Goal: Task Accomplishment & Management: Manage account settings

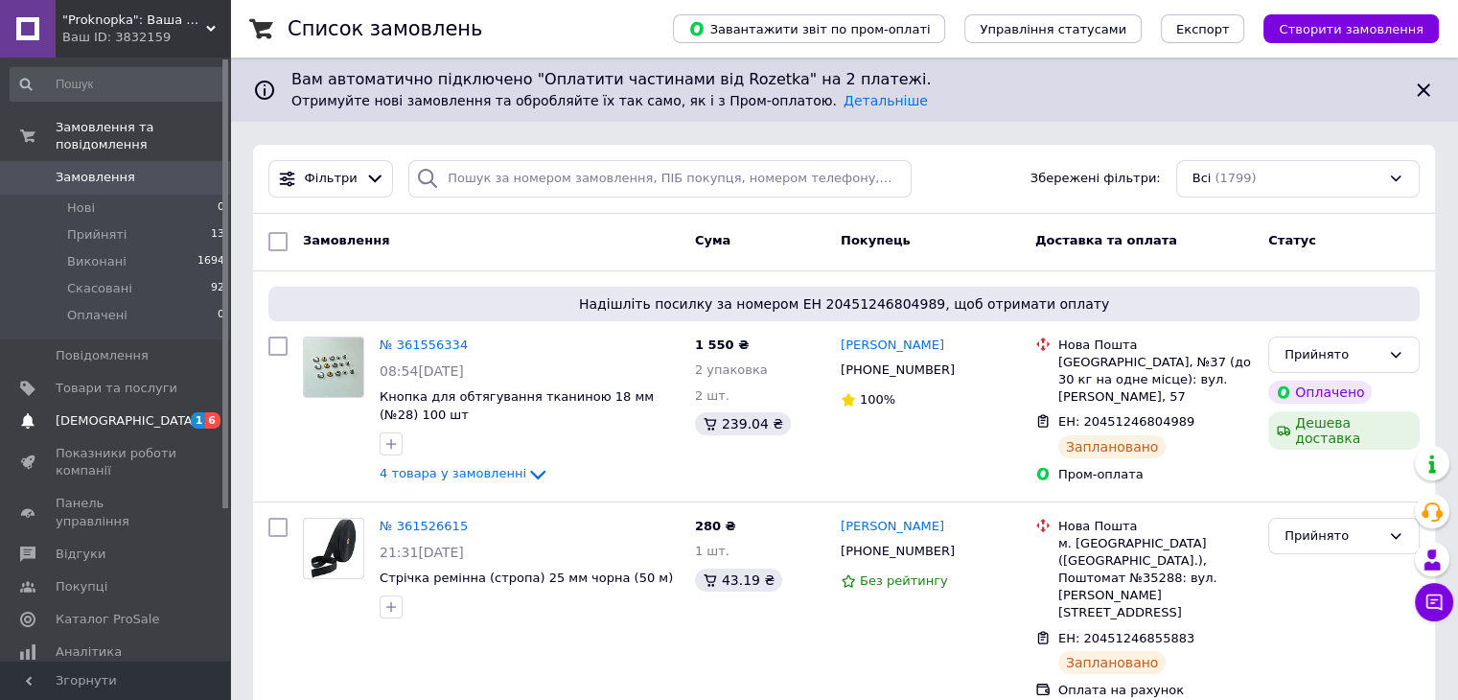
click at [154, 412] on span "[DEMOGRAPHIC_DATA]" at bounding box center [117, 420] width 122 height 17
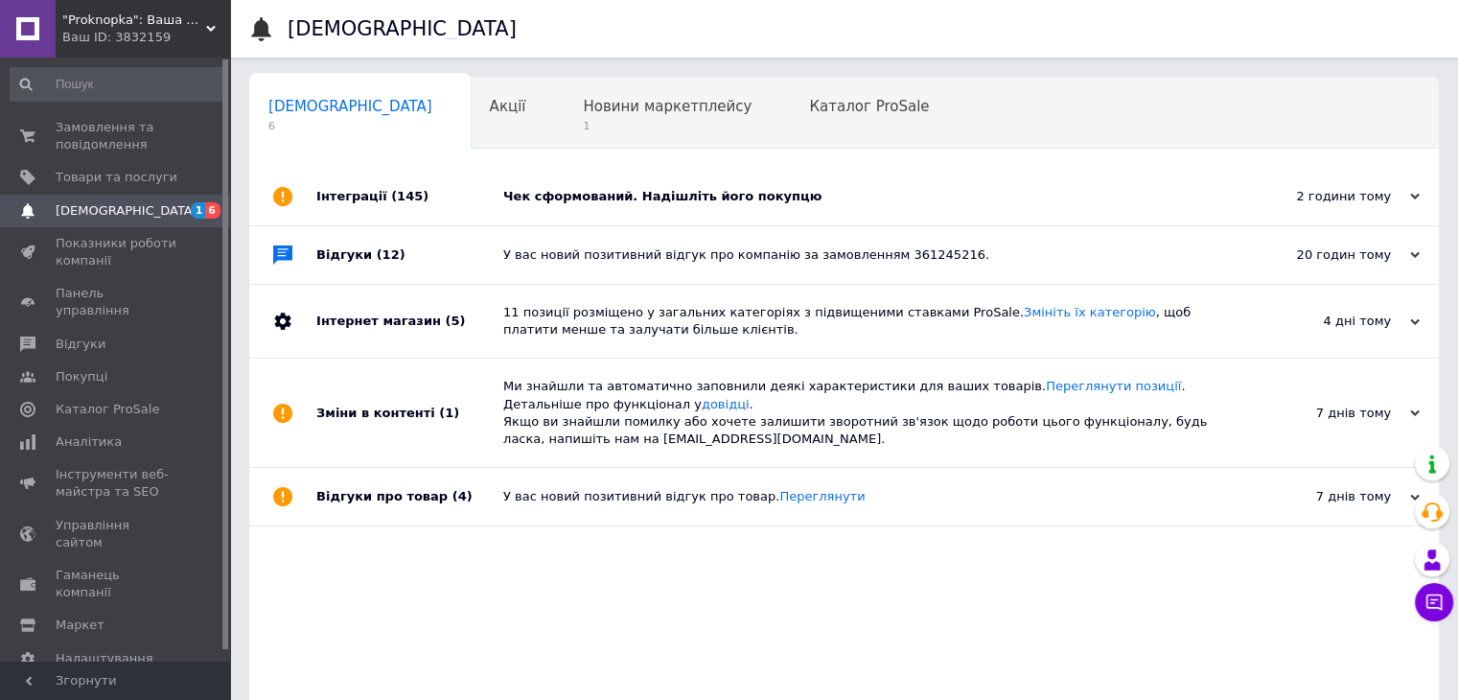
click at [705, 194] on div "Чек сформований. Надішліть його покупцю" at bounding box center [865, 196] width 725 height 17
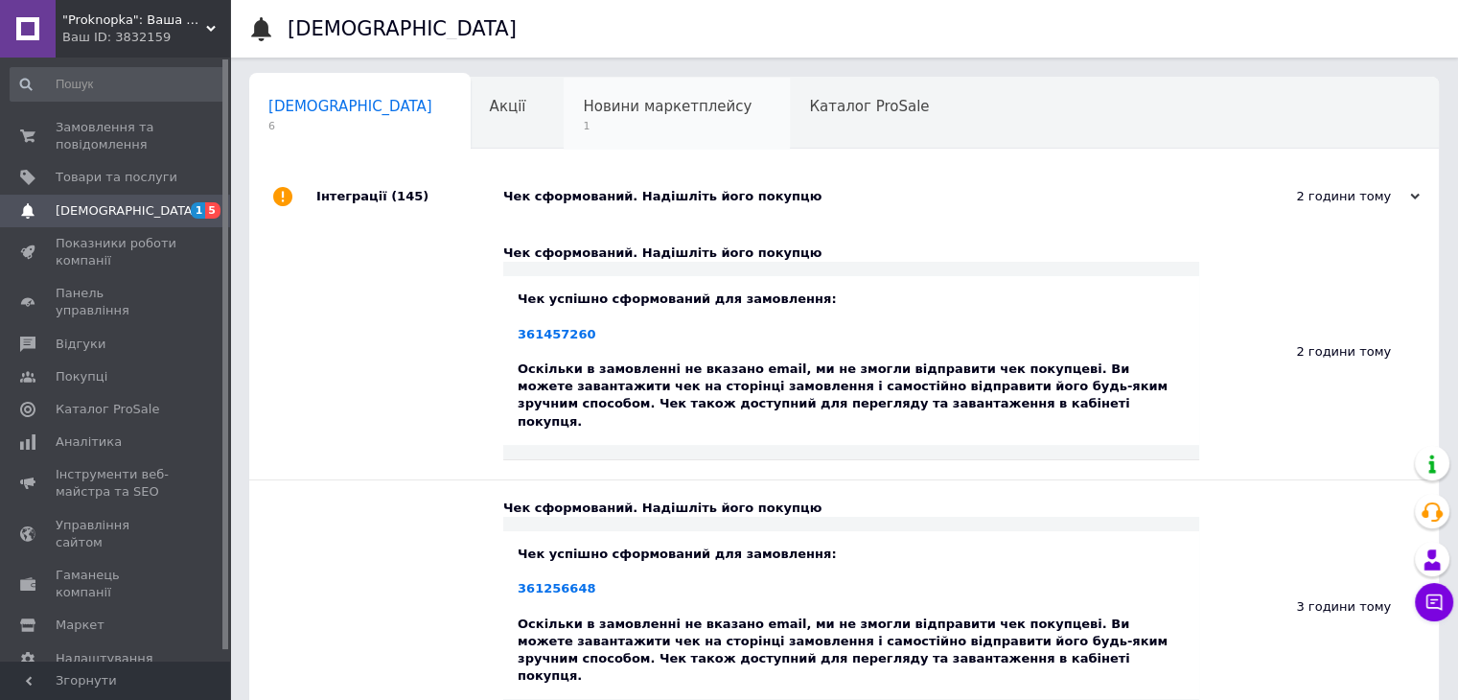
click at [609, 101] on span "Новини маркетплейсу" at bounding box center [667, 106] width 169 height 17
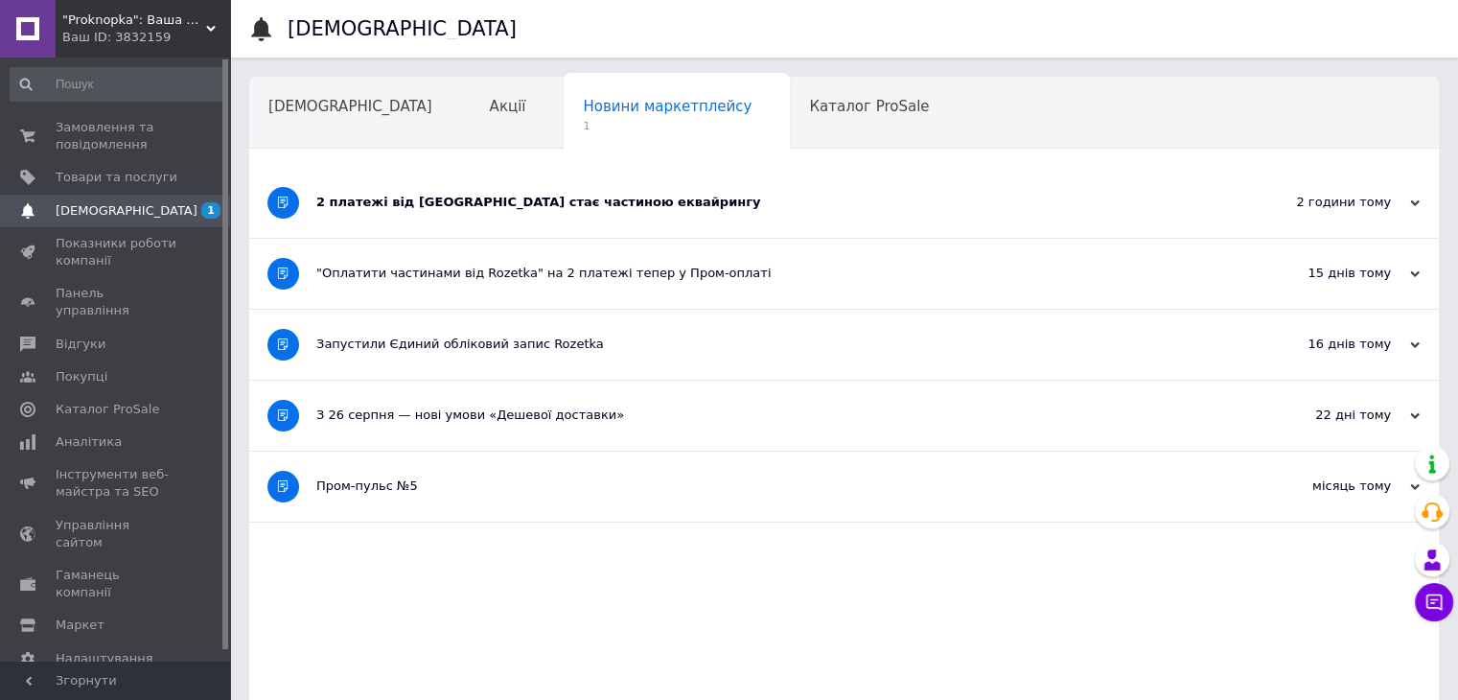
click at [565, 212] on div "2 платежі від [GEOGRAPHIC_DATA] стає частиною еквайрингу" at bounding box center [772, 203] width 912 height 70
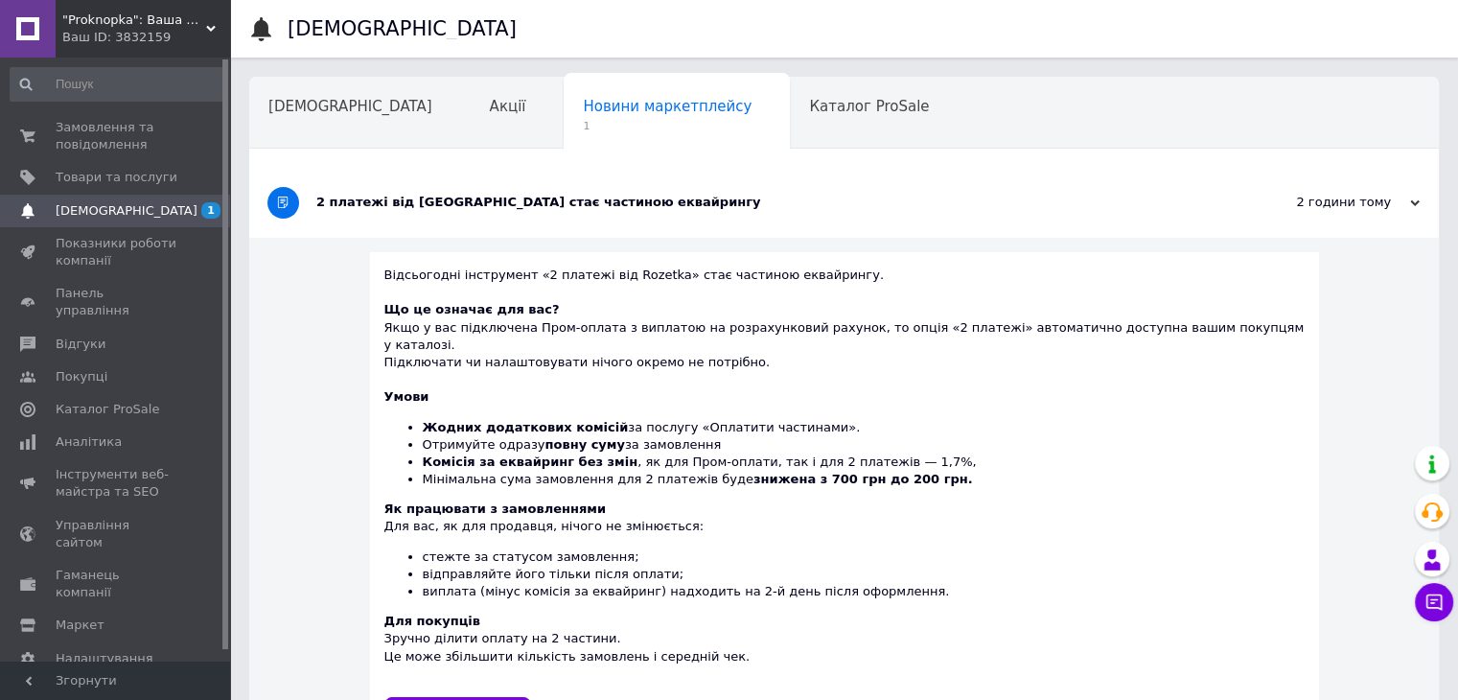
scroll to position [96, 0]
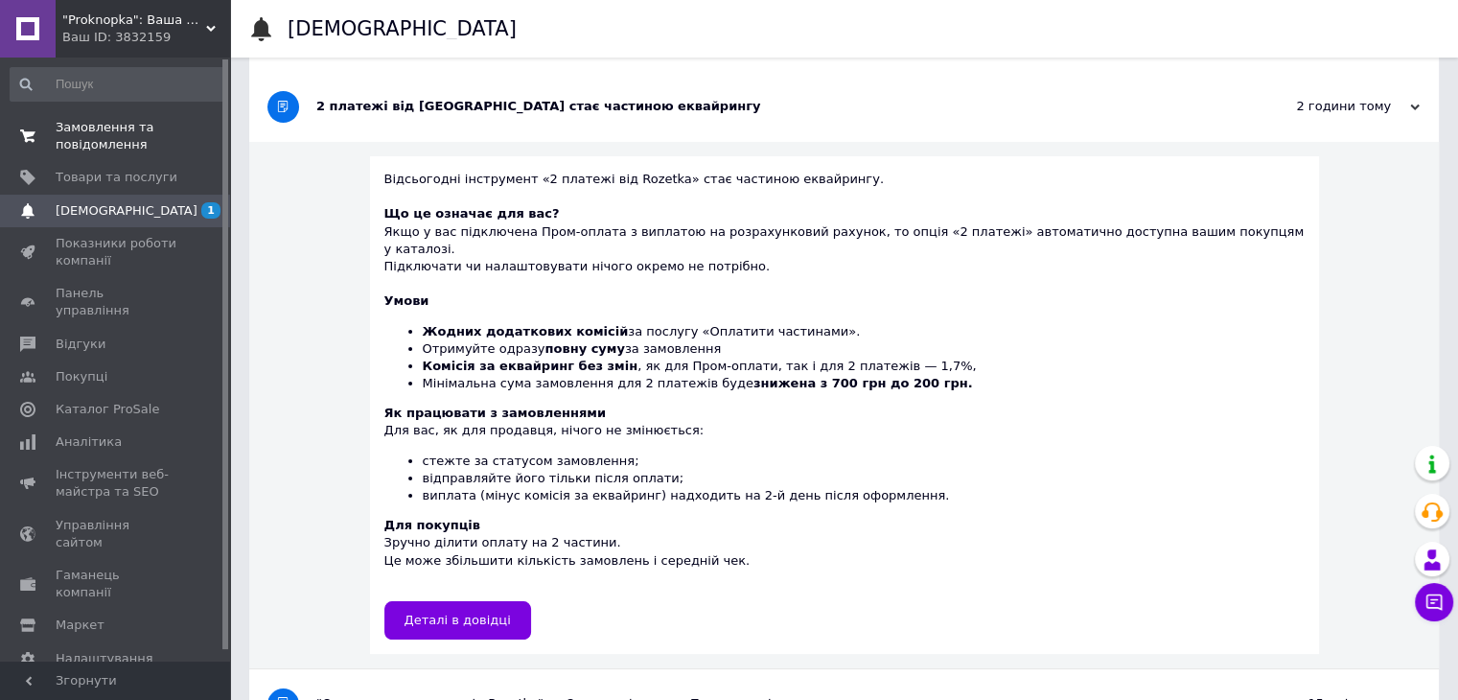
click at [87, 137] on span "Замовлення та повідомлення" at bounding box center [117, 136] width 122 height 35
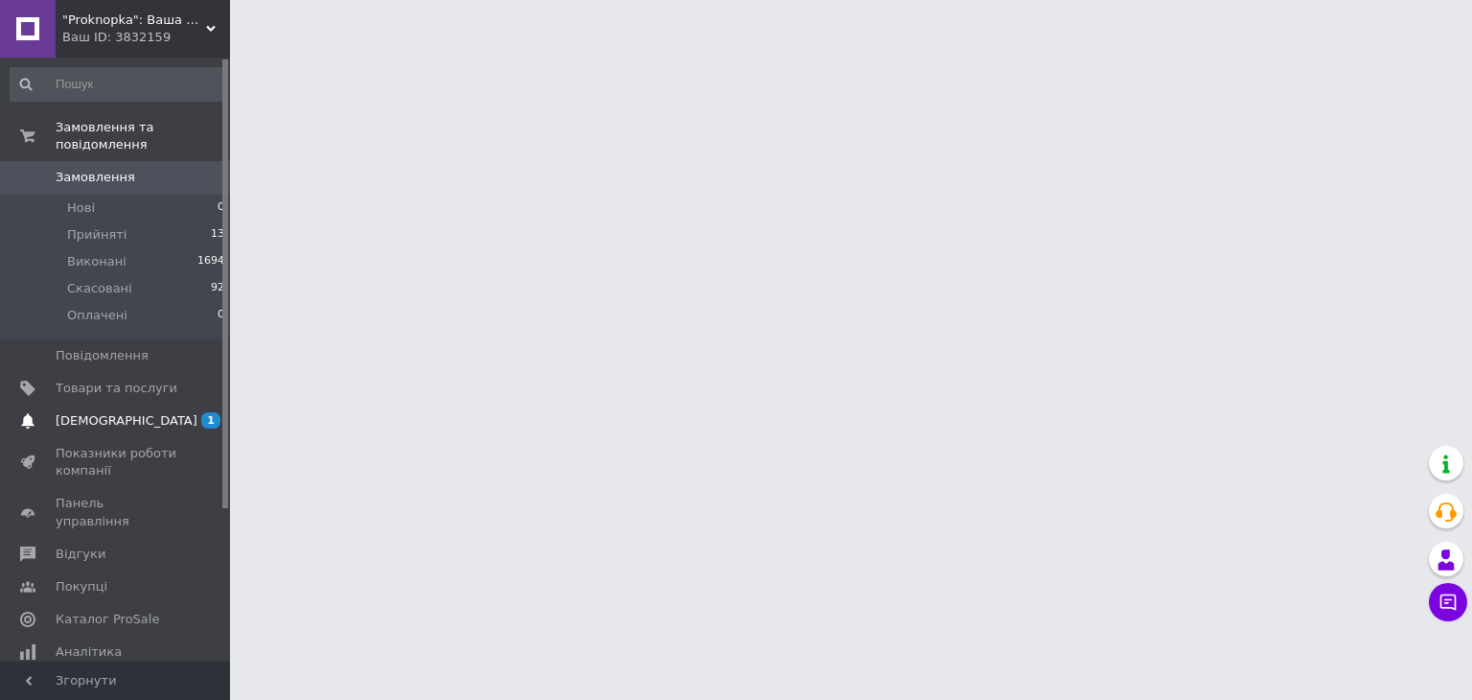
click at [139, 412] on span "[DEMOGRAPHIC_DATA]" at bounding box center [117, 420] width 122 height 17
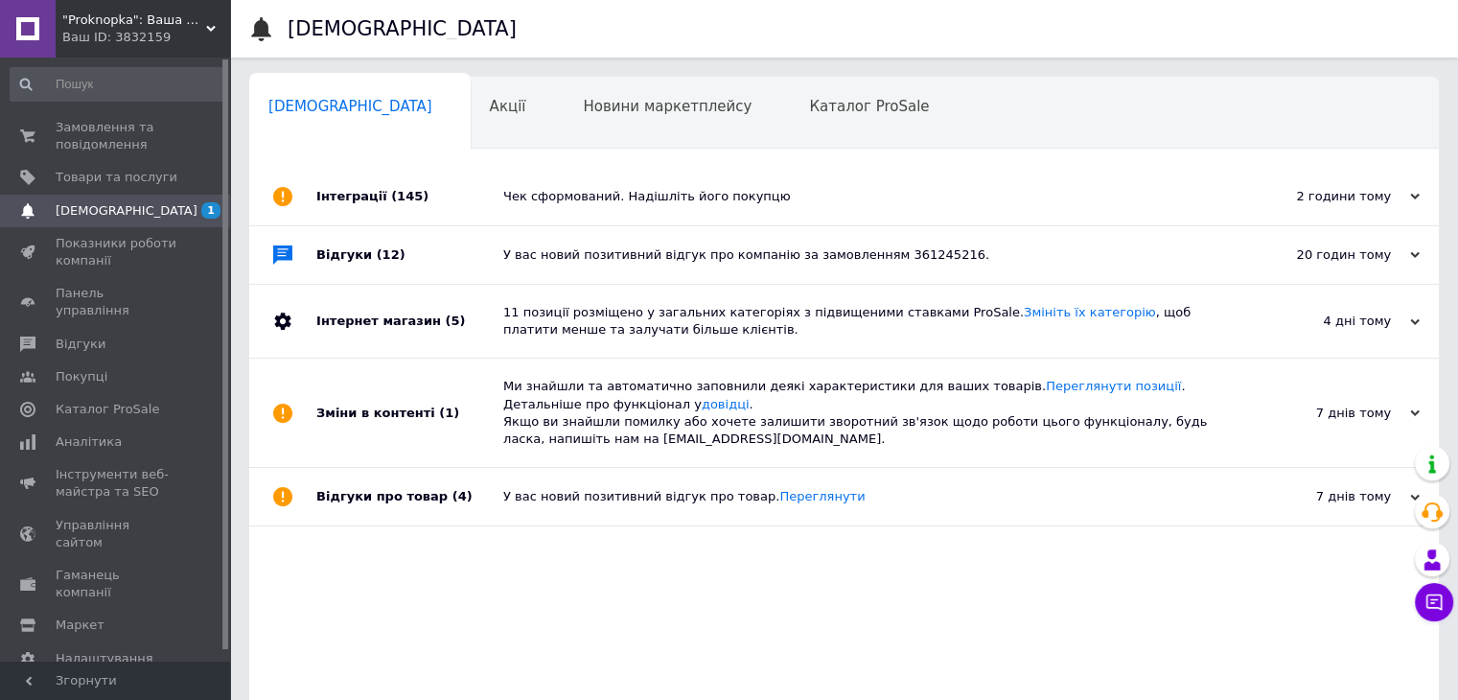
click at [127, 225] on link "[DEMOGRAPHIC_DATA] 1" at bounding box center [118, 211] width 236 height 33
click at [102, 155] on link "Замовлення та повідомлення 0 0" at bounding box center [118, 136] width 236 height 50
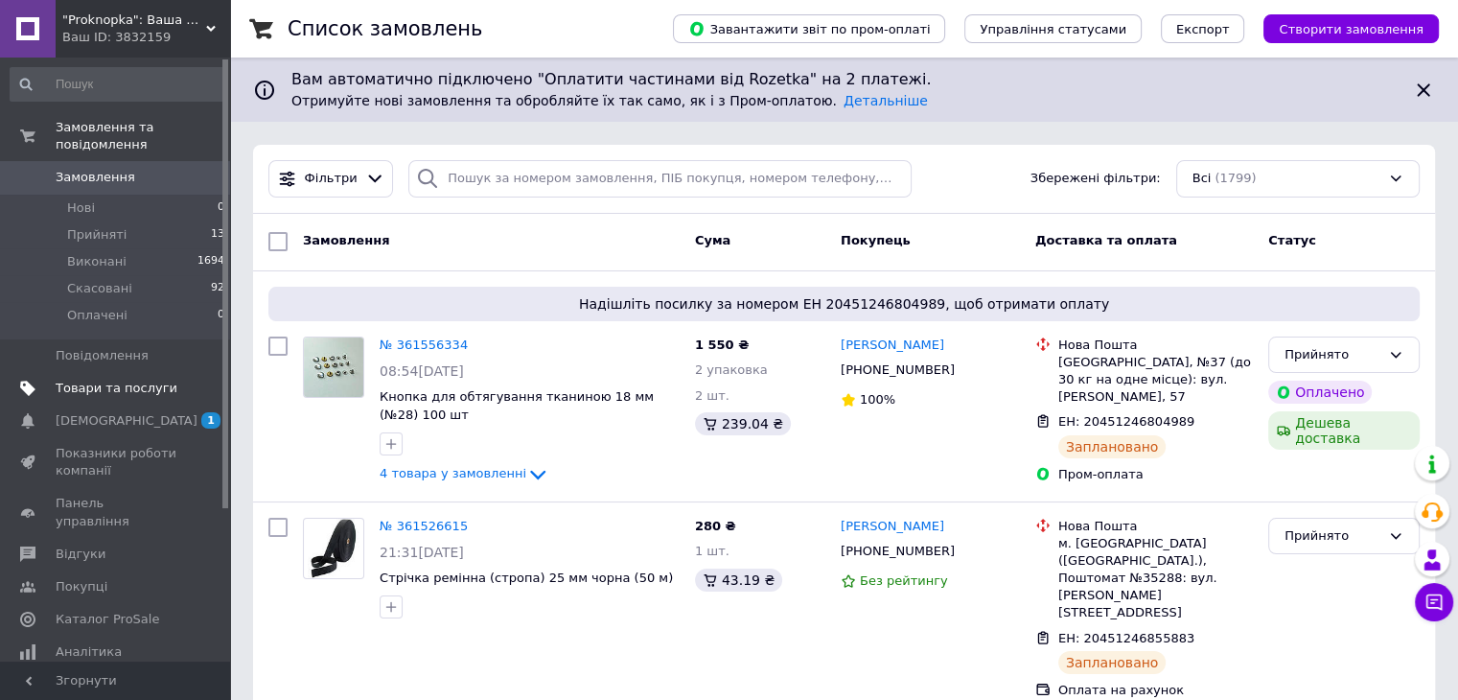
click at [123, 380] on span "Товари та послуги" at bounding box center [117, 388] width 122 height 17
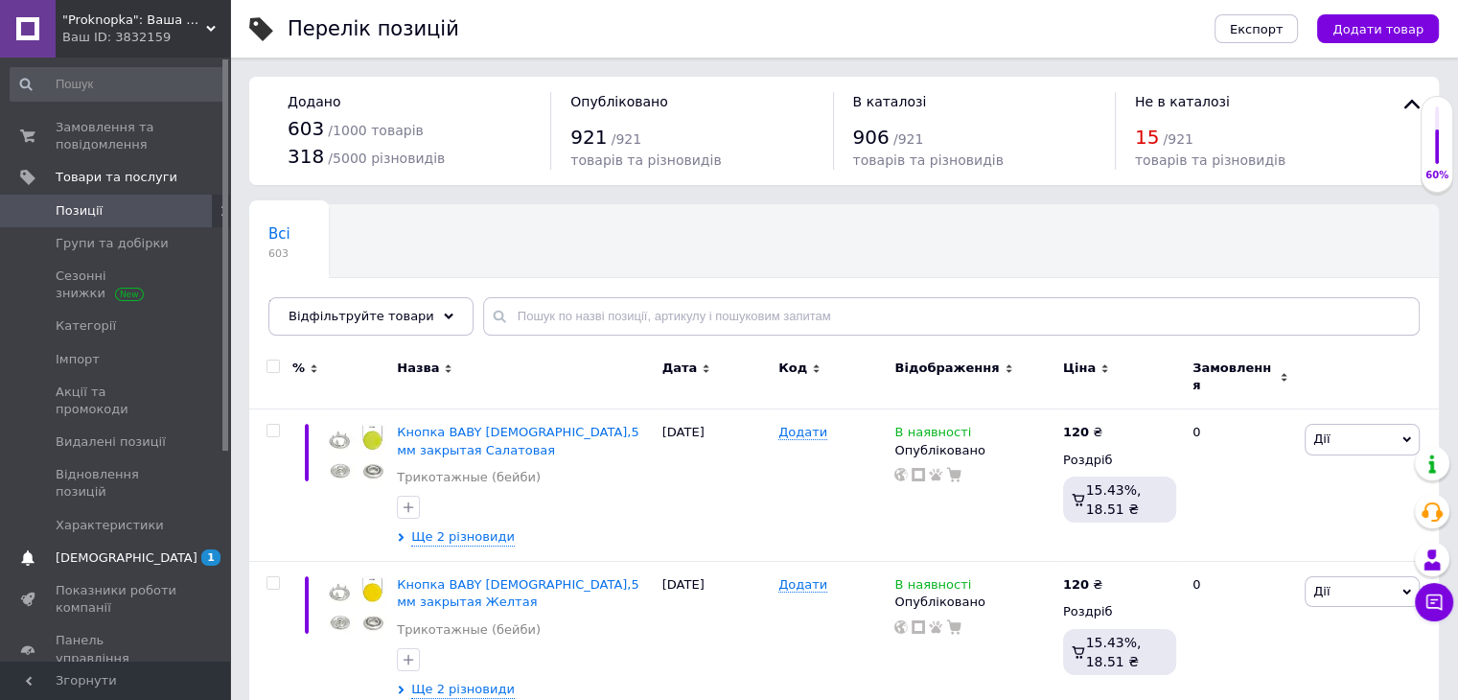
click at [146, 542] on link "[DEMOGRAPHIC_DATA] 1" at bounding box center [118, 558] width 236 height 33
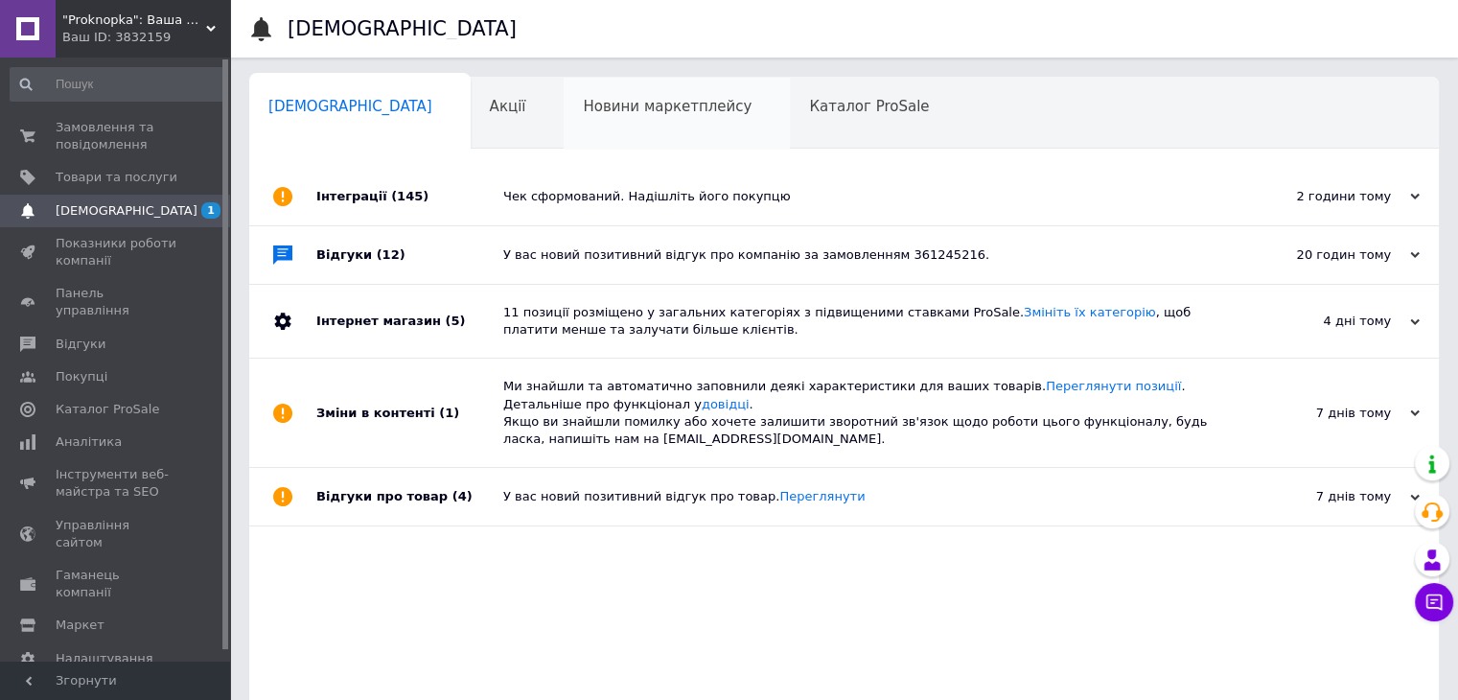
click at [572, 117] on div "Новини маркетплейсу 0" at bounding box center [677, 114] width 226 height 73
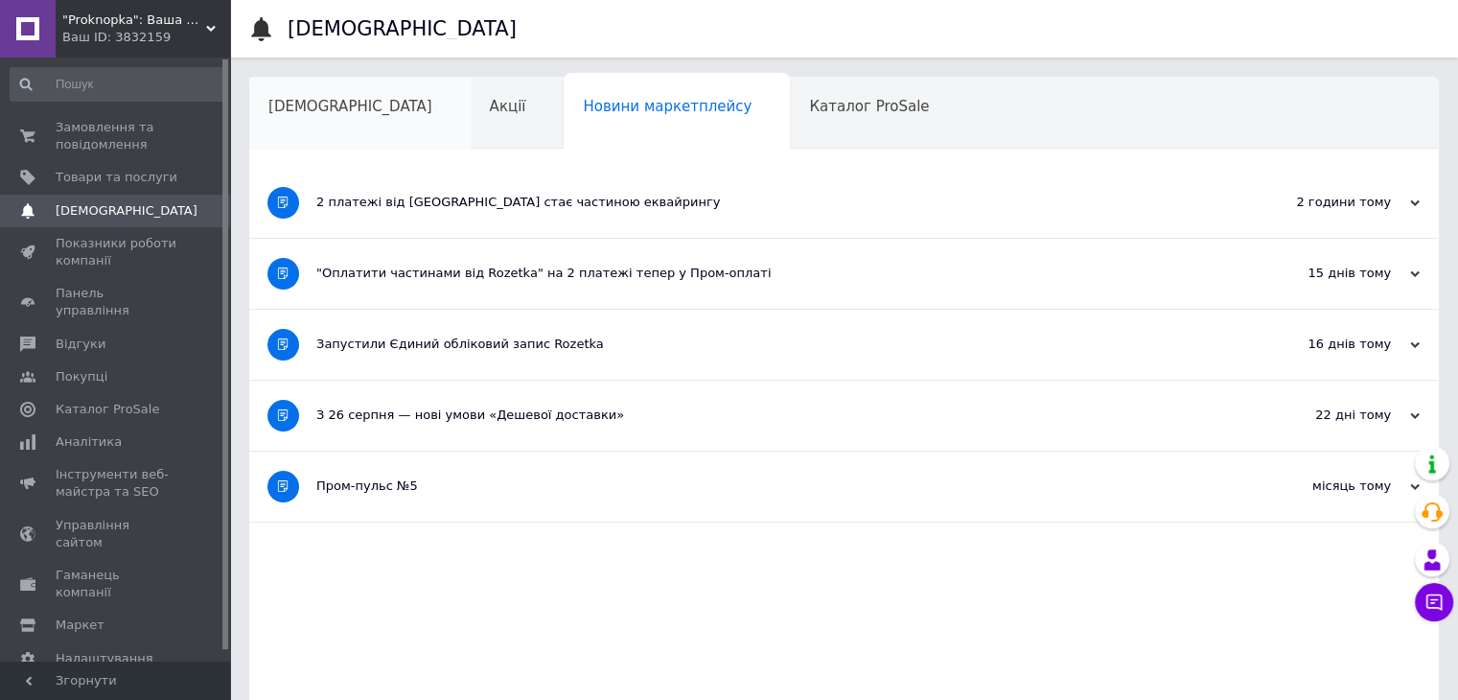
click at [333, 121] on div "[DEMOGRAPHIC_DATA]" at bounding box center [359, 114] width 221 height 73
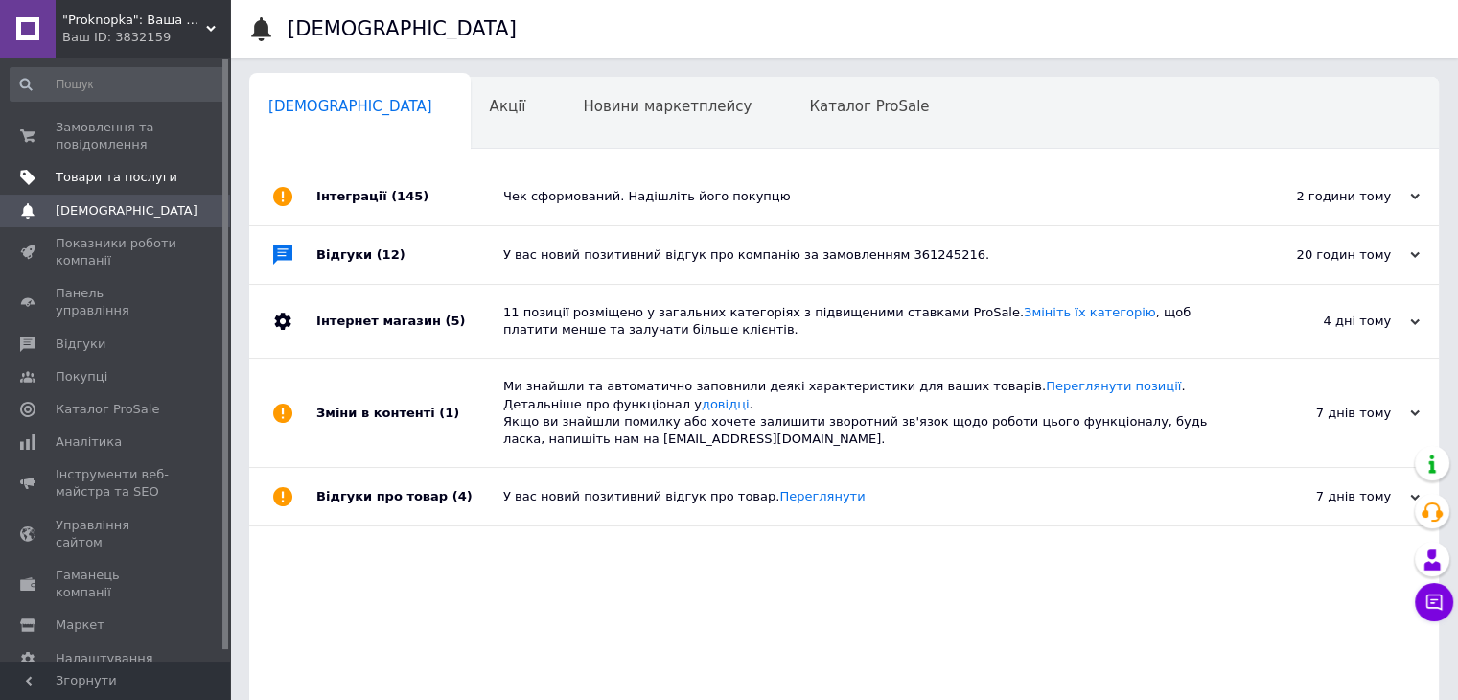
click at [99, 174] on span "Товари та послуги" at bounding box center [117, 177] width 122 height 17
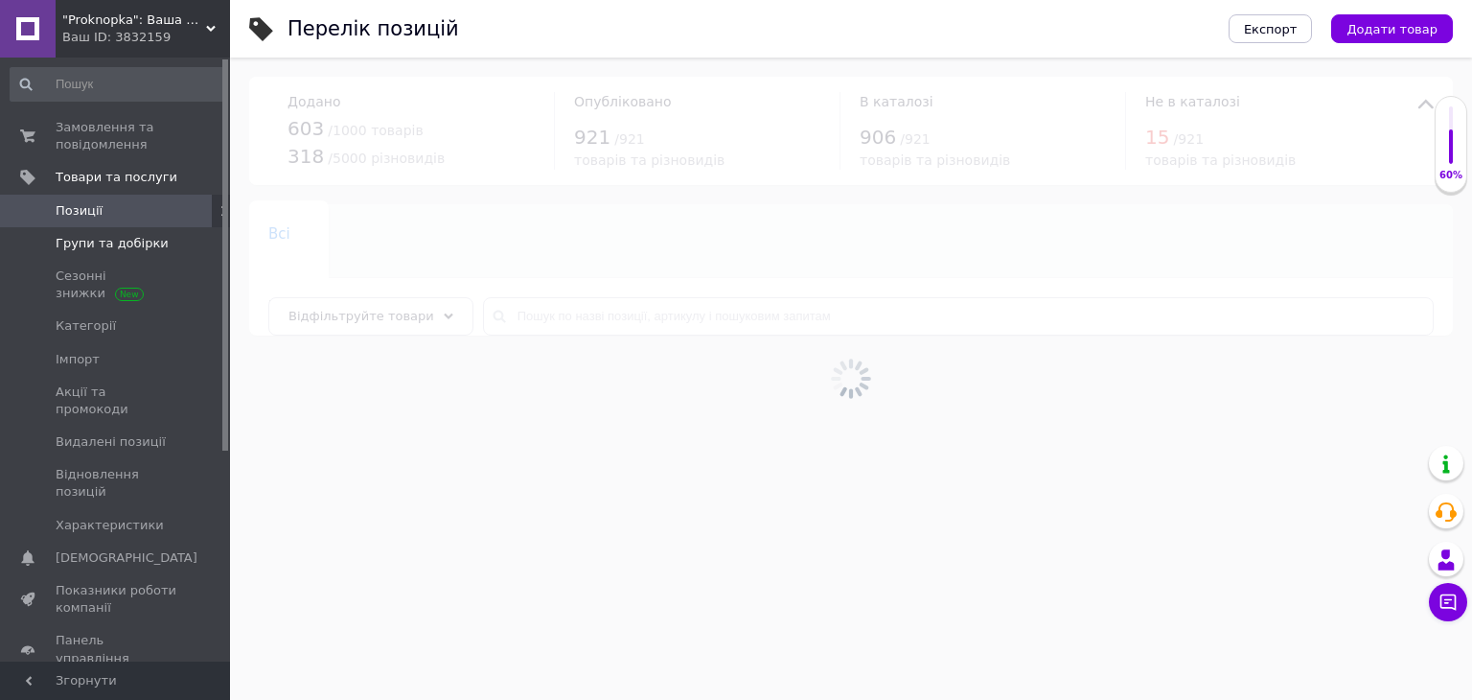
click at [144, 239] on span "Групи та добірки" at bounding box center [112, 243] width 113 height 17
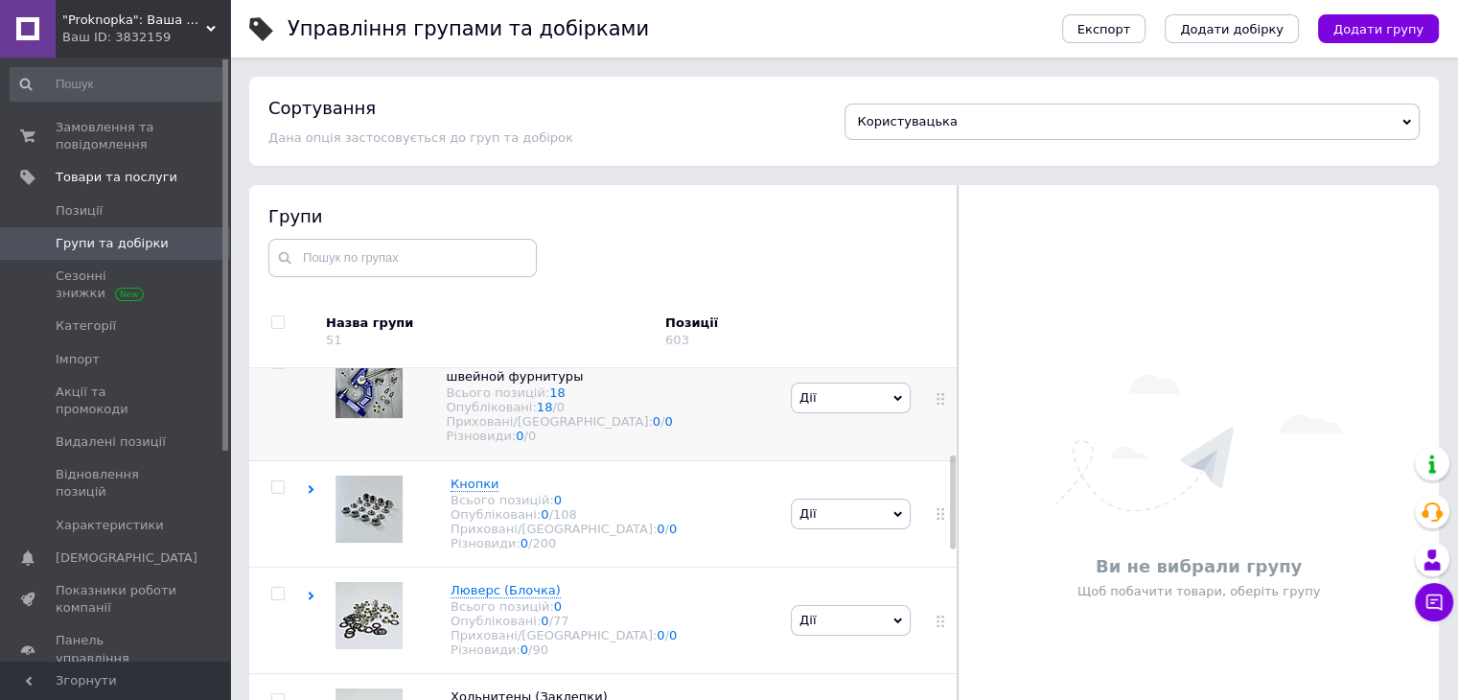
scroll to position [383, 0]
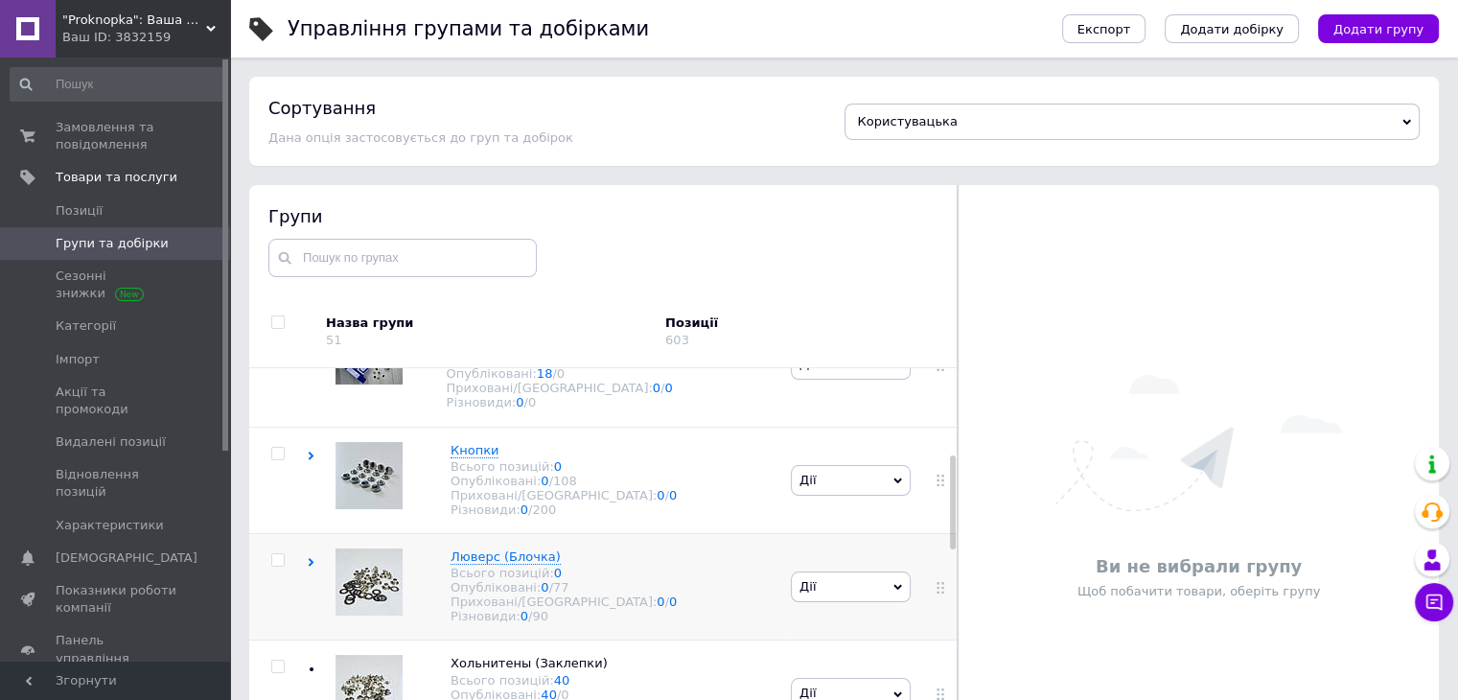
click at [311, 567] on use at bounding box center [312, 562] width 6 height 9
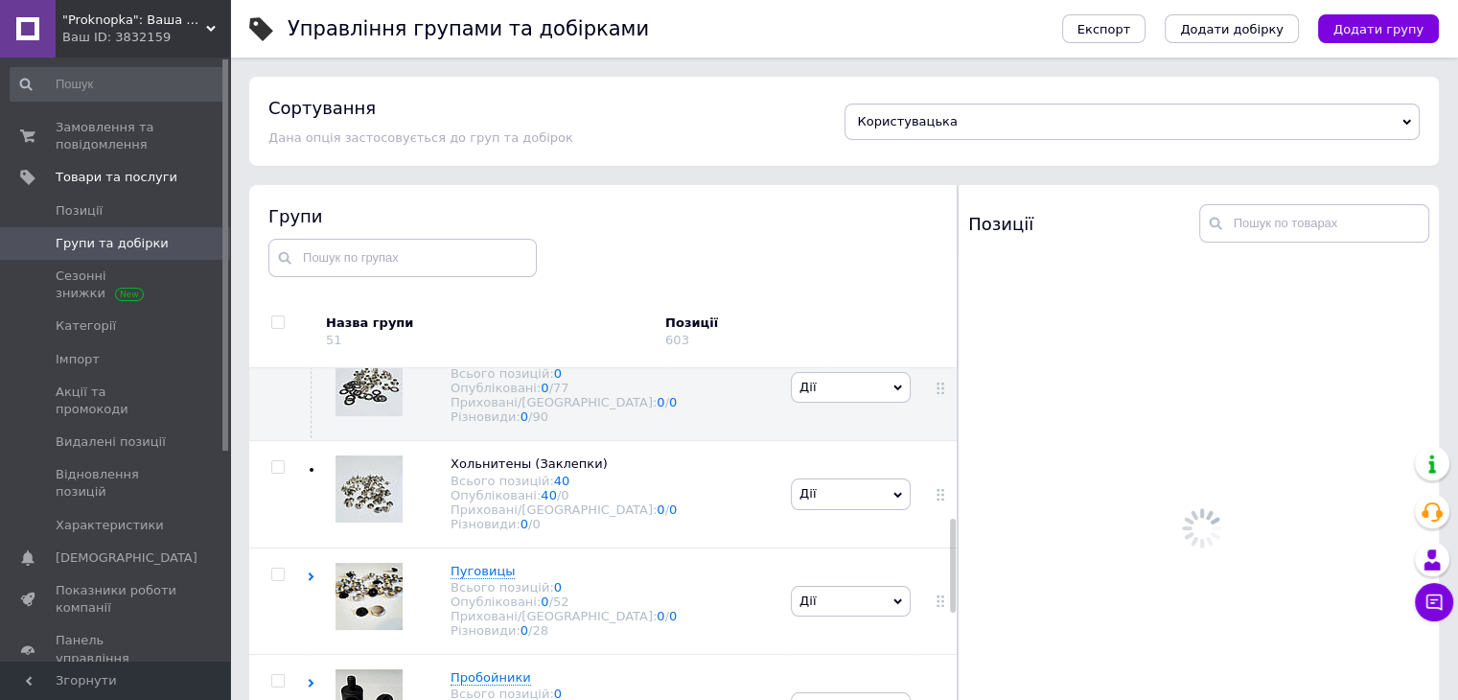
scroll to position [671, 0]
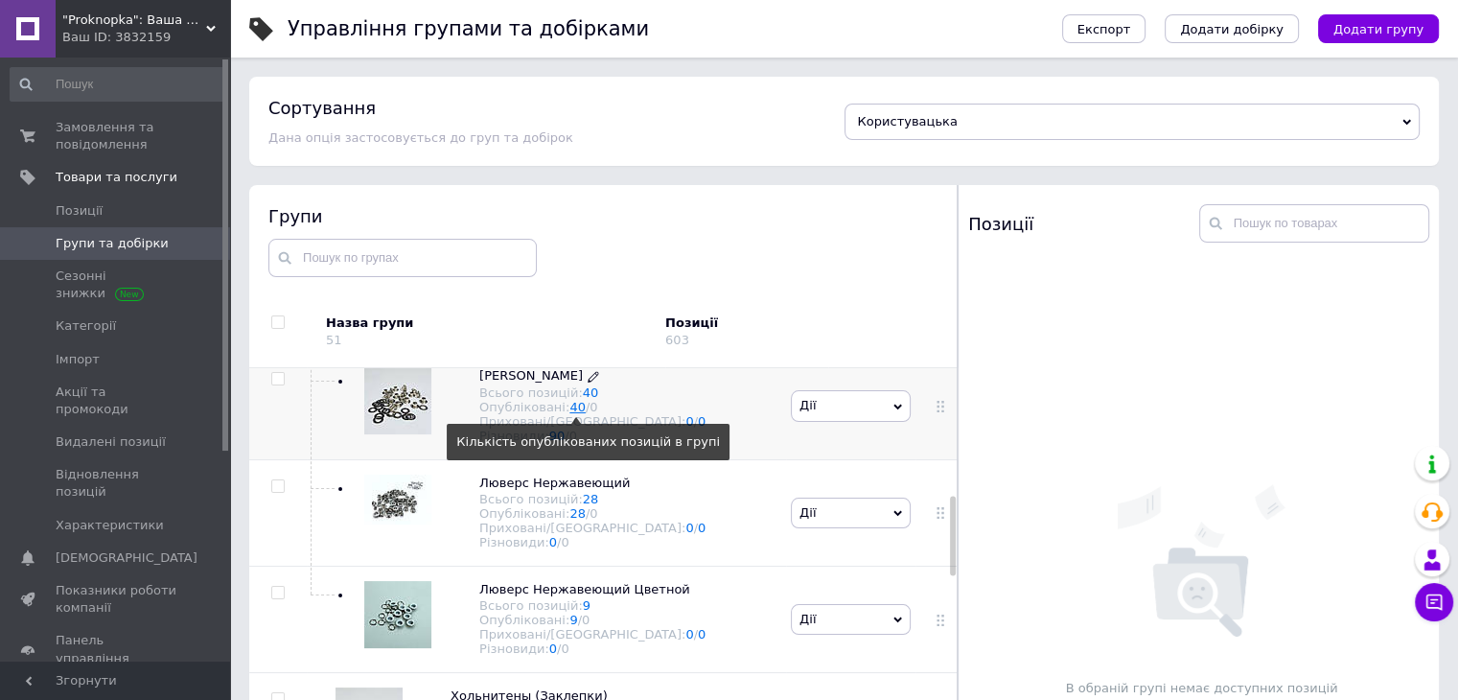
click at [571, 414] on link "40" at bounding box center [577, 407] width 16 height 14
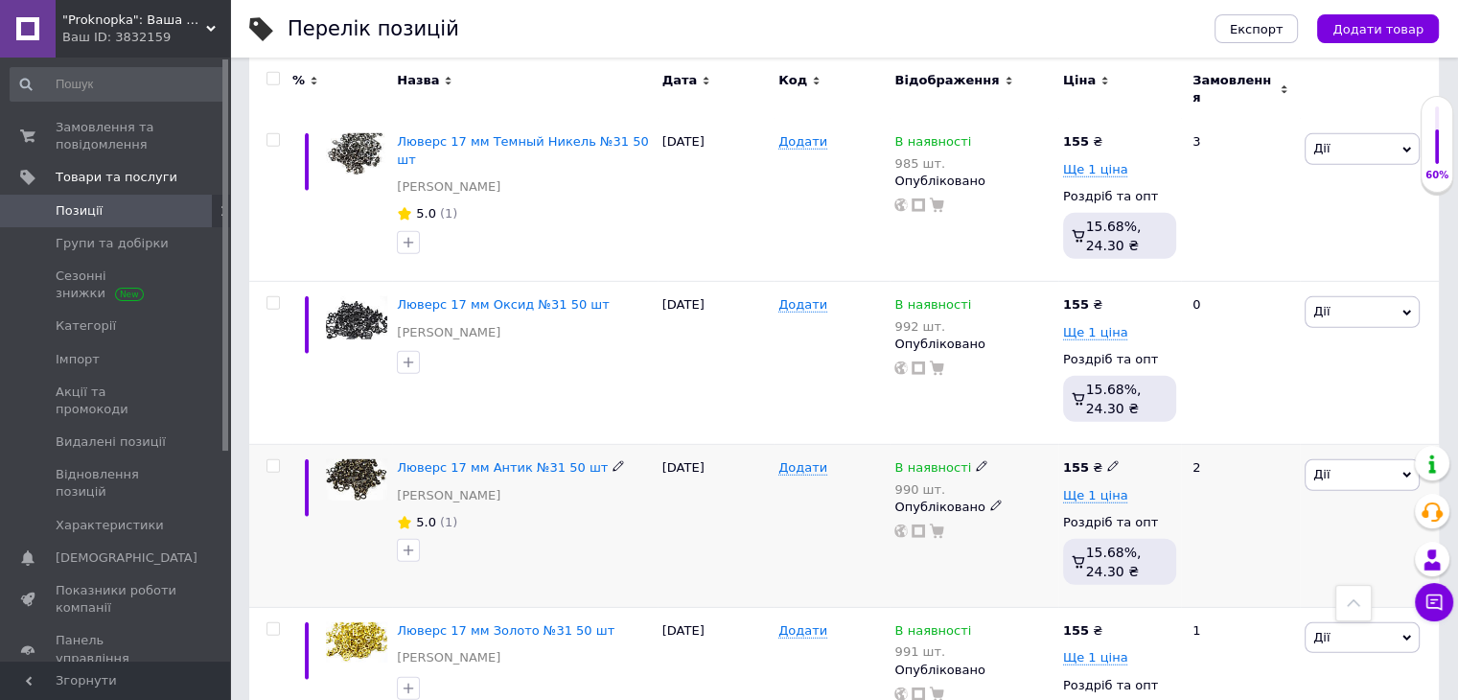
scroll to position [5341, 0]
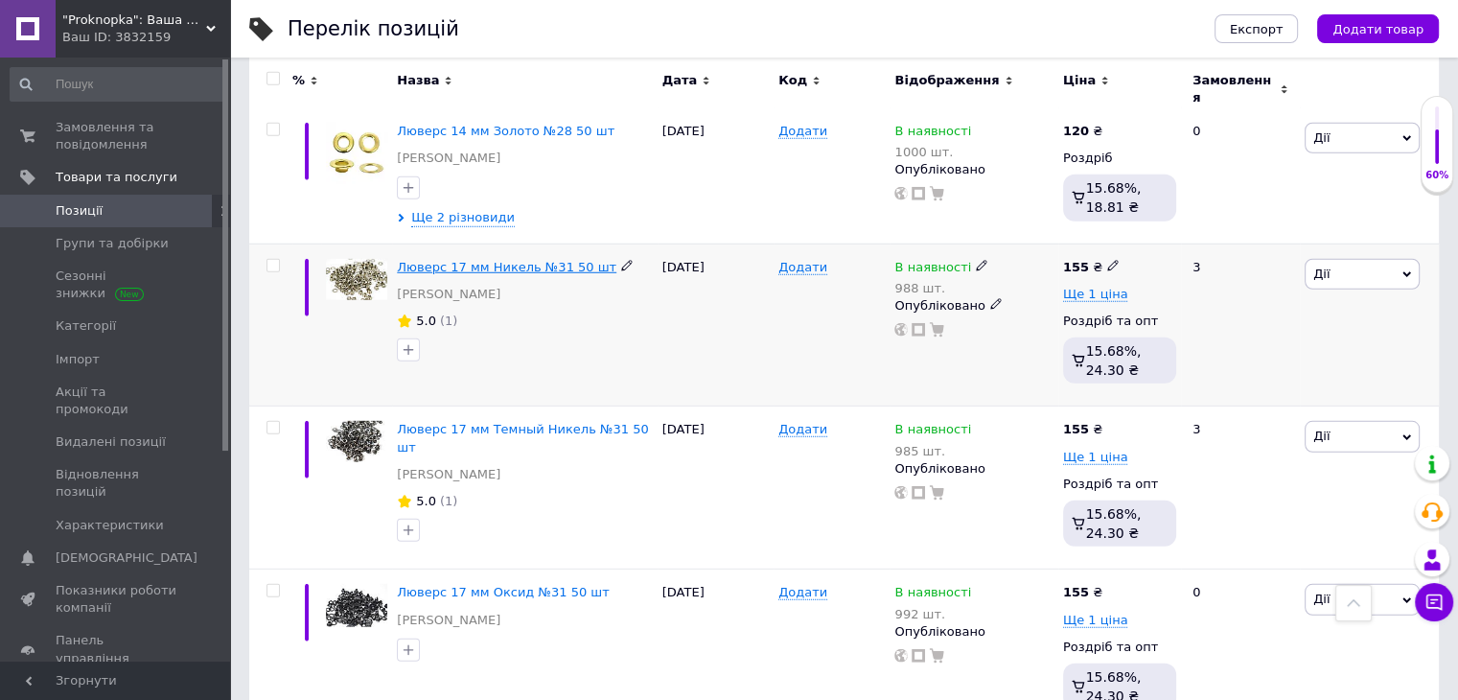
click at [531, 260] on span "Люверс 17 мм Никель №31 50 шт" at bounding box center [507, 267] width 220 height 14
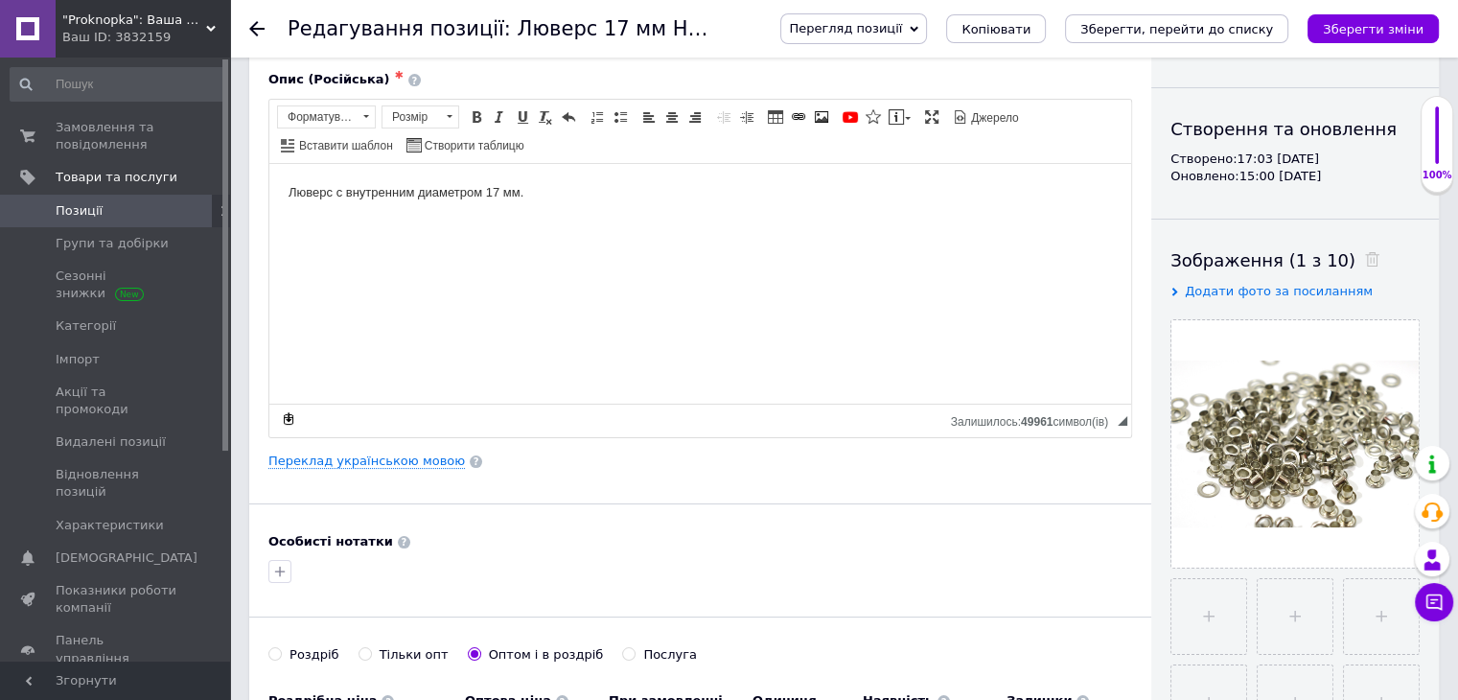
scroll to position [383, 0]
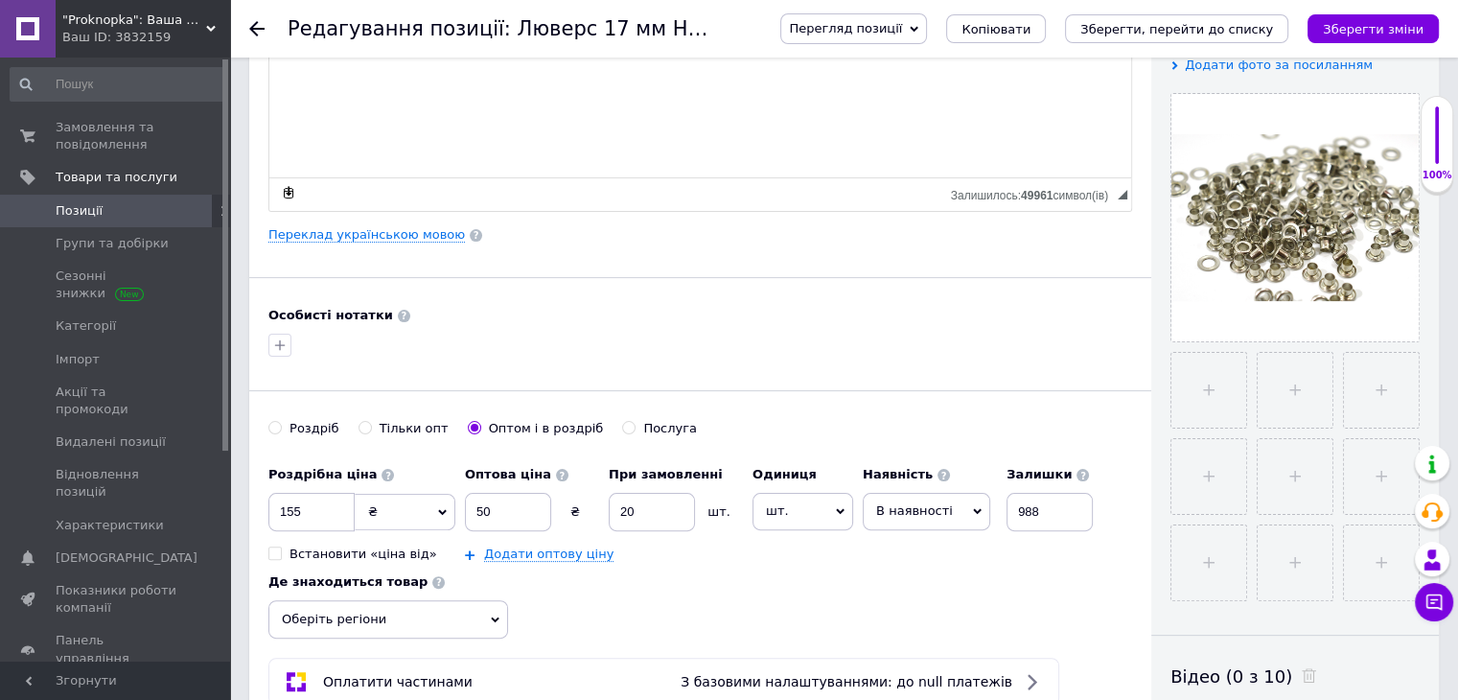
click at [293, 426] on div "Роздріб" at bounding box center [315, 428] width 50 height 17
click at [281, 426] on input "Роздріб" at bounding box center [274, 427] width 12 height 12
radio input "true"
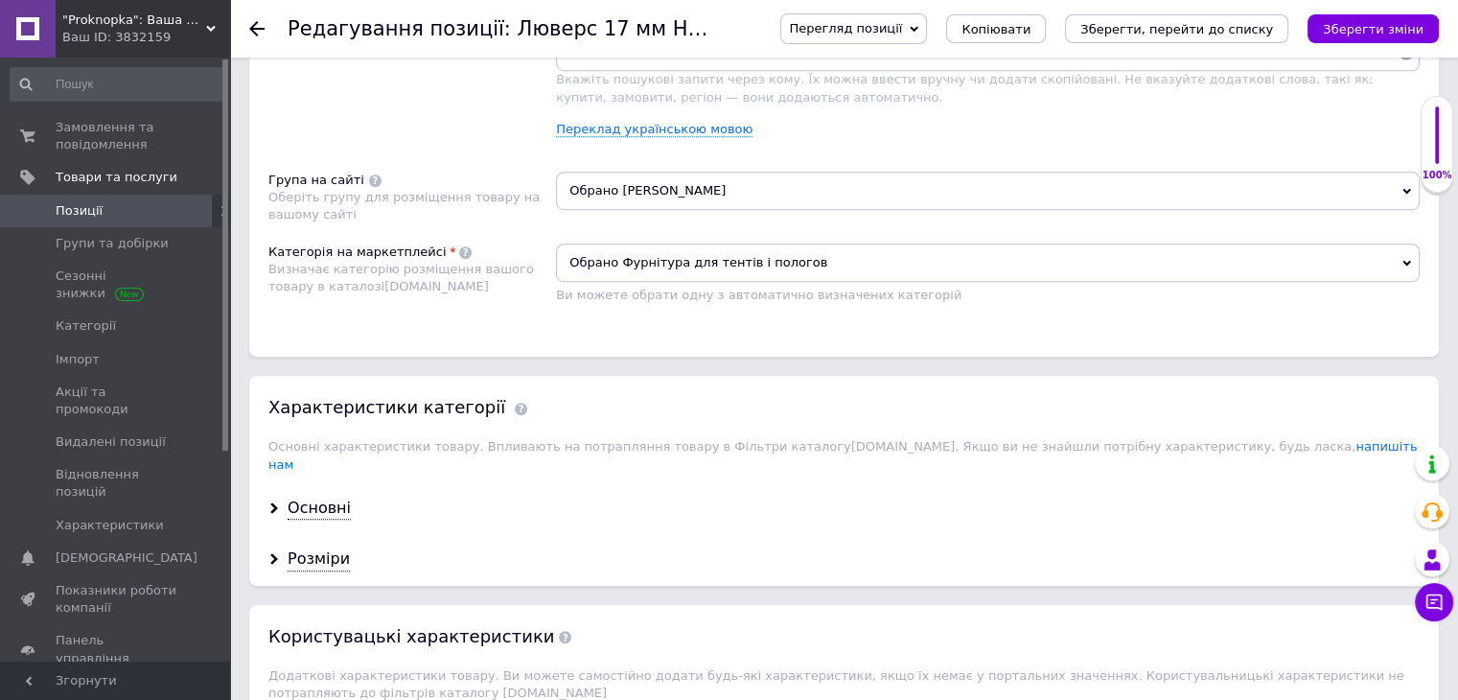
scroll to position [1342, 0]
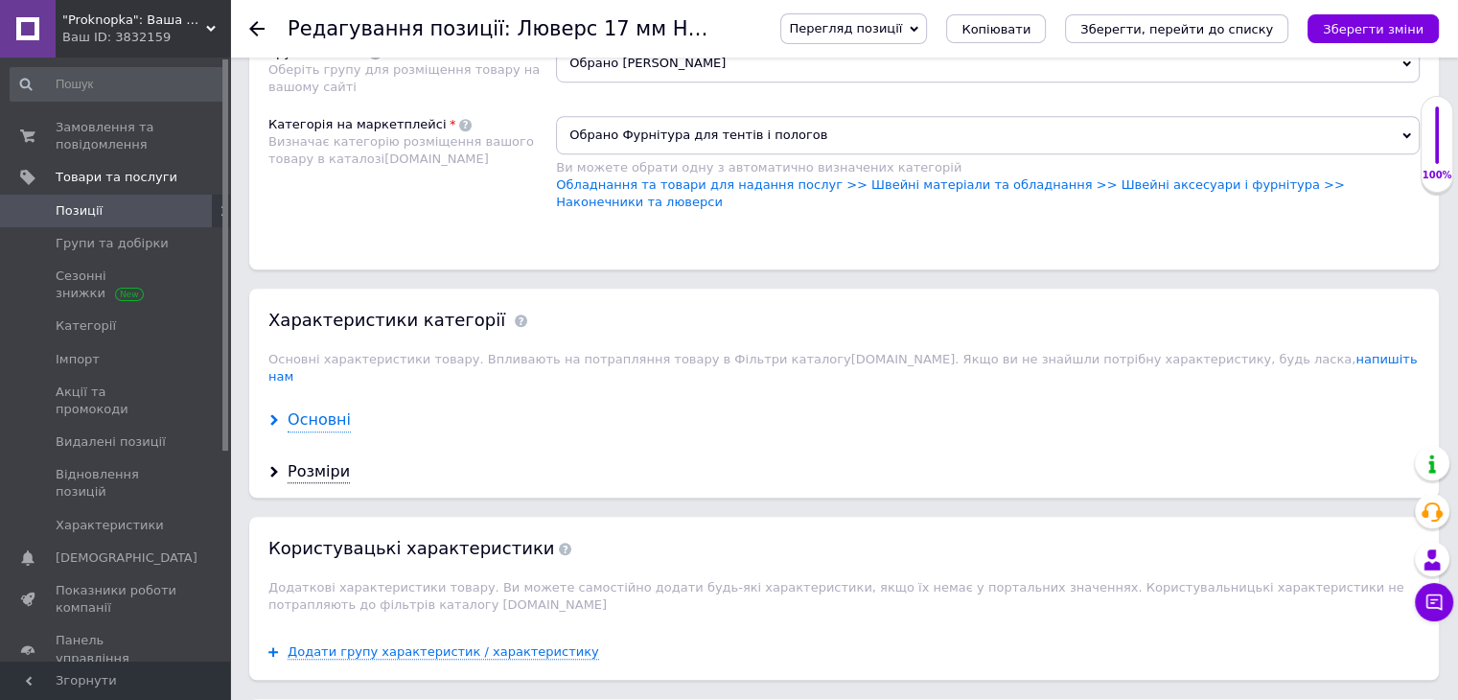
click at [311, 409] on div "Основні" at bounding box center [319, 420] width 63 height 22
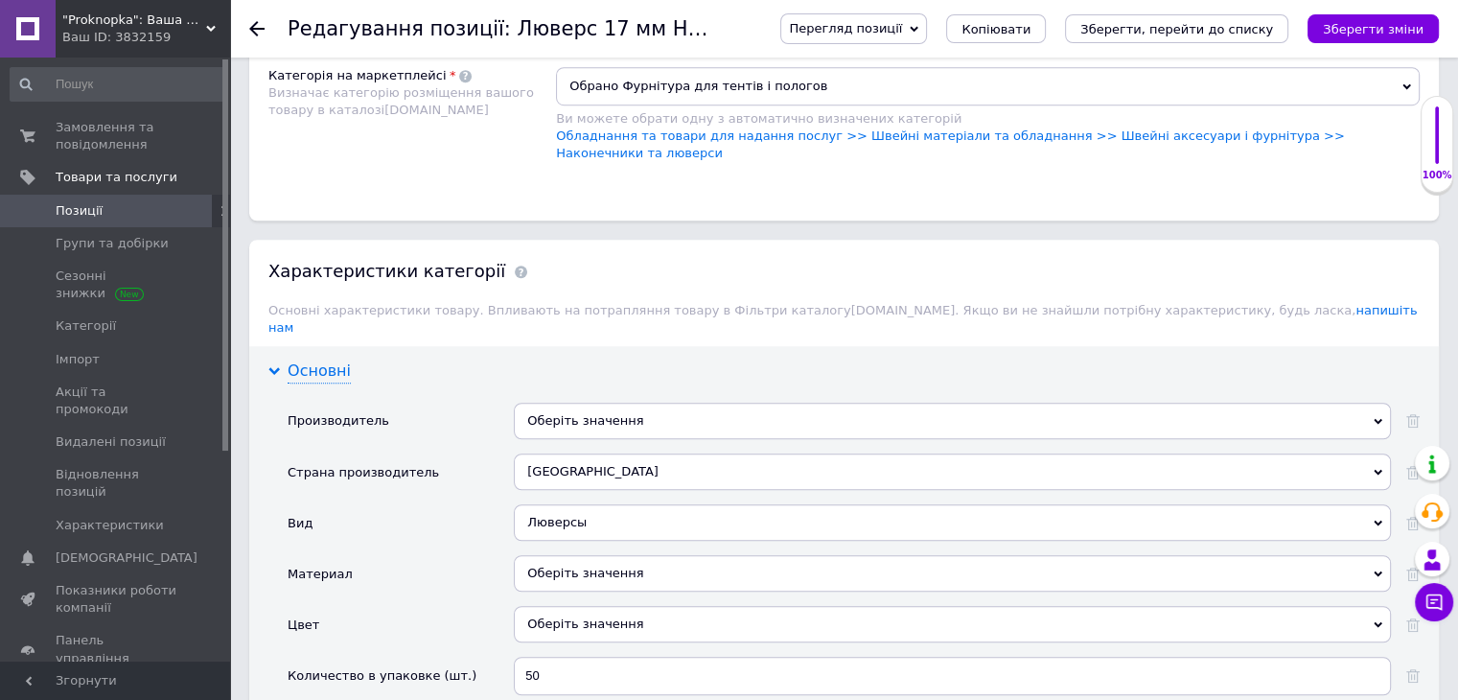
scroll to position [1438, 0]
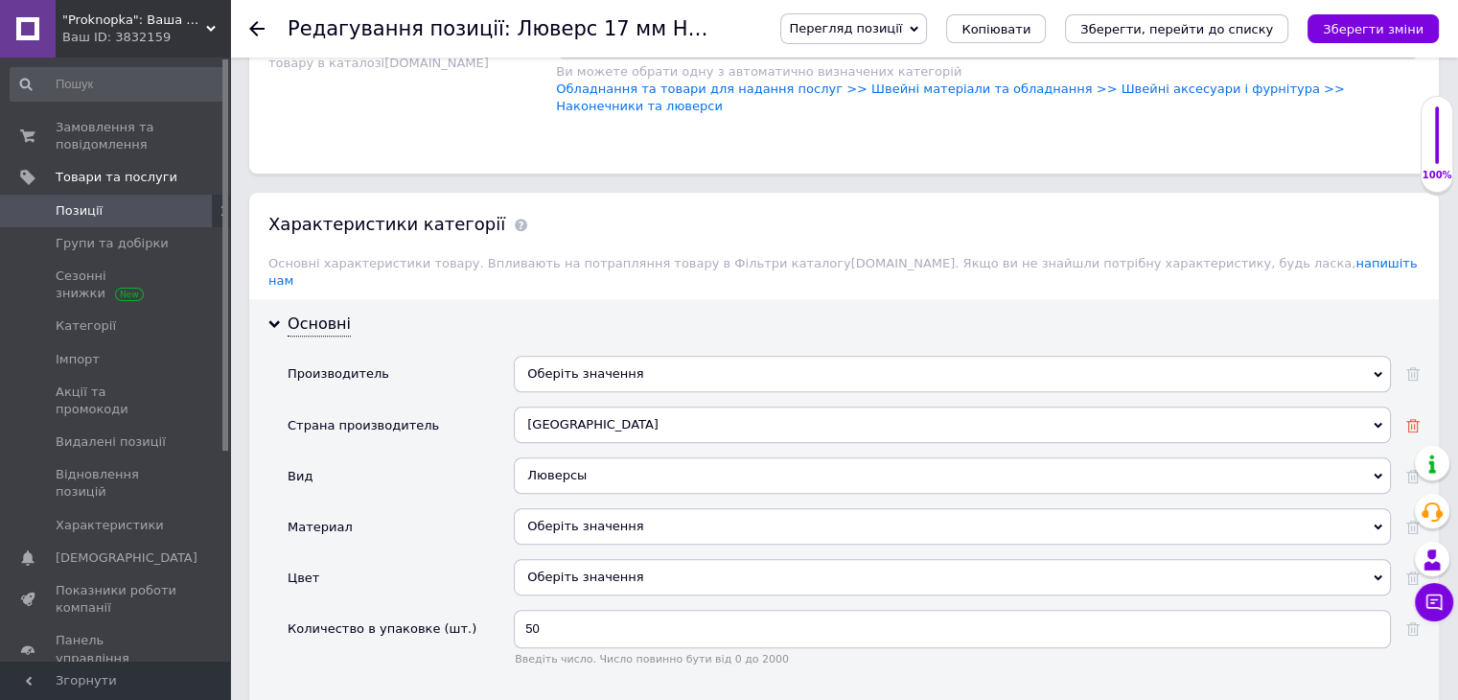
click at [1415, 419] on icon at bounding box center [1412, 425] width 13 height 13
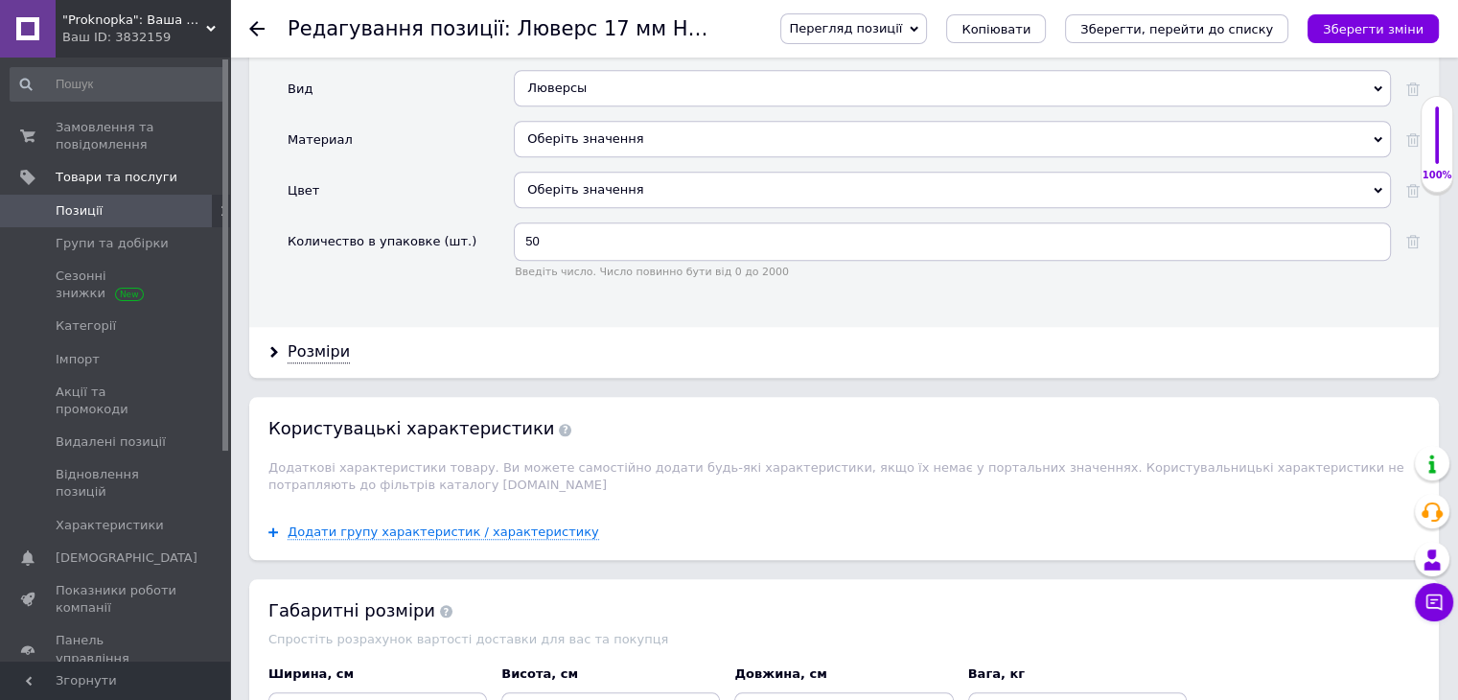
scroll to position [1917, 0]
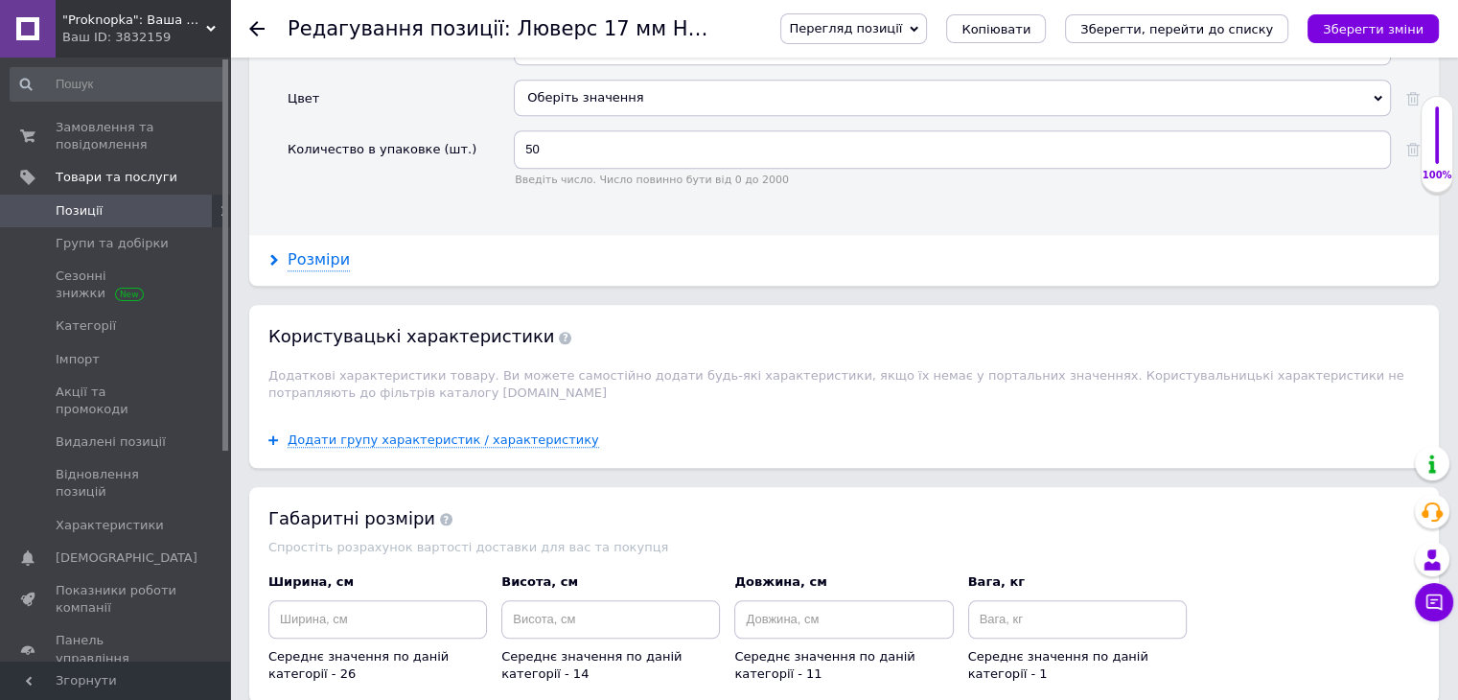
click at [310, 249] on div "Розміри" at bounding box center [319, 260] width 62 height 22
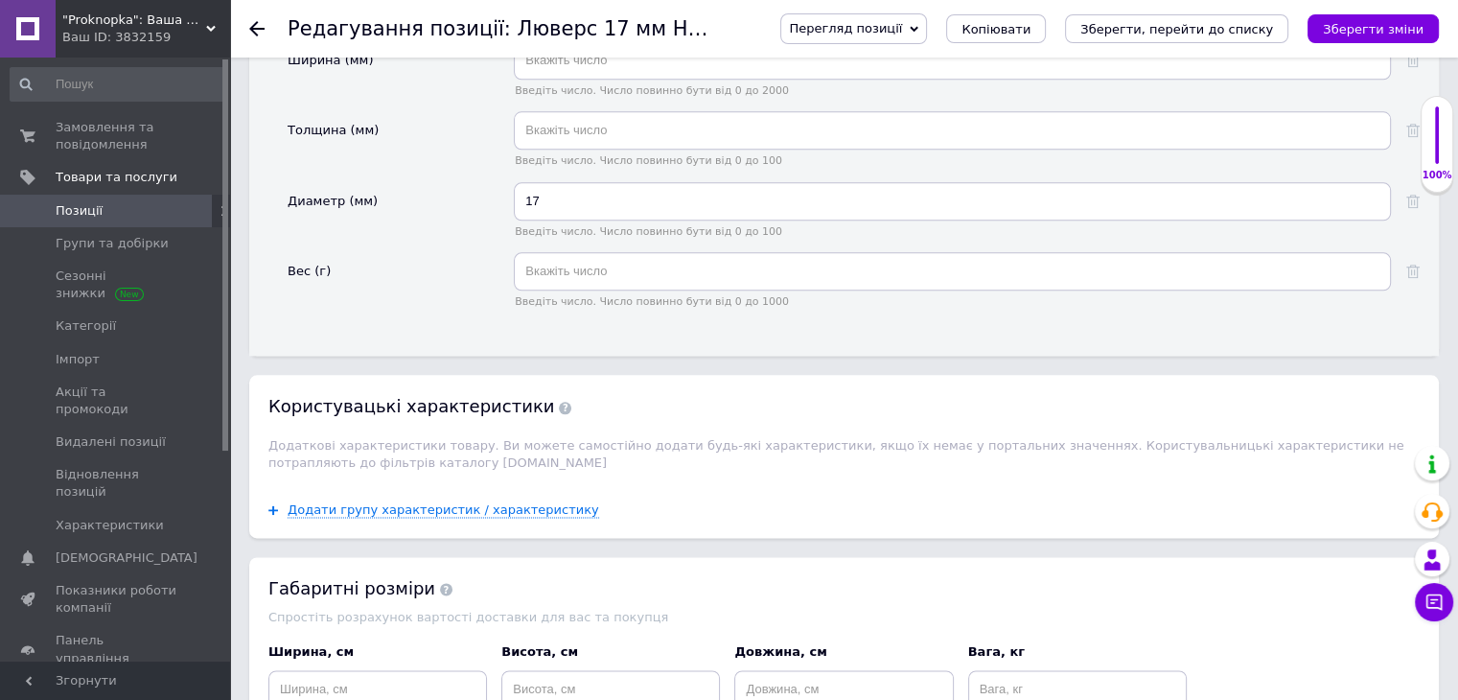
scroll to position [2397, 0]
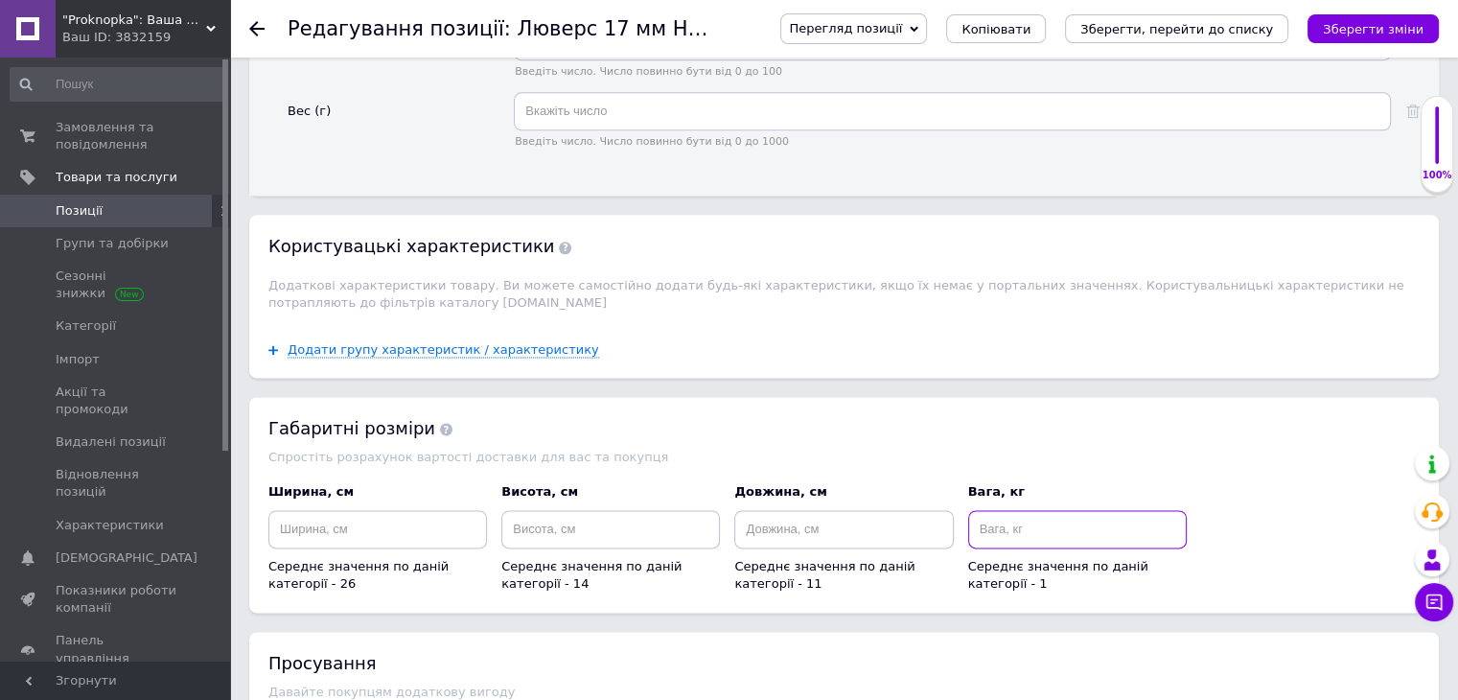
click at [997, 510] on input at bounding box center [1077, 529] width 219 height 38
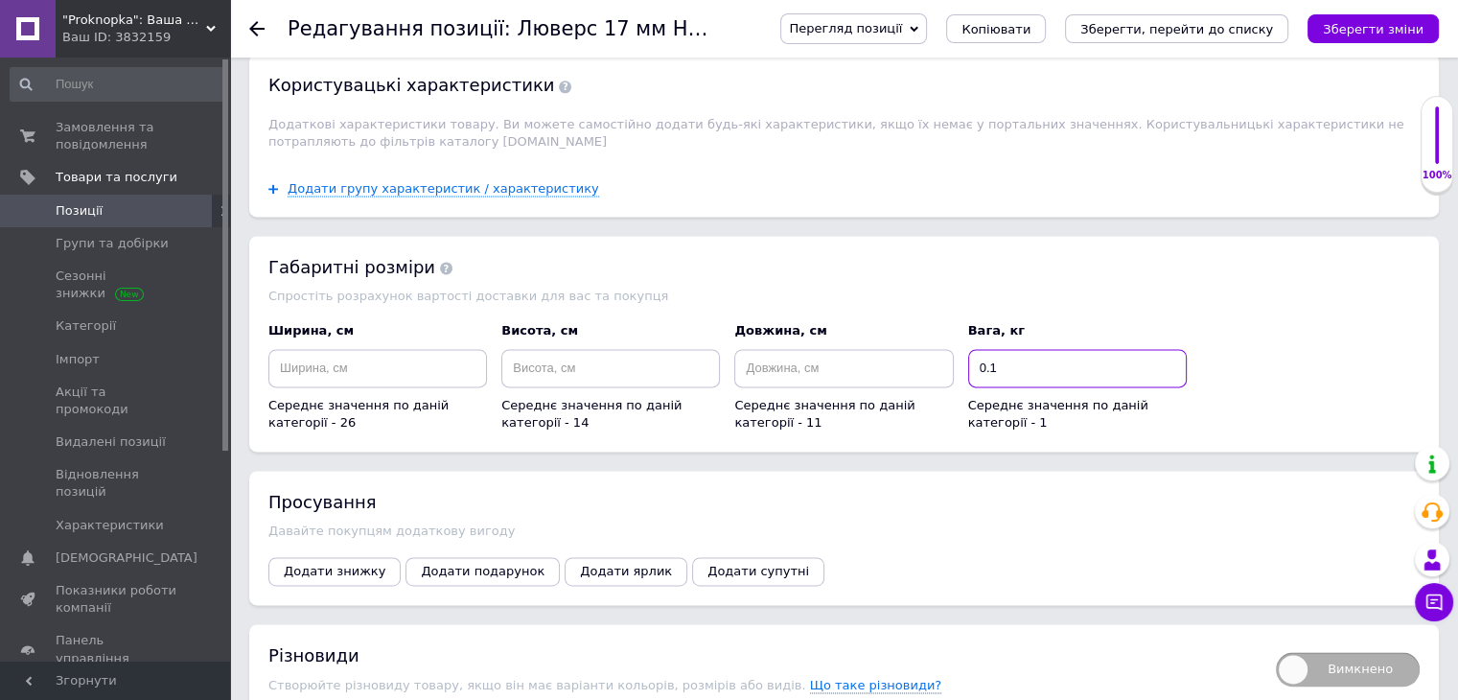
scroll to position [2780, 0]
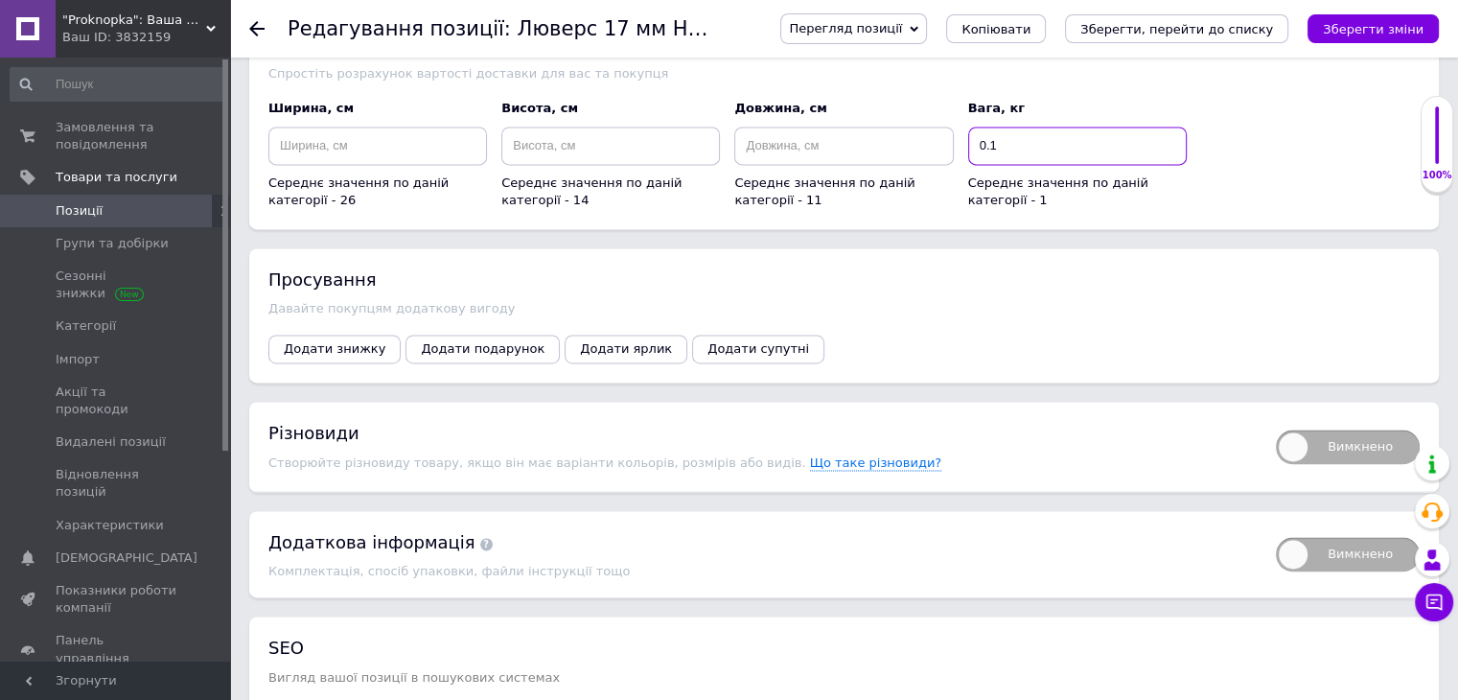
type input "0.1"
click at [1368, 429] on span "Вимкнено" at bounding box center [1348, 446] width 144 height 35
click at [1276, 417] on input "Вимкнено" at bounding box center [1269, 423] width 12 height 12
checkbox input "true"
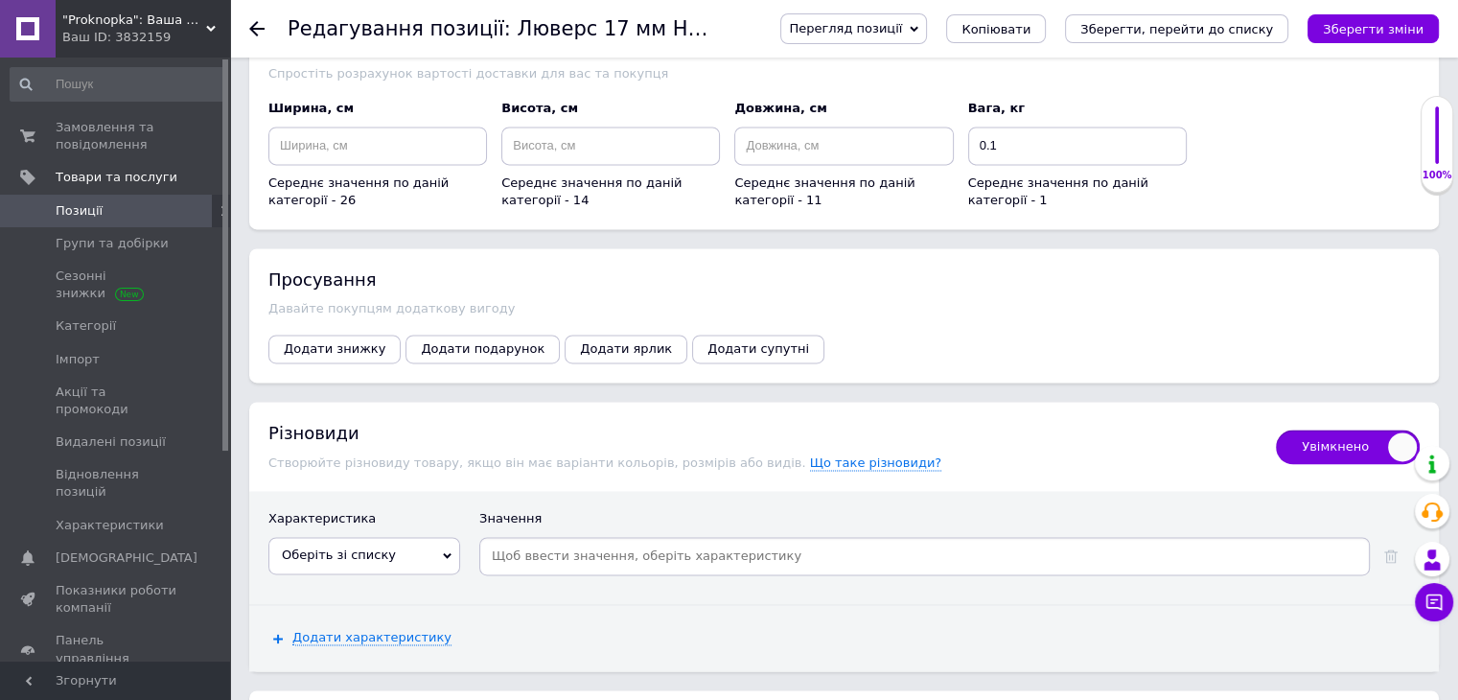
click at [393, 537] on span "Оберіть зі списку" at bounding box center [364, 555] width 192 height 36
drag, startPoint x: 395, startPoint y: 581, endPoint x: 545, endPoint y: 538, distance: 156.6
click at [396, 609] on li "Количество в упаковке" at bounding box center [364, 622] width 190 height 27
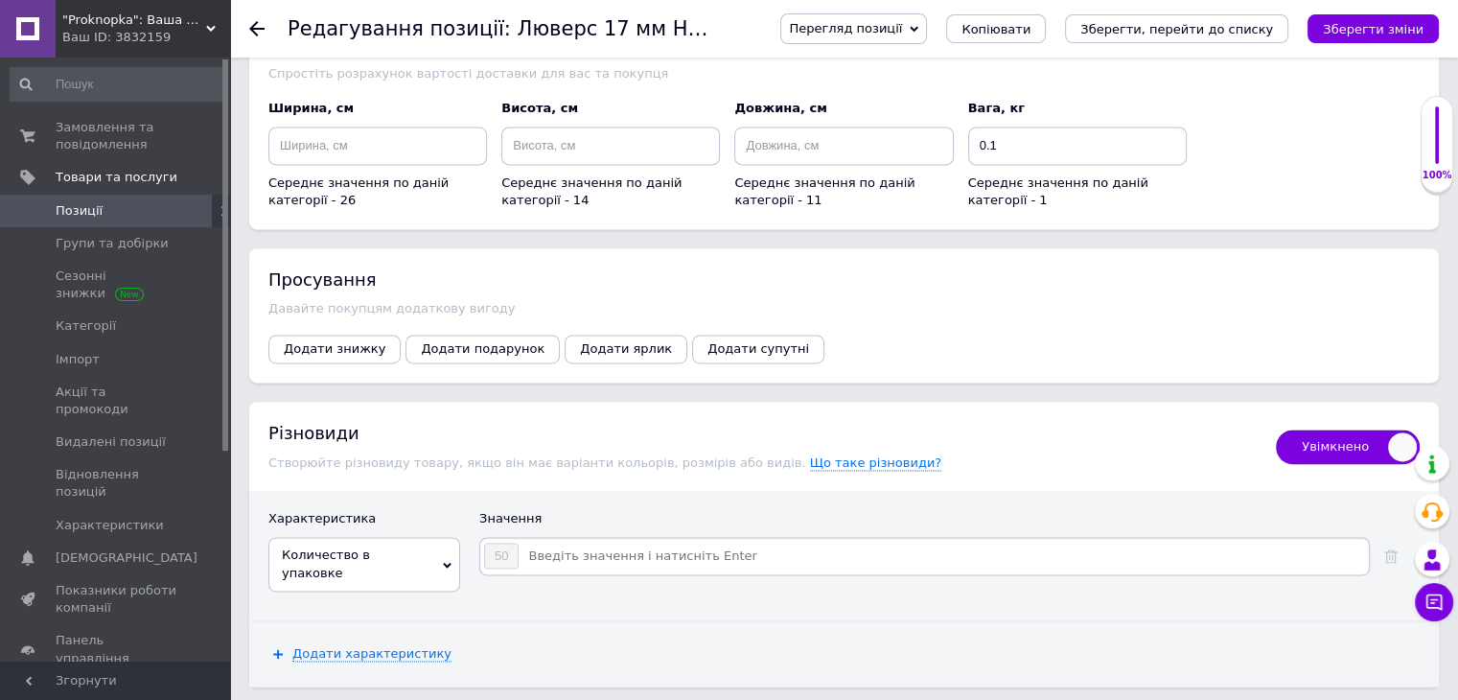
click at [552, 542] on input at bounding box center [943, 556] width 846 height 29
type input "100"
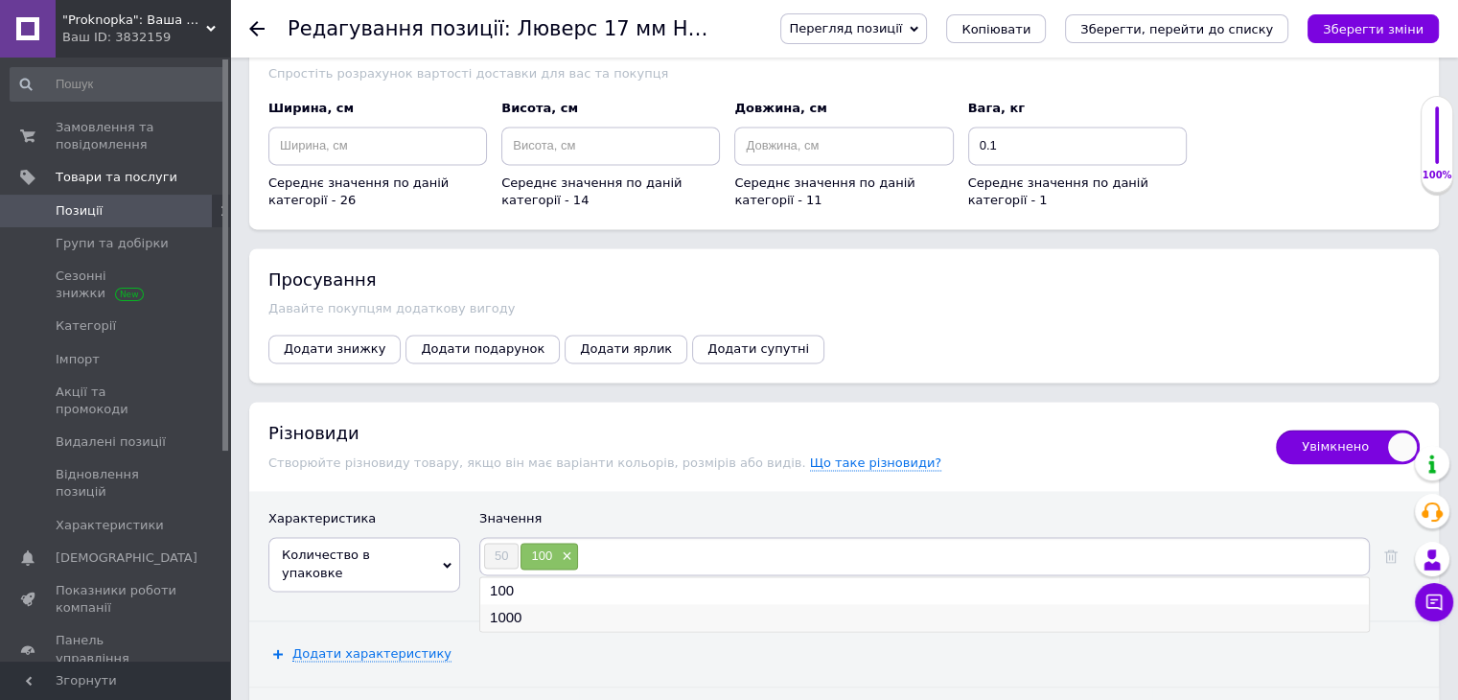
click at [527, 604] on li "1000" at bounding box center [924, 617] width 889 height 27
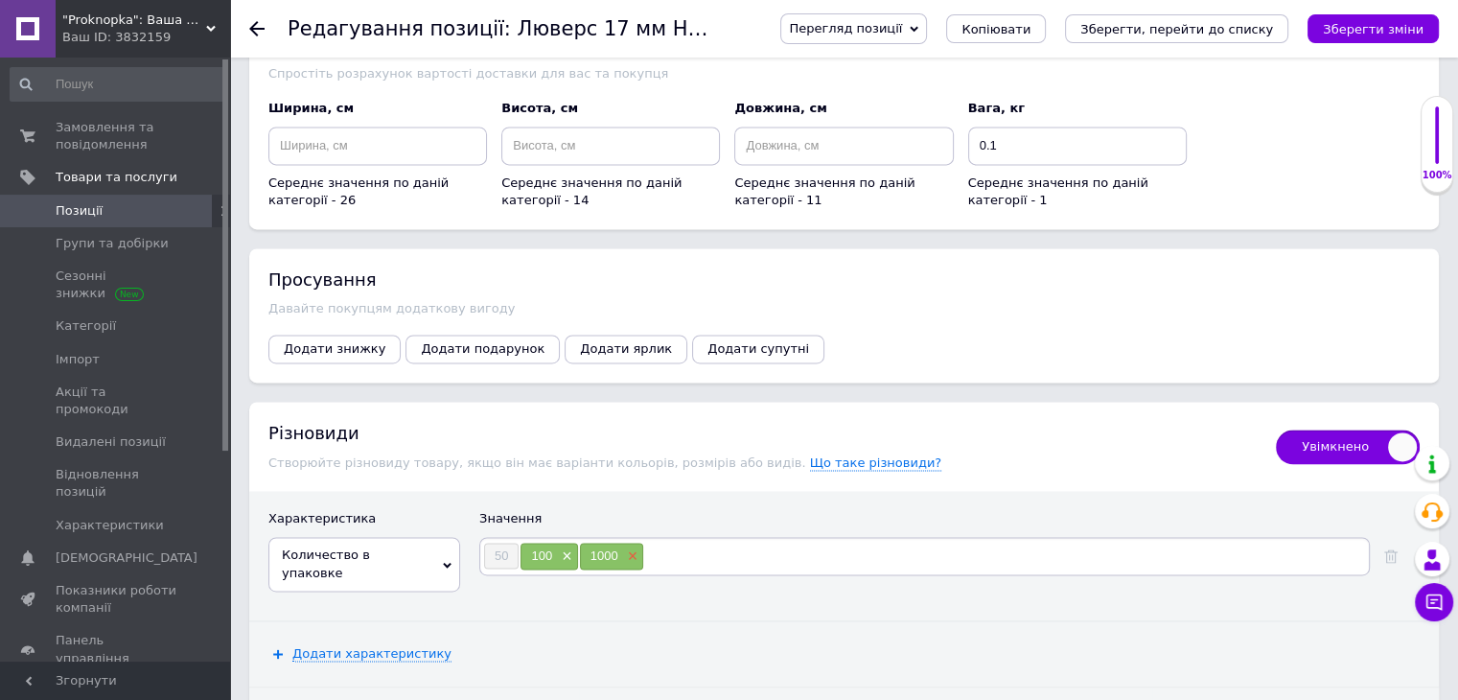
click at [636, 548] on span "×" at bounding box center [630, 556] width 15 height 16
click at [636, 542] on input at bounding box center [972, 556] width 787 height 29
type input "500"
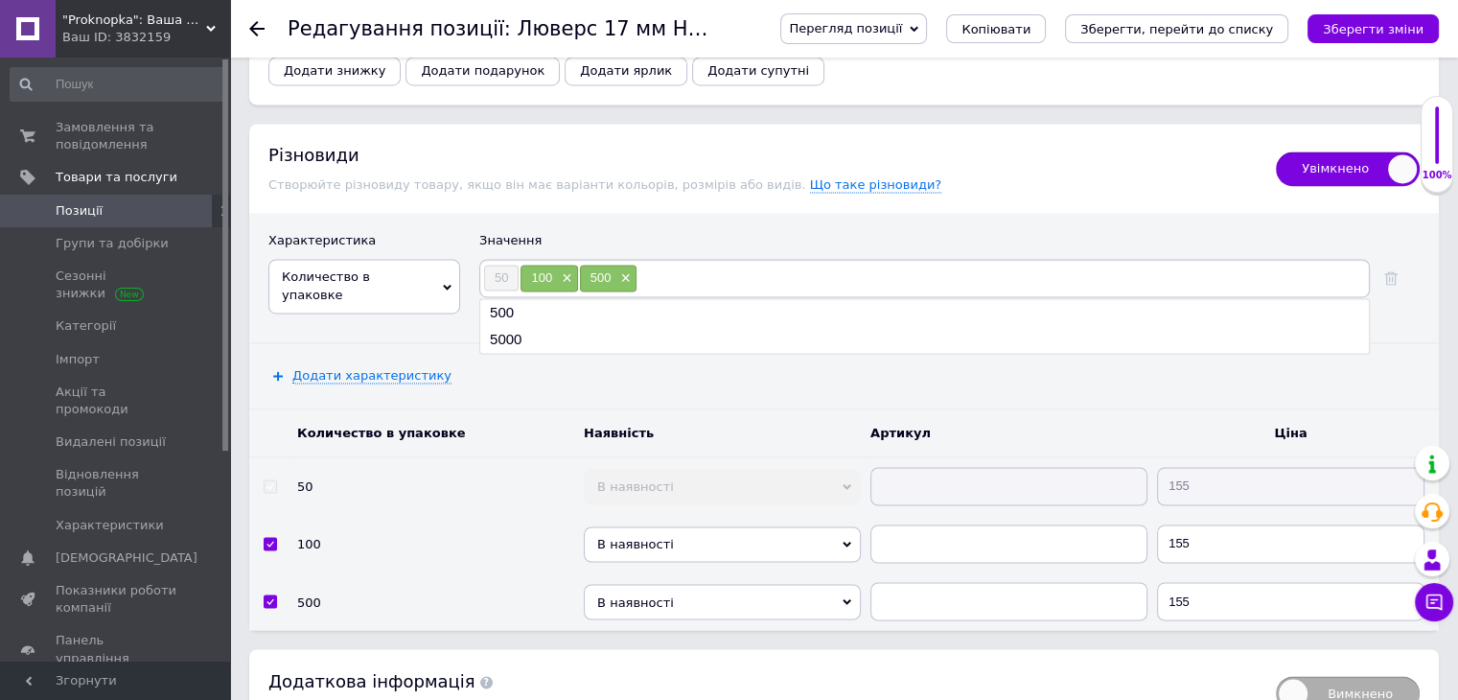
scroll to position [3163, 0]
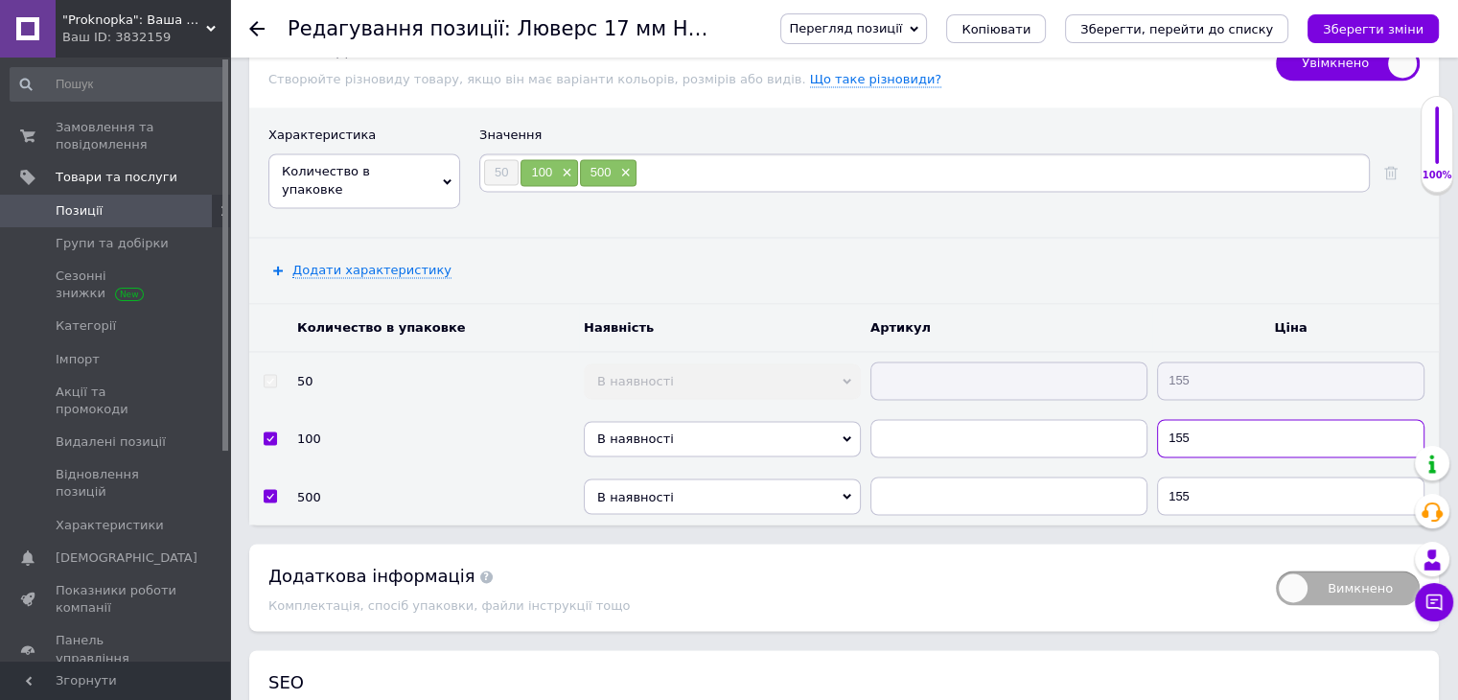
drag, startPoint x: 1235, startPoint y: 383, endPoint x: 1123, endPoint y: 392, distance: 111.5
click at [1123, 409] on tr "100 В наявності Немає в наявності Під замовлення Готово до відправки 155" at bounding box center [844, 438] width 1190 height 58
type input "300"
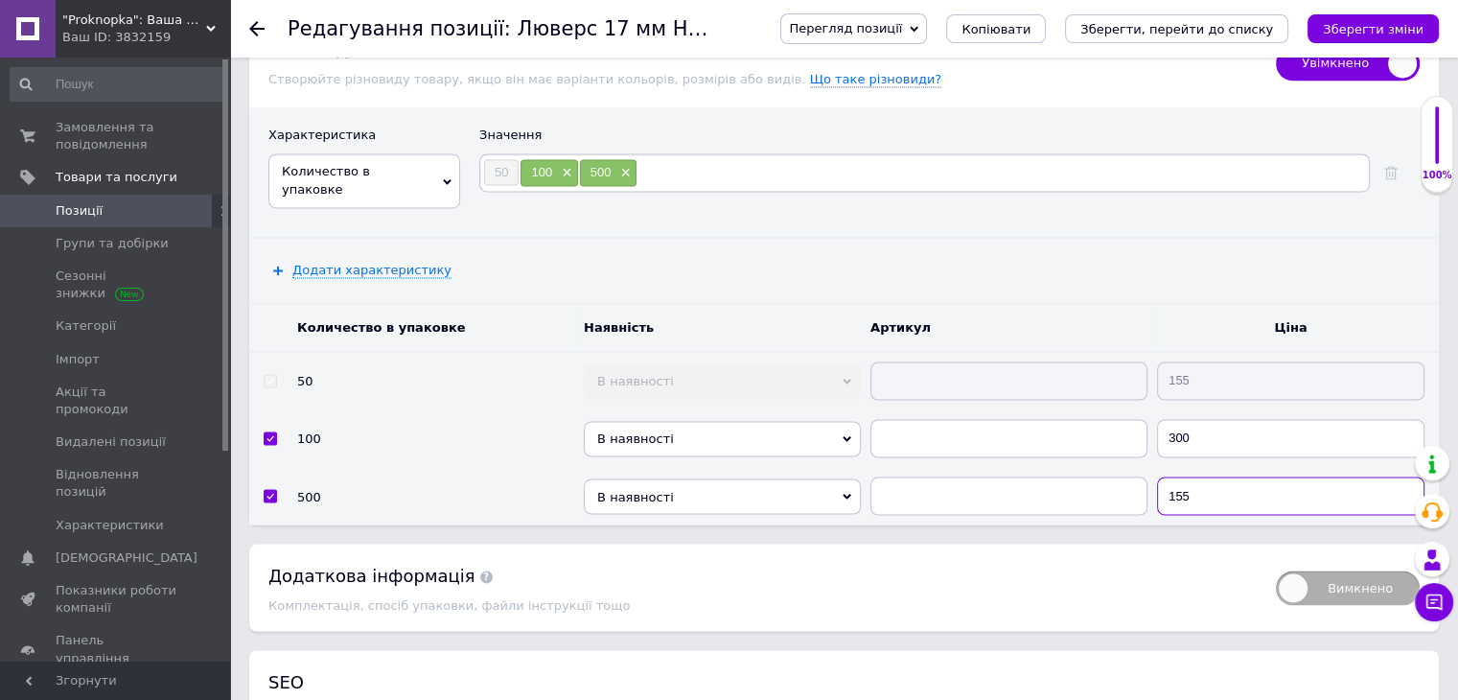
drag, startPoint x: 1228, startPoint y: 446, endPoint x: 1150, endPoint y: 445, distance: 77.7
click at [1150, 467] on tr "500 В наявності Немає в наявності Під замовлення Готово до відправки 155" at bounding box center [844, 496] width 1190 height 58
type input "1000"
click at [1391, 30] on icon "Зберегти зміни" at bounding box center [1373, 29] width 101 height 14
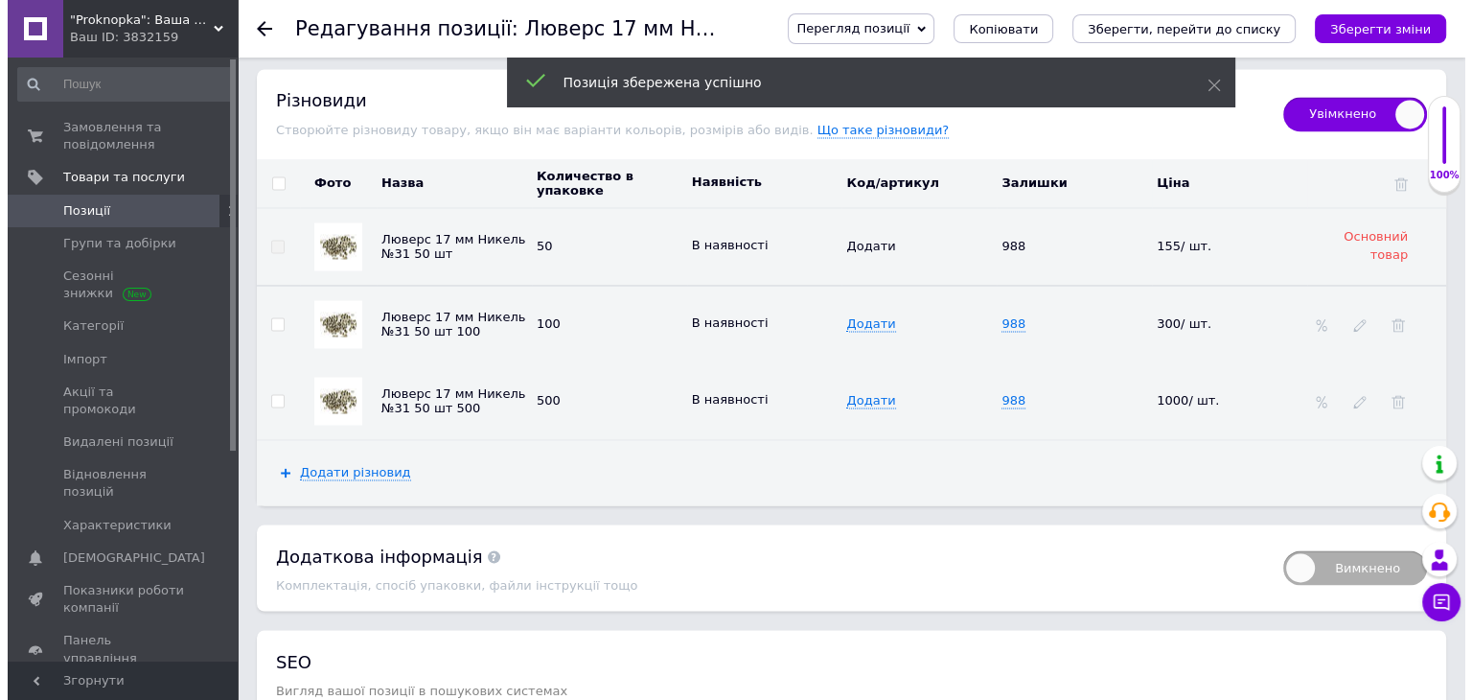
scroll to position [3214, 0]
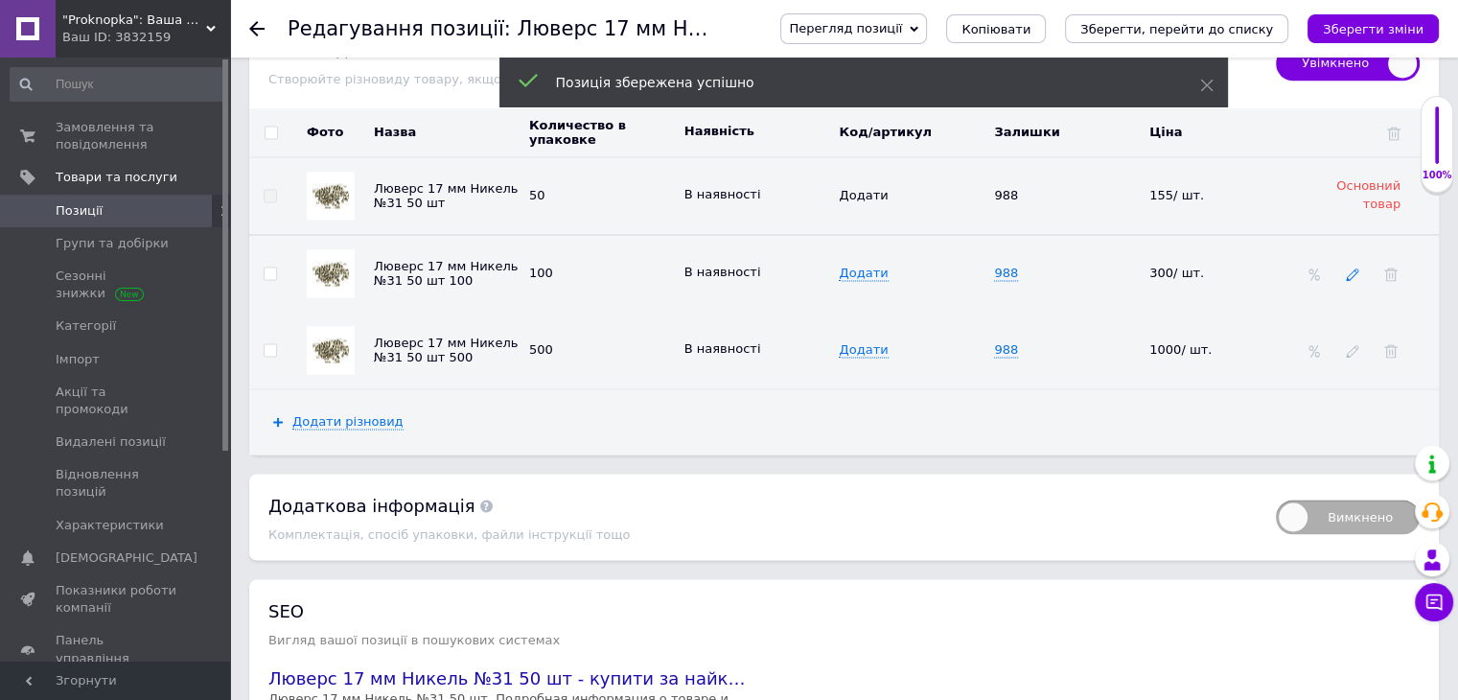
click at [1354, 267] on icon at bounding box center [1352, 273] width 13 height 13
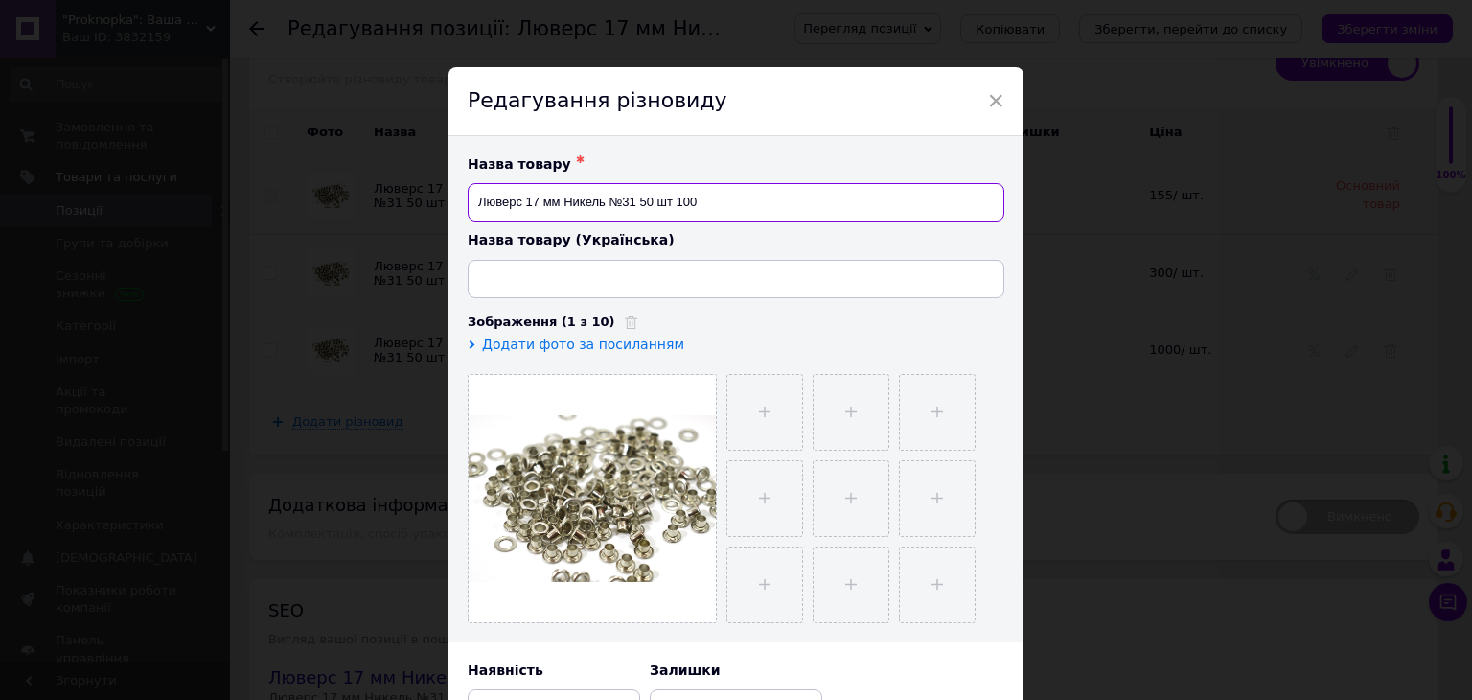
drag, startPoint x: 663, startPoint y: 207, endPoint x: 639, endPoint y: 208, distance: 24.0
click at [639, 208] on input "Люверс 17 мм Никель №31 50 шт 100" at bounding box center [736, 202] width 537 height 38
click at [678, 204] on input "Люверс 17 мм Никель №31 100" at bounding box center [736, 202] width 537 height 38
click at [695, 204] on input "Люверс 17 мм Никель №31 100 ШТ" at bounding box center [736, 202] width 537 height 38
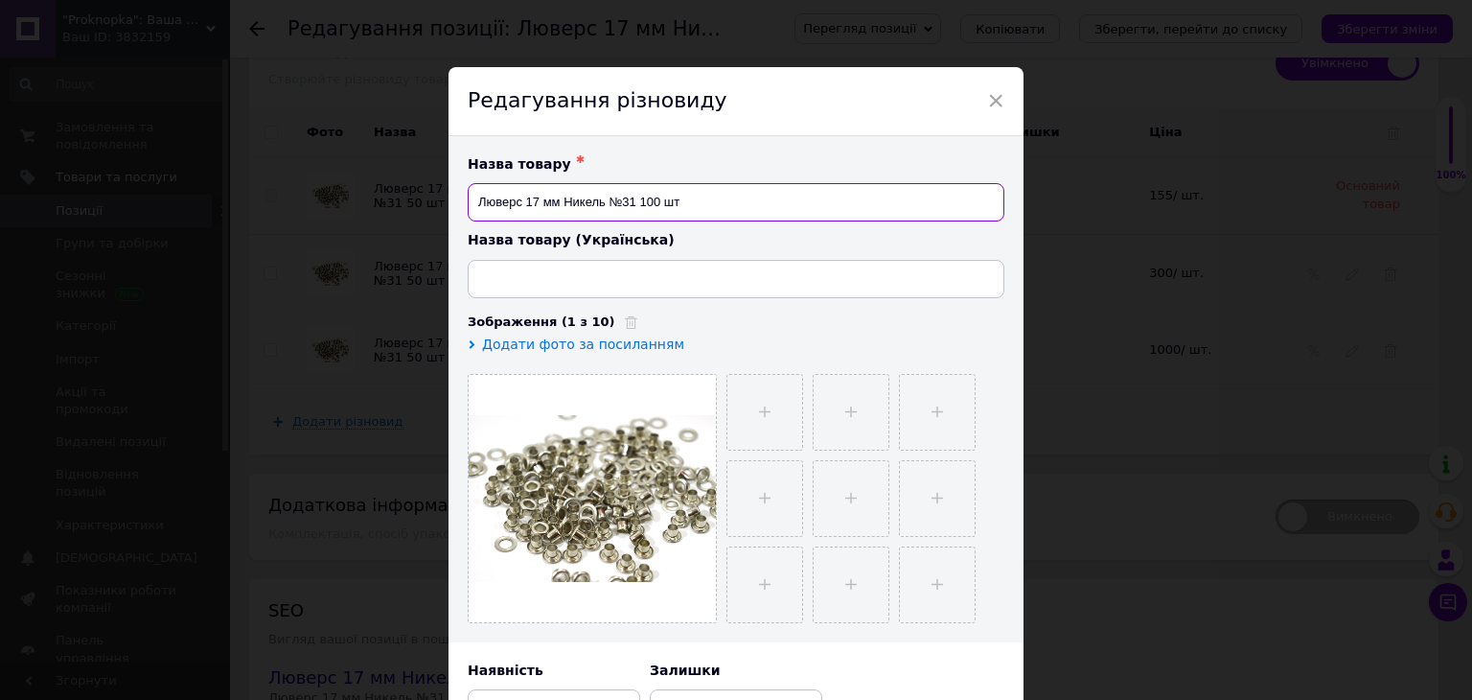
click at [704, 208] on input "Люверс 17 мм Никель №31 100 шт" at bounding box center [736, 202] width 537 height 38
type input "Люверс 17 мм Никель №31 100 шт"
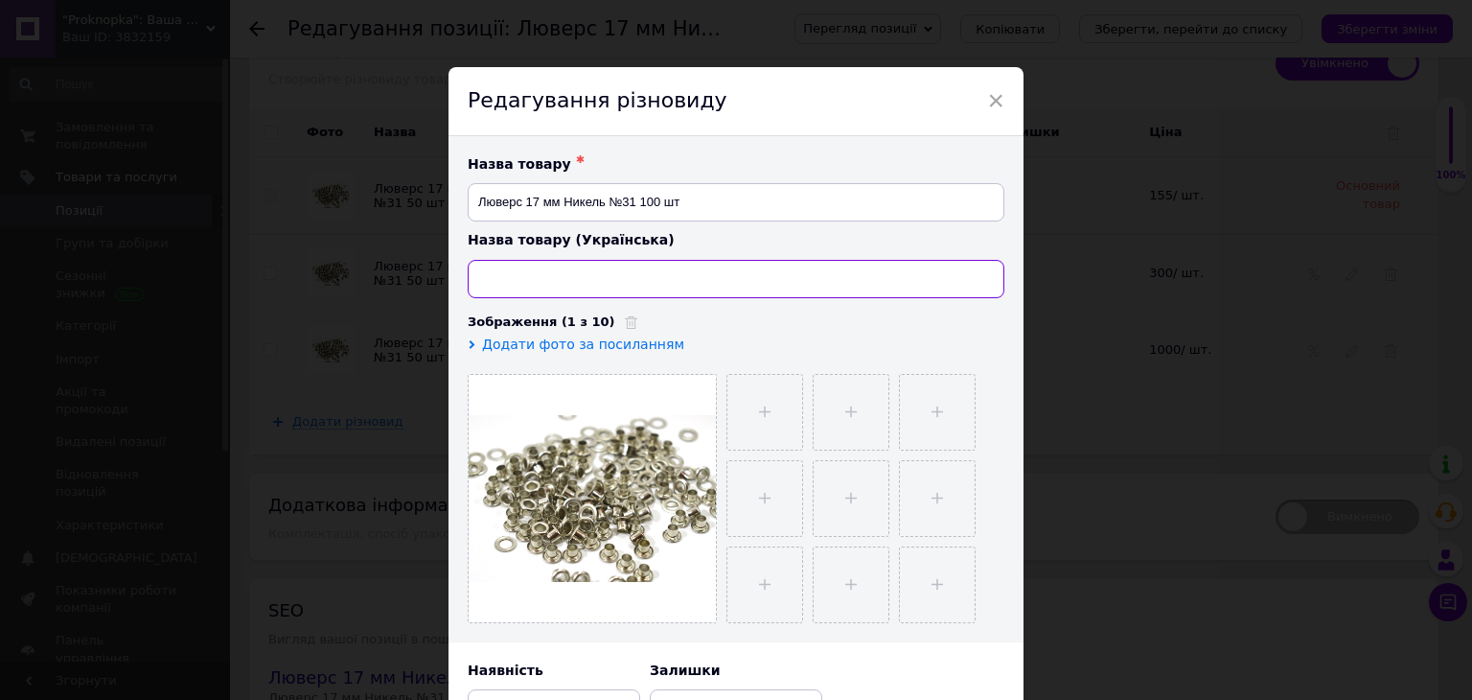
click at [647, 289] on input at bounding box center [736, 279] width 537 height 38
paste input "Люверс 17 мм Никель №31 100 шт"
click at [577, 281] on input "Люверс 17 мм Никель №31 100 шт" at bounding box center [736, 279] width 537 height 38
click at [681, 281] on input "Люверс 17 мм Нікель №31 100 шт" at bounding box center [736, 279] width 537 height 38
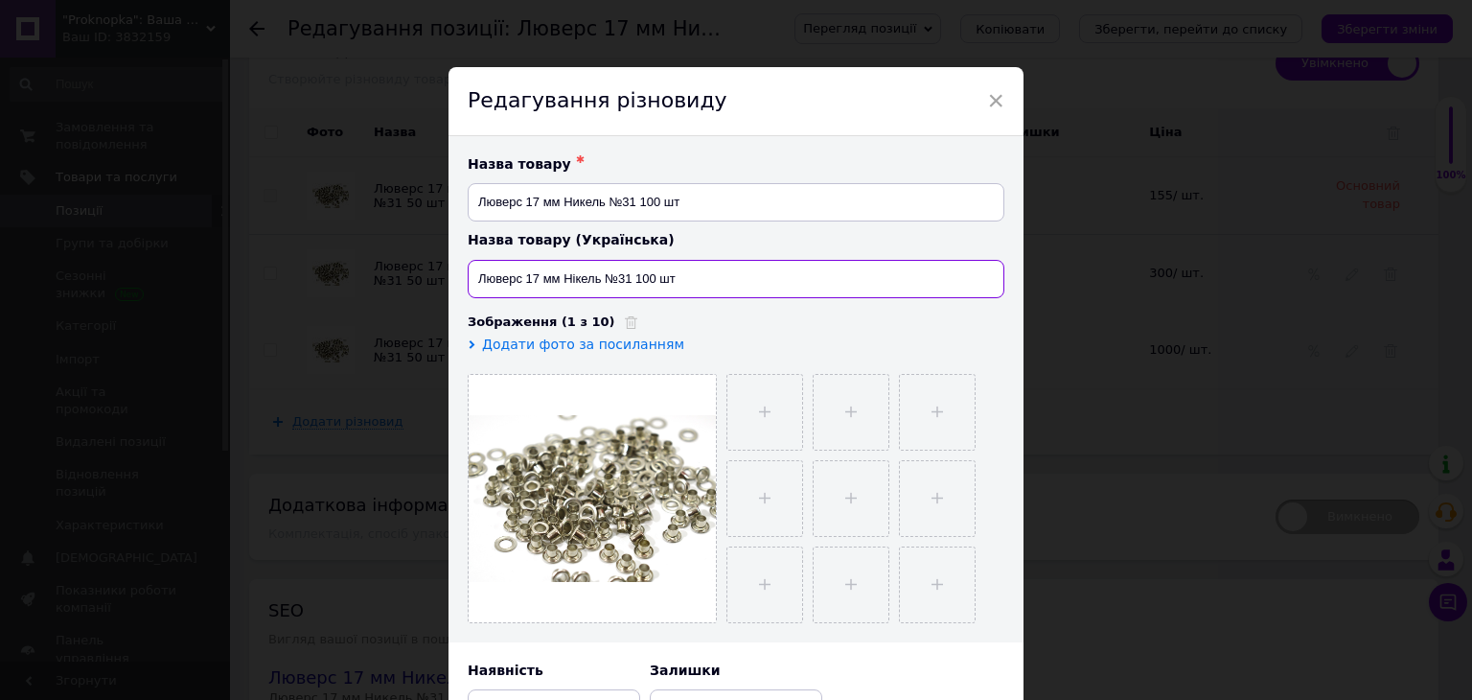
click at [681, 281] on input "Люверс 17 мм Нікель №31 100 шт" at bounding box center [736, 279] width 537 height 38
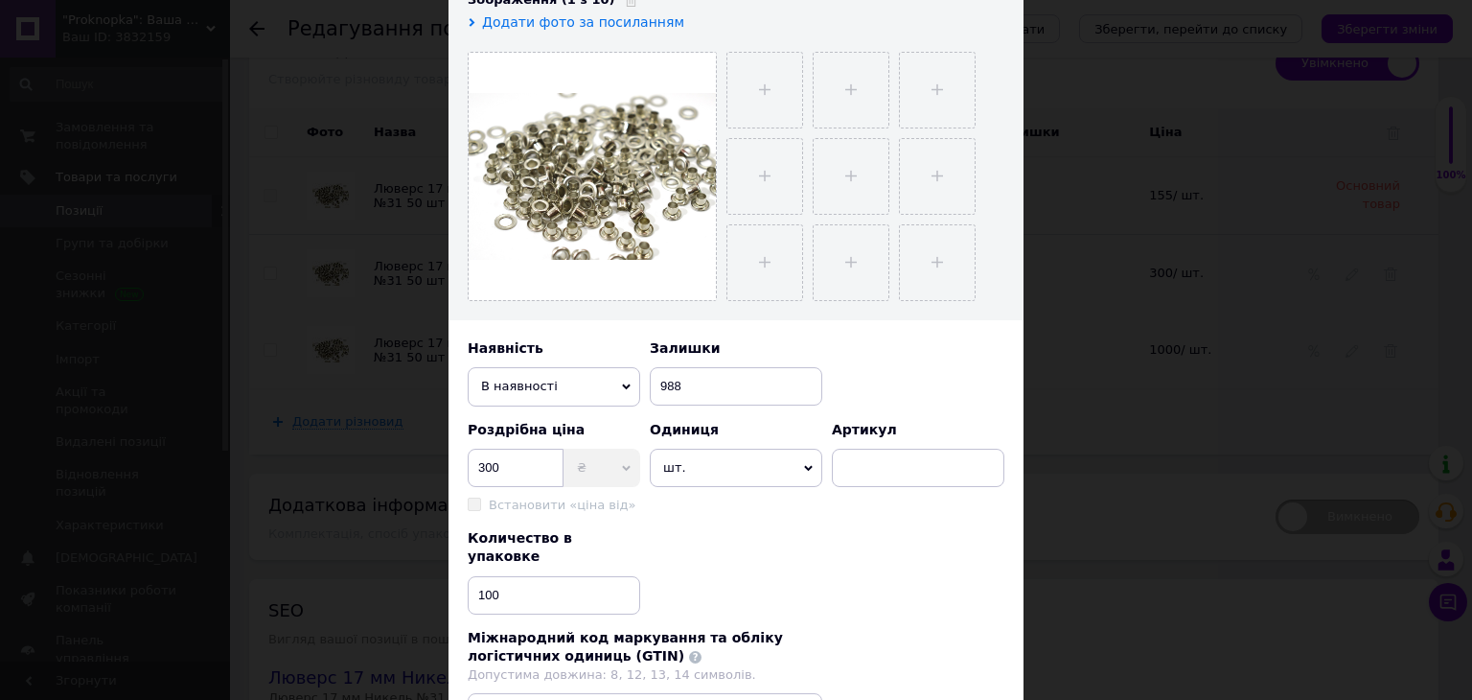
scroll to position [556, 0]
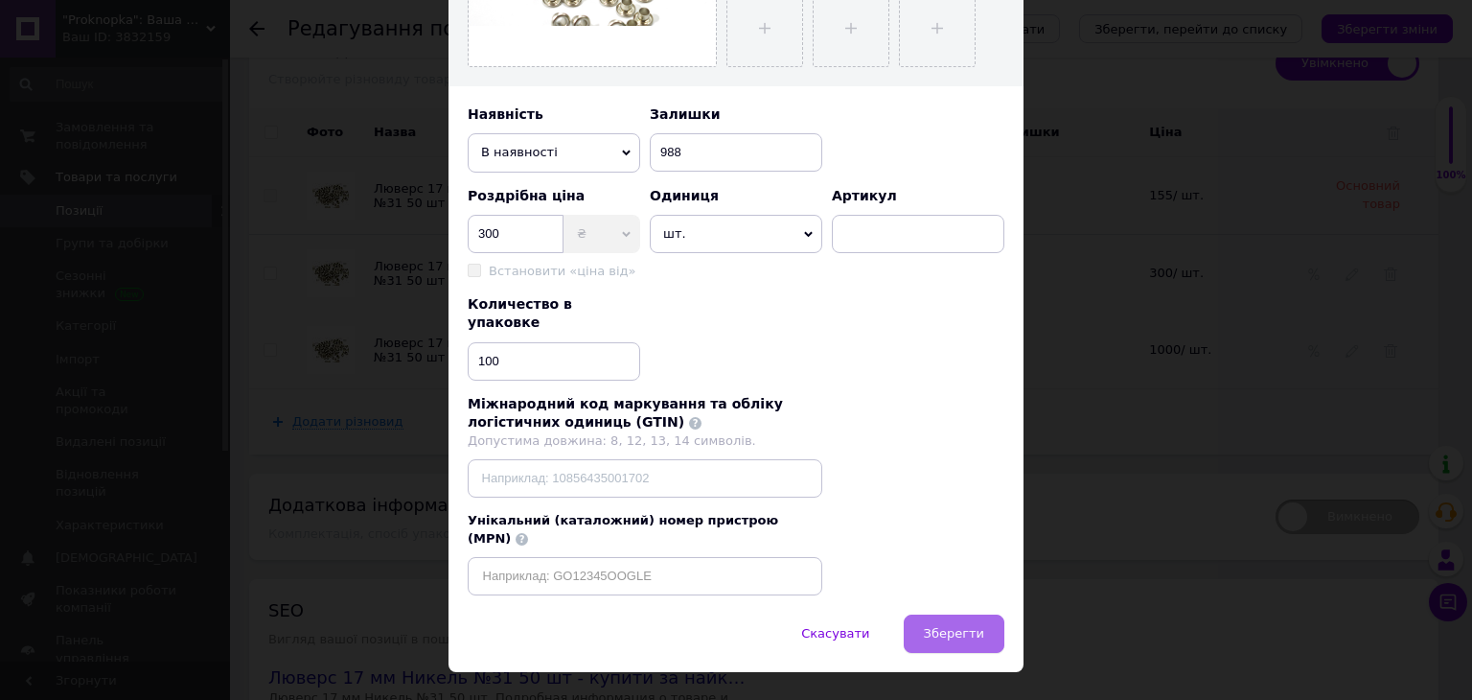
type input "Люверс 17 мм Нікель №31 100 шт"
click at [960, 626] on span "Зберегти" at bounding box center [954, 633] width 60 height 14
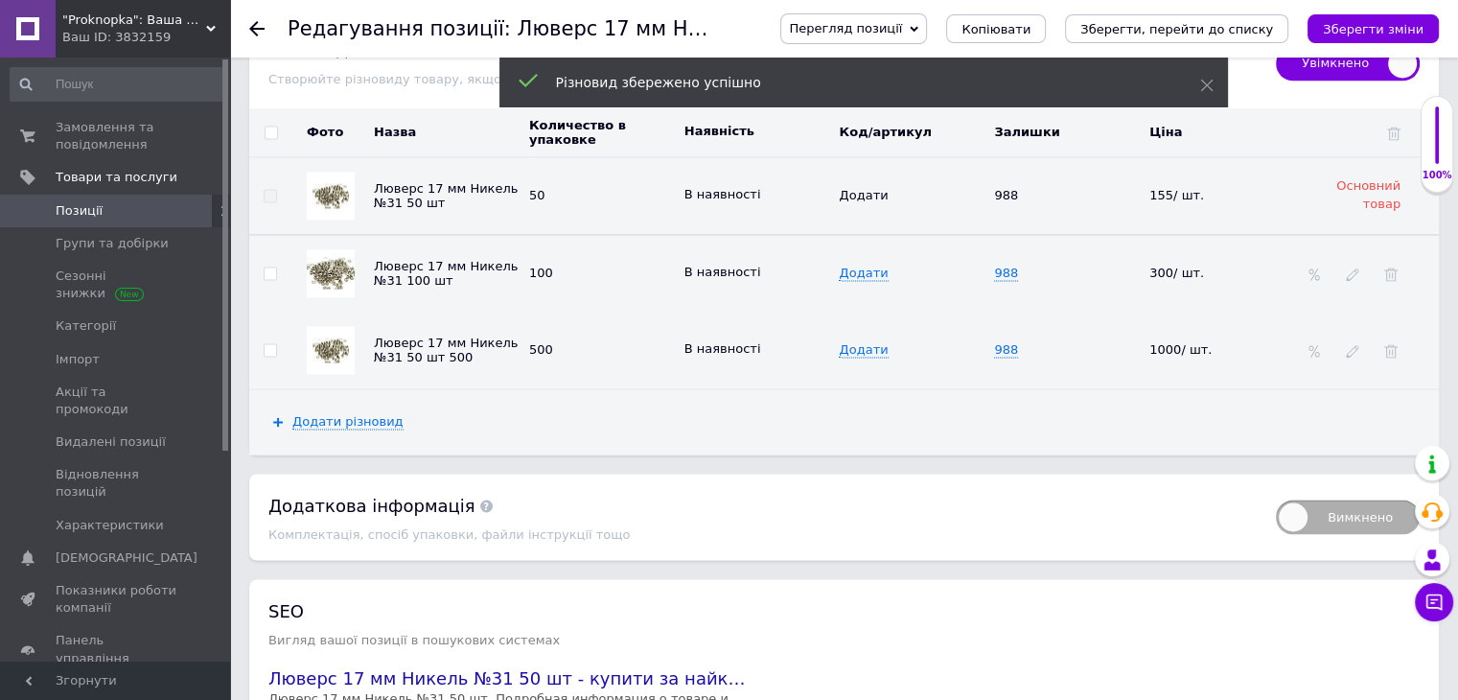
click at [1353, 345] on use at bounding box center [1352, 351] width 12 height 12
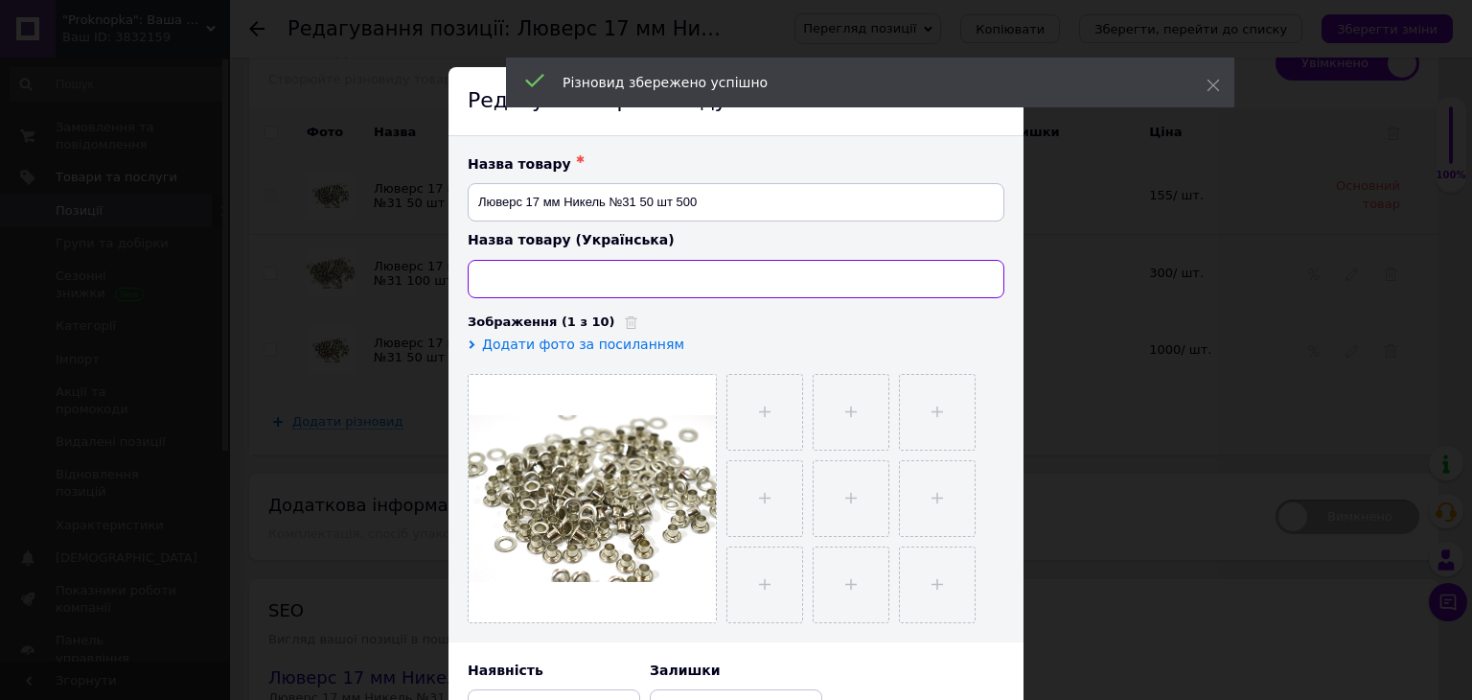
click at [587, 286] on input at bounding box center [736, 279] width 537 height 38
paste input "Люверс 17 мм Нікель №31 100 шт"
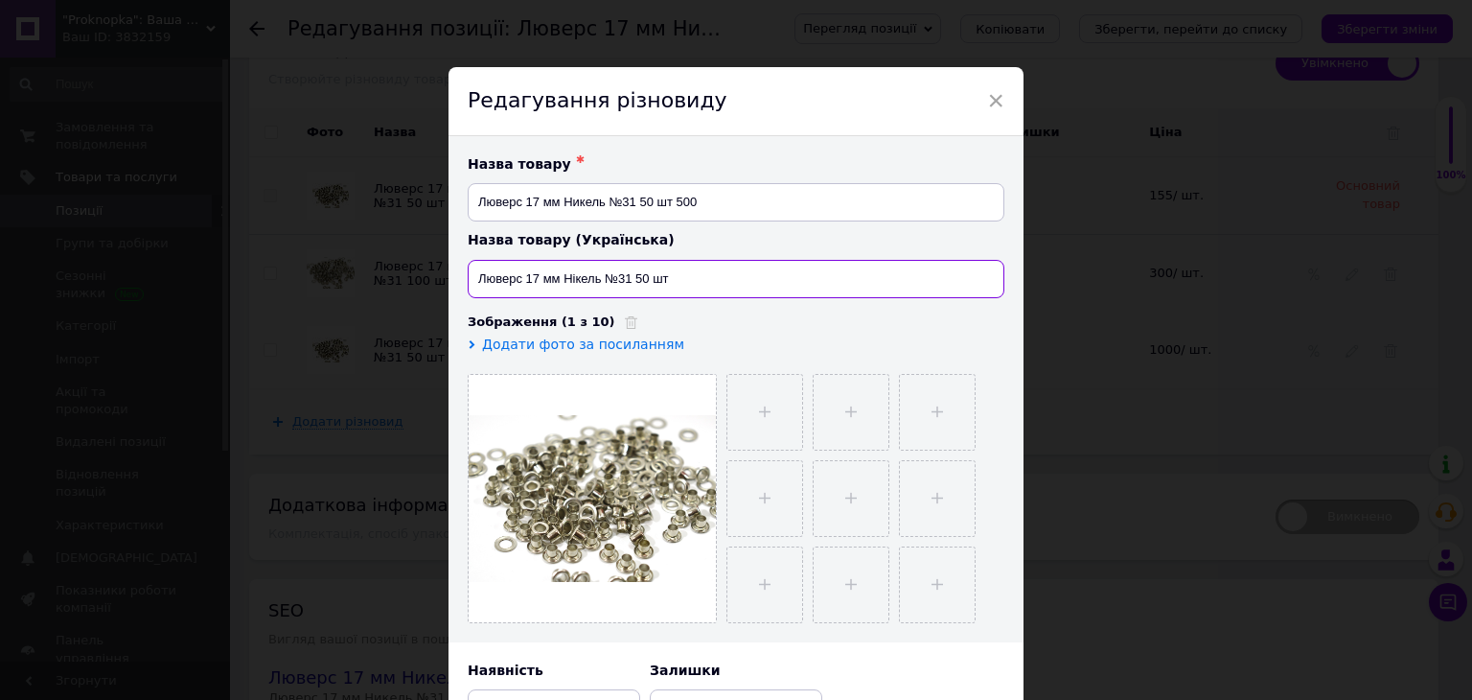
click at [638, 282] on input "Люверс 17 мм Нікель №31 50 шт" at bounding box center [736, 279] width 537 height 38
type input "Люверс 17 мм Нікель №31 500 шт"
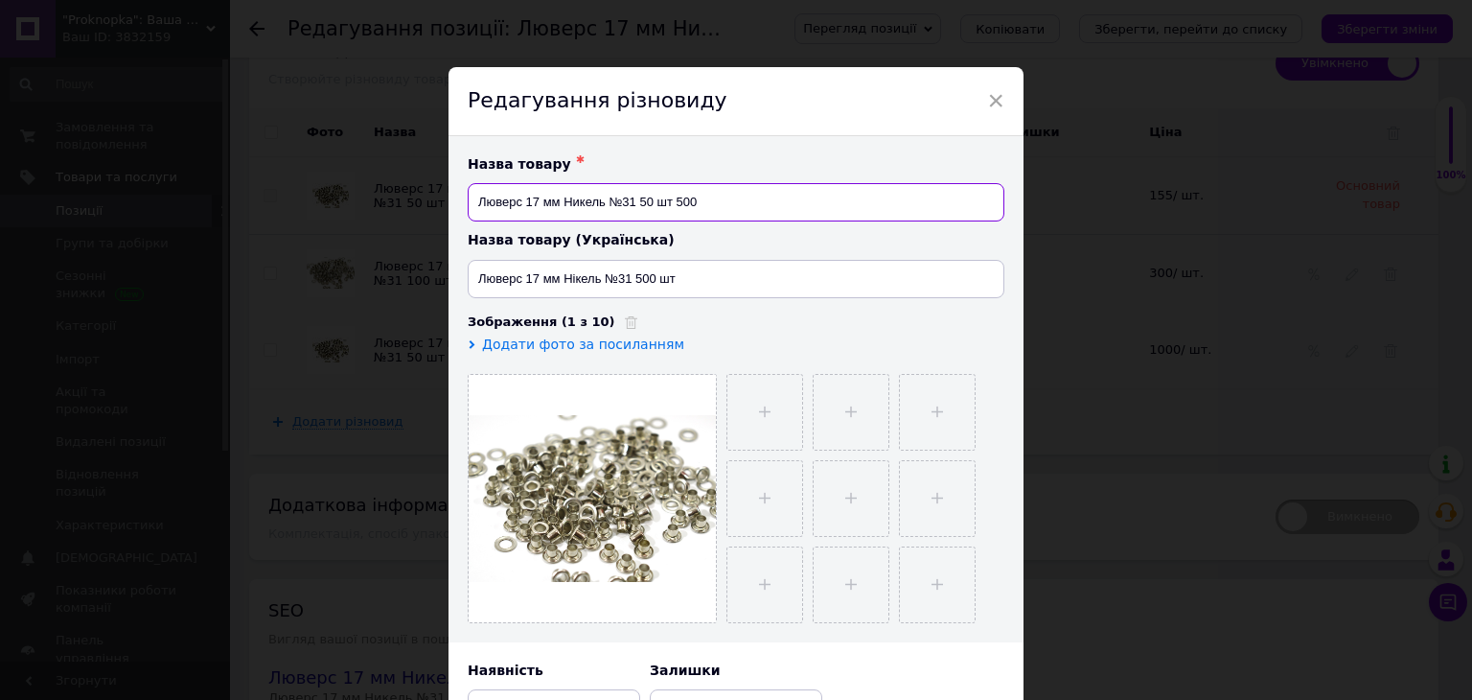
click at [648, 207] on input "Люверс 17 мм Никель №31 50 шт 500" at bounding box center [736, 202] width 537 height 38
click at [709, 204] on input "Люверс 17 мм Никель №31 500 шт 500" at bounding box center [736, 202] width 537 height 38
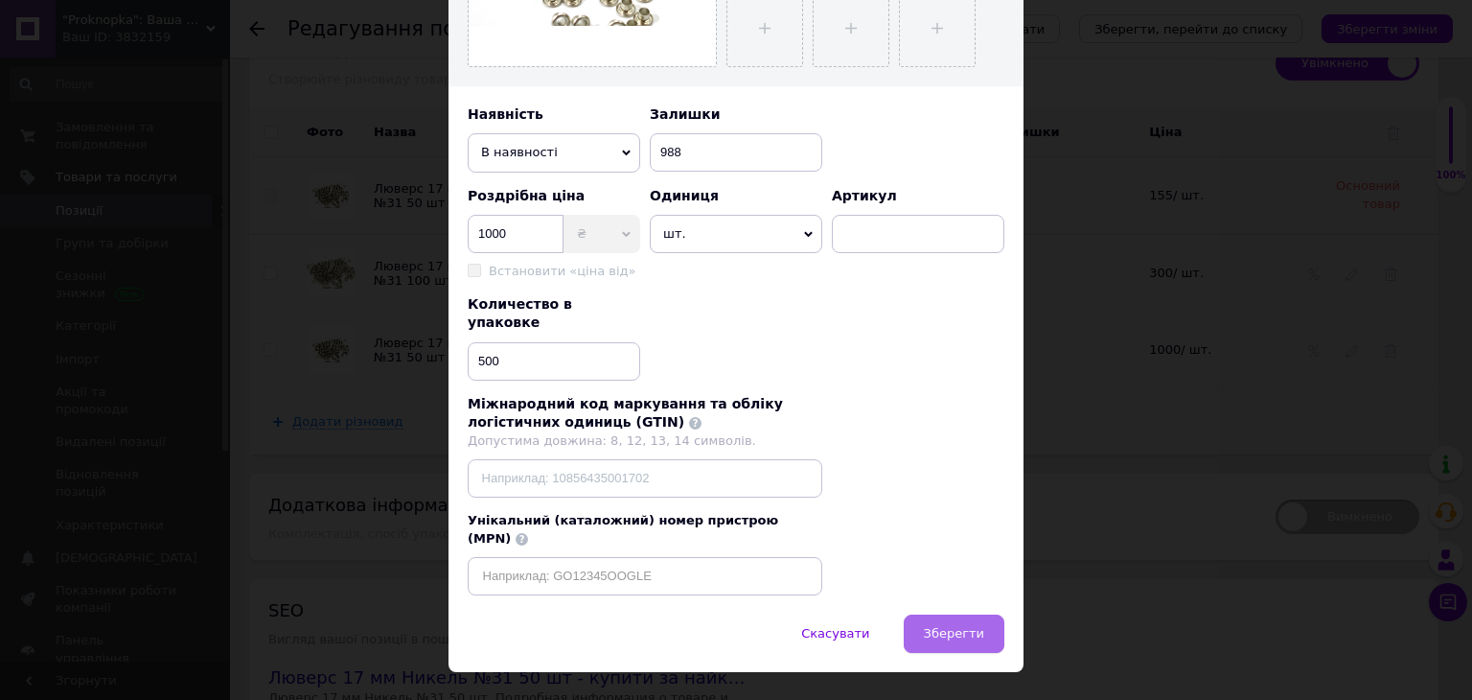
type input "Люверс 17 мм Никель №31 500 шт"
click at [950, 626] on span "Зберегти" at bounding box center [954, 633] width 60 height 14
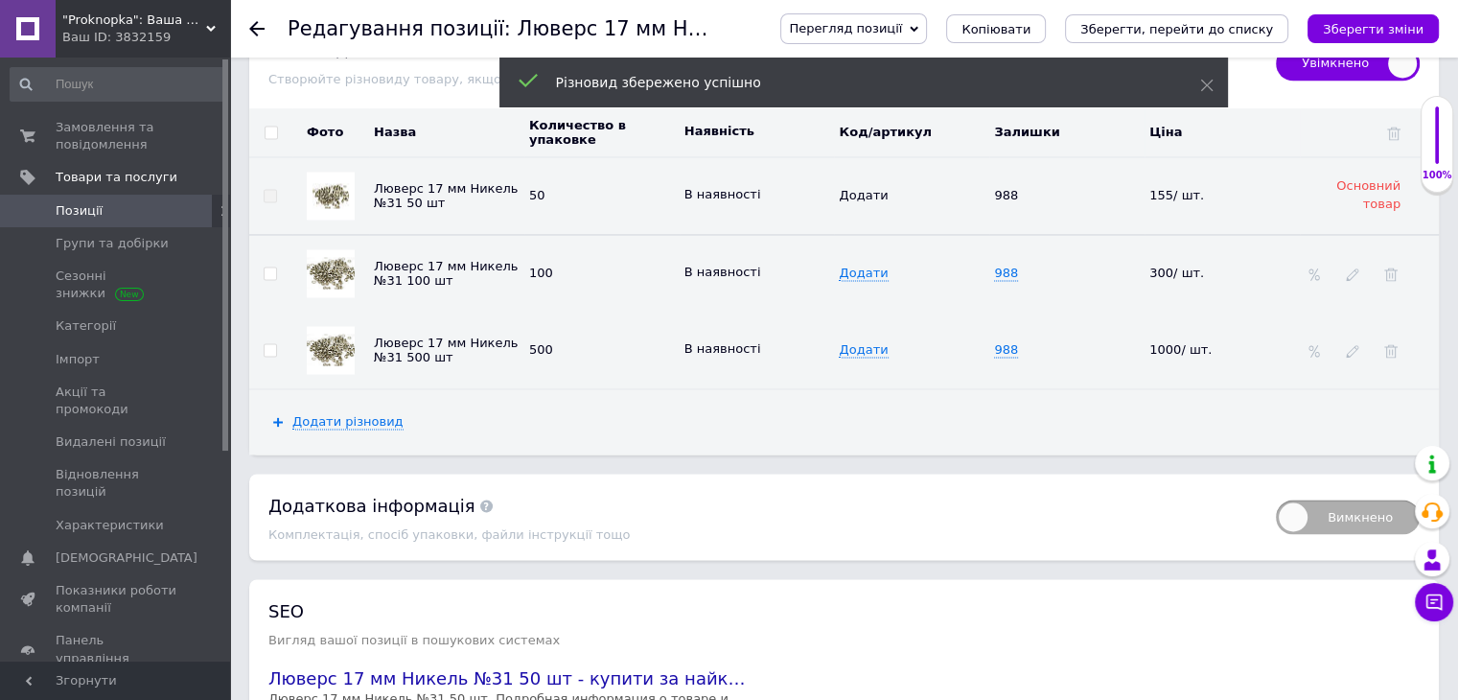
click at [1263, 32] on icon "Зберегти, перейти до списку" at bounding box center [1176, 29] width 193 height 14
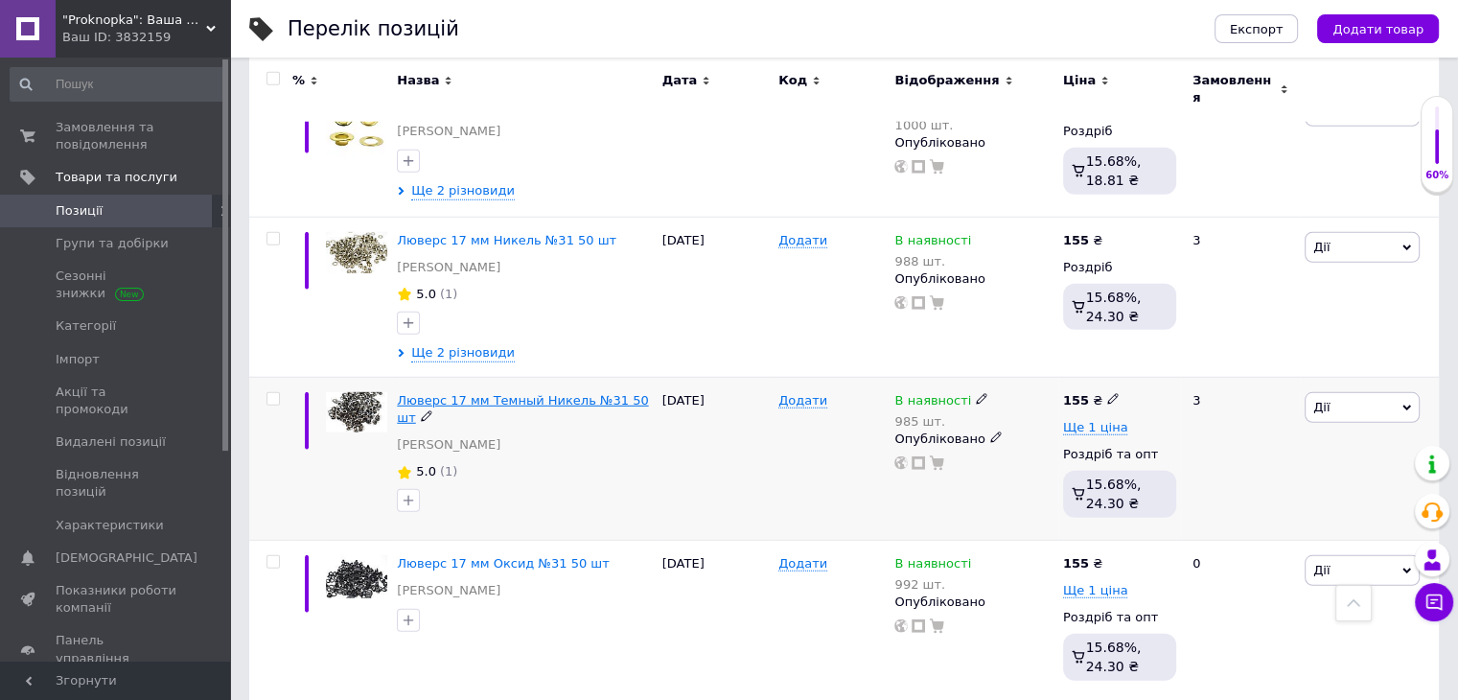
scroll to position [5352, 0]
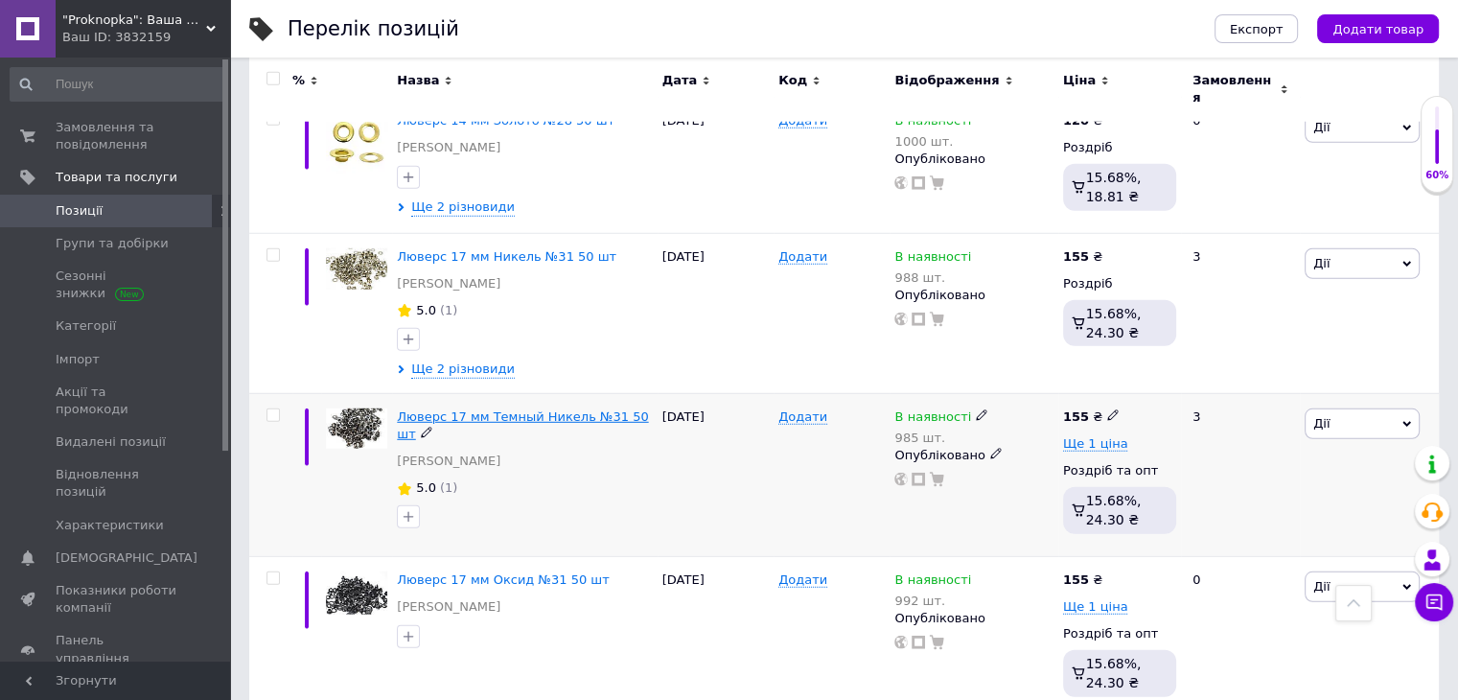
click at [545, 409] on span "Люверс 17 мм Темный Никель №31 50 шт" at bounding box center [522, 425] width 251 height 32
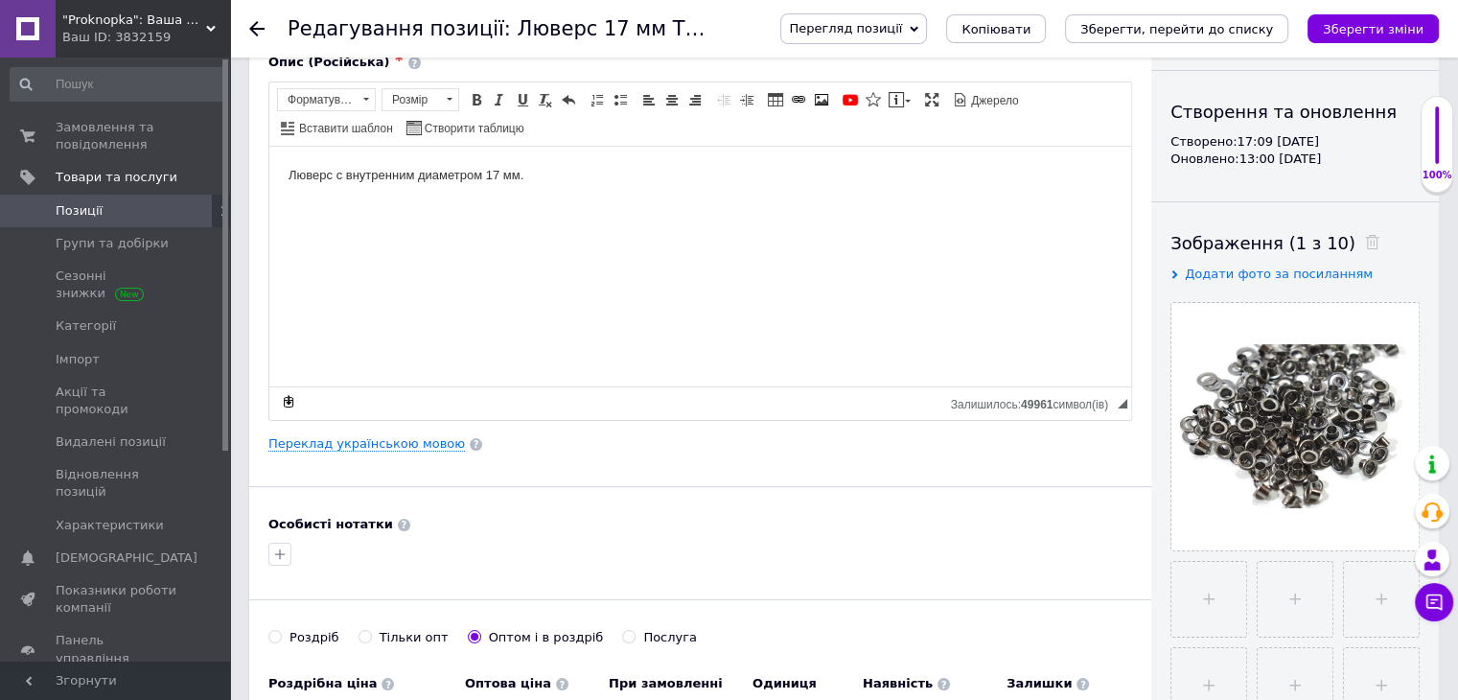
scroll to position [479, 0]
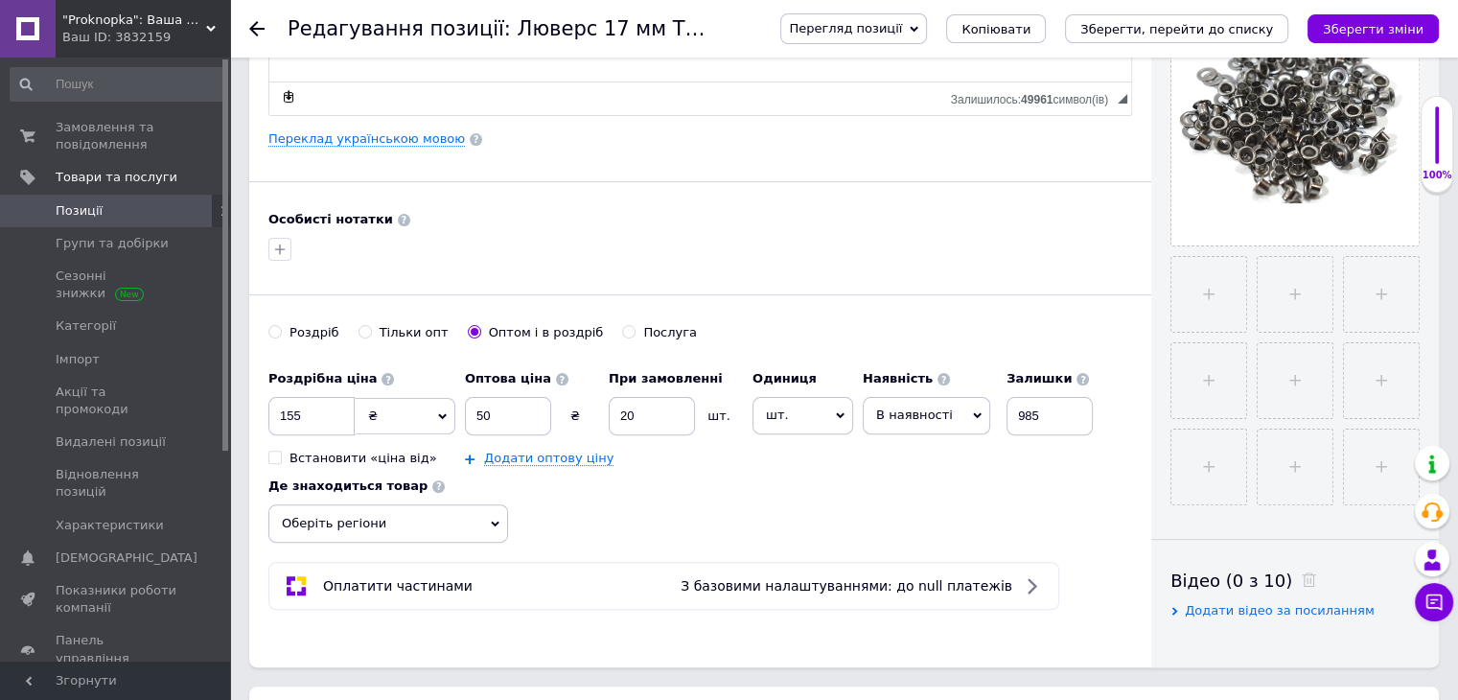
click at [316, 335] on div "Роздріб" at bounding box center [315, 332] width 50 height 17
click at [281, 335] on input "Роздріб" at bounding box center [274, 331] width 12 height 12
radio input "true"
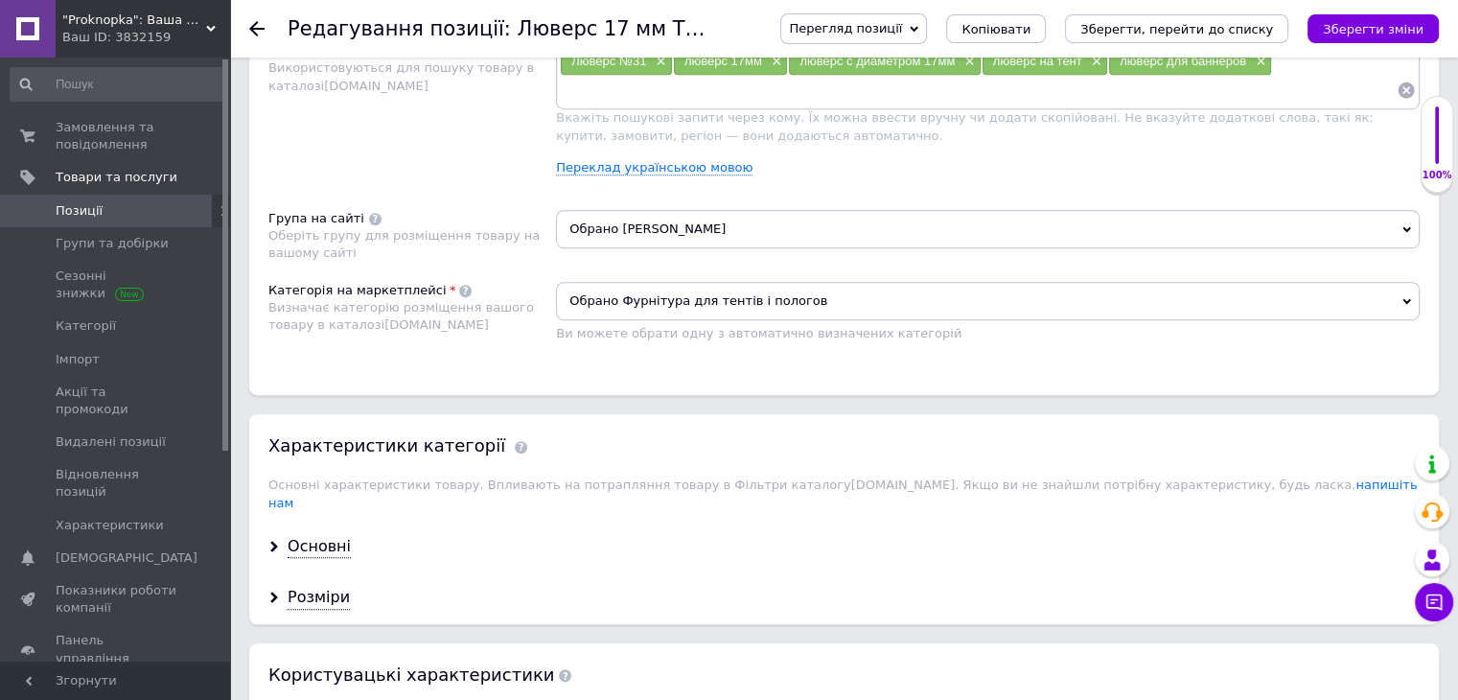
scroll to position [1246, 0]
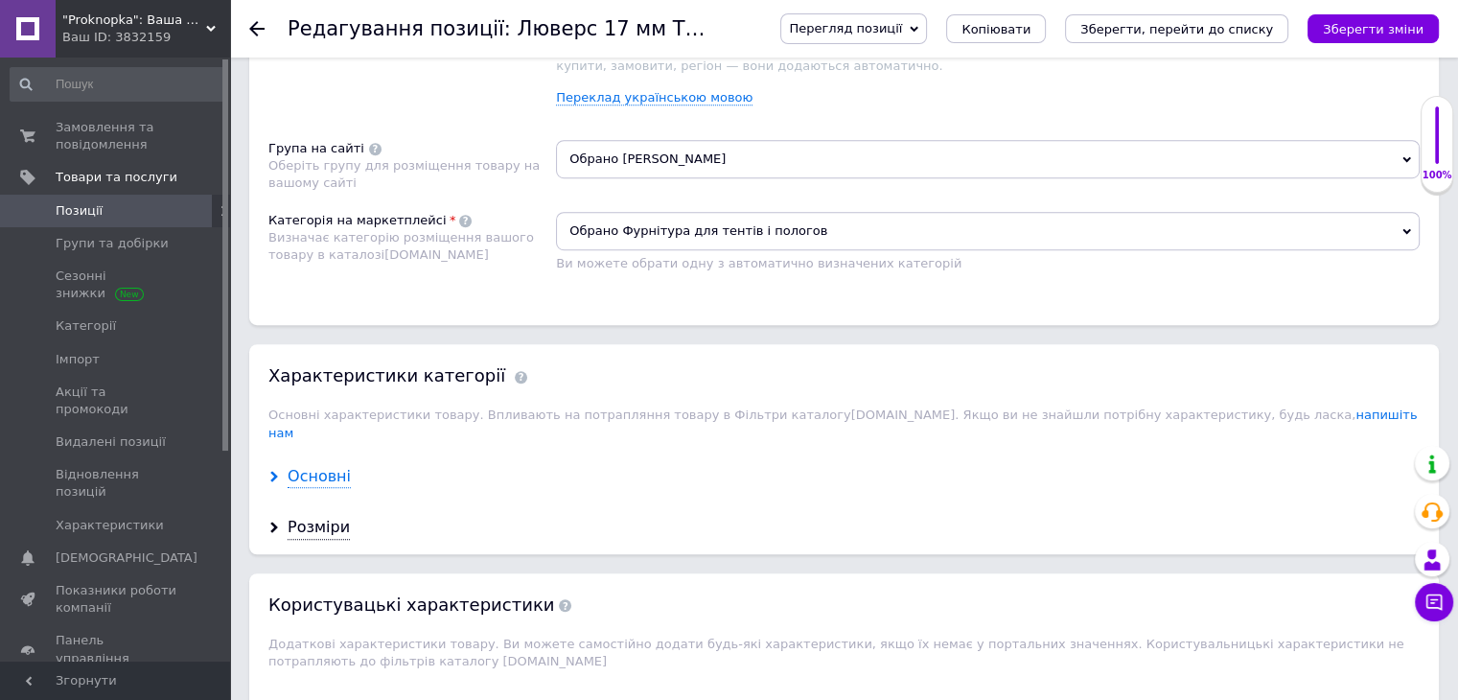
click at [314, 466] on div "Основні" at bounding box center [319, 477] width 63 height 22
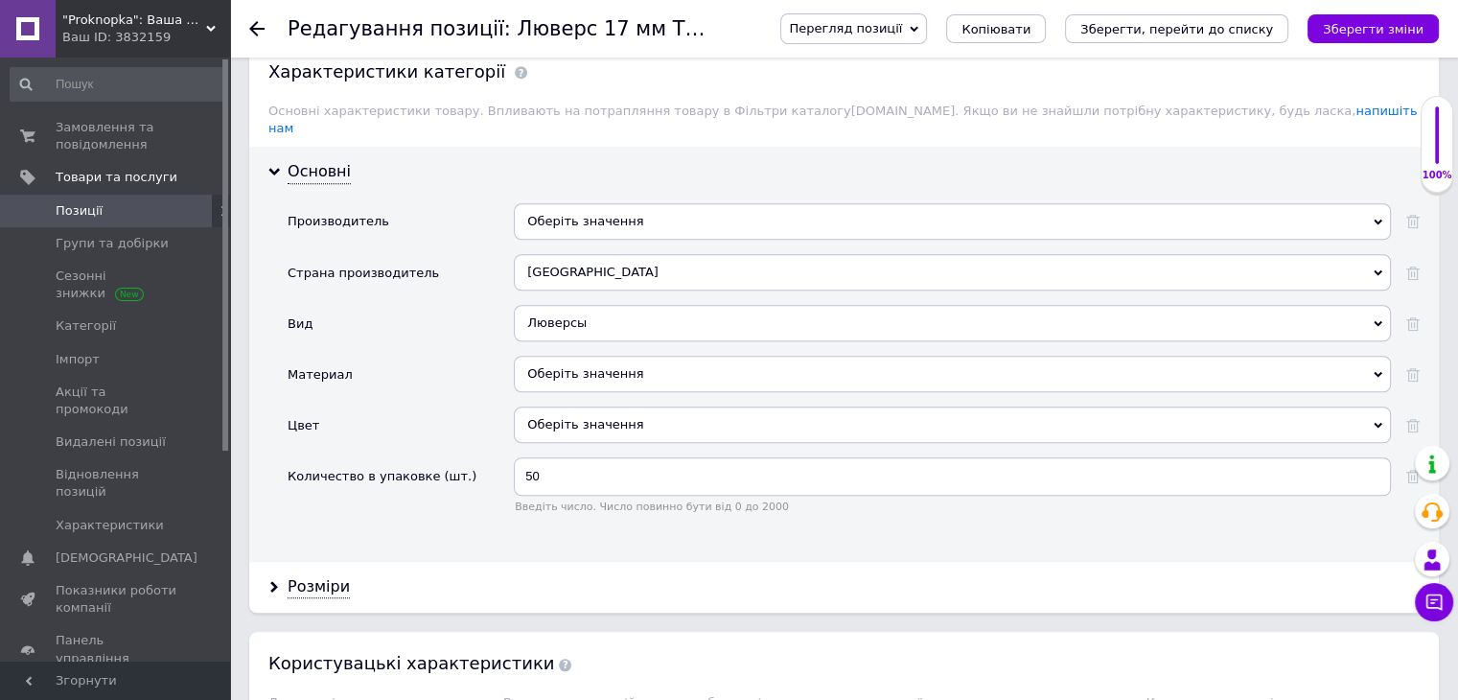
scroll to position [1630, 0]
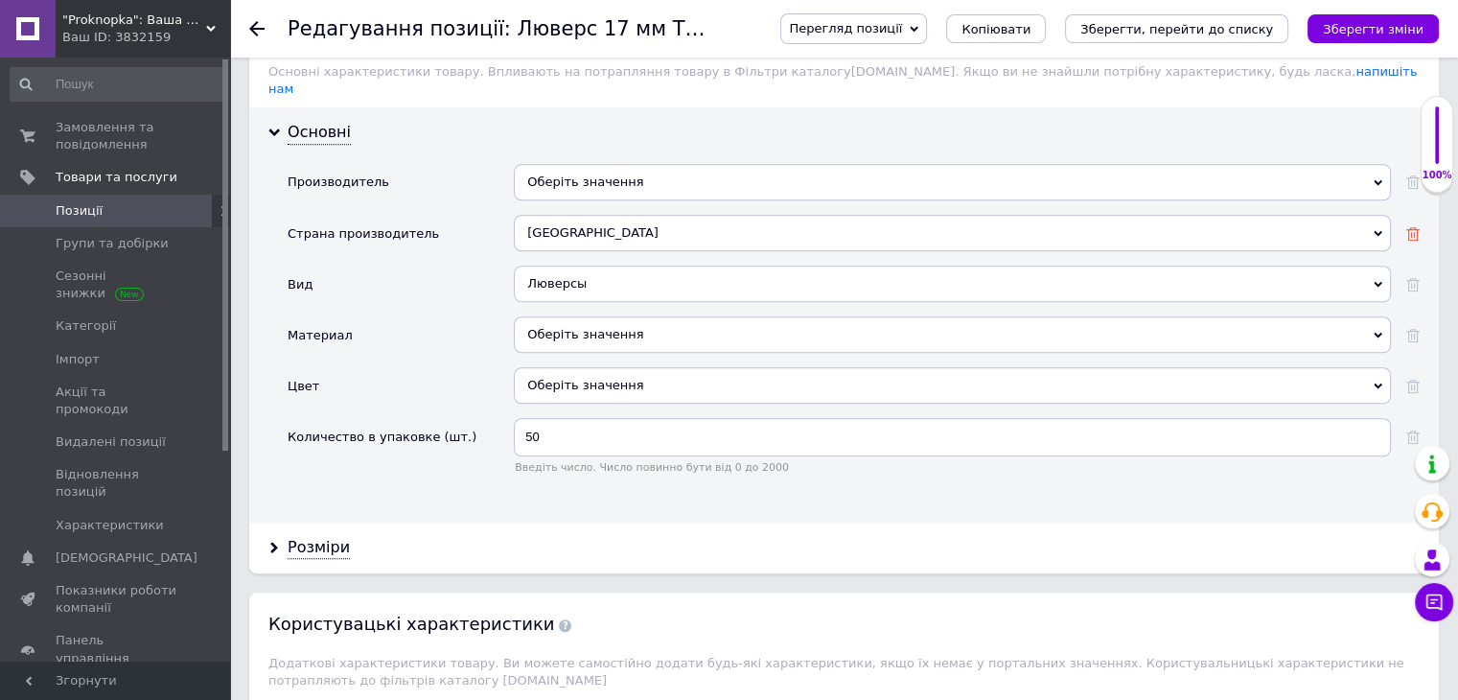
click at [1416, 224] on div at bounding box center [1412, 232] width 13 height 17
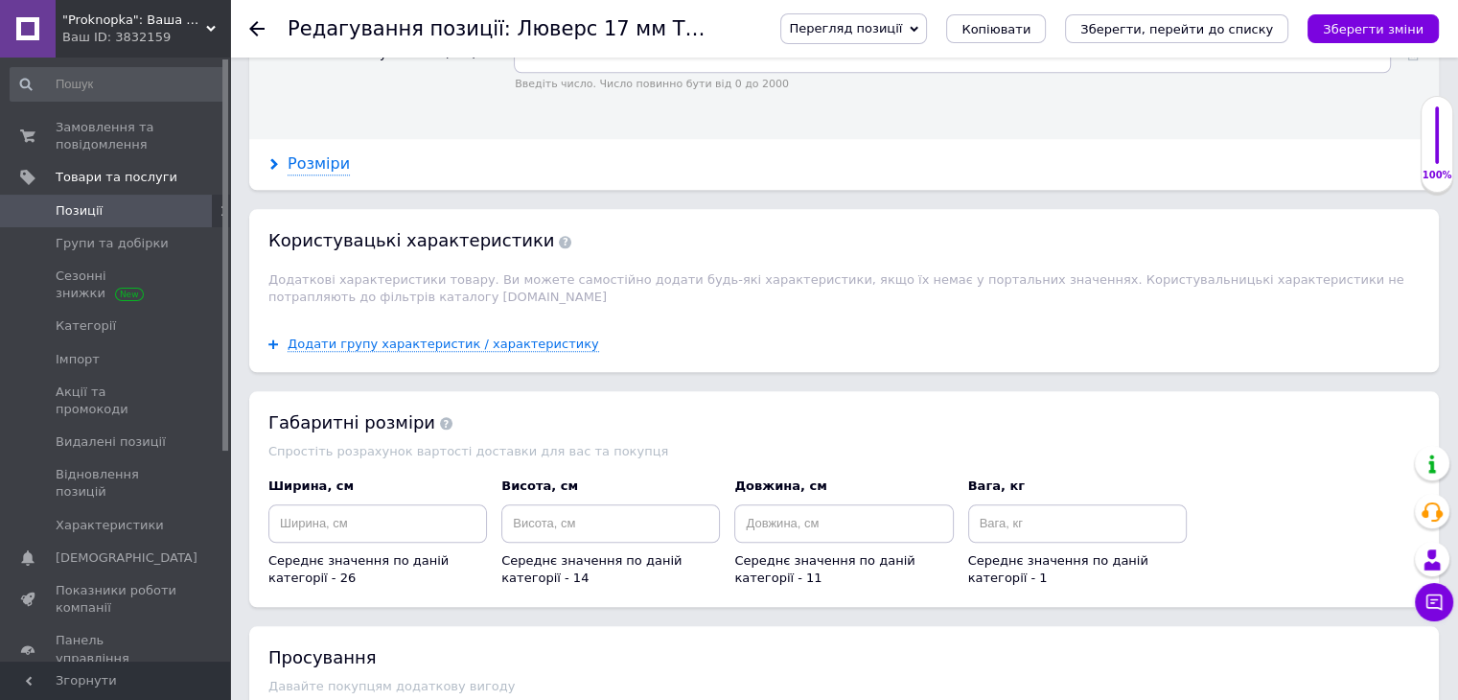
click at [332, 153] on div "Розміри" at bounding box center [319, 164] width 62 height 22
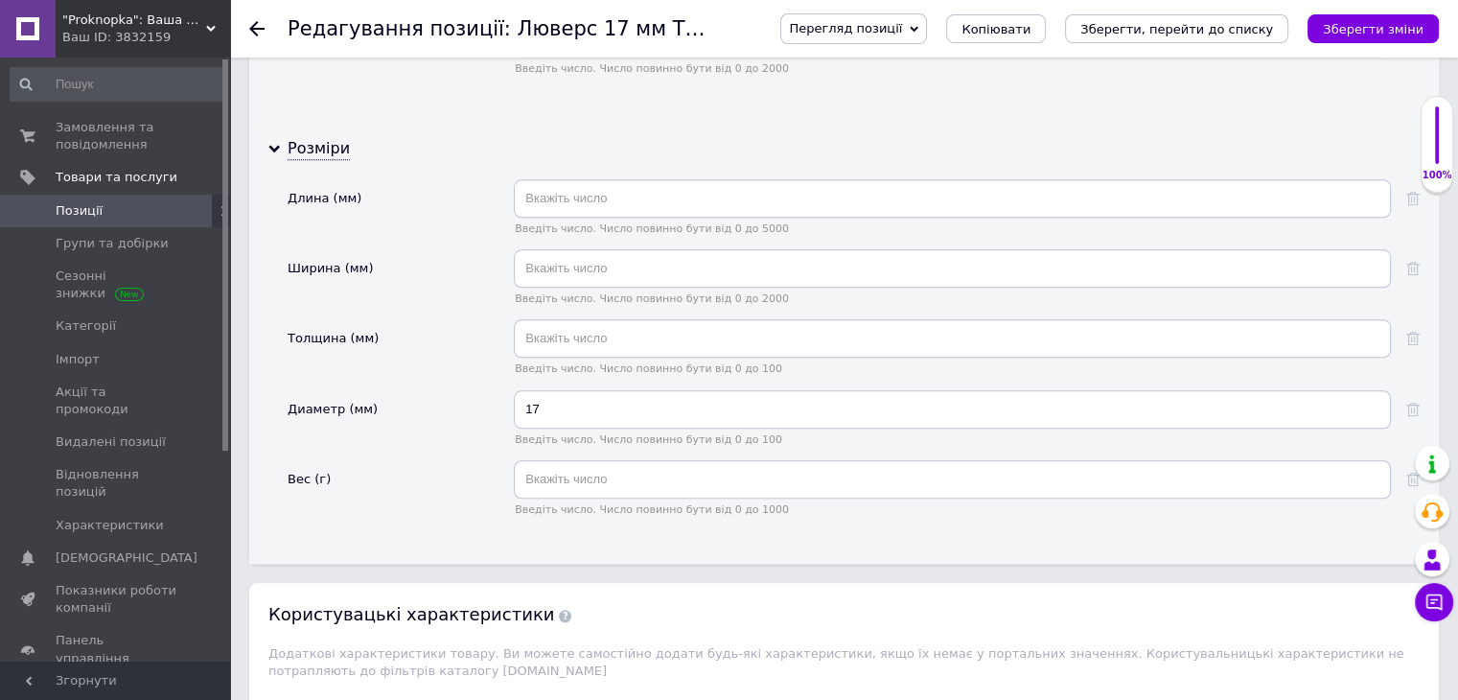
scroll to position [2492, 0]
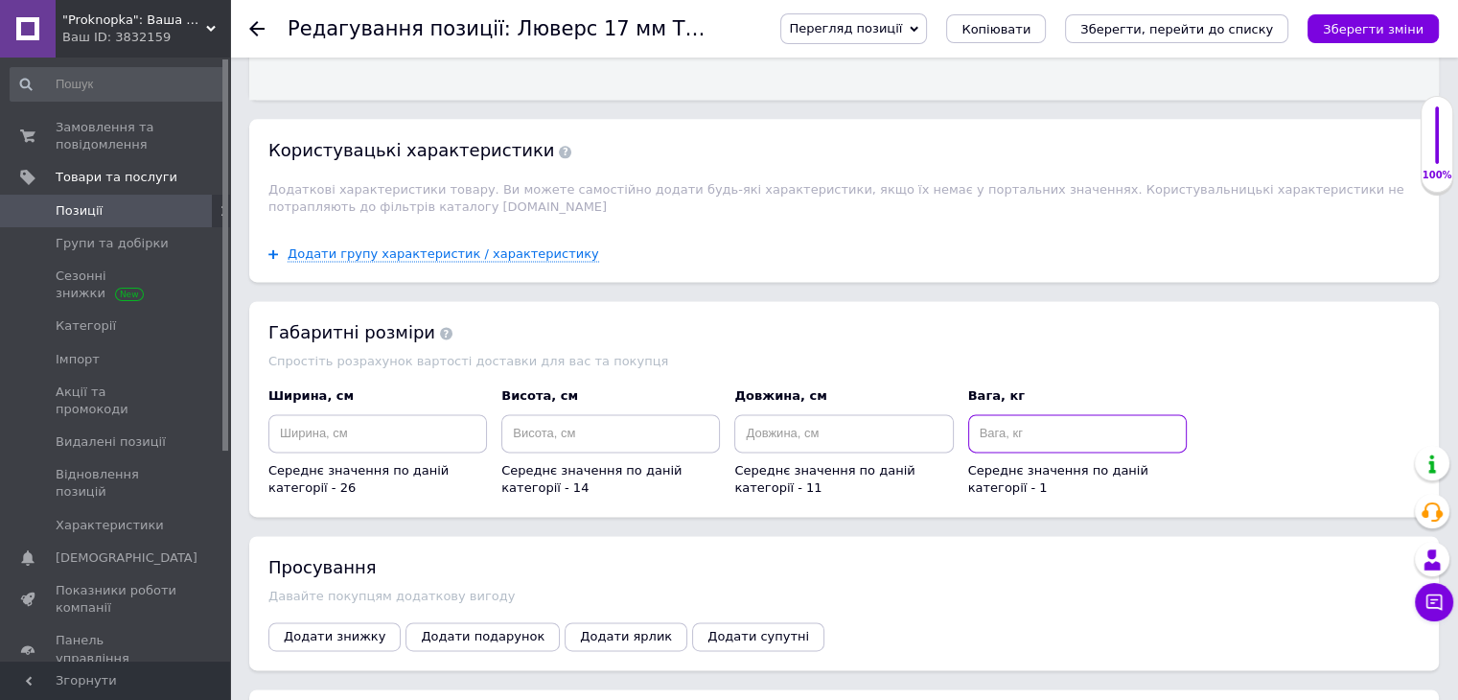
click at [1012, 414] on input at bounding box center [1077, 433] width 219 height 38
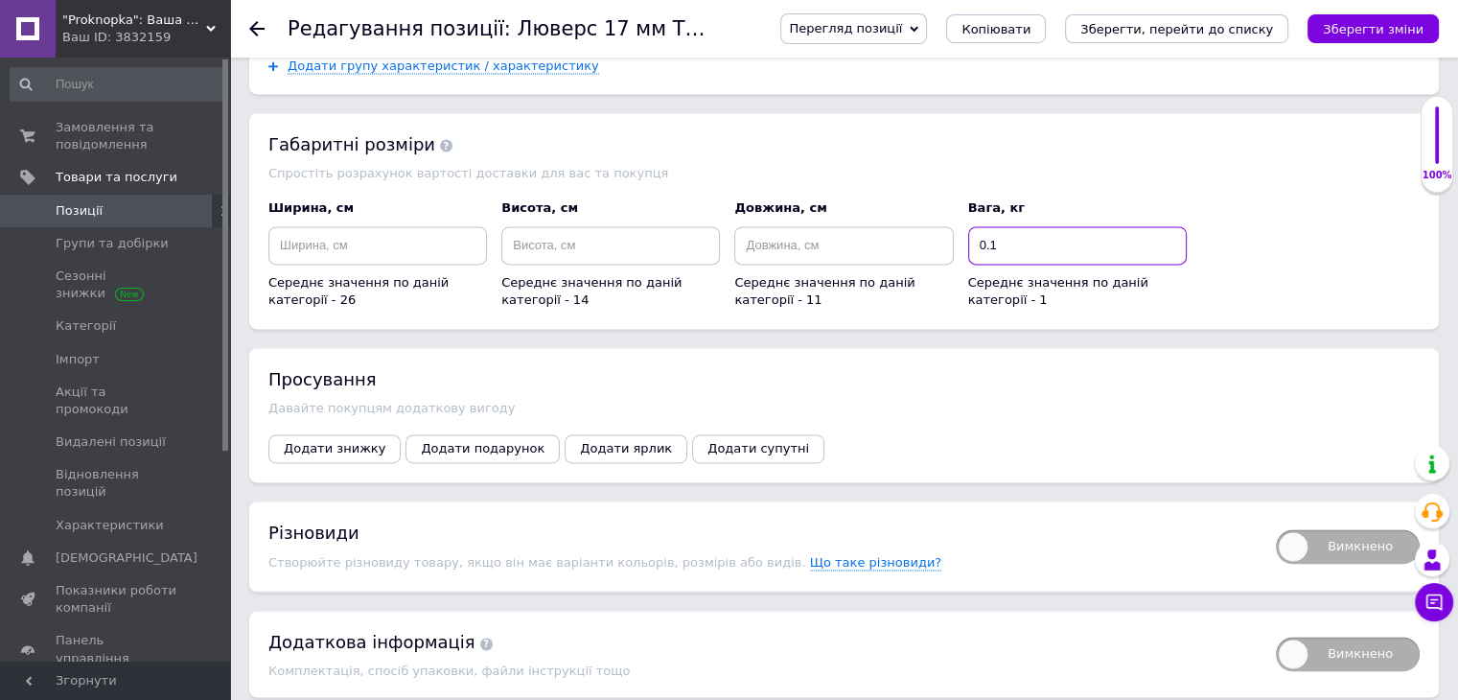
scroll to position [2684, 0]
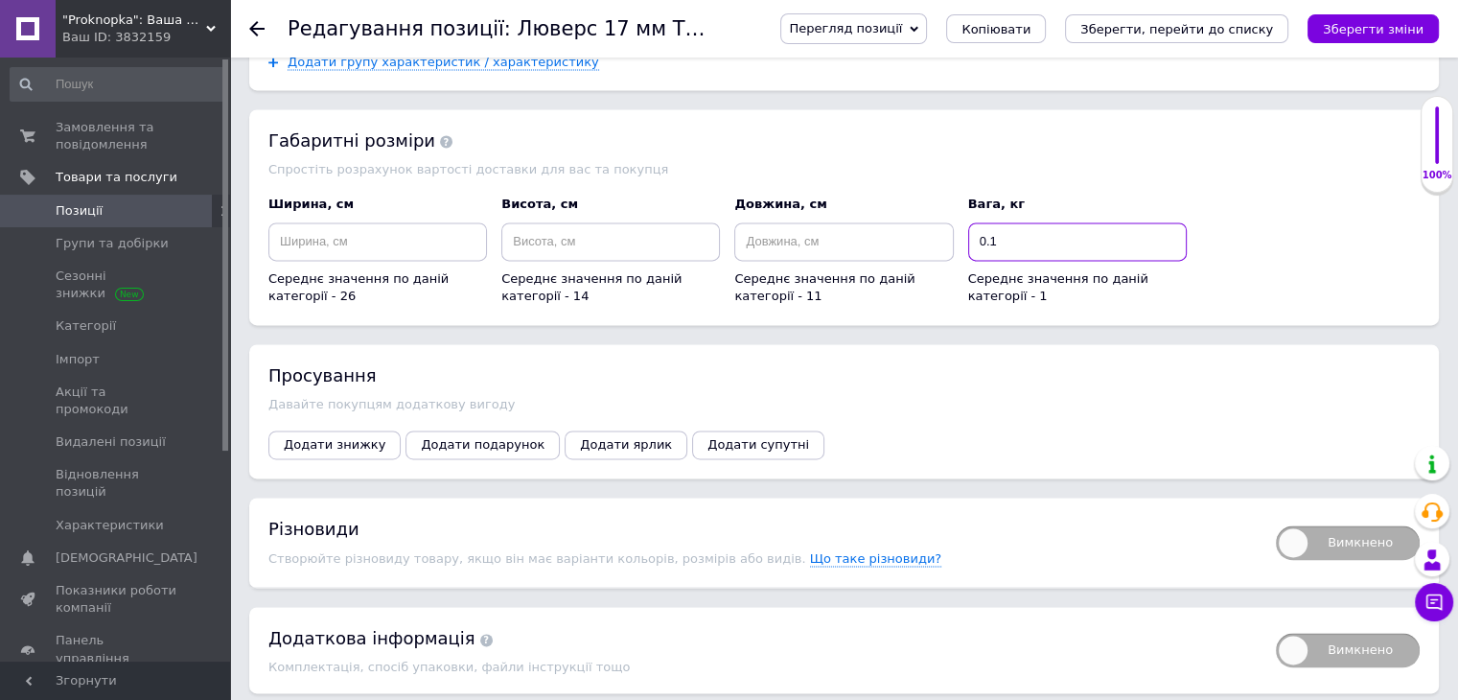
type input "0.1"
click at [1371, 525] on span "Вимкнено" at bounding box center [1348, 542] width 144 height 35
click at [1276, 513] on input "Вимкнено" at bounding box center [1269, 519] width 12 height 12
checkbox input "true"
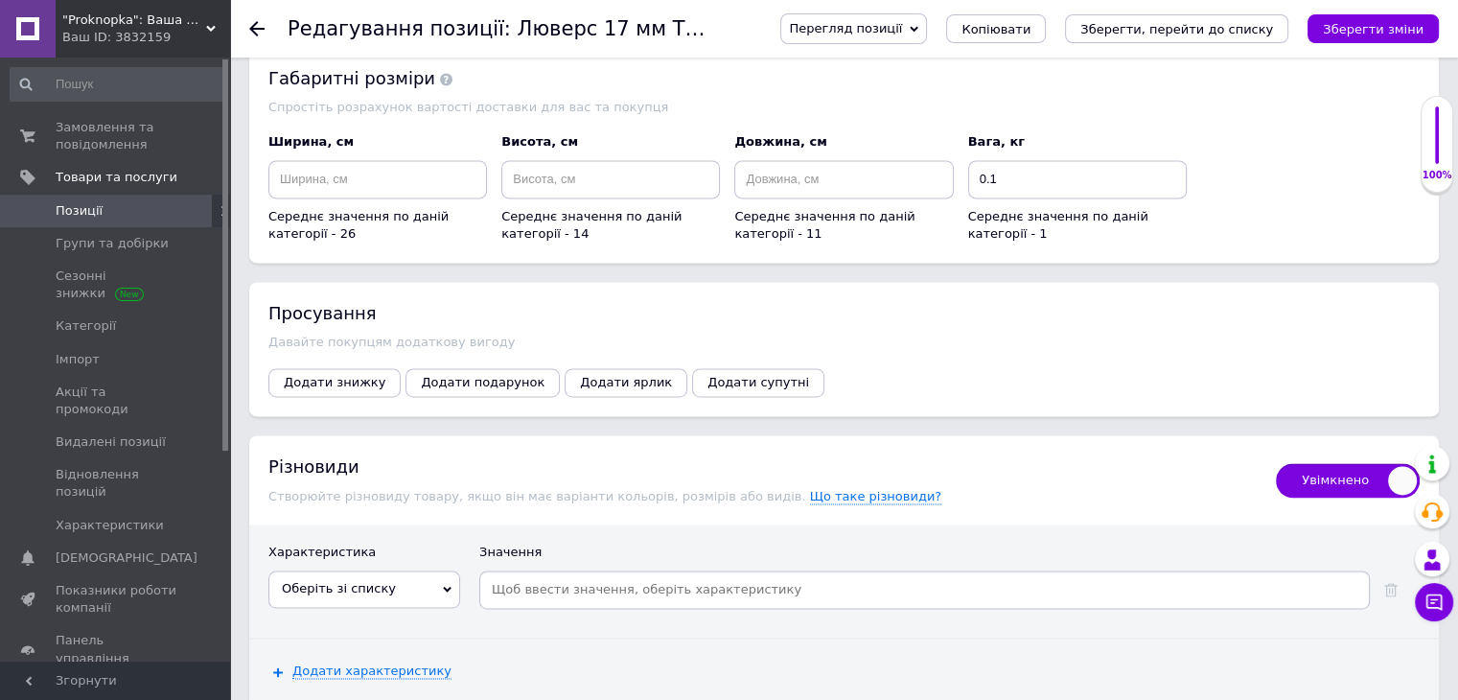
scroll to position [2780, 0]
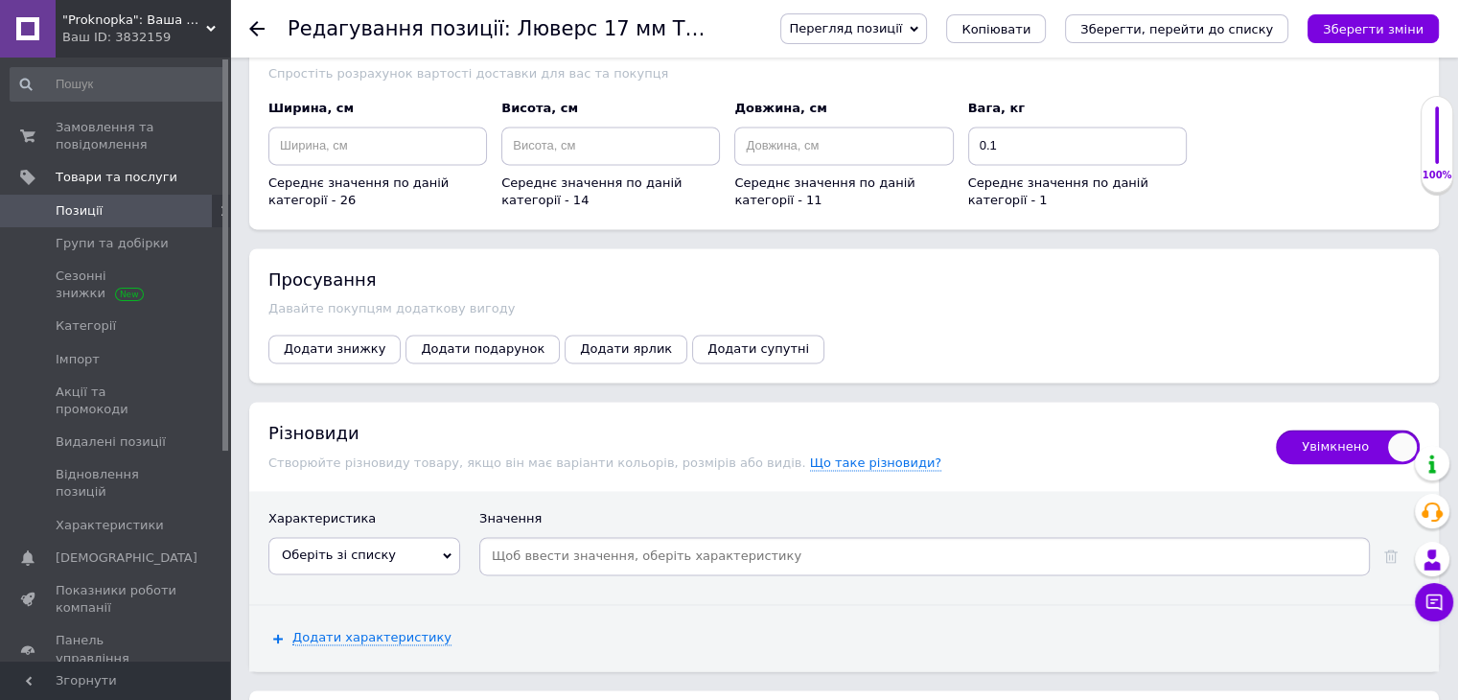
click at [395, 537] on span "Оберіть зі списку" at bounding box center [364, 555] width 192 height 36
click at [404, 609] on li "Количество в упаковке" at bounding box center [364, 622] width 190 height 27
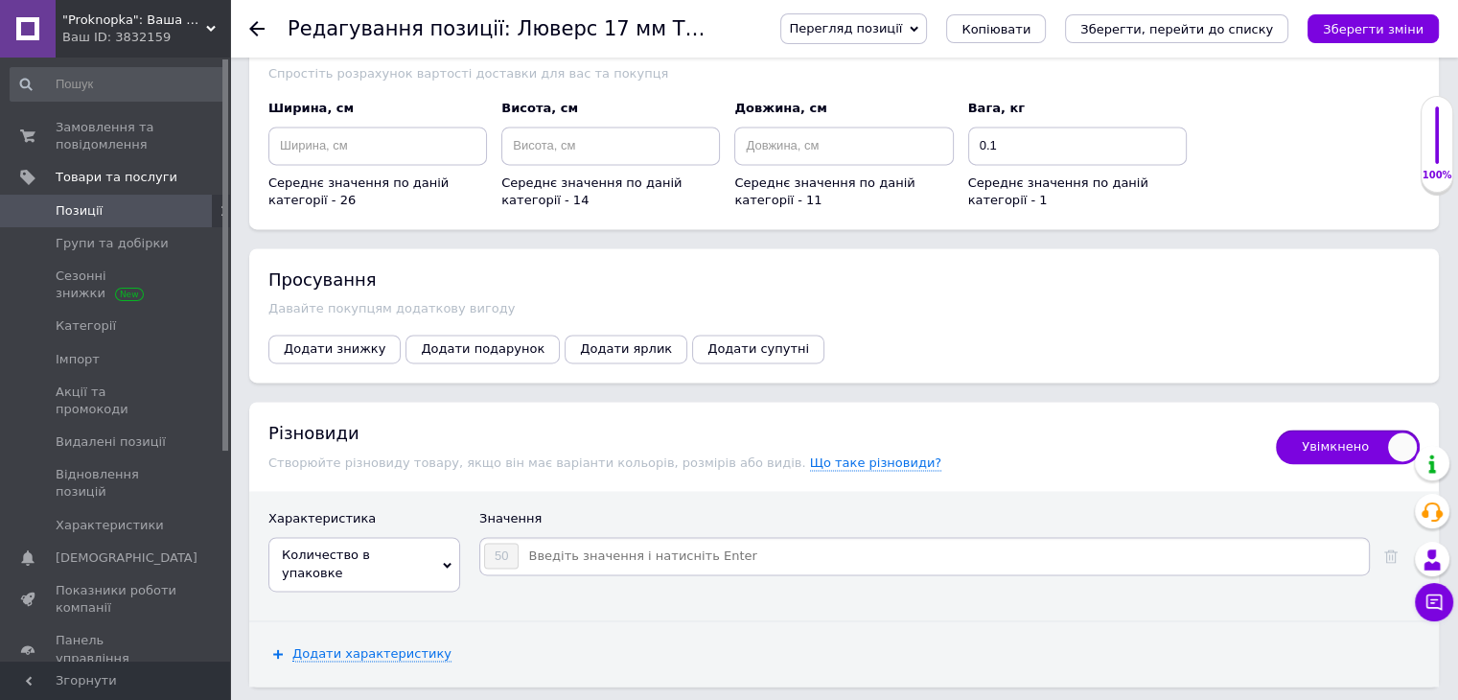
click at [537, 542] on input at bounding box center [943, 556] width 846 height 29
type input "100"
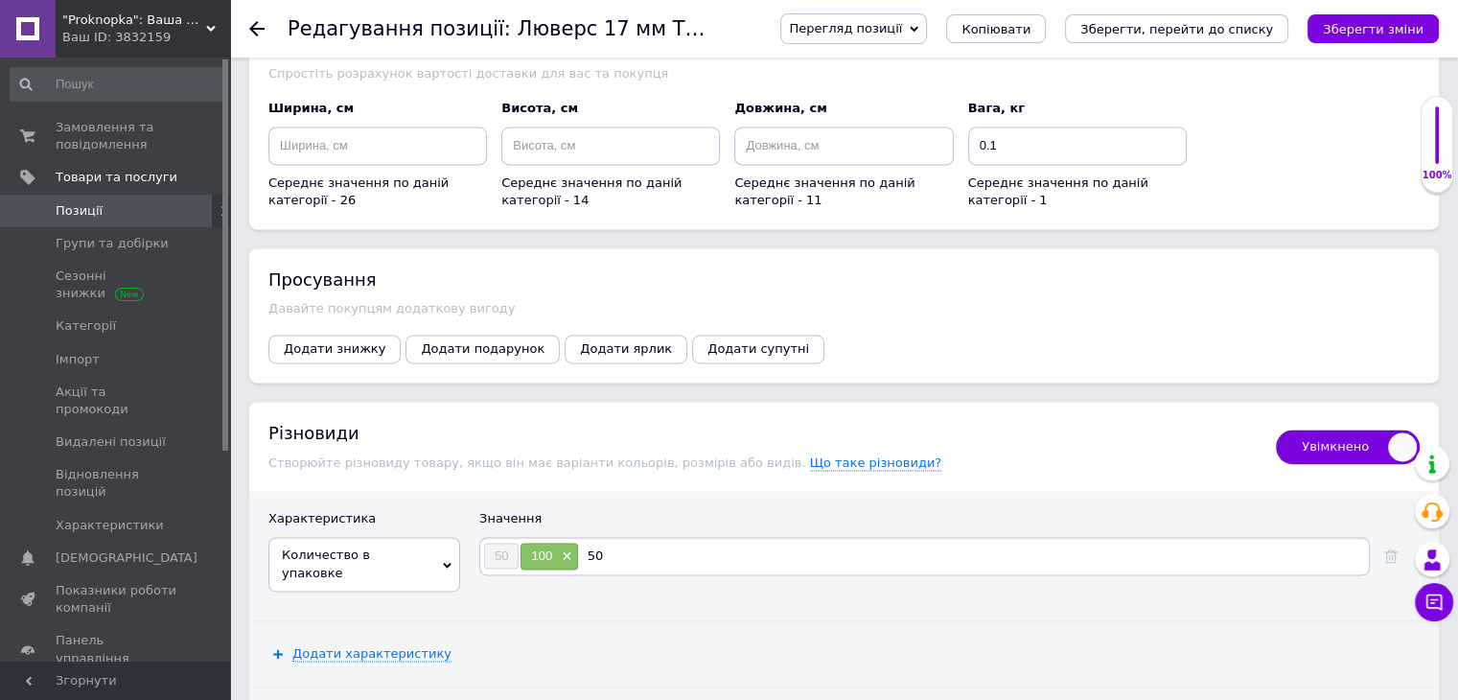
type input "500"
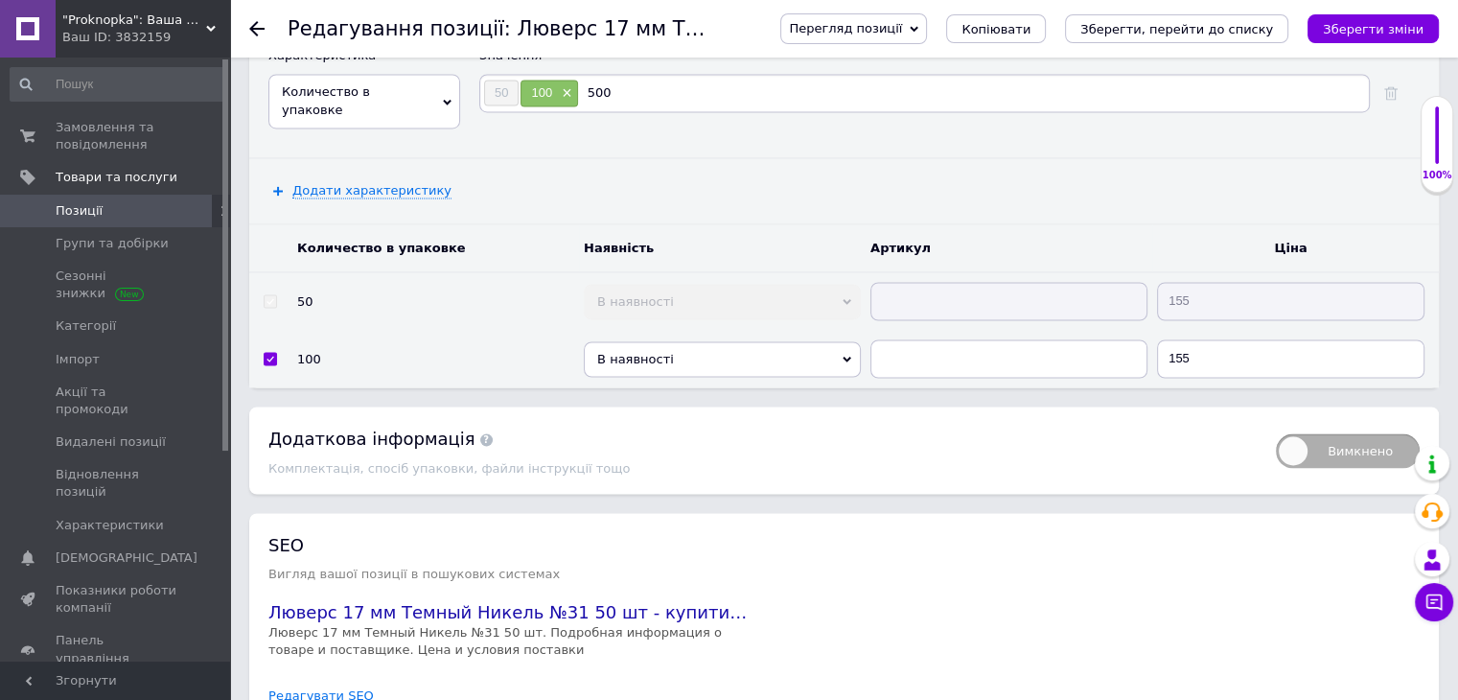
scroll to position [3259, 0]
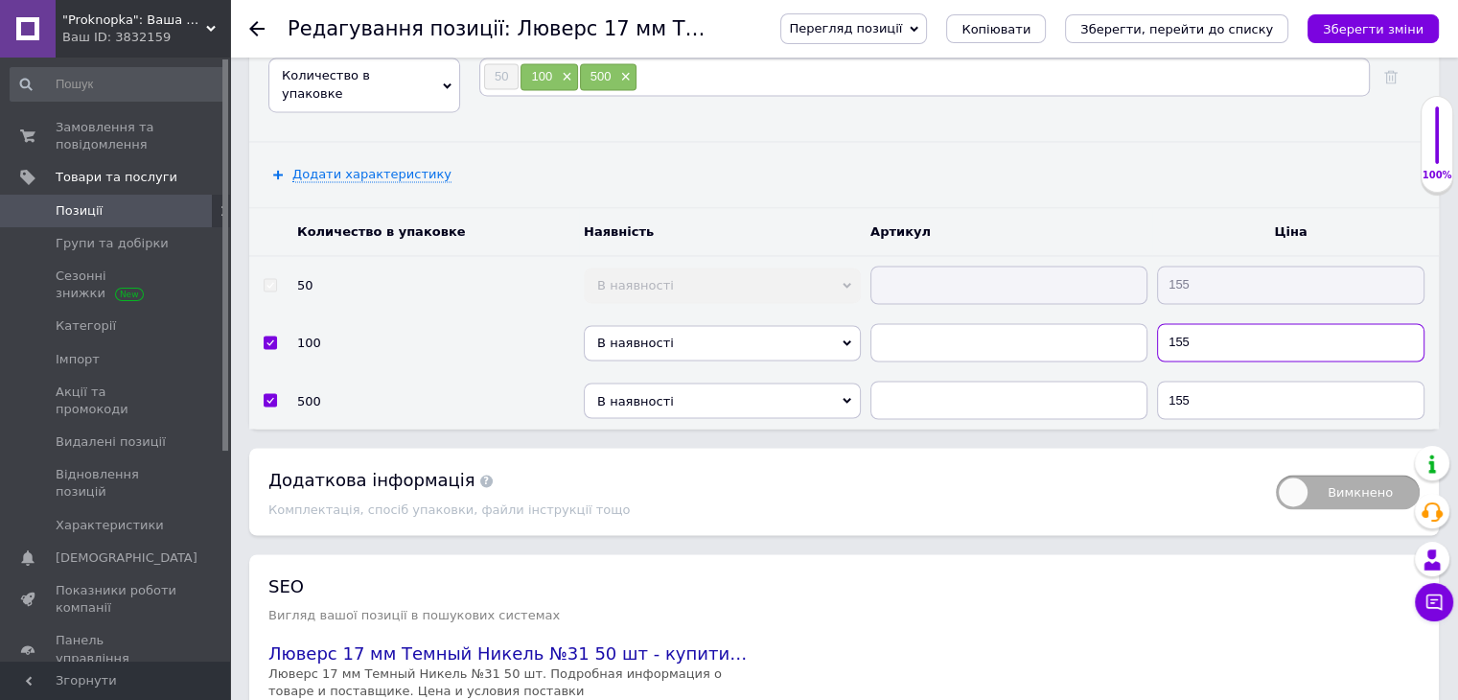
drag, startPoint x: 1234, startPoint y: 289, endPoint x: 1169, endPoint y: 289, distance: 65.2
click at [1169, 323] on input "155" at bounding box center [1290, 342] width 267 height 38
type input "300"
drag, startPoint x: 1205, startPoint y: 342, endPoint x: 1157, endPoint y: 348, distance: 48.3
click at [1157, 381] on input "155" at bounding box center [1290, 400] width 267 height 38
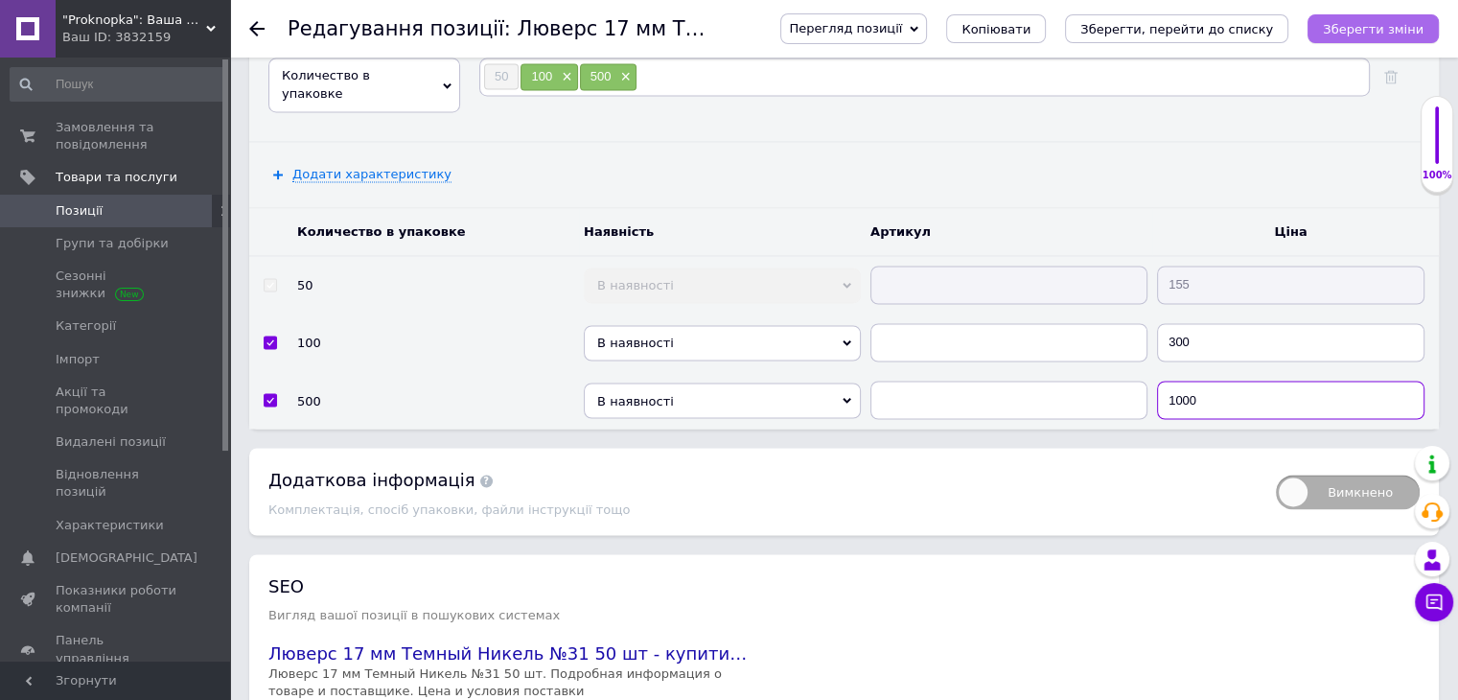
type input "1000"
click at [1346, 31] on icon "Зберегти зміни" at bounding box center [1373, 29] width 101 height 14
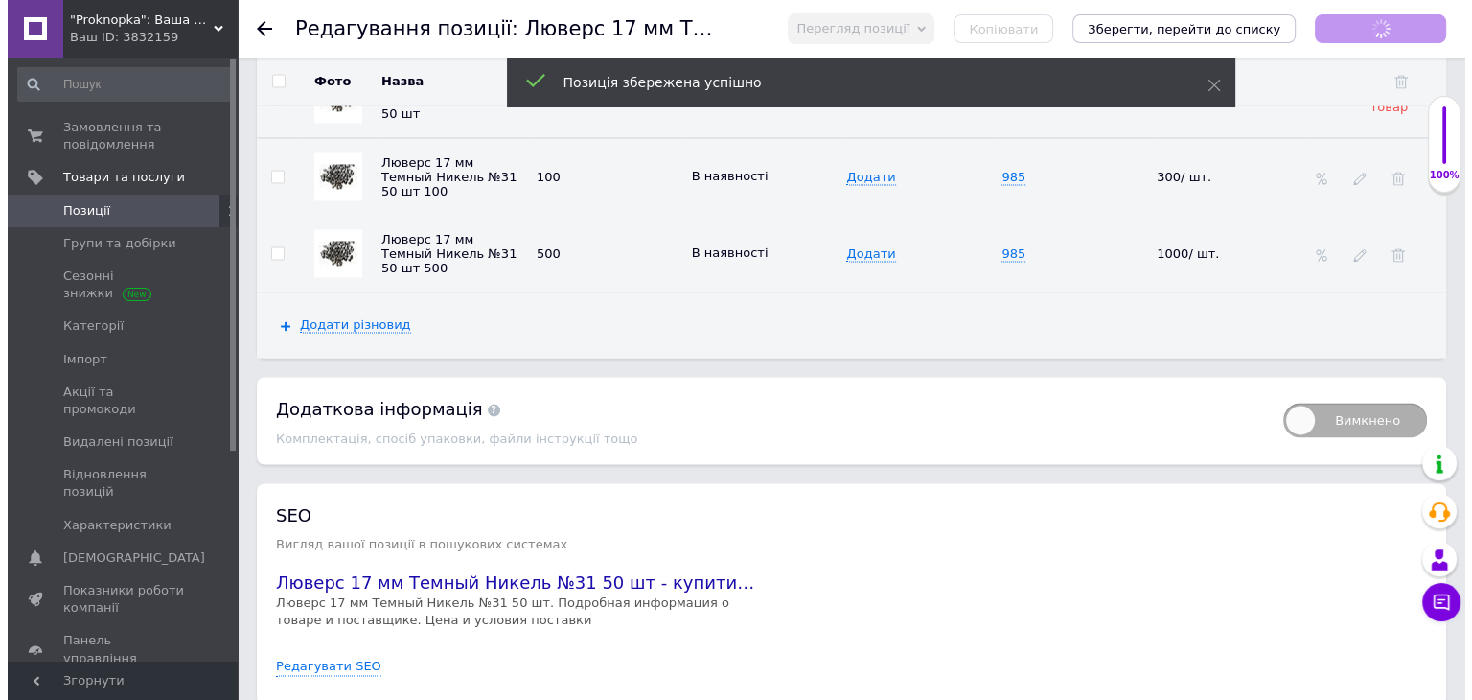
scroll to position [3310, 0]
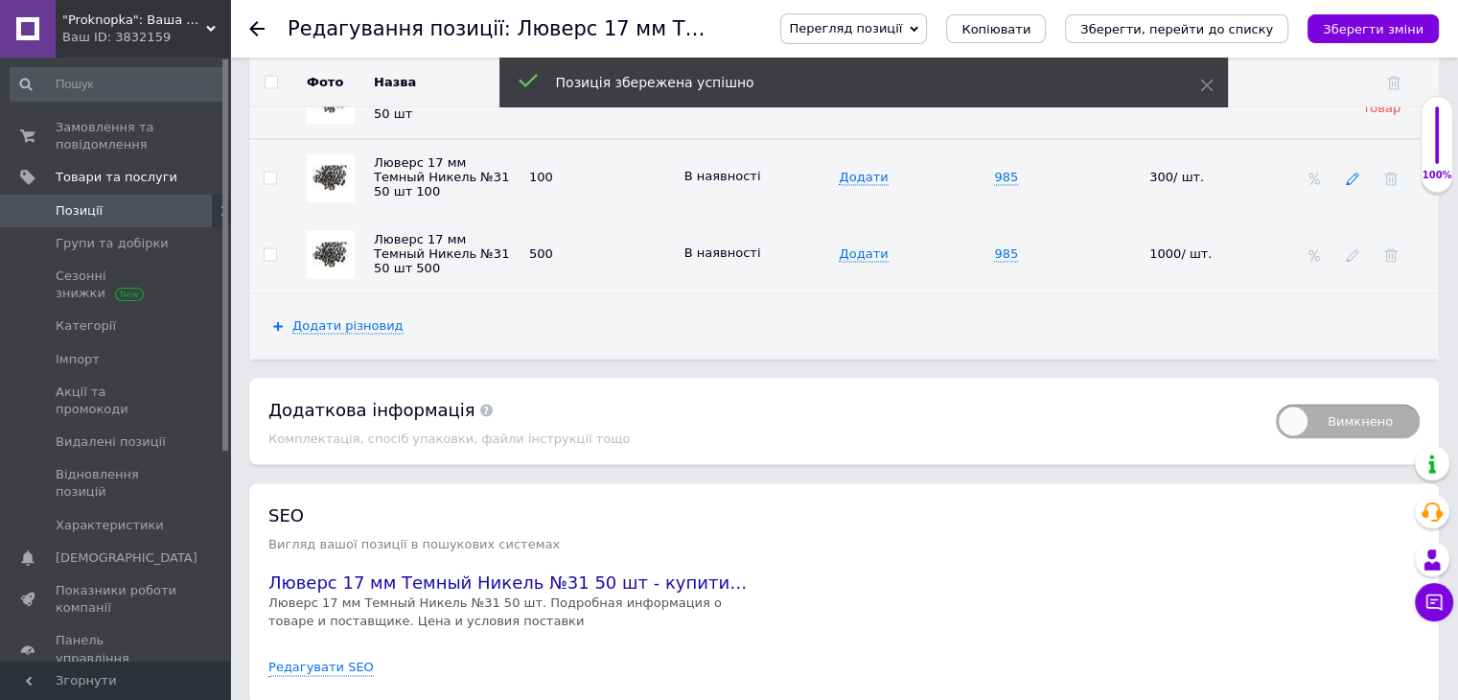
click at [1350, 172] on icon at bounding box center [1352, 178] width 13 height 13
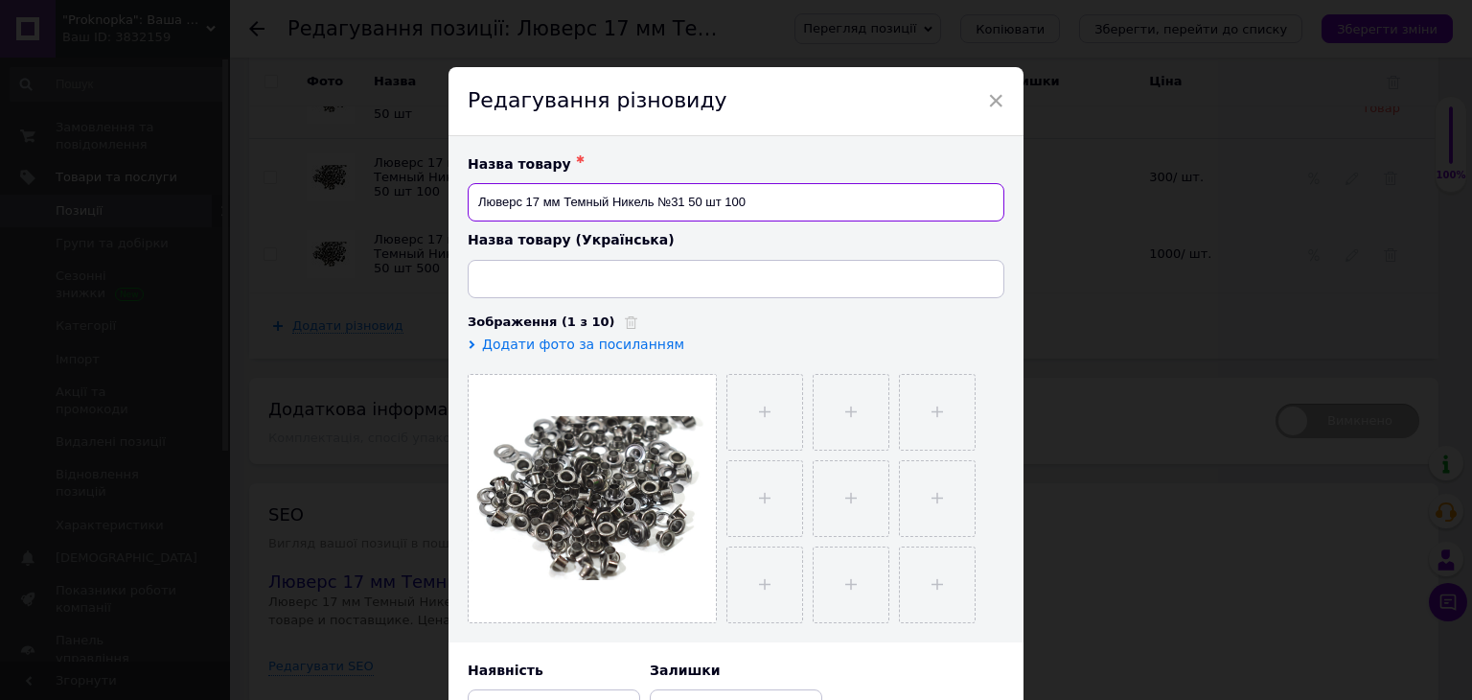
drag, startPoint x: 716, startPoint y: 202, endPoint x: 685, endPoint y: 212, distance: 32.1
click at [685, 212] on input "Люверс 17 мм Темный Никель №31 50 шт 100" at bounding box center [736, 202] width 537 height 38
click at [722, 200] on input "Люверс 17 мм Темный Никель №31 100" at bounding box center [736, 202] width 537 height 38
click at [752, 208] on input "Люверс 17 мм Темный Никель №31 100 шт" at bounding box center [736, 202] width 537 height 38
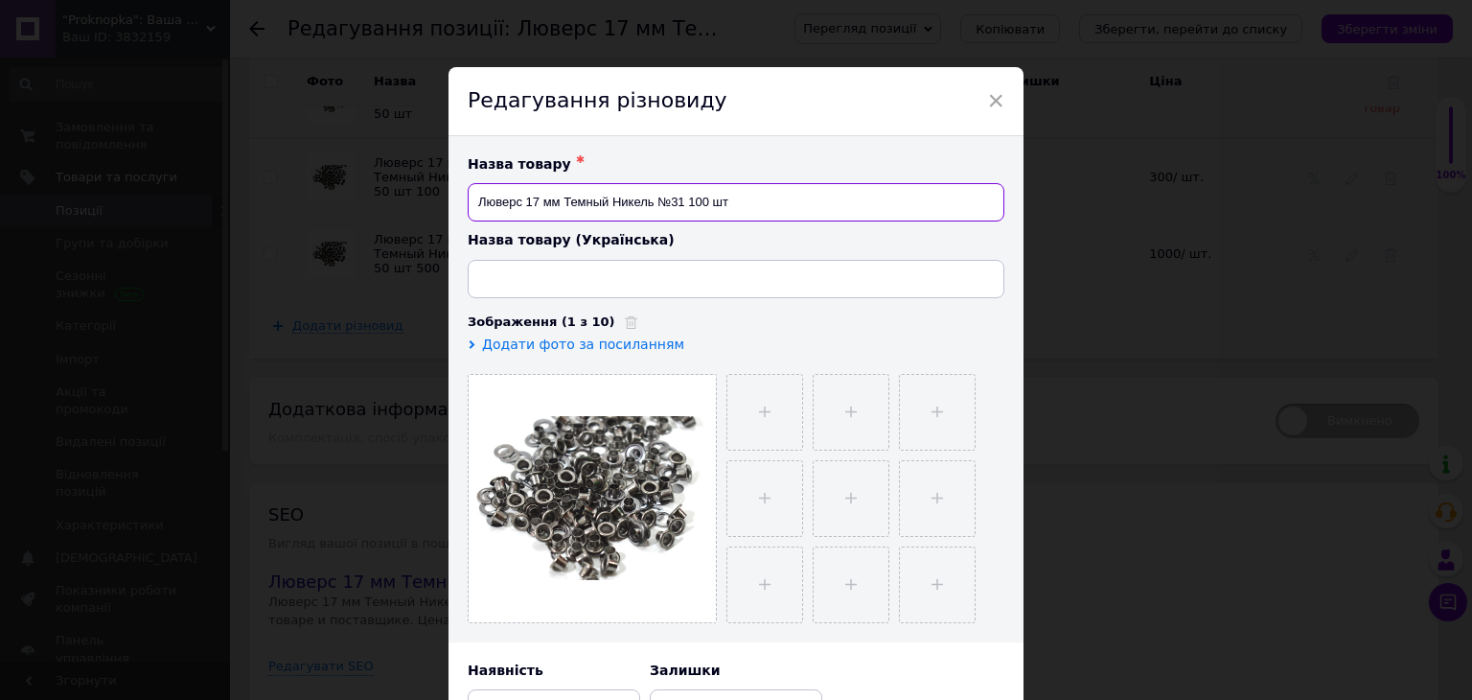
click at [752, 208] on input "Люверс 17 мм Темный Никель №31 100 шт" at bounding box center [736, 202] width 537 height 38
type input "Люверс 17 мм Темный Никель №31 100 шт"
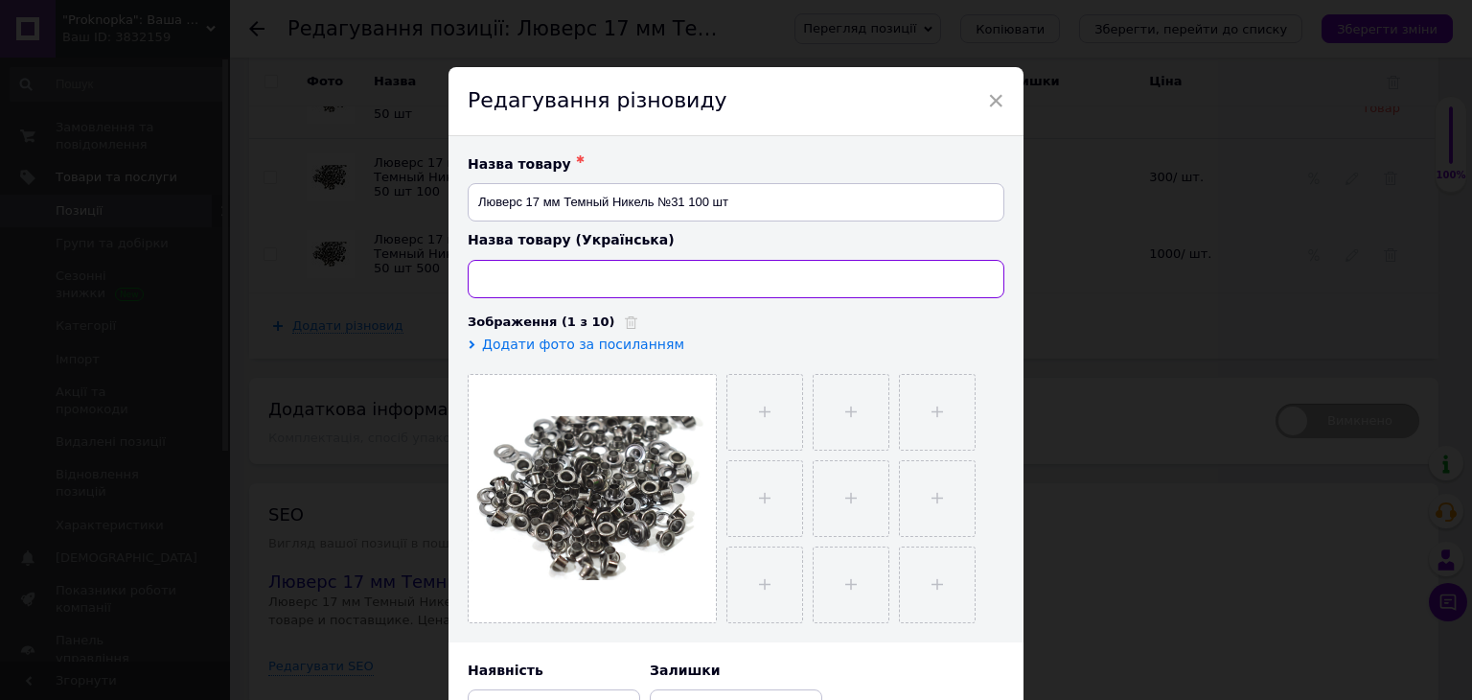
click at [708, 271] on input at bounding box center [736, 279] width 537 height 38
paste input "Люверс 17 мм Темный Никель №31 100 шт"
click at [600, 284] on input "Люверс 17 мм Темный Никель №31 100 шт" at bounding box center [736, 279] width 537 height 38
click at [621, 281] on input "Люверс 17 мм Темний Никель №31 100 шт" at bounding box center [736, 279] width 537 height 38
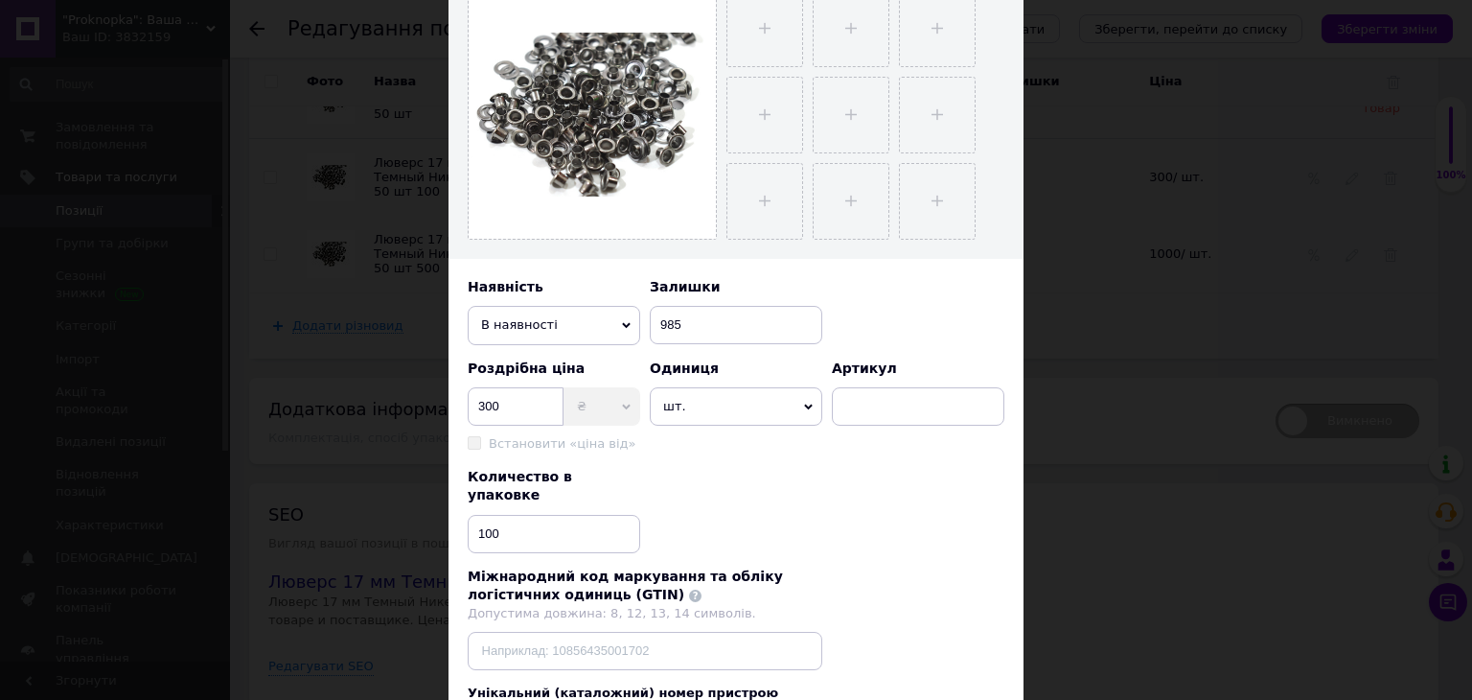
scroll to position [556, 0]
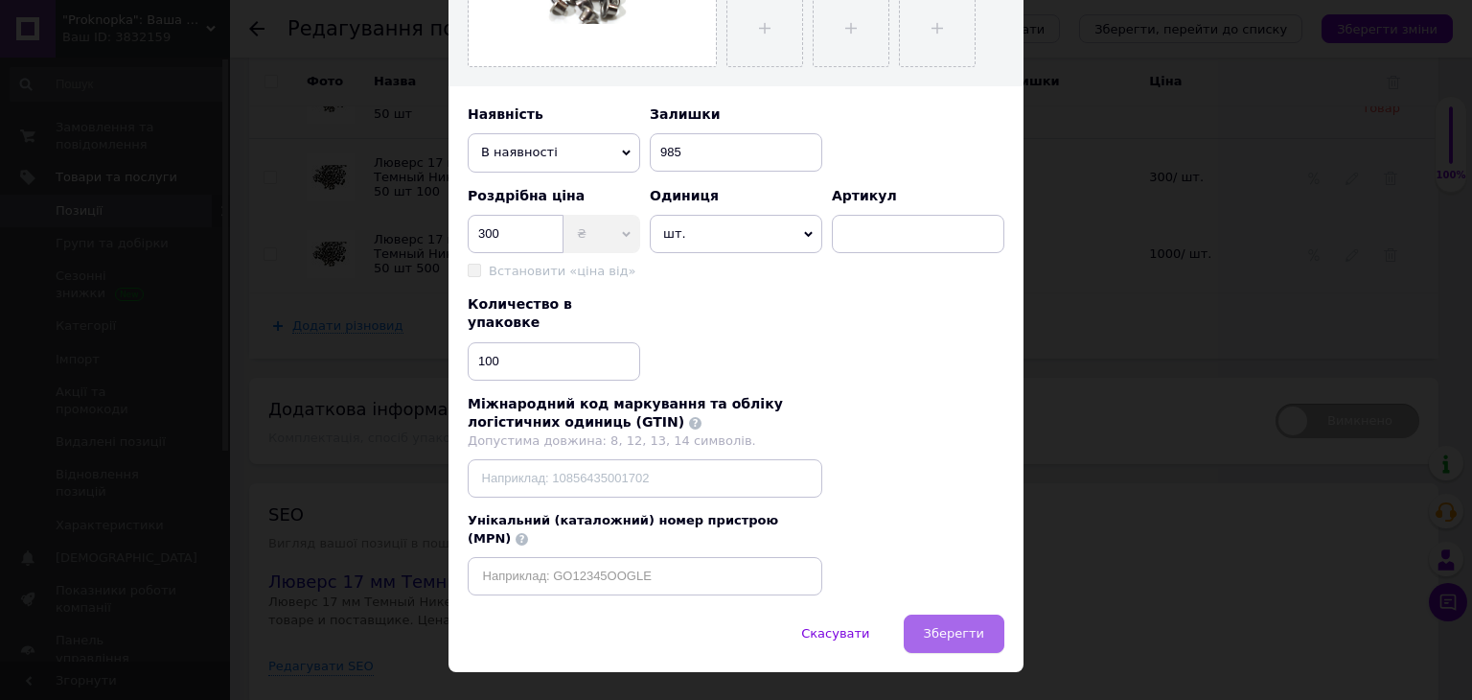
type input "Люверс 17 мм Темний Нікель №31 100 шт"
click at [957, 626] on span "Зберегти" at bounding box center [954, 633] width 60 height 14
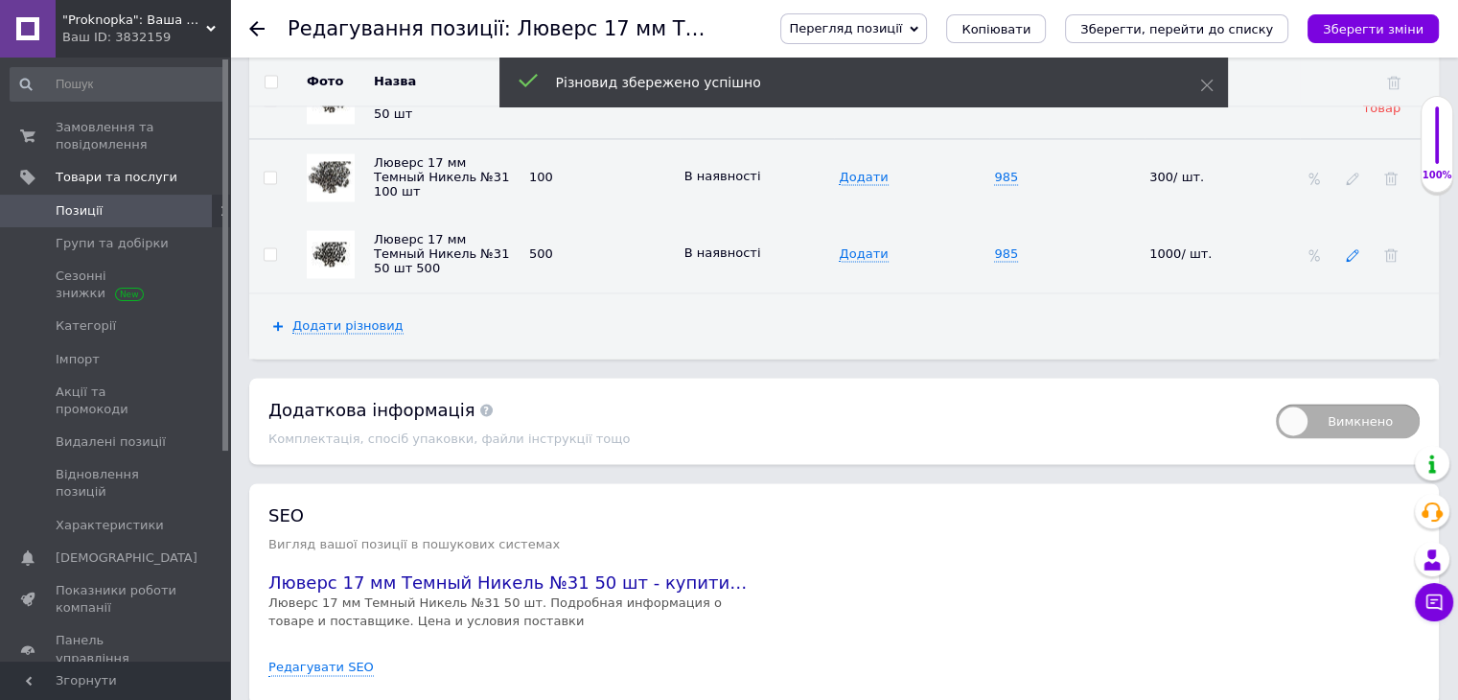
click at [1354, 248] on icon at bounding box center [1352, 254] width 13 height 13
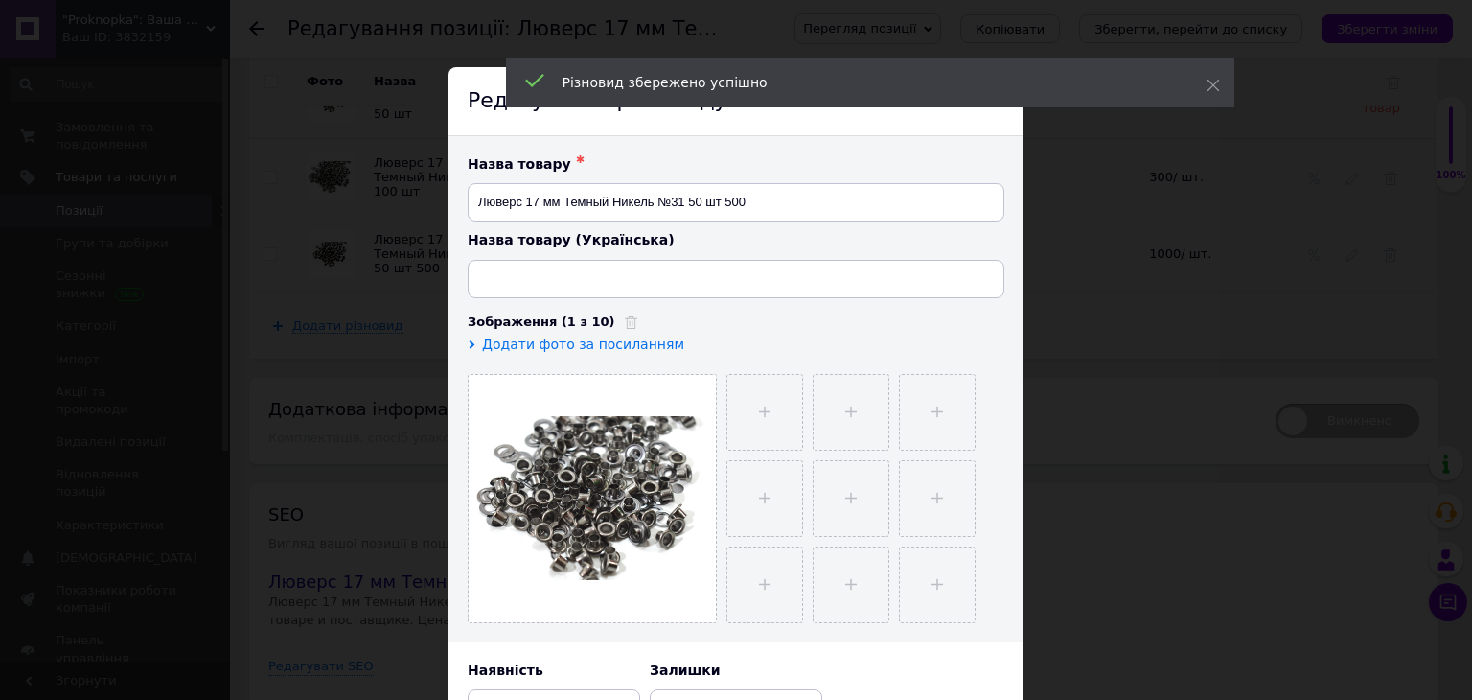
type input "Люверс 17 мм Темний Нікель №31 50 шт"
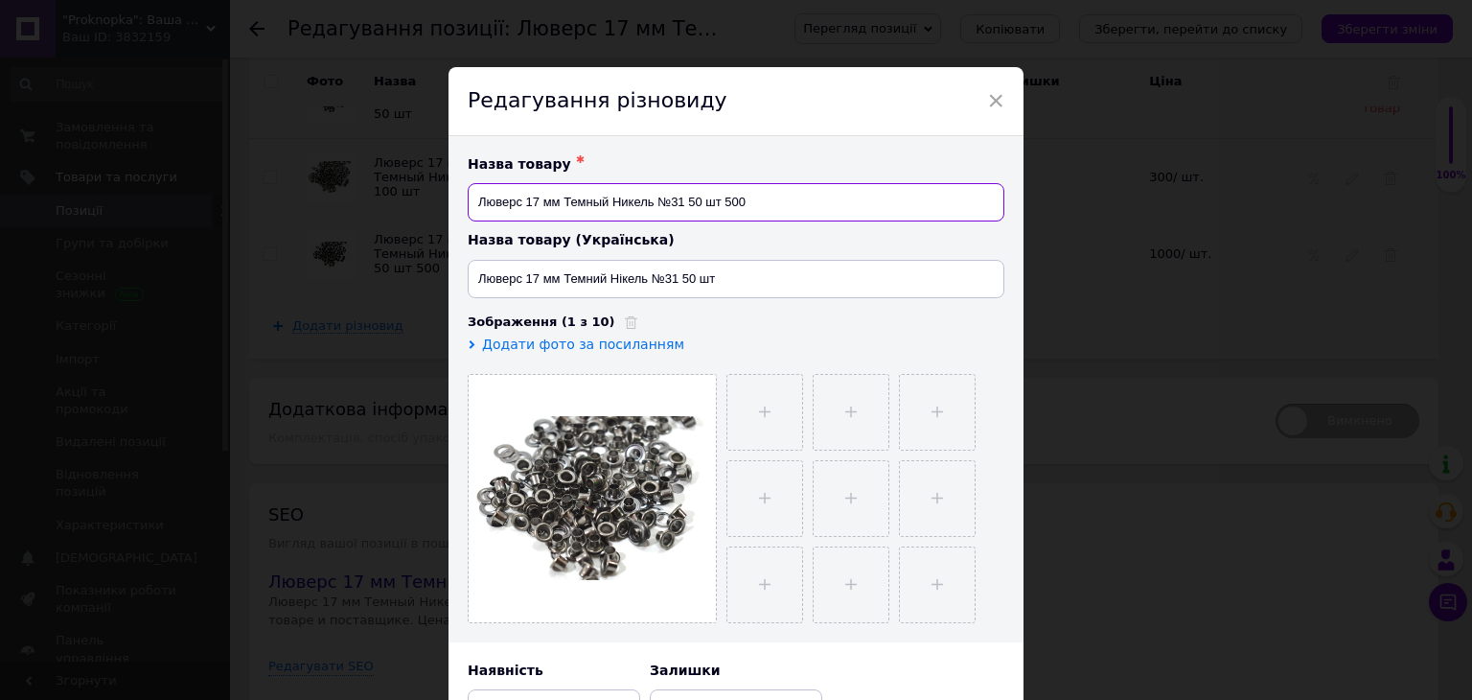
drag, startPoint x: 695, startPoint y: 204, endPoint x: 698, endPoint y: 216, distance: 11.9
click at [694, 204] on input "Люверс 17 мм Темный Никель №31 50 шт 500" at bounding box center [736, 202] width 537 height 38
click at [776, 204] on input "Люверс 17 мм Темный Никель №31 500 шт 500" at bounding box center [736, 202] width 537 height 38
type input "Люверс 17 мм Темный Никель №31 500 шт"
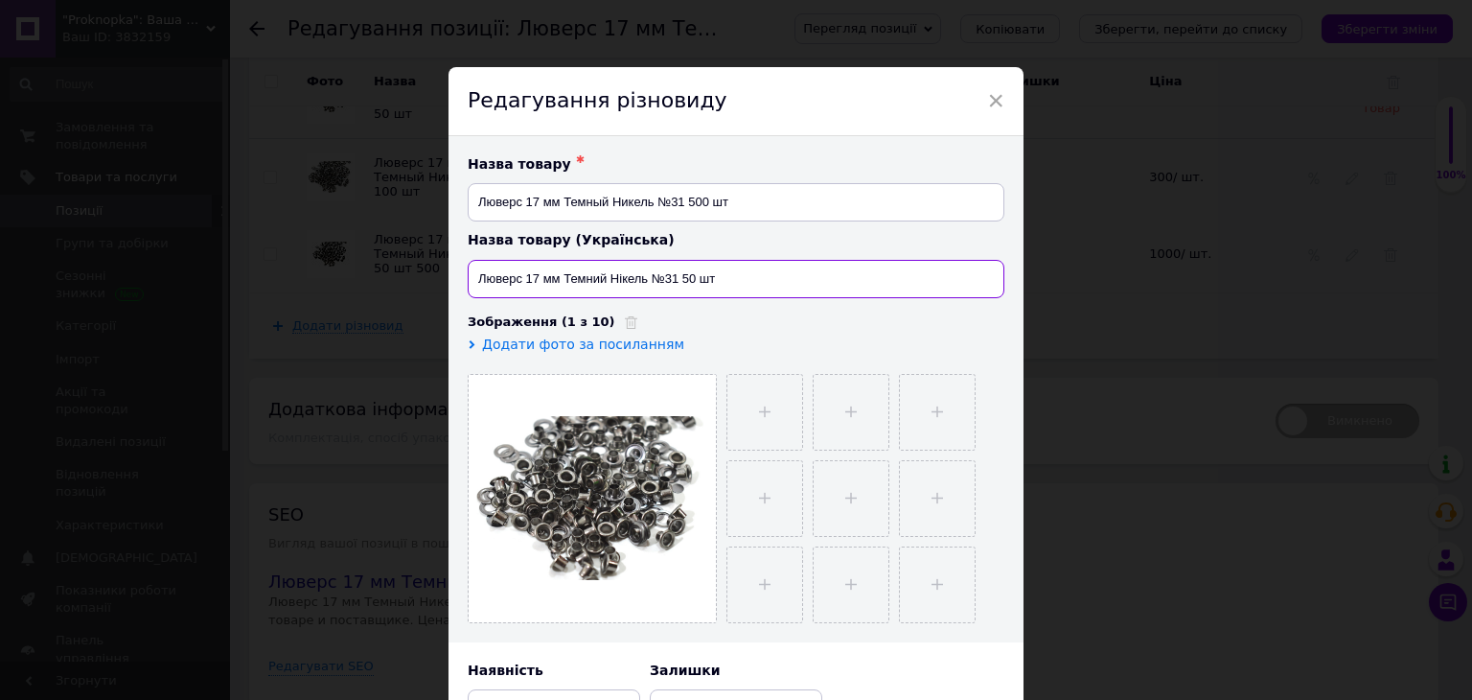
click at [694, 279] on input "Люверс 17 мм Темний Нікель №31 50 шт" at bounding box center [736, 279] width 537 height 38
type input "Люверс 17 мм Темний Нікель №31 500 шт"
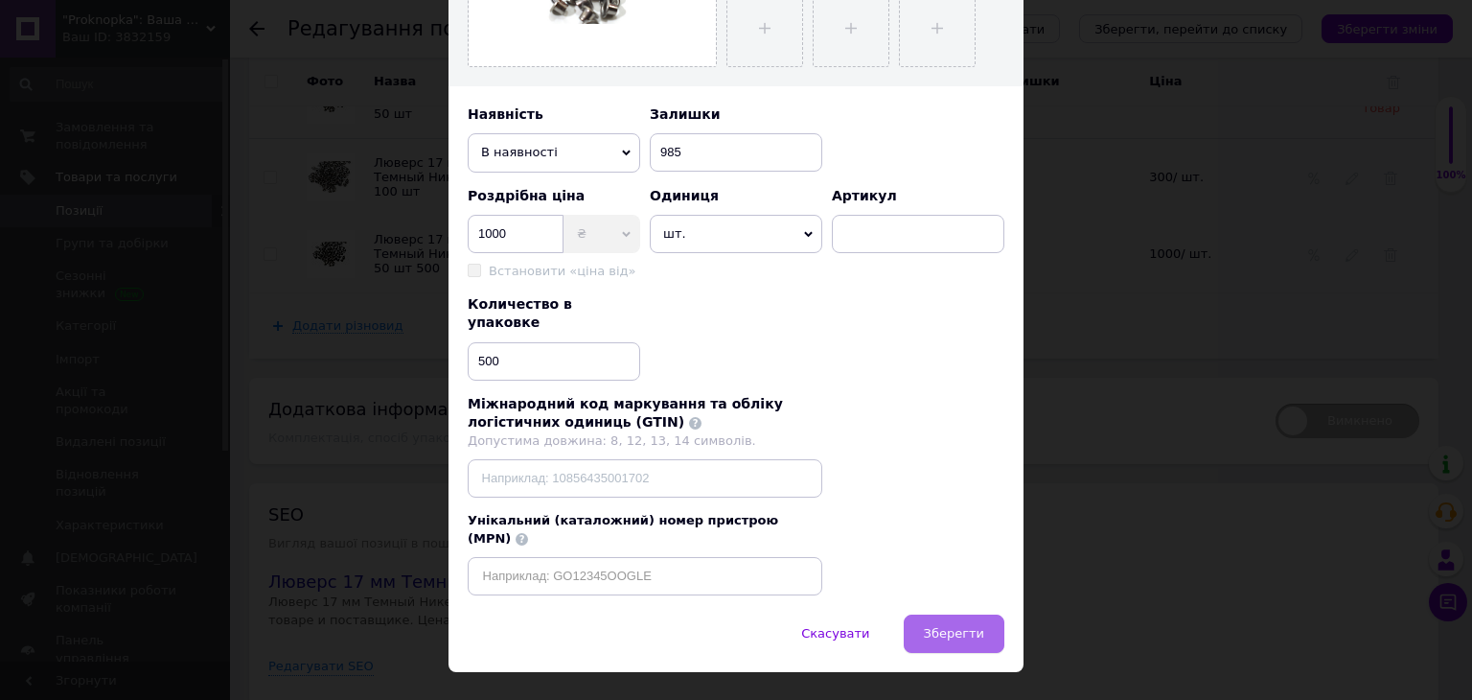
click at [951, 614] on button "Зберегти" at bounding box center [954, 633] width 101 height 38
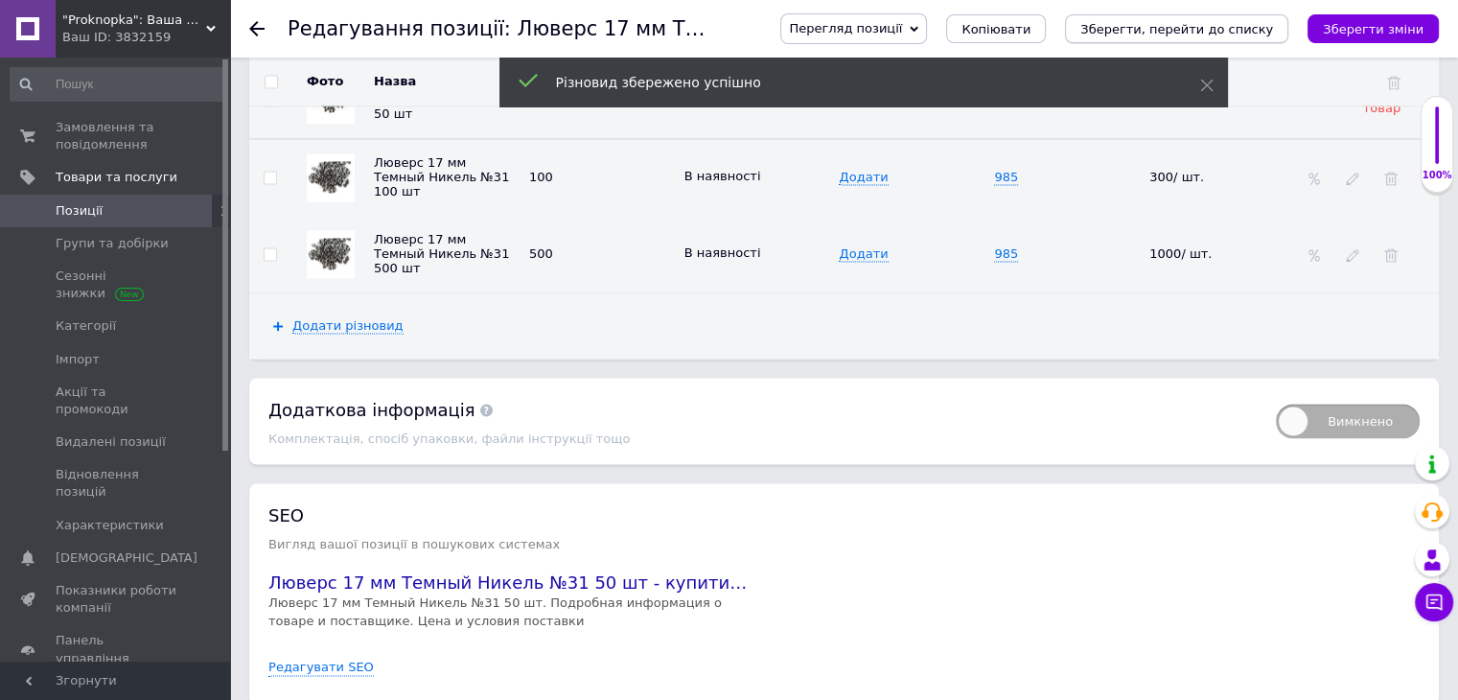
click at [1246, 28] on icon "Зберегти, перейти до списку" at bounding box center [1176, 29] width 193 height 14
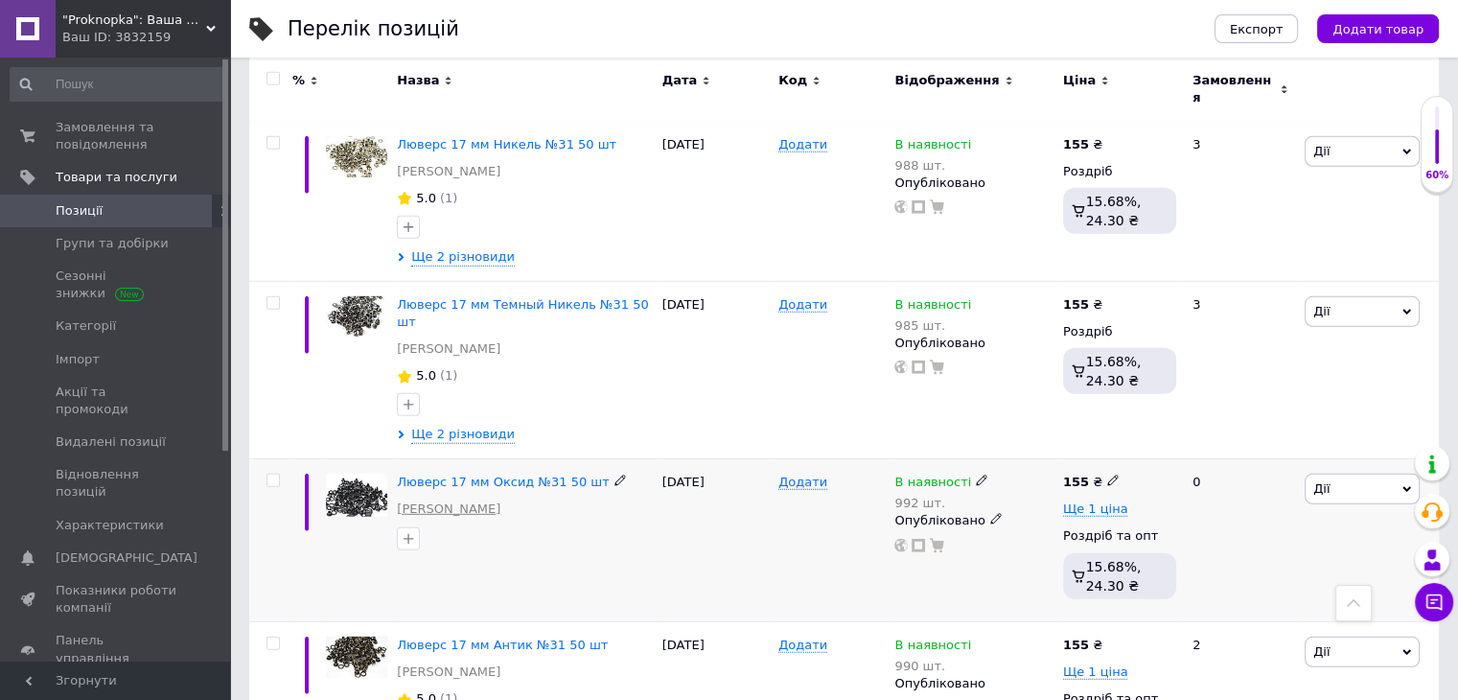
scroll to position [5560, 0]
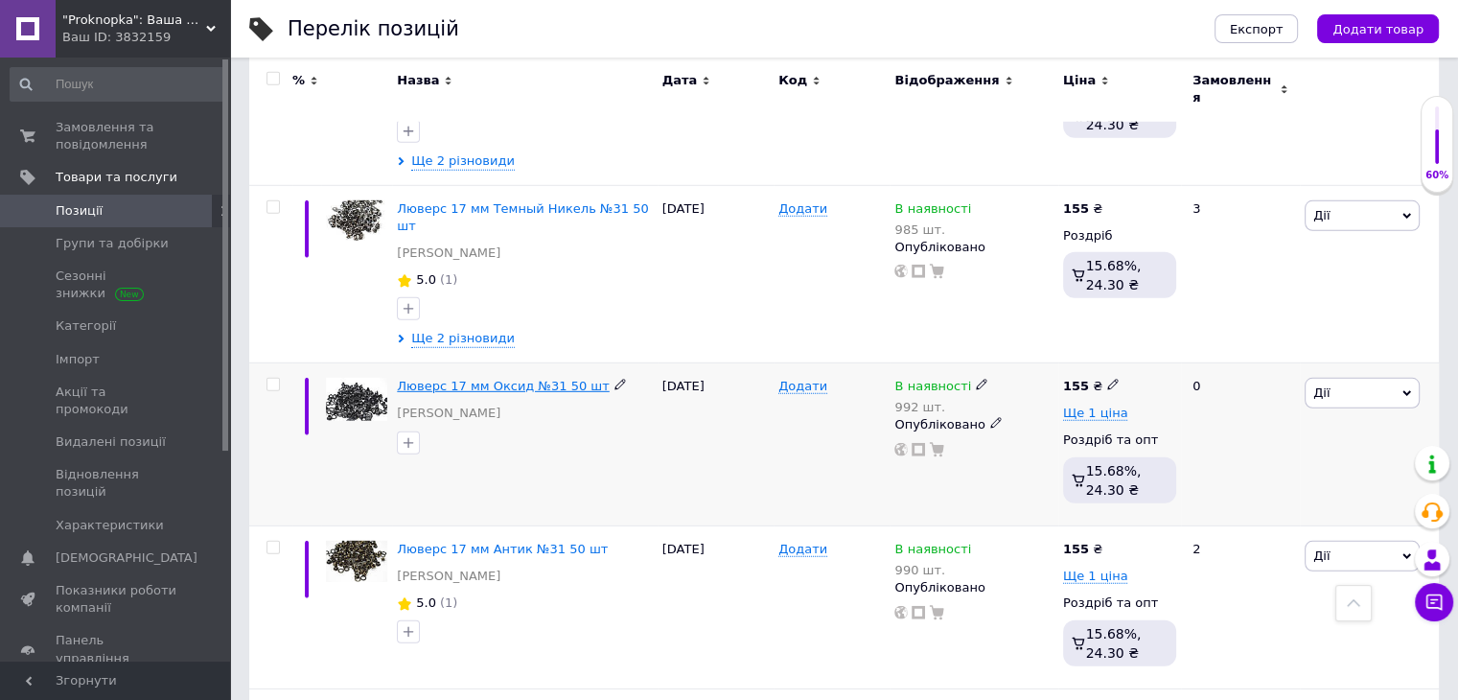
click at [518, 379] on span "Люверс 17 мм Оксид №31 50 шт" at bounding box center [503, 386] width 212 height 14
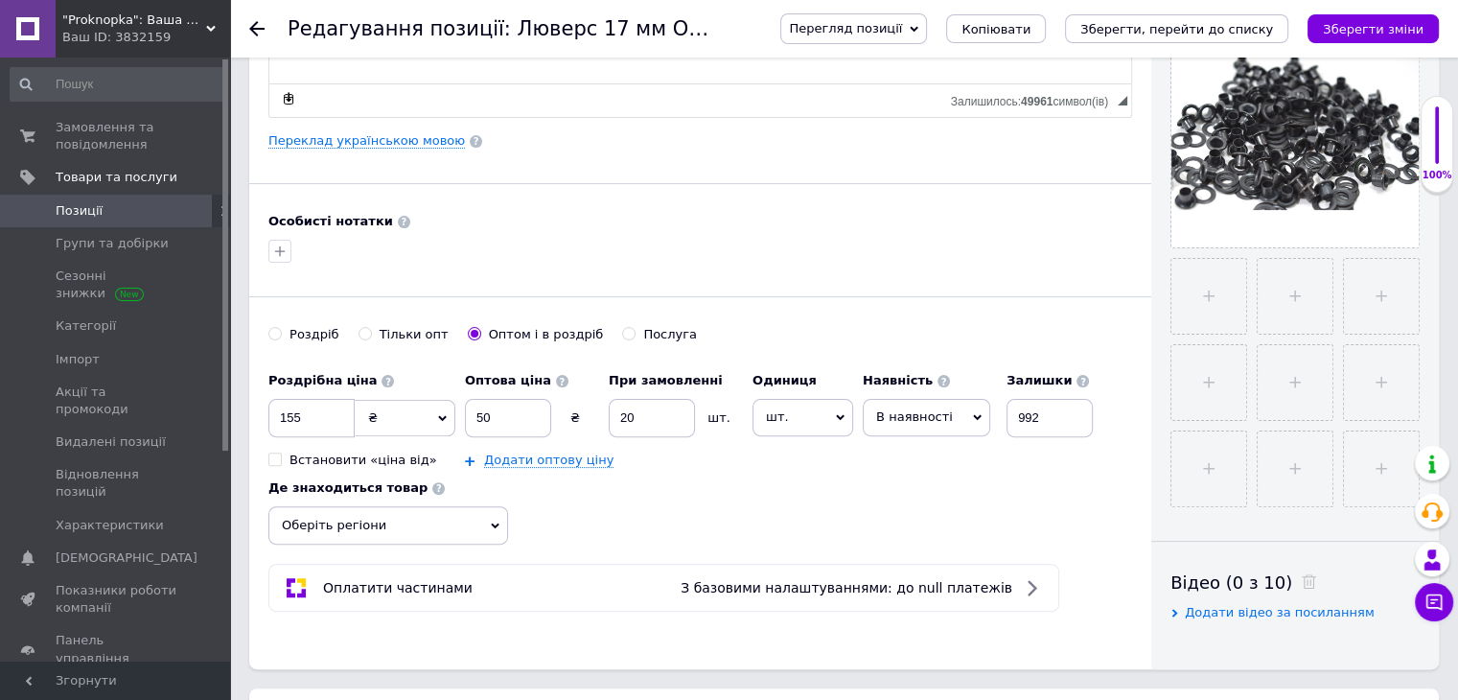
scroll to position [479, 0]
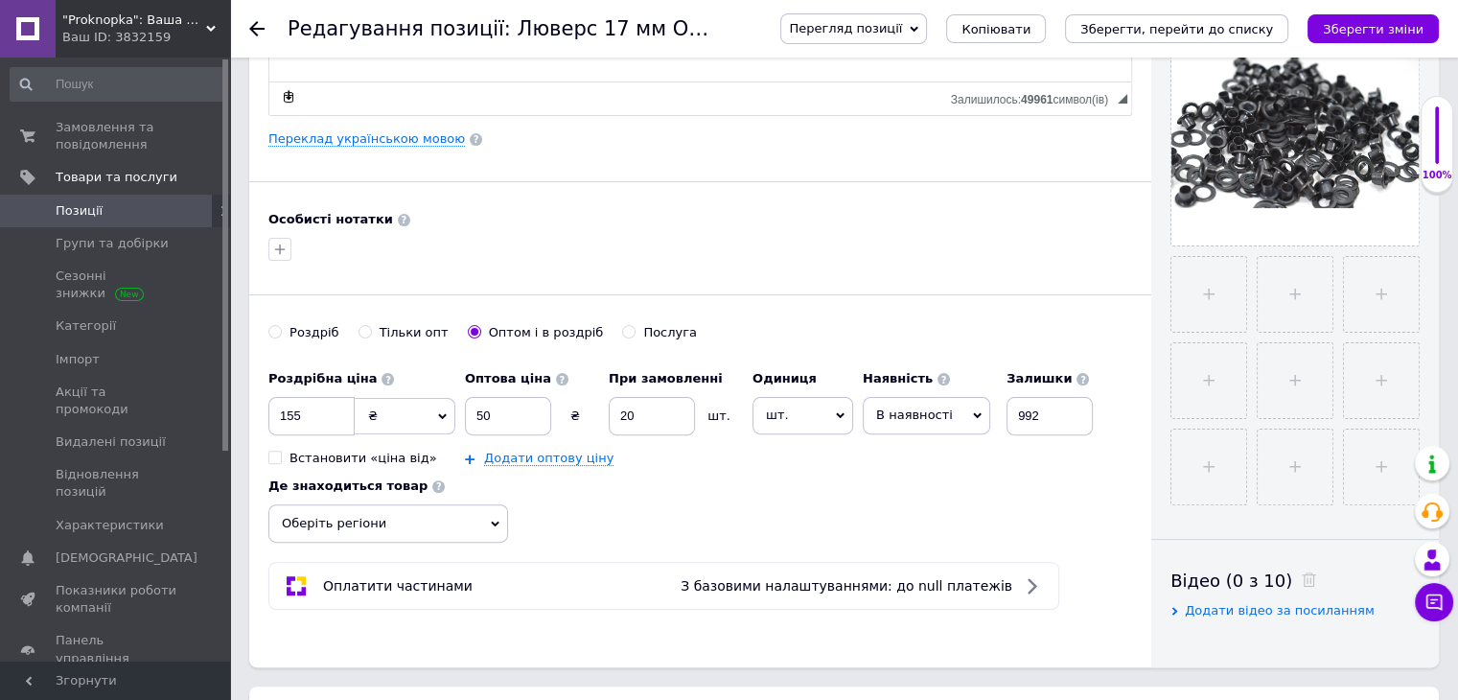
click at [315, 335] on div "Роздріб" at bounding box center [315, 332] width 50 height 17
click at [281, 335] on input "Роздріб" at bounding box center [274, 331] width 12 height 12
radio input "true"
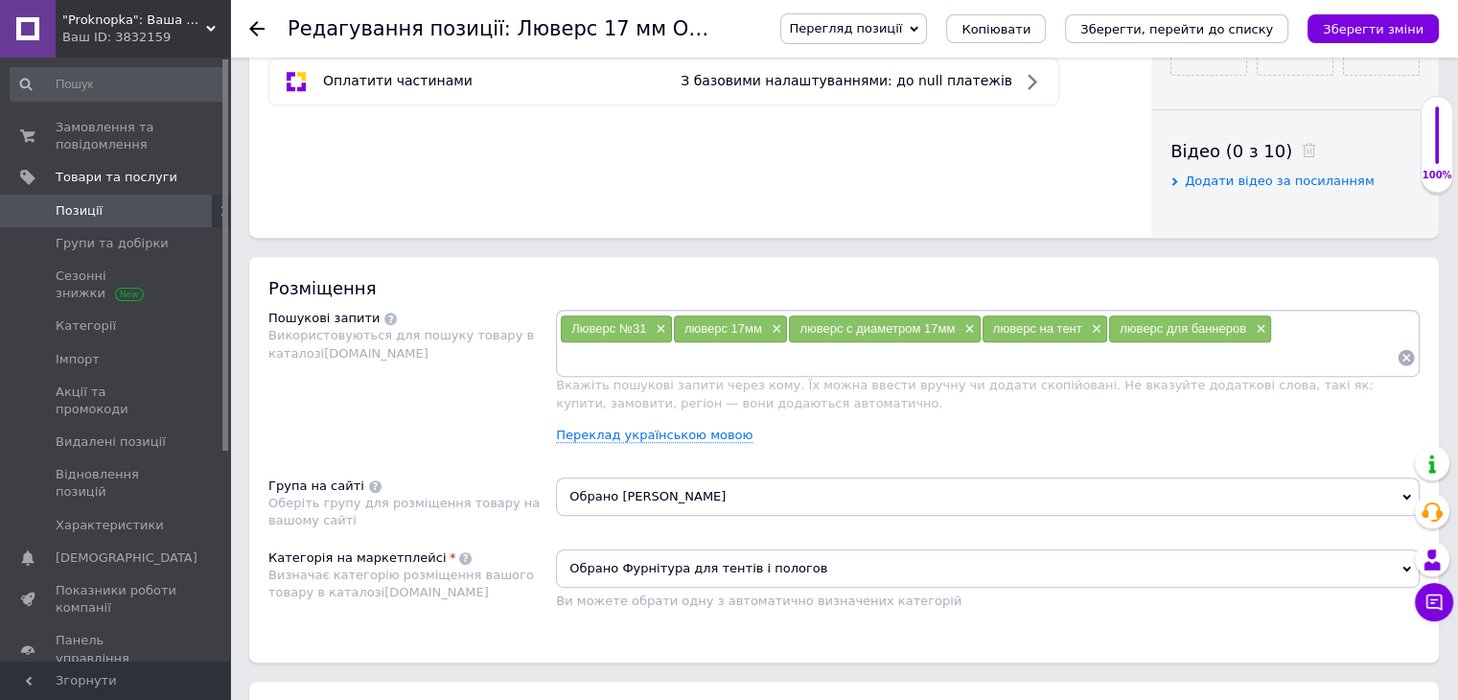
scroll to position [1054, 0]
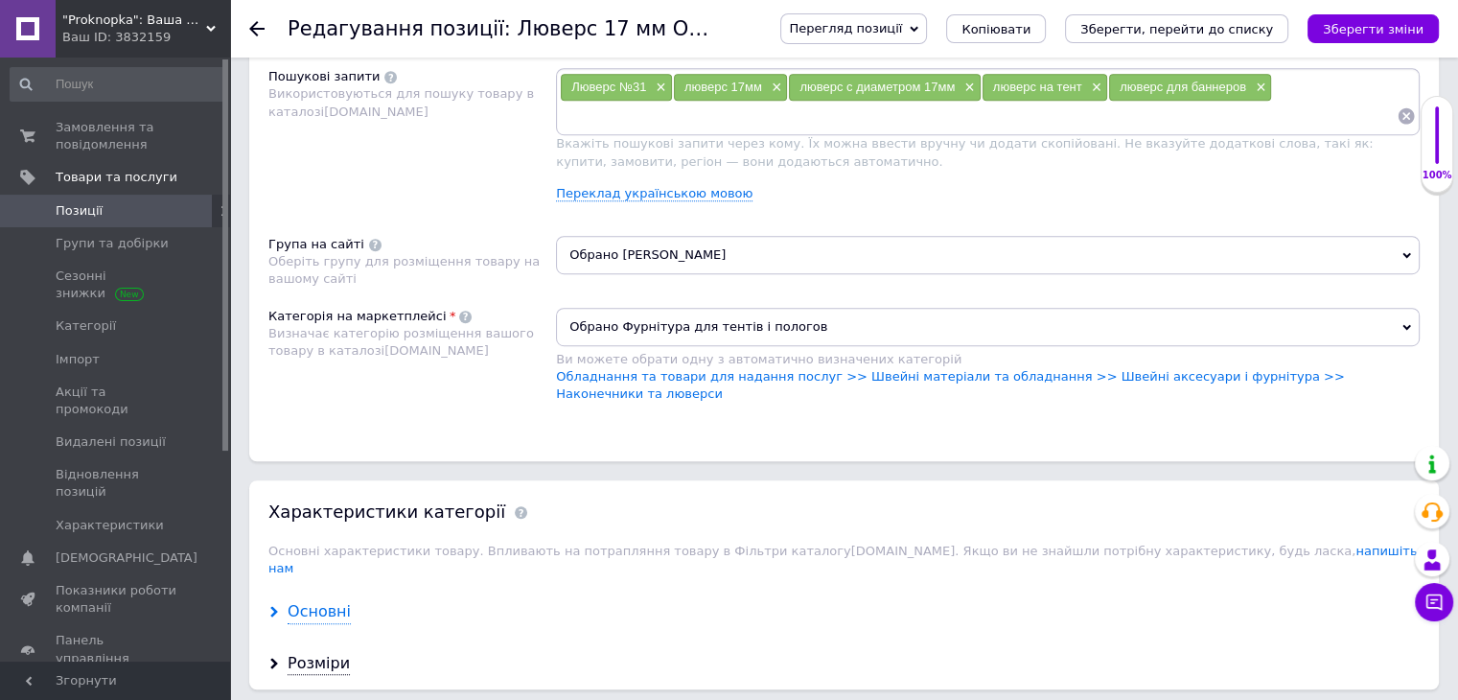
click at [330, 601] on div "Основні" at bounding box center [319, 612] width 63 height 22
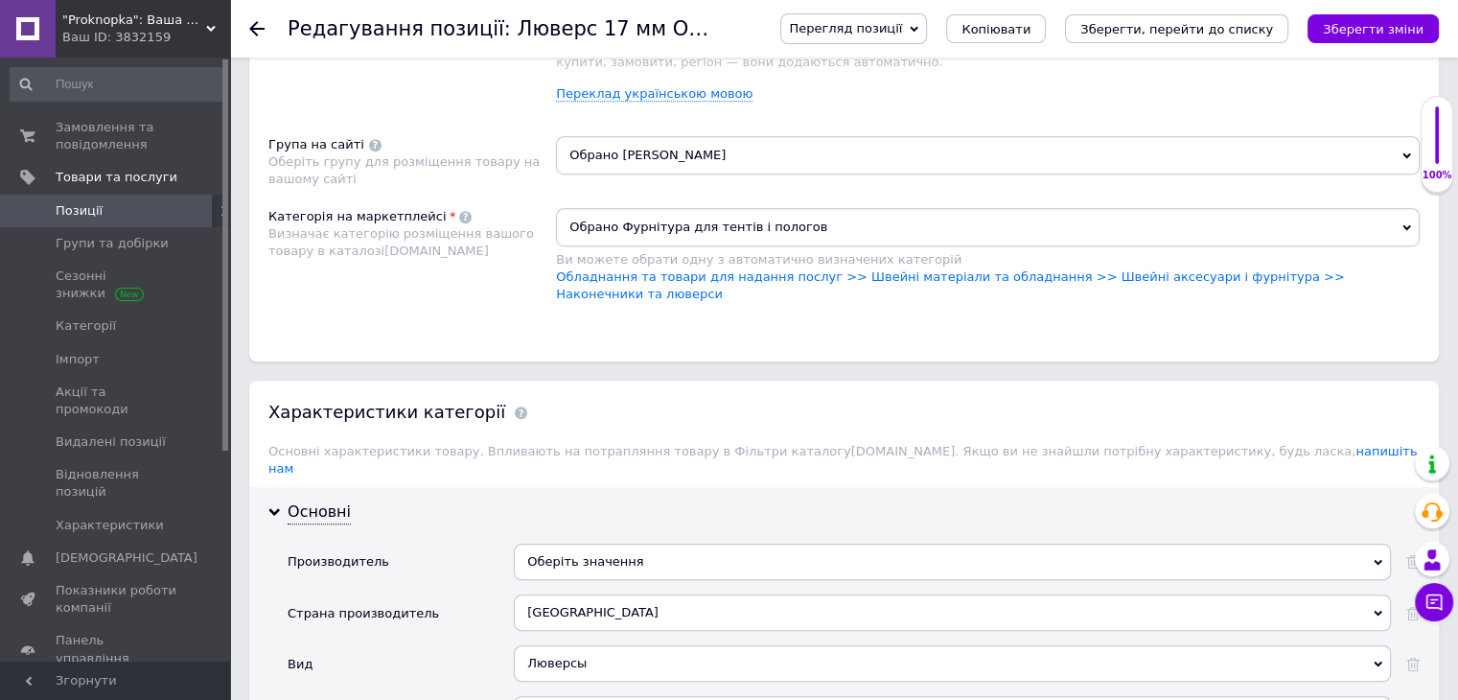
scroll to position [1438, 0]
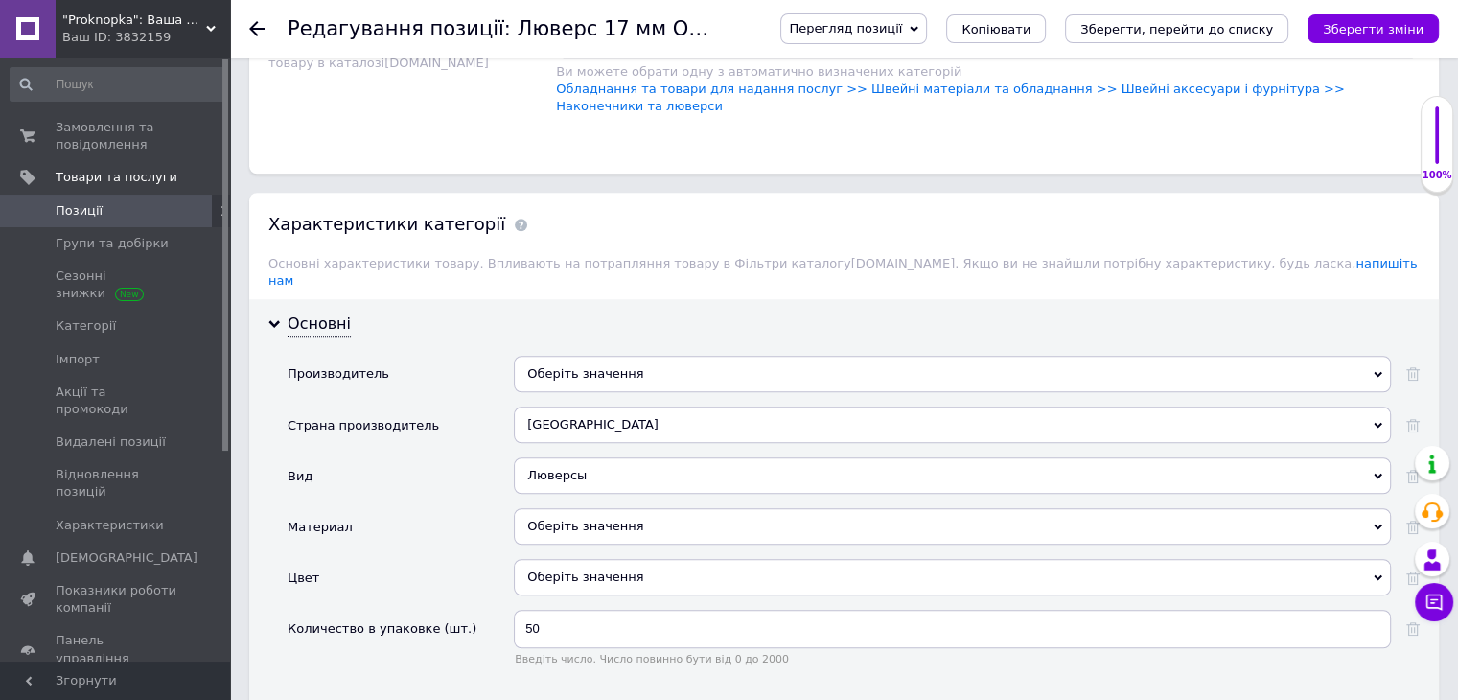
click at [1420, 390] on div "Основні Производитель Оберіть значення Страна производитель [GEOGRAPHIC_DATA] […" at bounding box center [844, 506] width 1190 height 415
click at [1419, 419] on icon at bounding box center [1412, 425] width 13 height 13
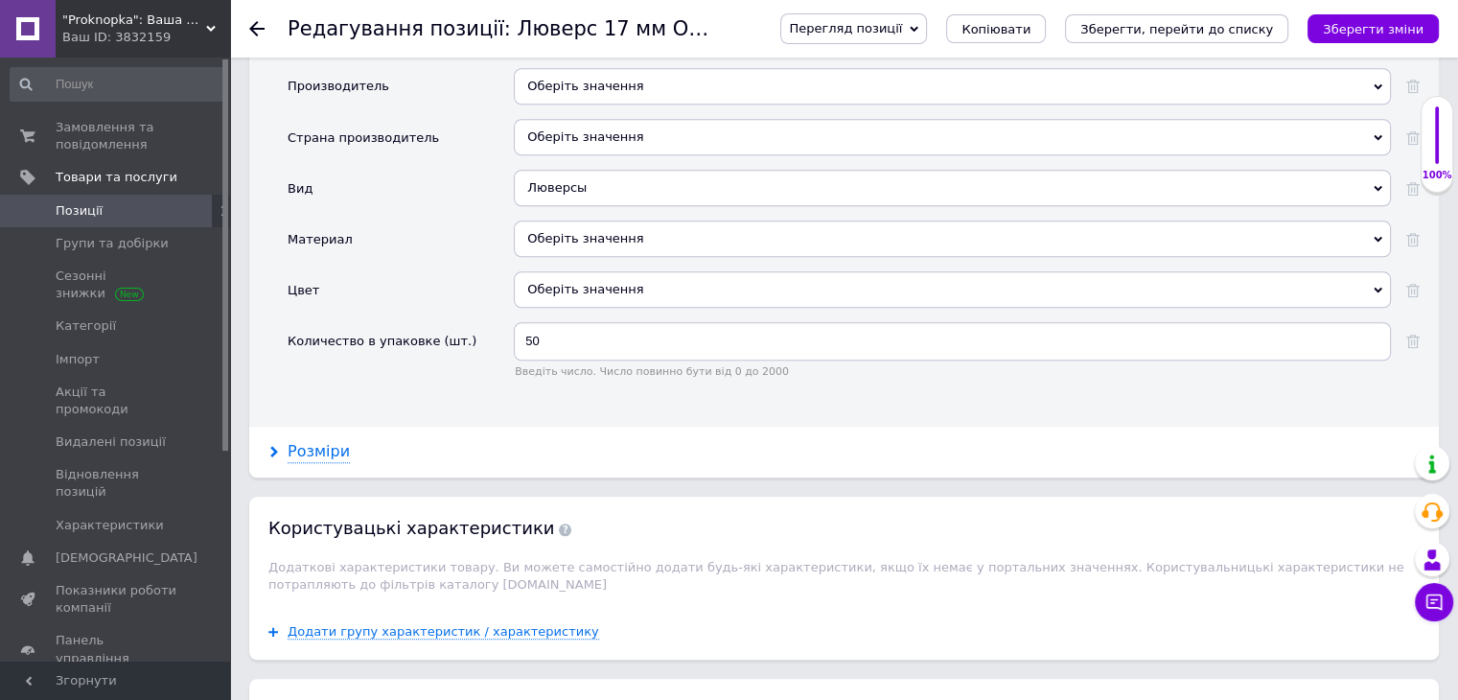
click at [311, 441] on div "Розміри" at bounding box center [319, 452] width 62 height 22
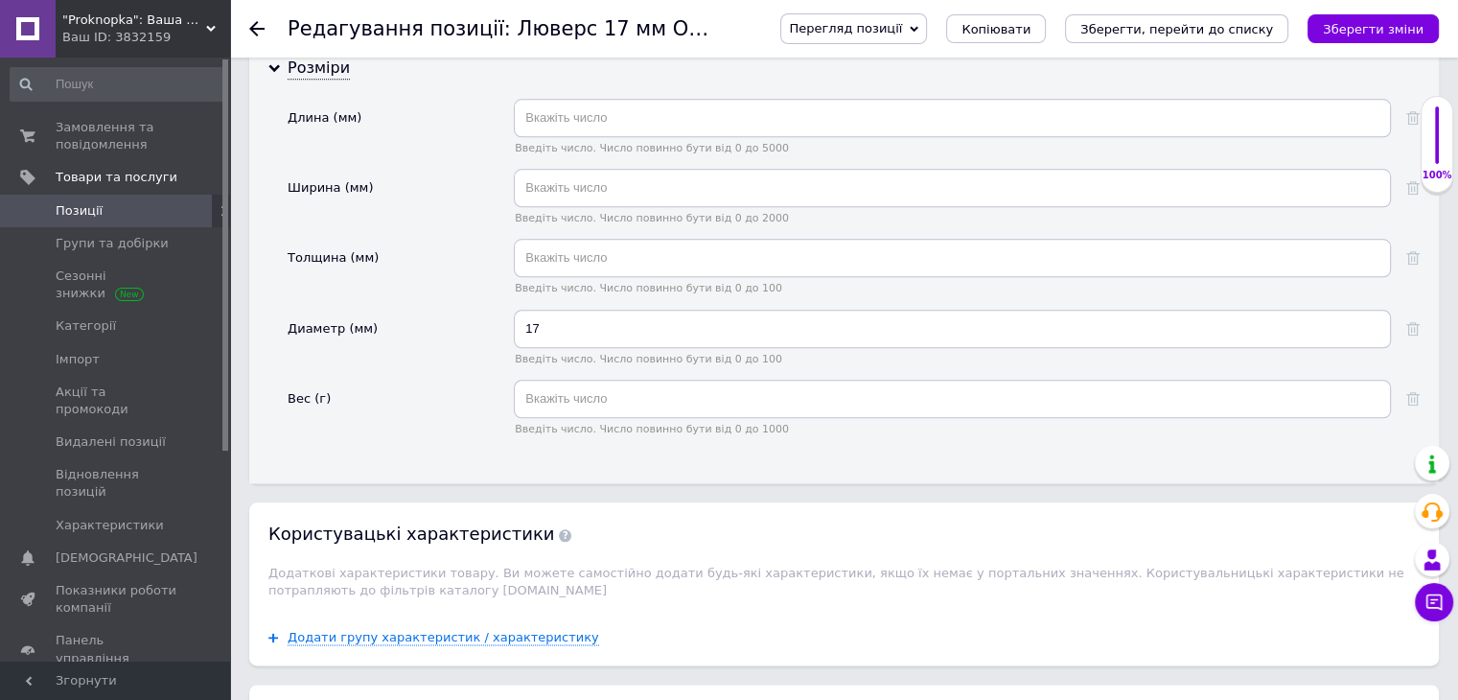
scroll to position [2397, 0]
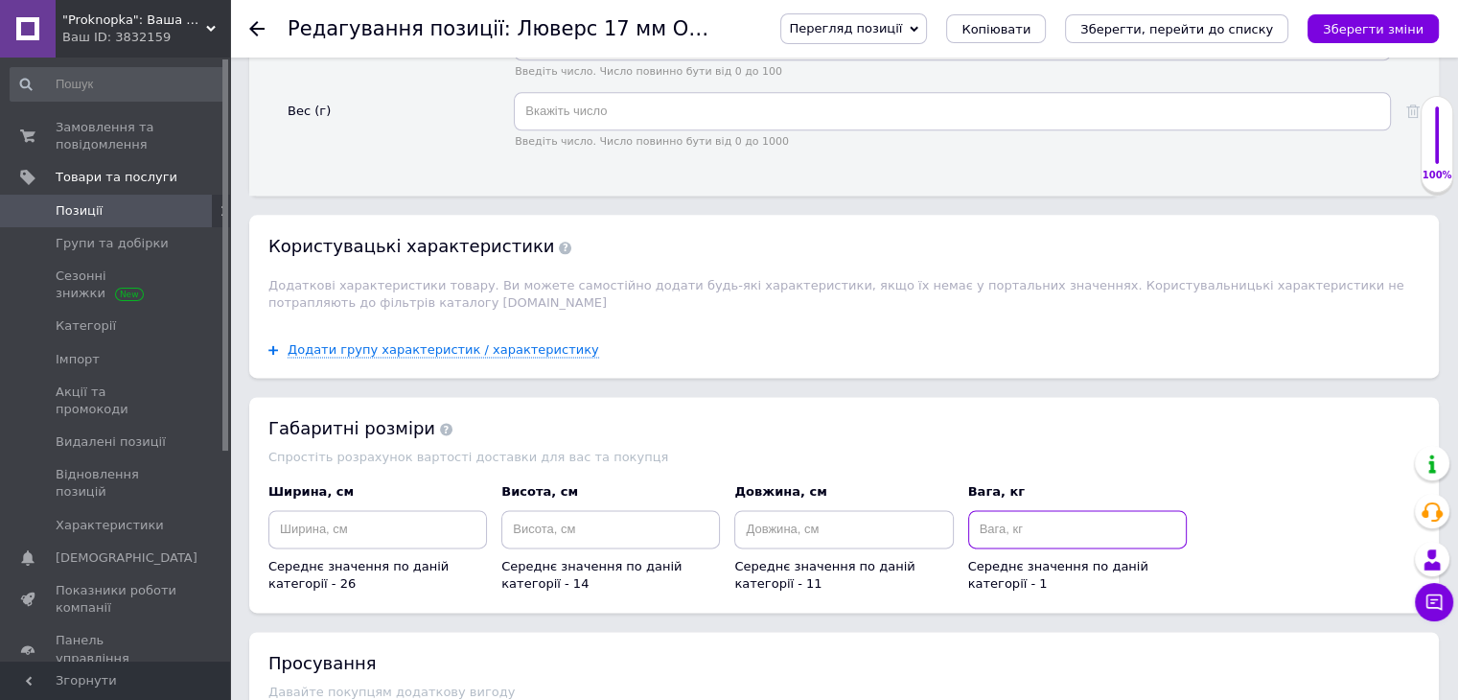
click at [1036, 510] on input at bounding box center [1077, 529] width 219 height 38
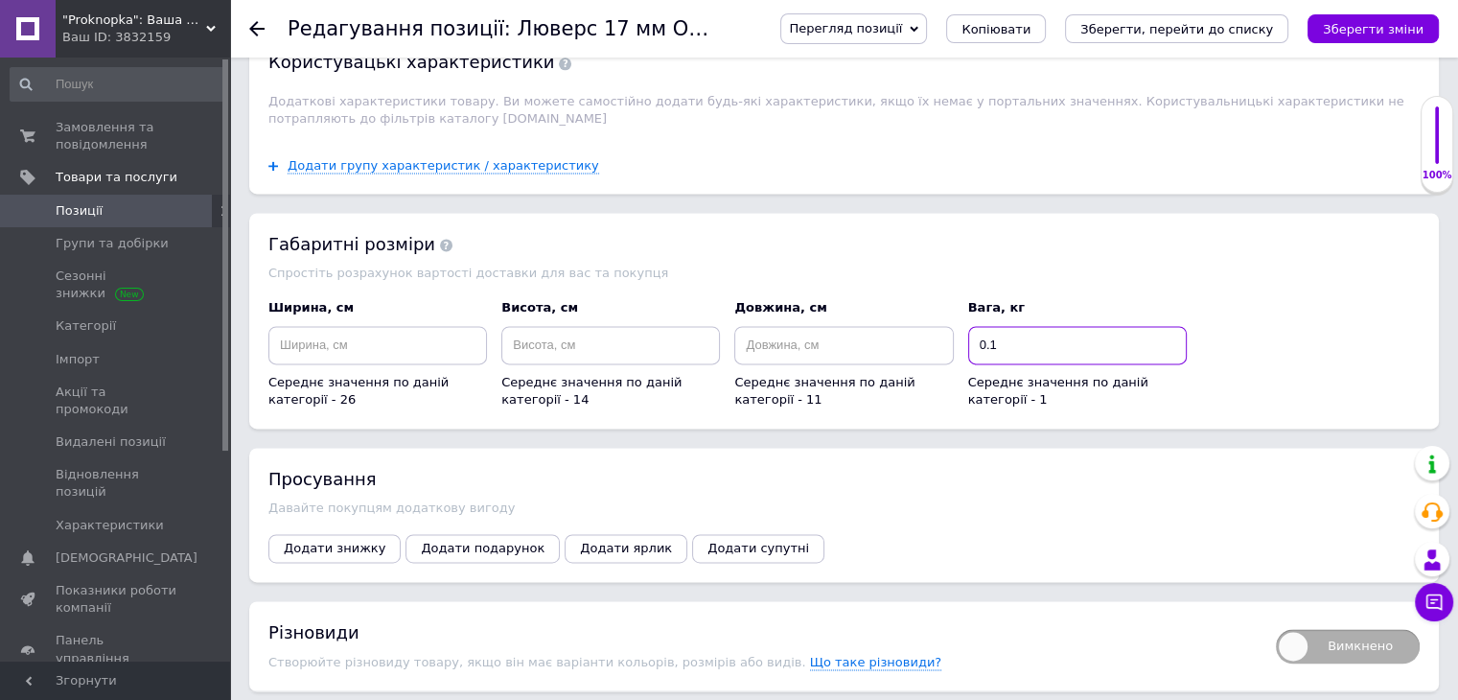
scroll to position [2780, 0]
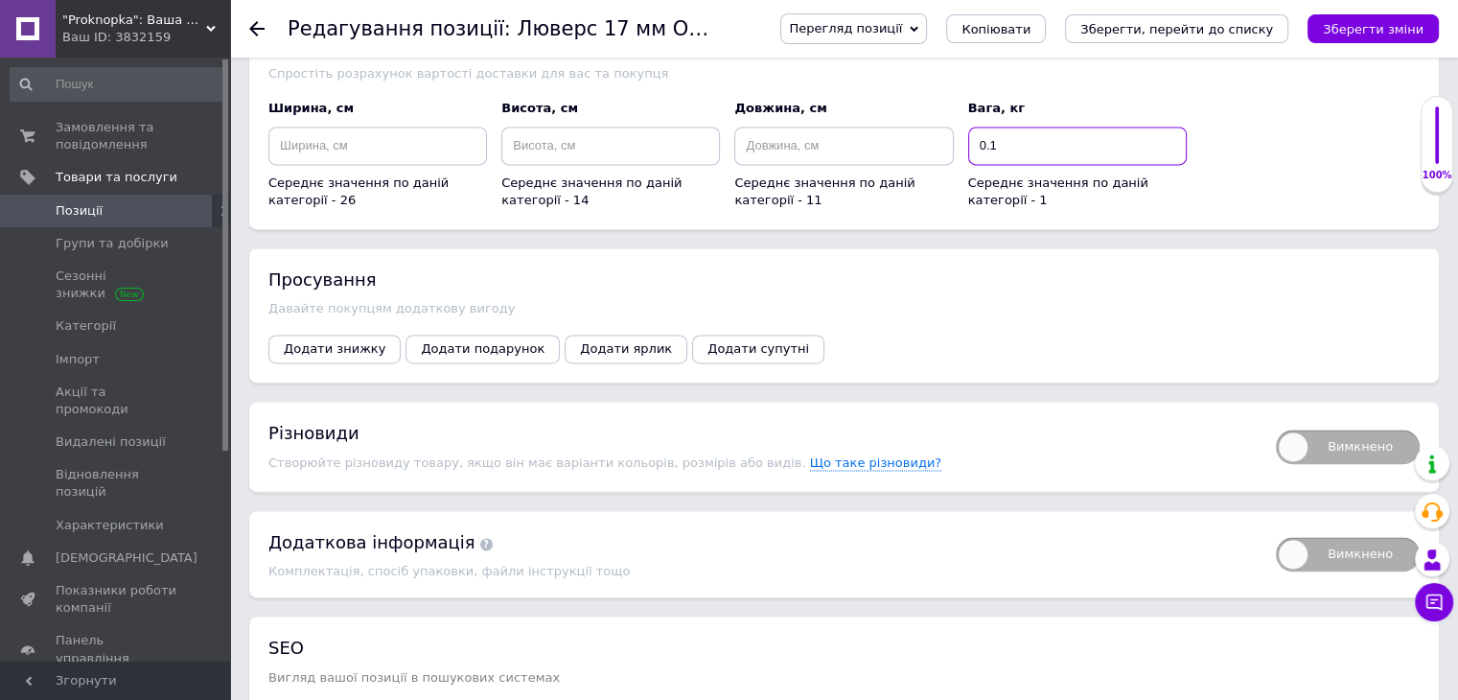
type input "0.1"
click at [1363, 429] on span "Вимкнено" at bounding box center [1348, 446] width 144 height 35
click at [1276, 417] on input "Вимкнено" at bounding box center [1269, 423] width 12 height 12
checkbox input "true"
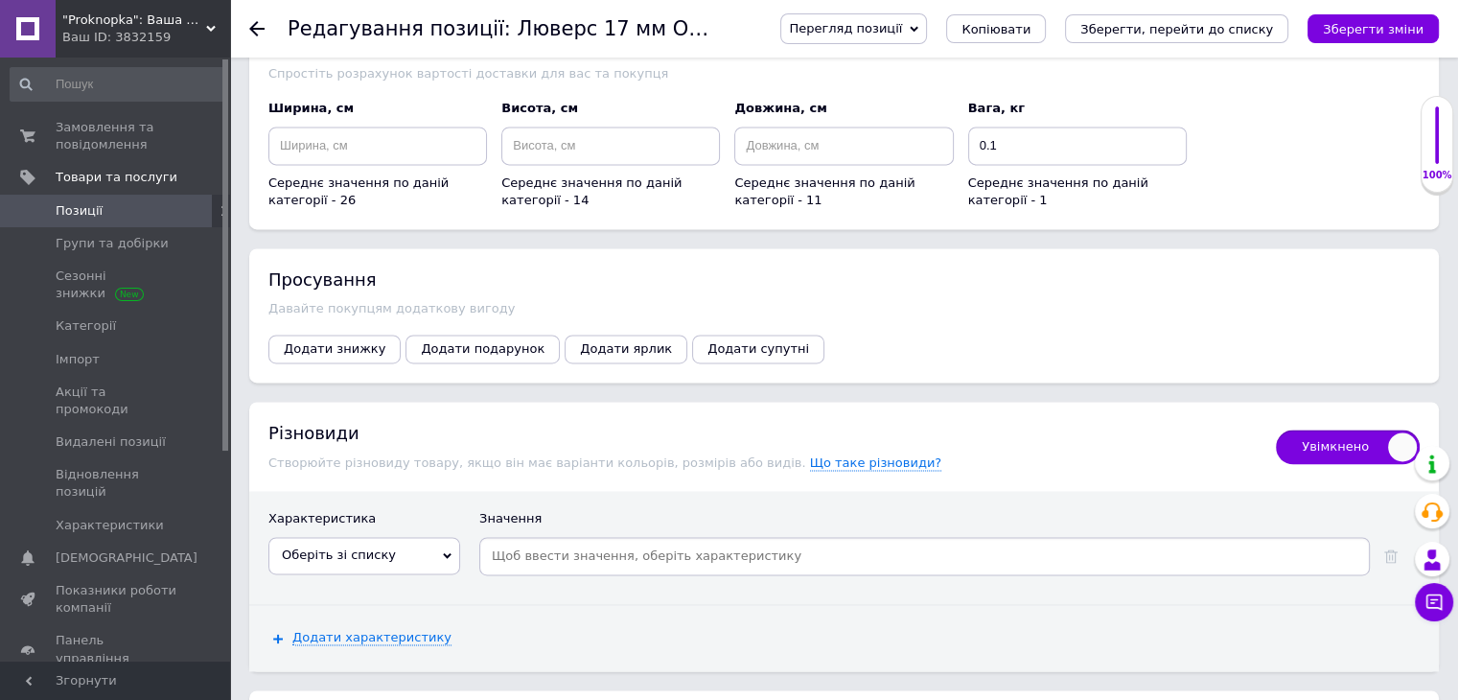
click at [383, 537] on span "Оберіть зі списку" at bounding box center [364, 555] width 192 height 36
drag, startPoint x: 389, startPoint y: 581, endPoint x: 537, endPoint y: 522, distance: 158.8
click at [395, 609] on li "Количество в упаковке" at bounding box center [364, 622] width 190 height 27
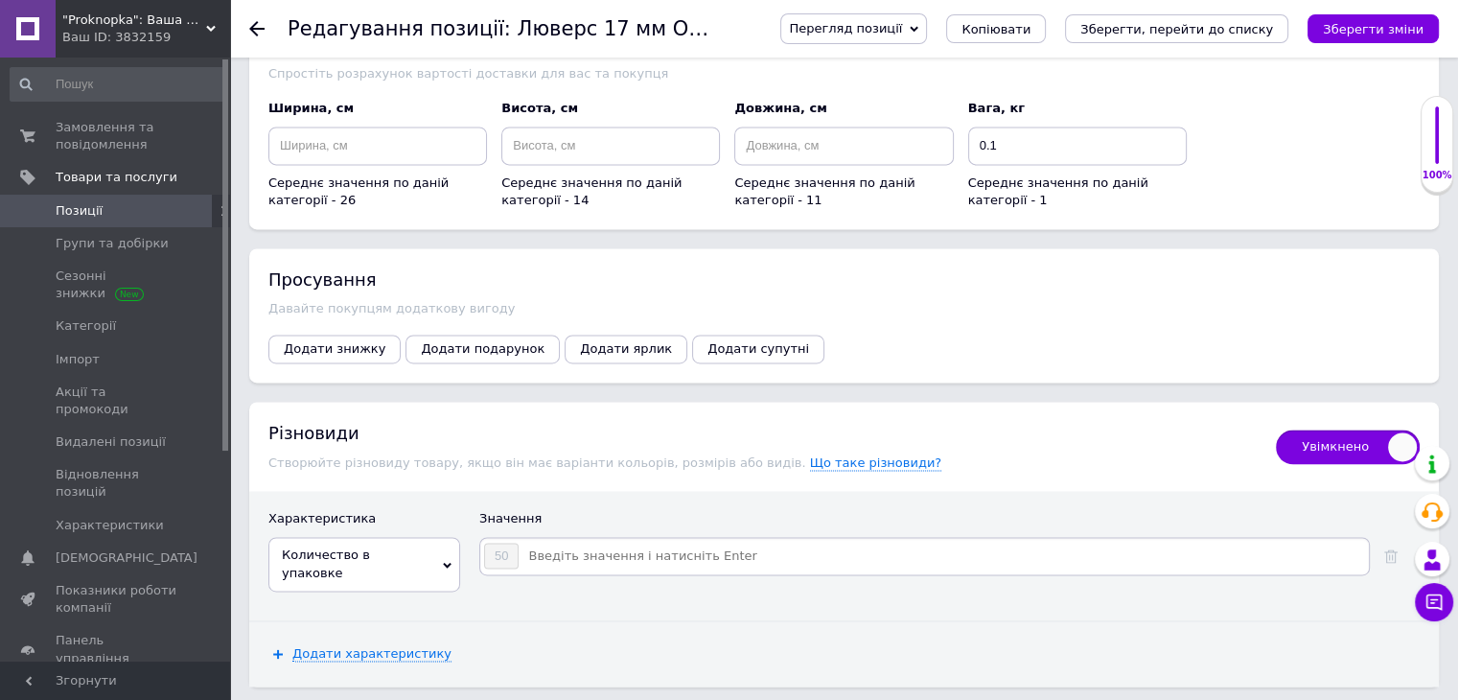
click at [541, 542] on input at bounding box center [943, 556] width 846 height 29
type input "100"
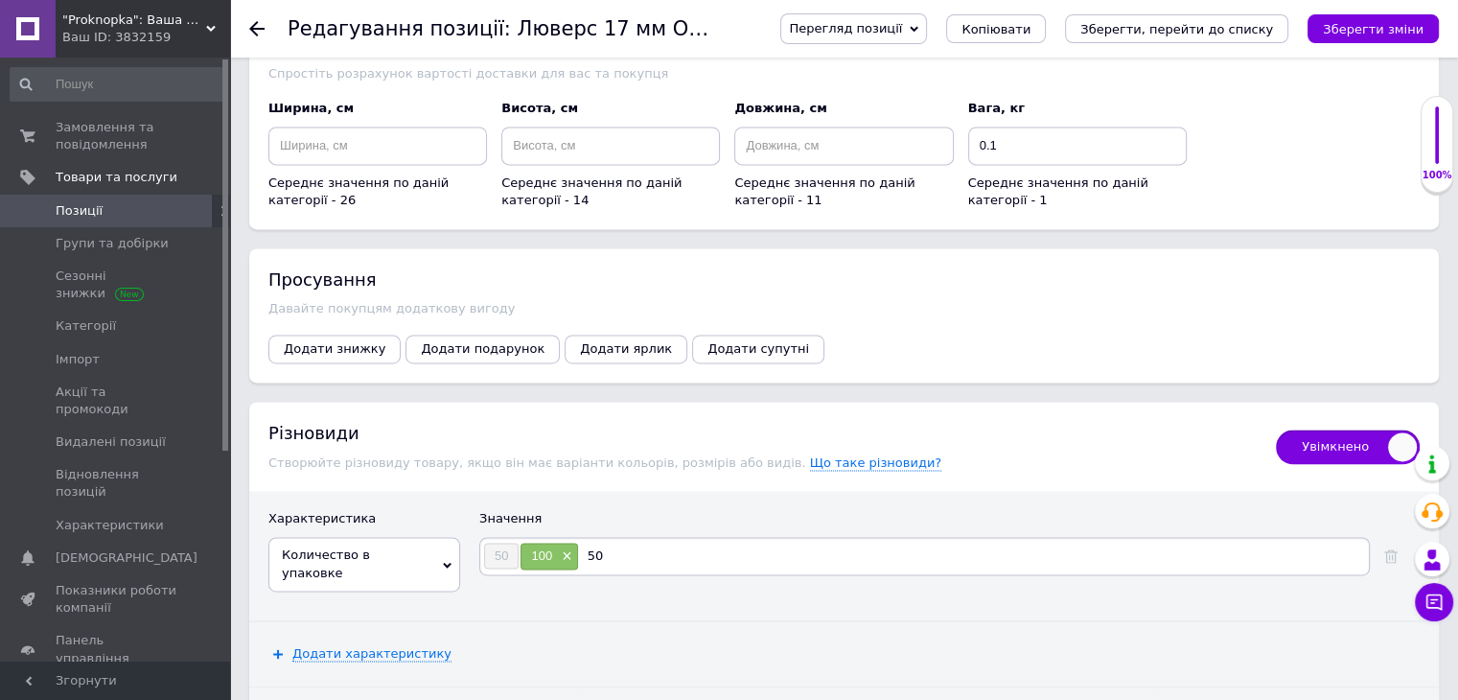
type input "500"
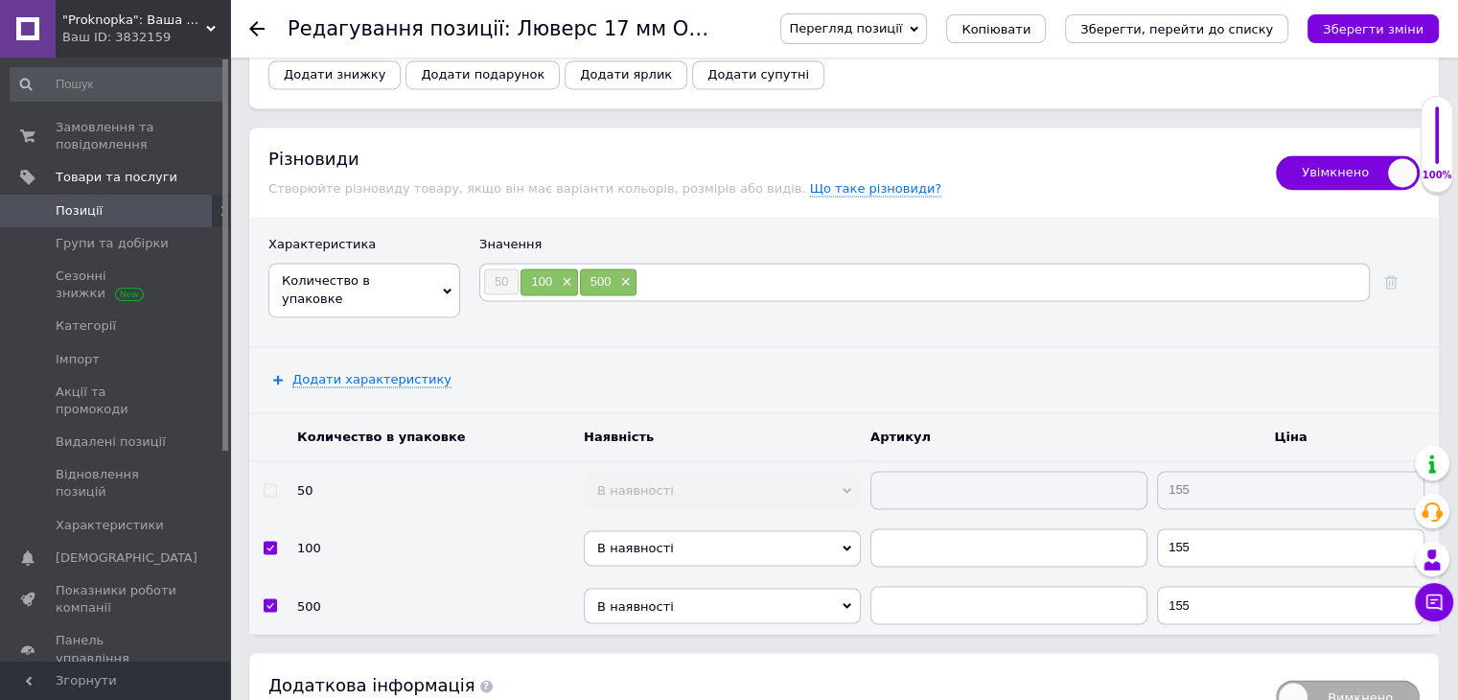
scroll to position [3163, 0]
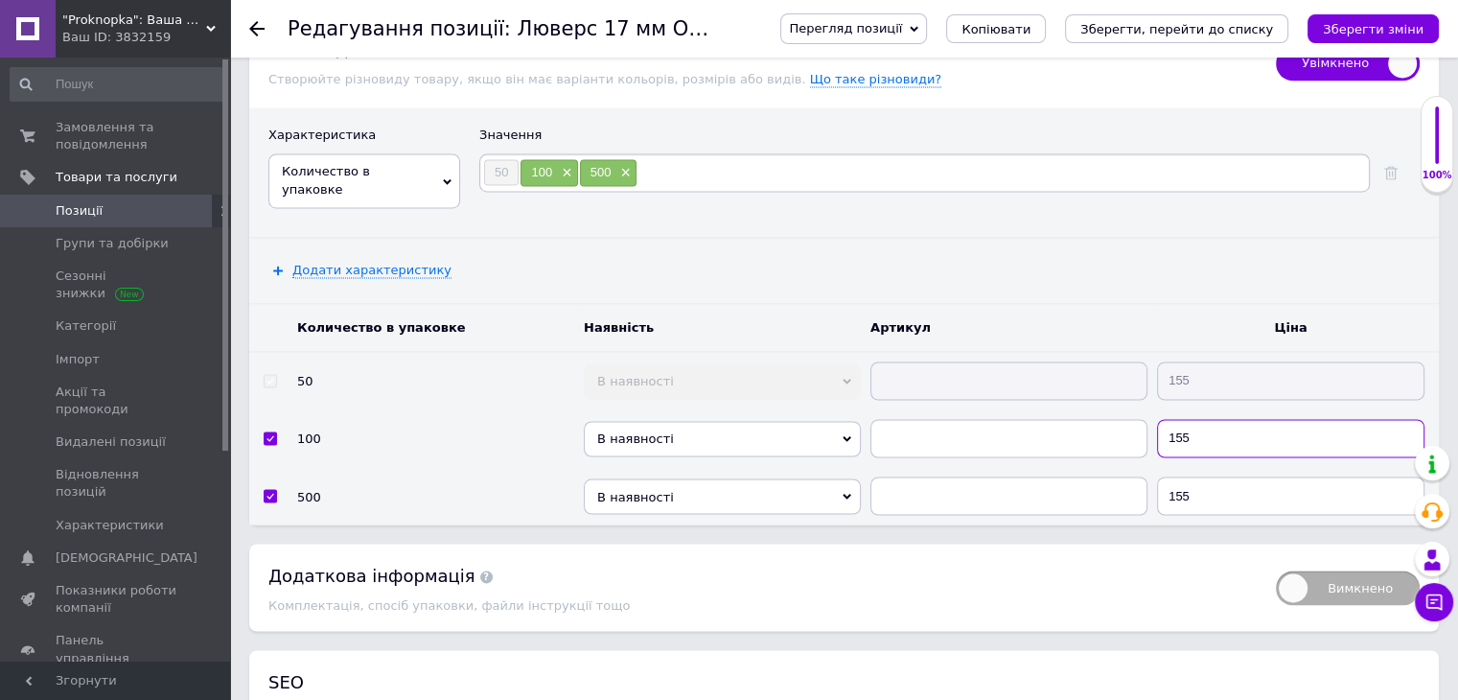
drag, startPoint x: 1204, startPoint y: 388, endPoint x: 1155, endPoint y: 386, distance: 48.9
click at [1158, 419] on input "155" at bounding box center [1290, 438] width 267 height 38
type input "300"
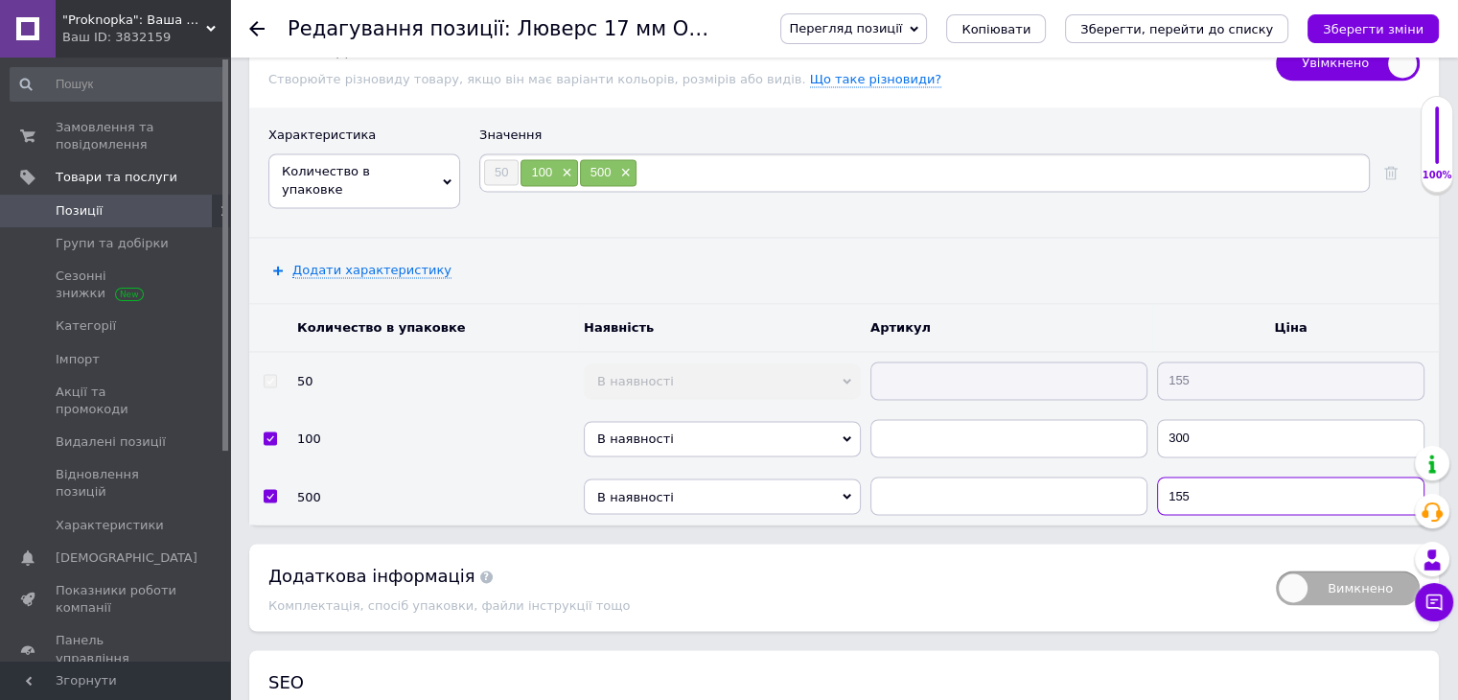
drag, startPoint x: 1196, startPoint y: 442, endPoint x: 1167, endPoint y: 442, distance: 29.7
click at [1167, 476] on input "155" at bounding box center [1290, 495] width 267 height 38
type input "1000"
click at [1400, 26] on icon "Зберегти зміни" at bounding box center [1373, 29] width 101 height 14
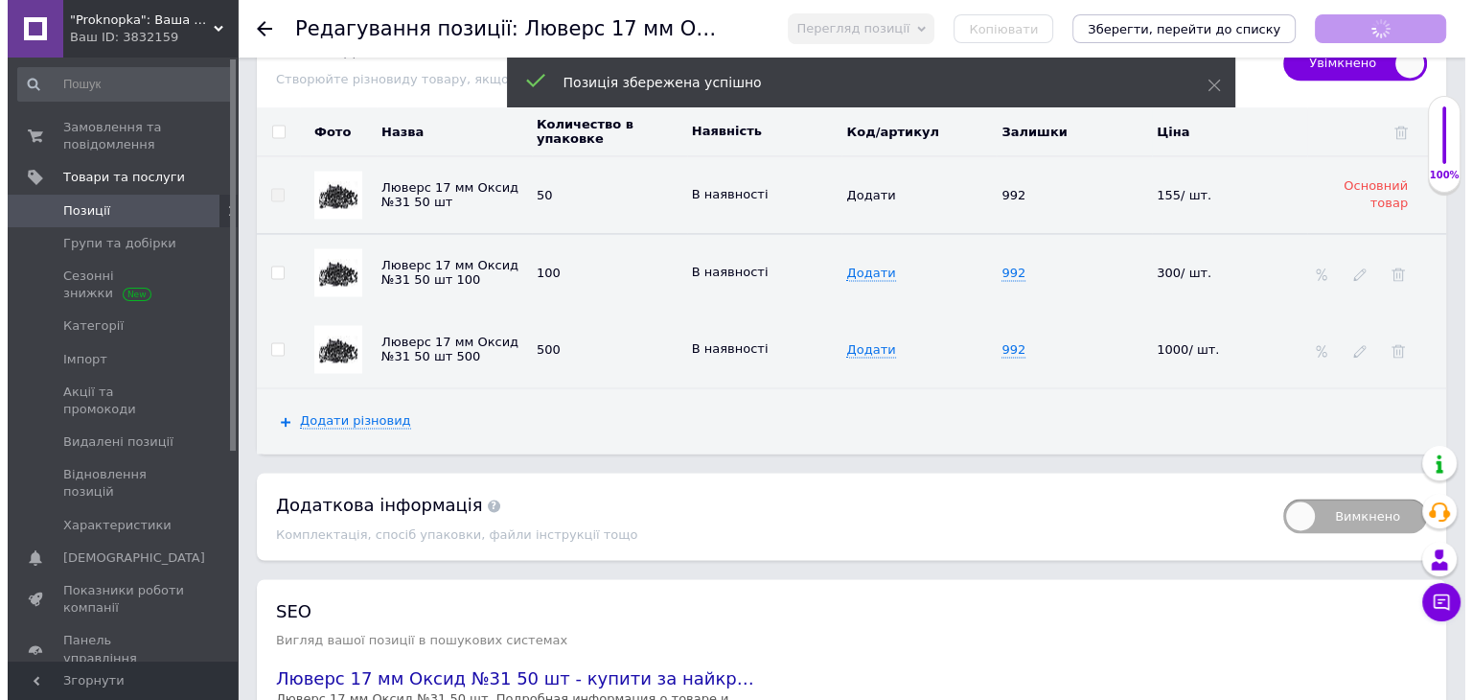
scroll to position [3214, 0]
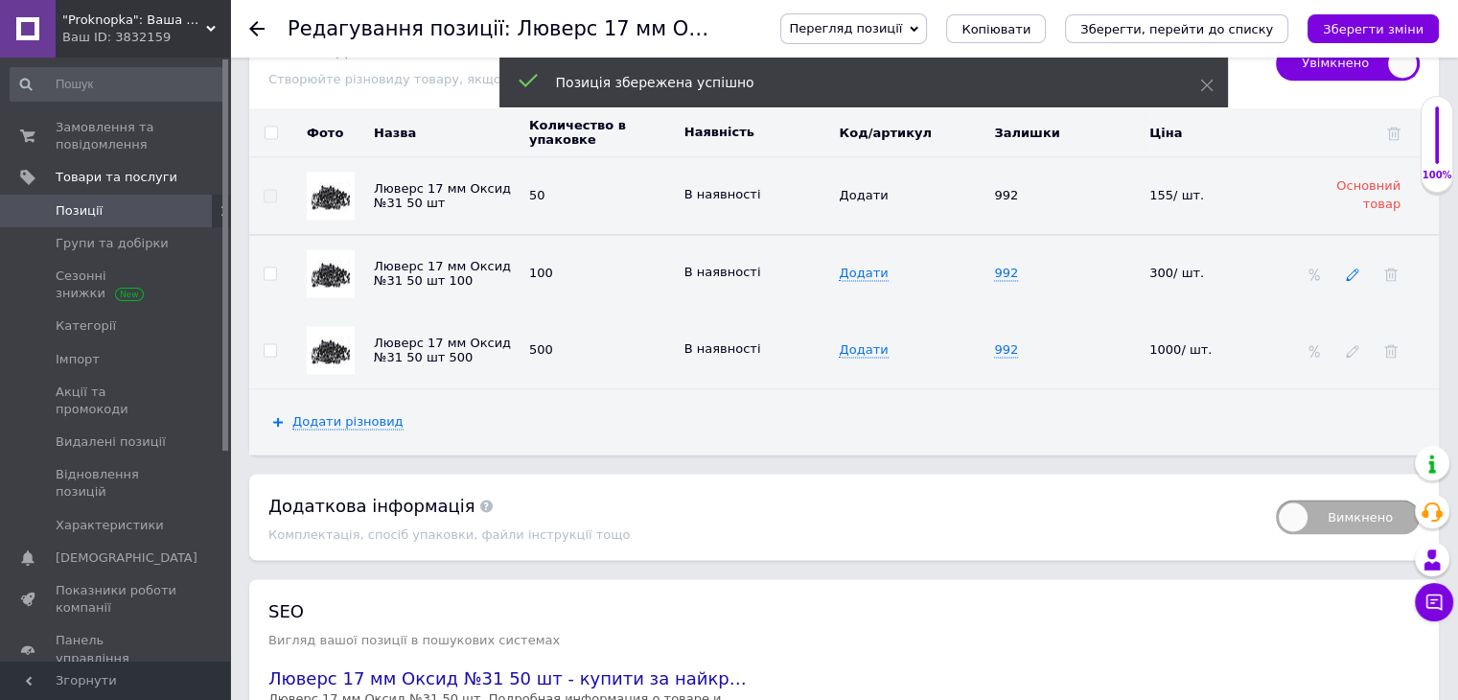
click at [1356, 267] on icon at bounding box center [1352, 273] width 13 height 13
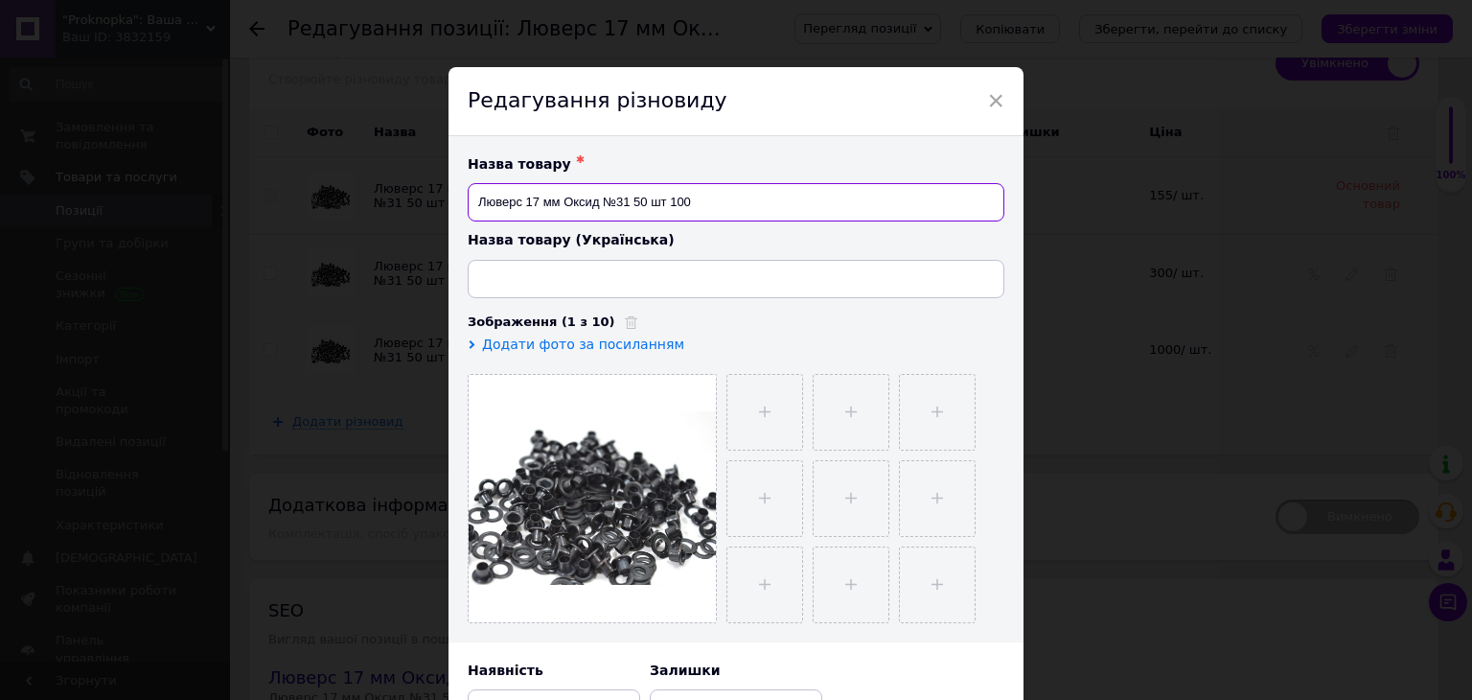
drag, startPoint x: 665, startPoint y: 208, endPoint x: 640, endPoint y: 209, distance: 24.9
click at [640, 209] on input "Люверс 17 мм Оксид №31 50 шт 100" at bounding box center [736, 202] width 537 height 38
click at [671, 210] on input "Люверс 17 мм Оксид №31 100" at bounding box center [736, 202] width 537 height 38
click at [689, 195] on input "Люверс 17 мм Оксид №31 100 шт" at bounding box center [736, 202] width 537 height 38
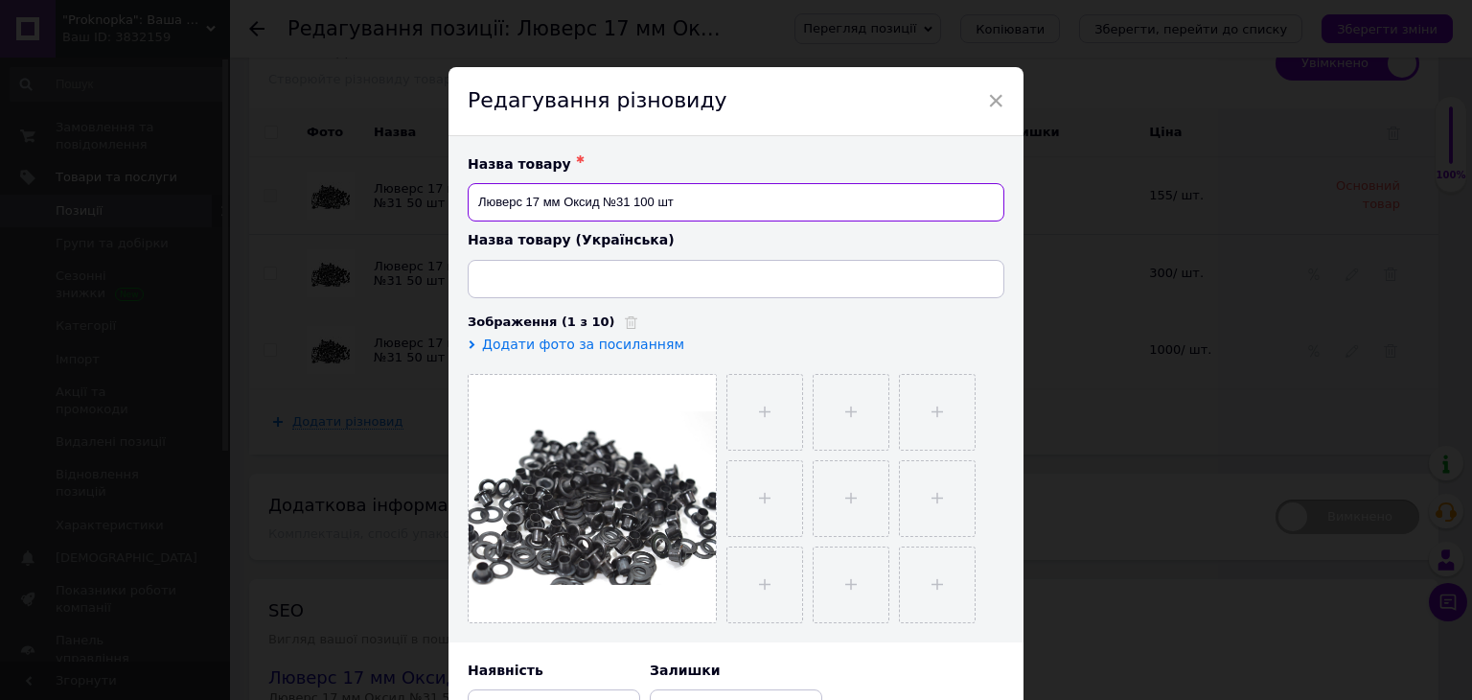
click at [689, 195] on input "Люверс 17 мм Оксид №31 100 шт" at bounding box center [736, 202] width 537 height 38
type input "Люверс 17 мм Оксид №31 100 шт"
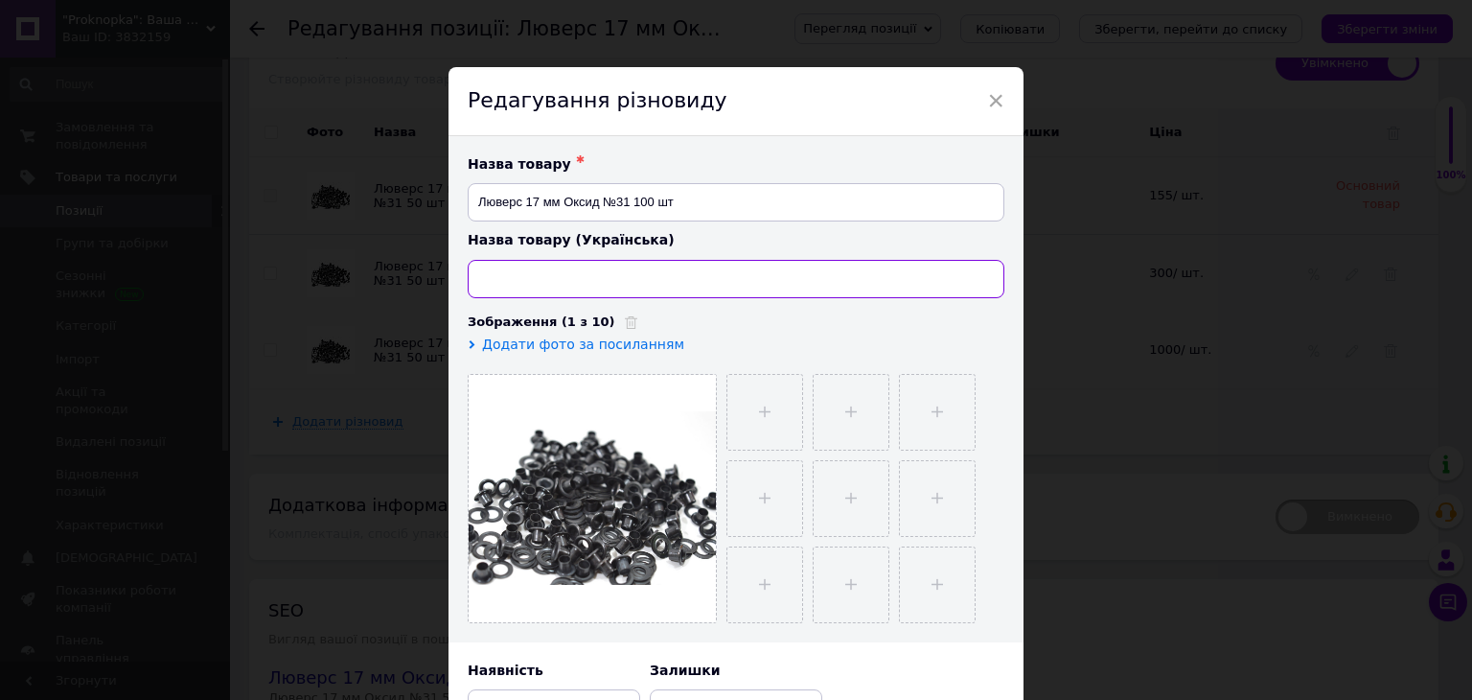
click at [602, 269] on input at bounding box center [736, 279] width 537 height 38
paste input "Люверс 17 мм Оксид №31 100 шт"
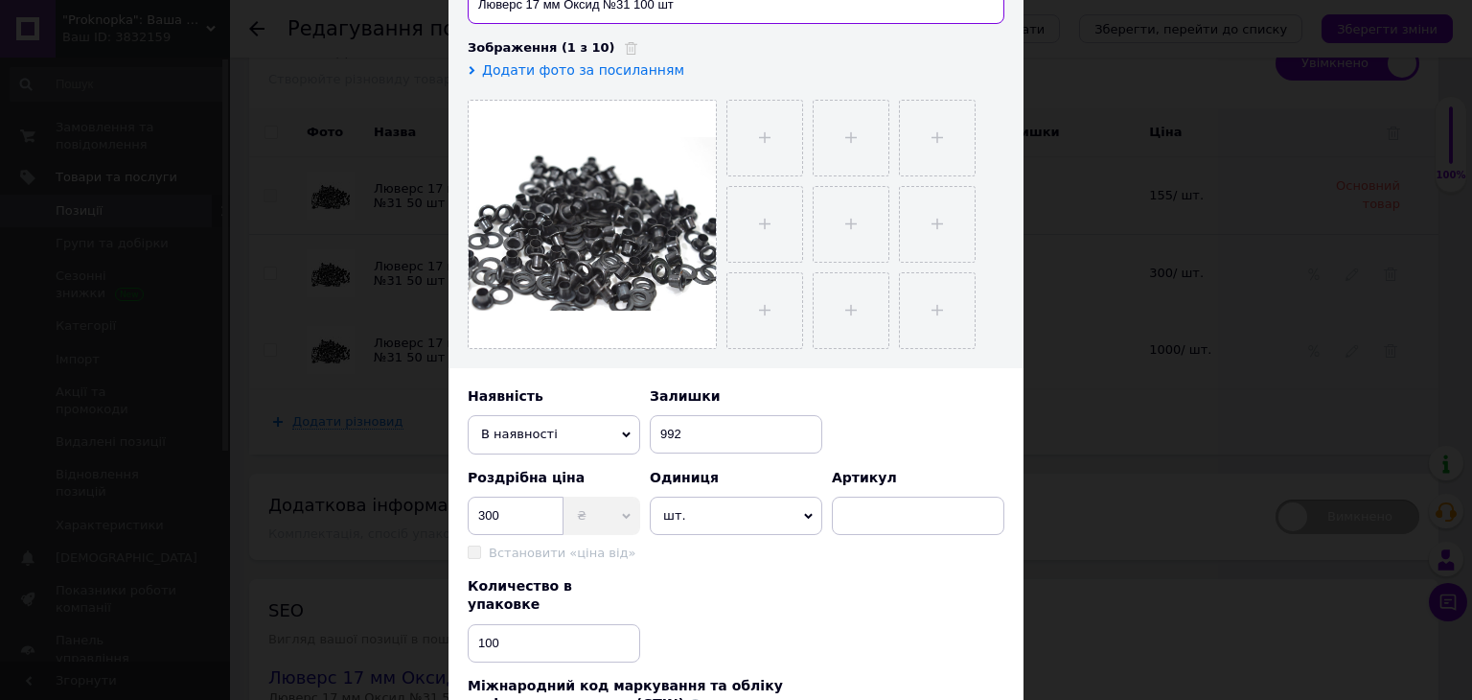
scroll to position [556, 0]
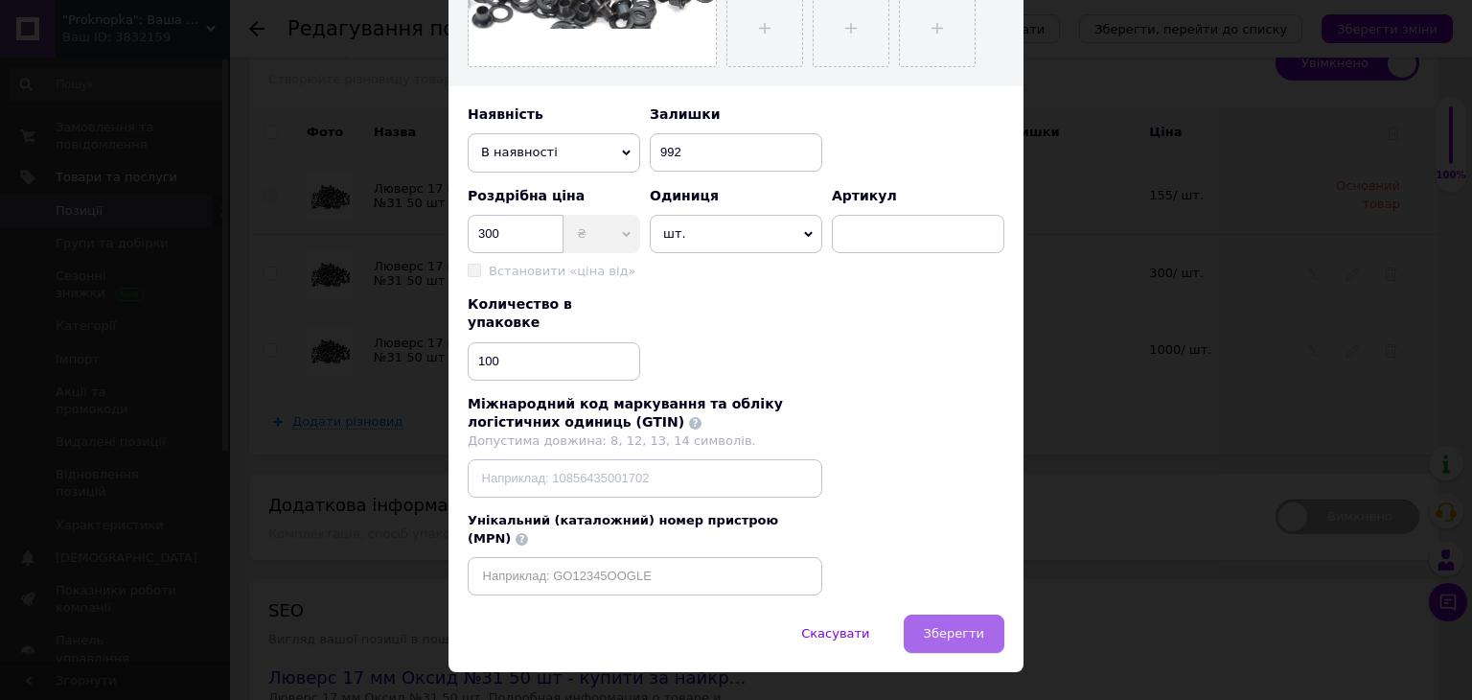
type input "Люверс 17 мм Оксид №31 100 шт"
click at [978, 626] on span "Зберегти" at bounding box center [954, 633] width 60 height 14
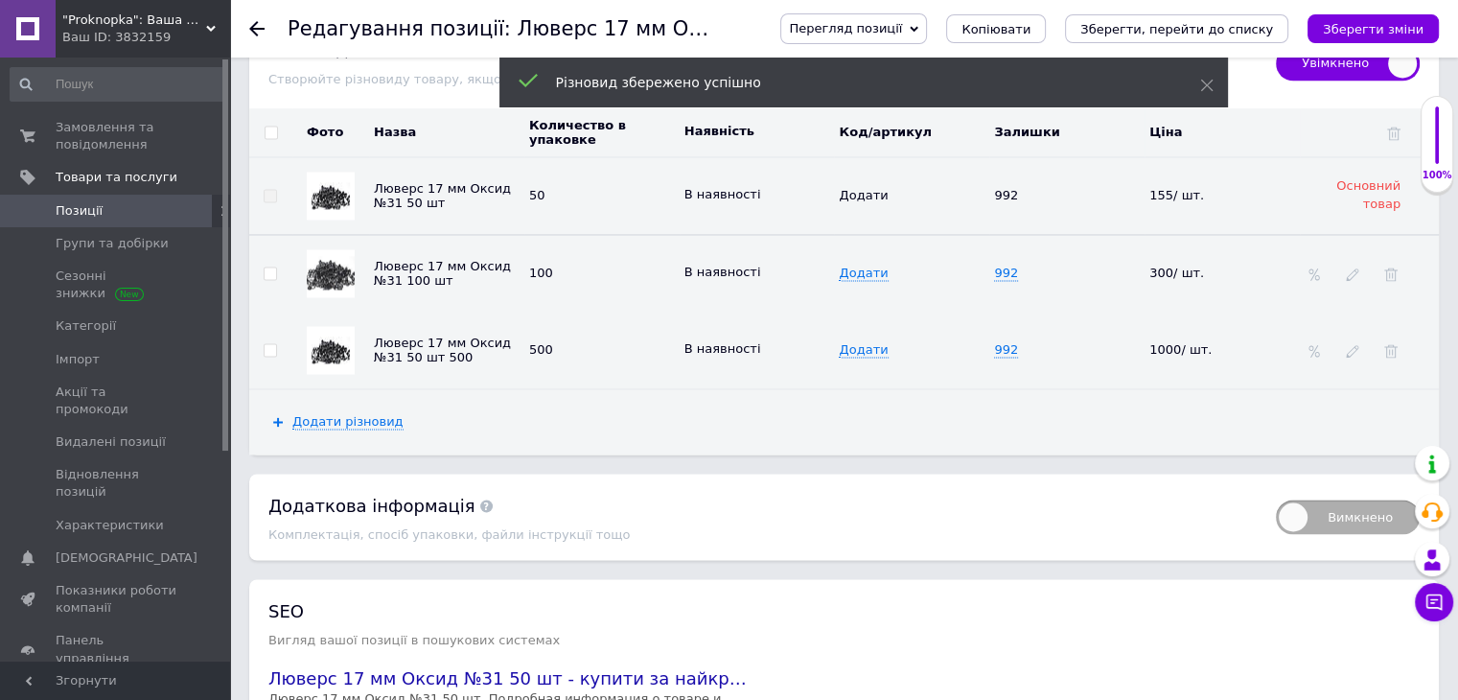
click at [1352, 319] on td at bounding box center [1369, 350] width 139 height 77
click at [1352, 345] on use at bounding box center [1352, 351] width 12 height 12
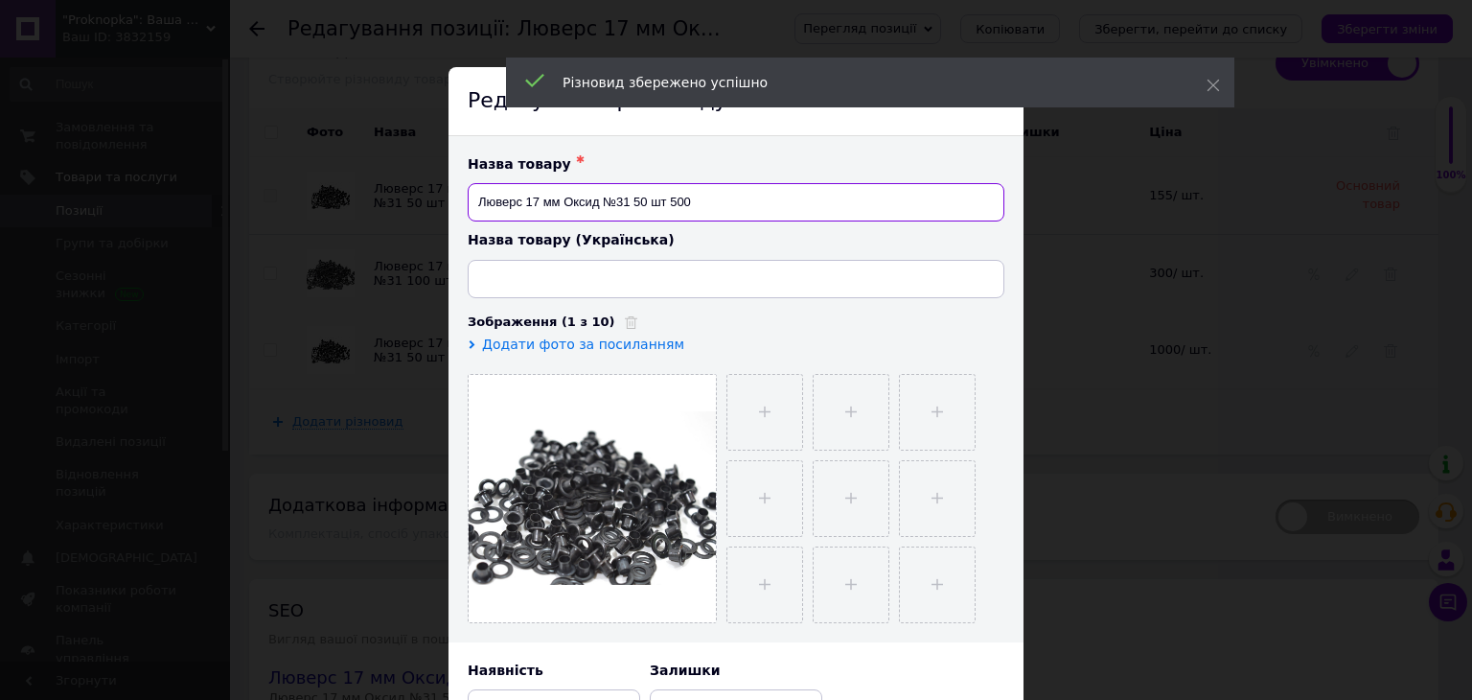
click at [644, 203] on input "Люверс 17 мм Оксид №31 50 шт 500" at bounding box center [736, 202] width 537 height 38
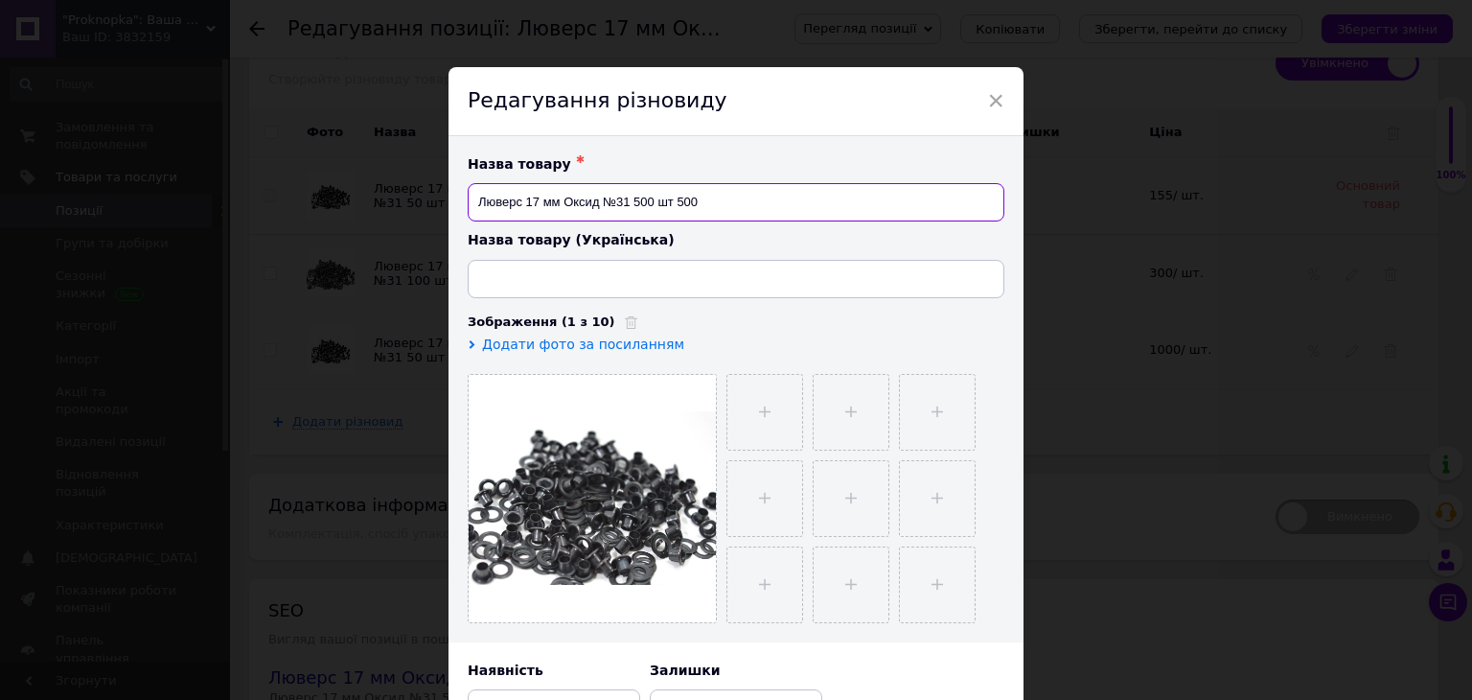
click at [698, 206] on input "Люверс 17 мм Оксид №31 500 шт 500" at bounding box center [736, 202] width 537 height 38
type input "Люверс 17 мм Оксид №31 500 шт"
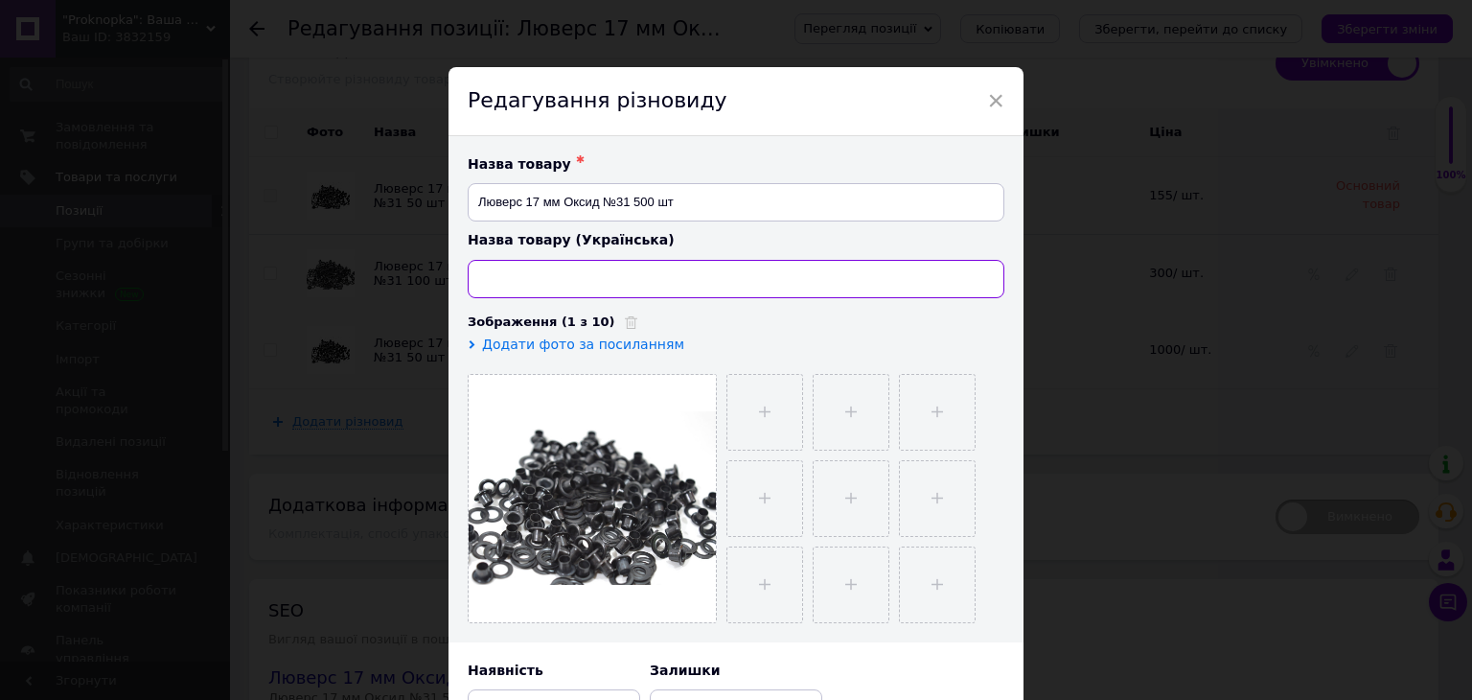
click at [677, 291] on input at bounding box center [736, 279] width 537 height 38
paste input "Люверс 17 мм Оксид №31 100 шт"
click at [638, 277] on input "Люверс 17 мм Оксид №31 100 шт" at bounding box center [736, 279] width 537 height 38
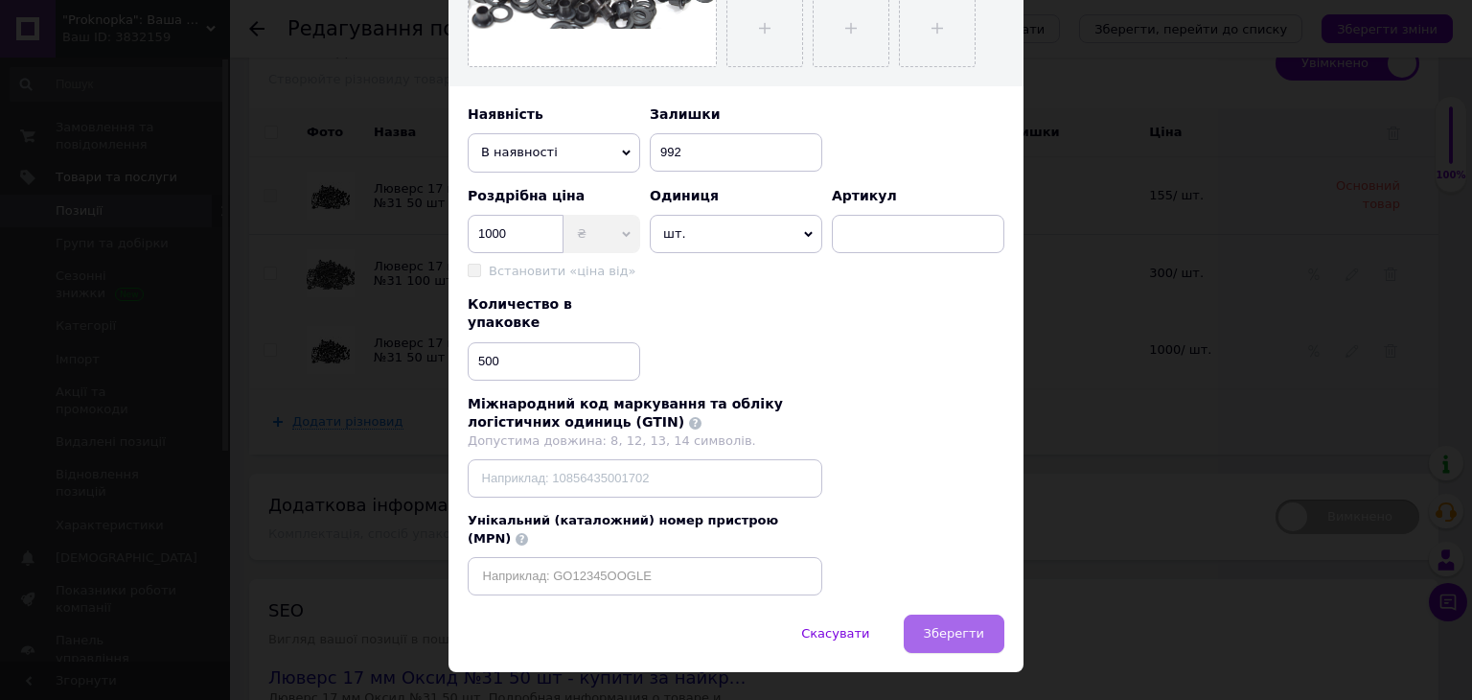
type input "Люверс 17 мм Оксид №31 500 шт"
click at [947, 626] on span "Зберегти" at bounding box center [954, 633] width 60 height 14
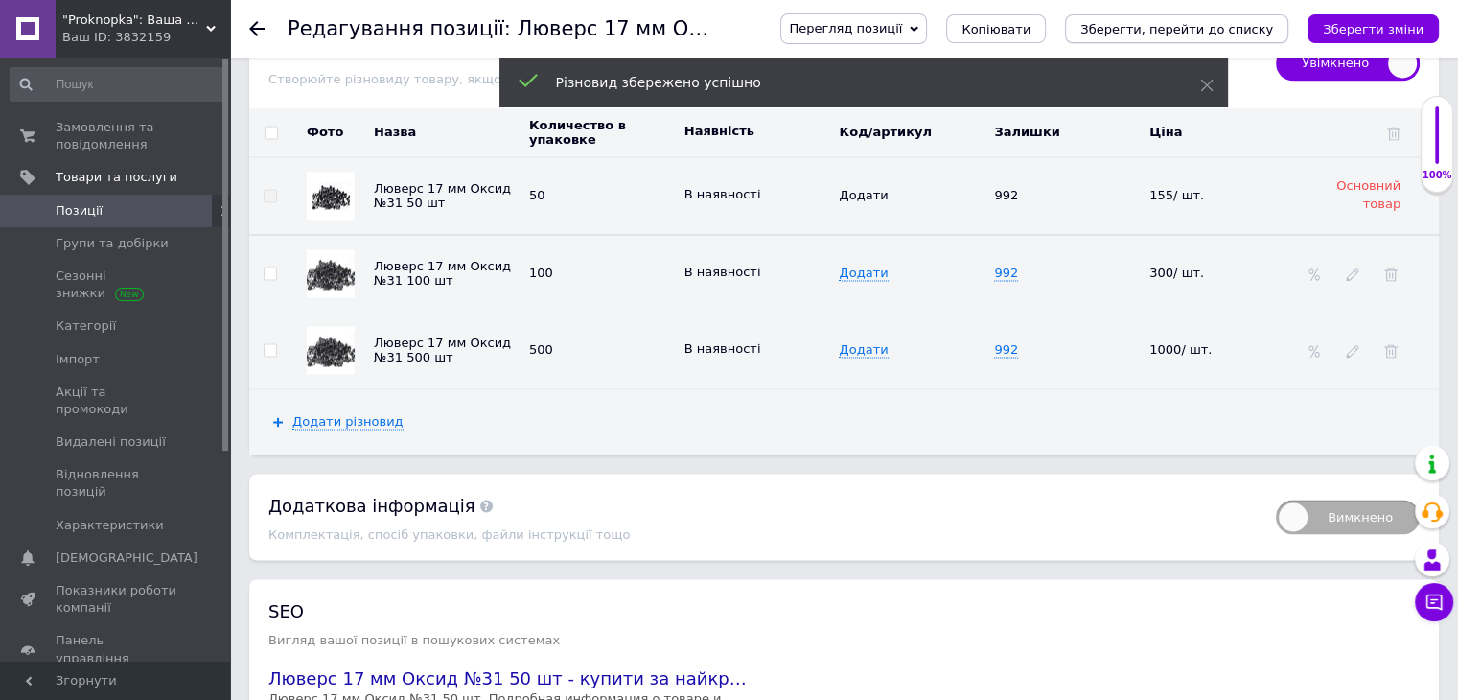
click at [1254, 32] on icon "Зберегти, перейти до списку" at bounding box center [1176, 29] width 193 height 14
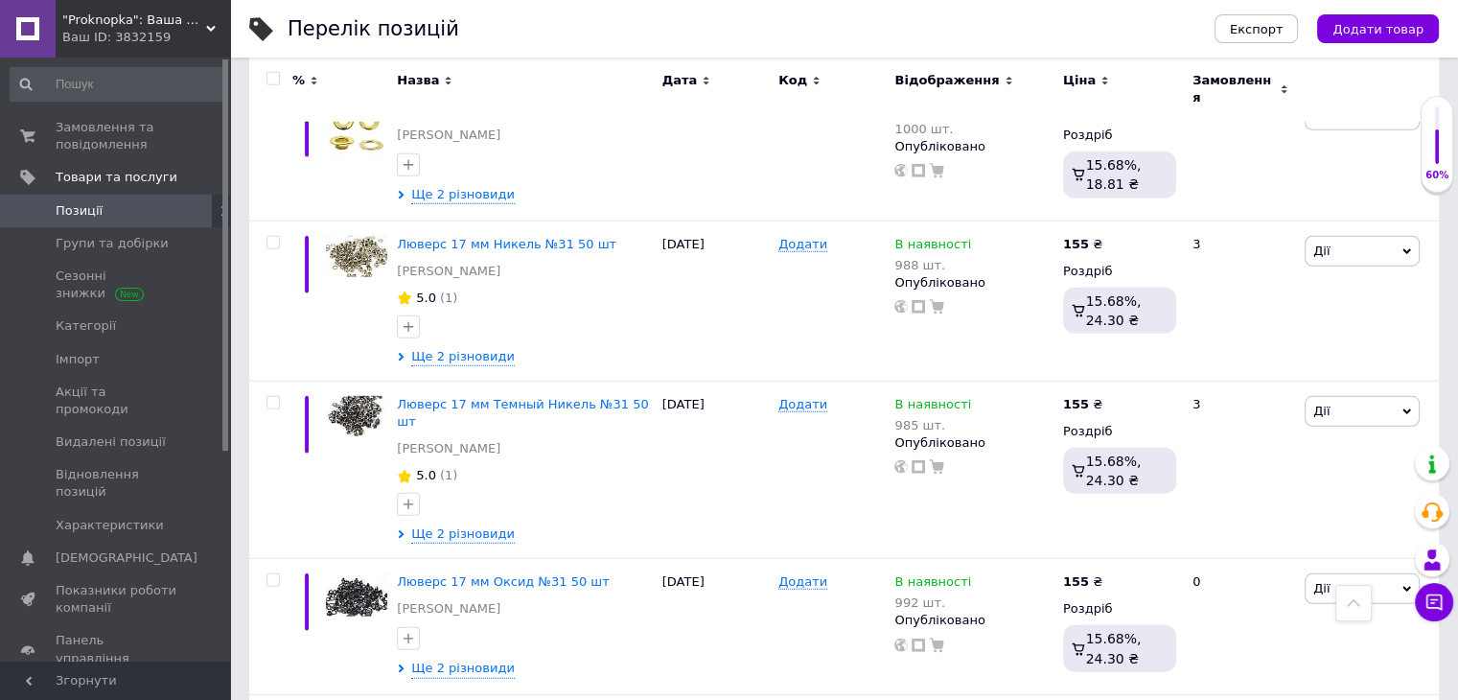
scroll to position [5560, 0]
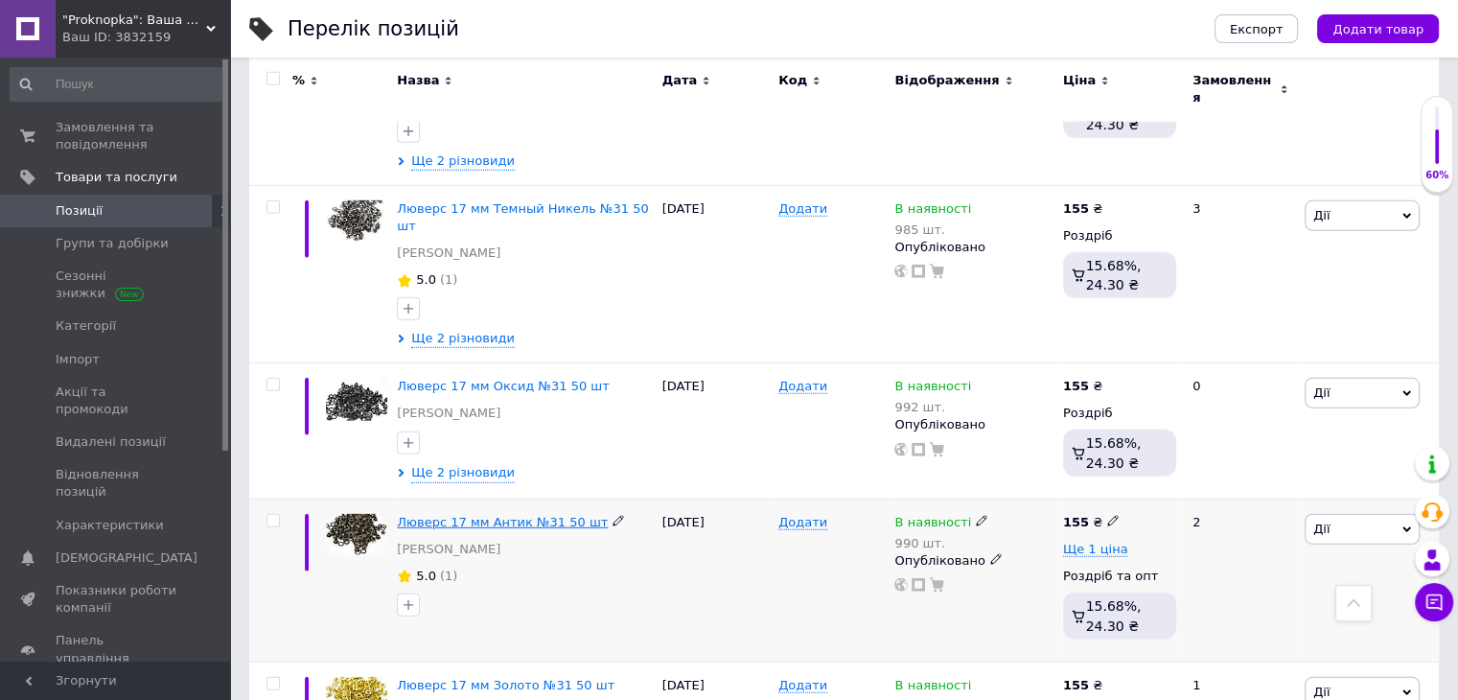
click at [479, 515] on span "Люверс 17 мм Антик №31 50 шт" at bounding box center [502, 522] width 211 height 14
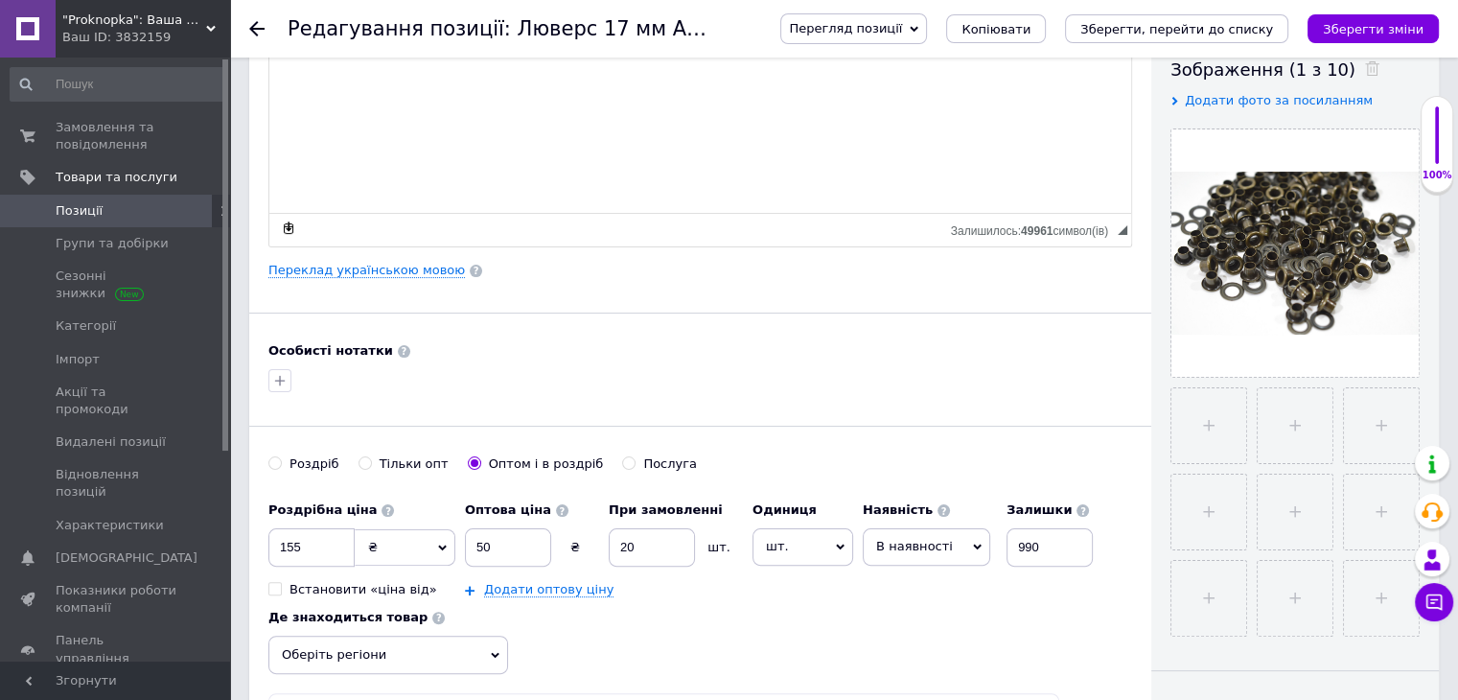
scroll to position [479, 0]
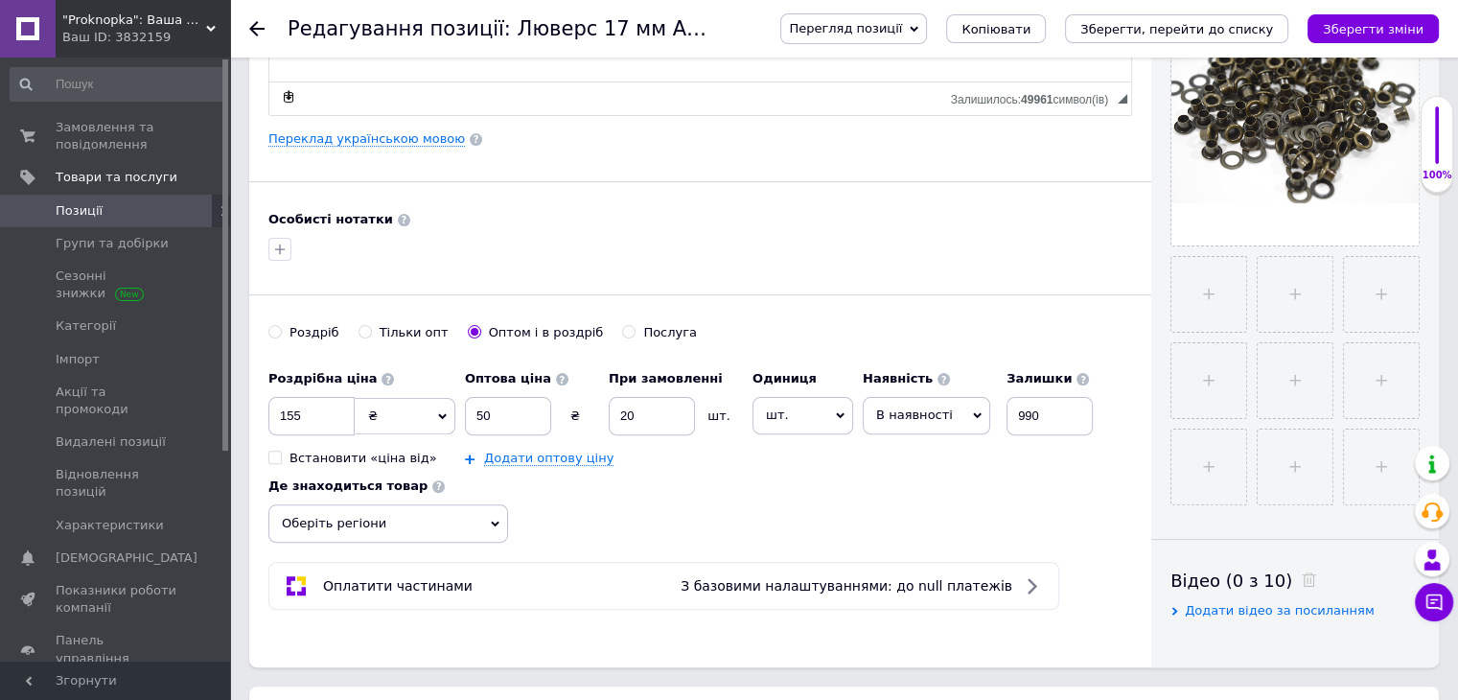
click at [302, 327] on div "Роздріб" at bounding box center [315, 332] width 50 height 17
click at [281, 327] on input "Роздріб" at bounding box center [274, 331] width 12 height 12
radio input "true"
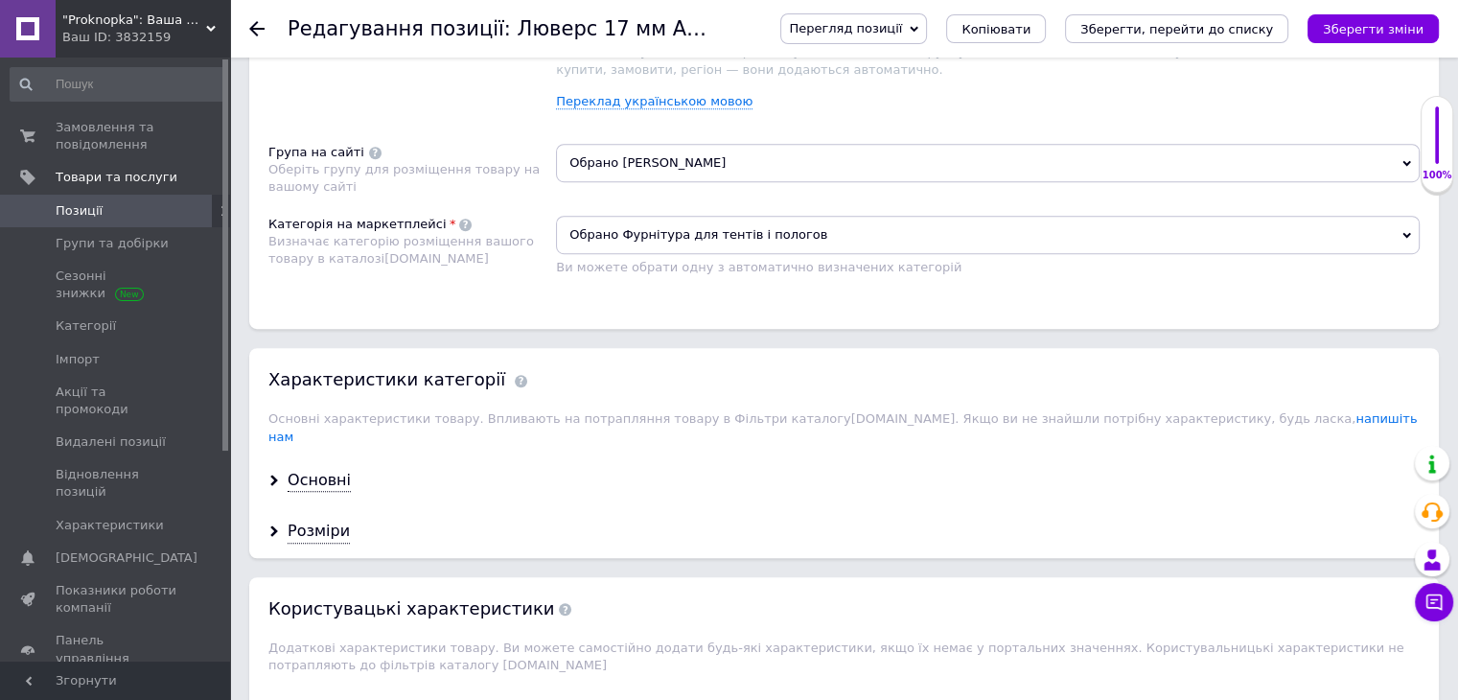
scroll to position [1246, 0]
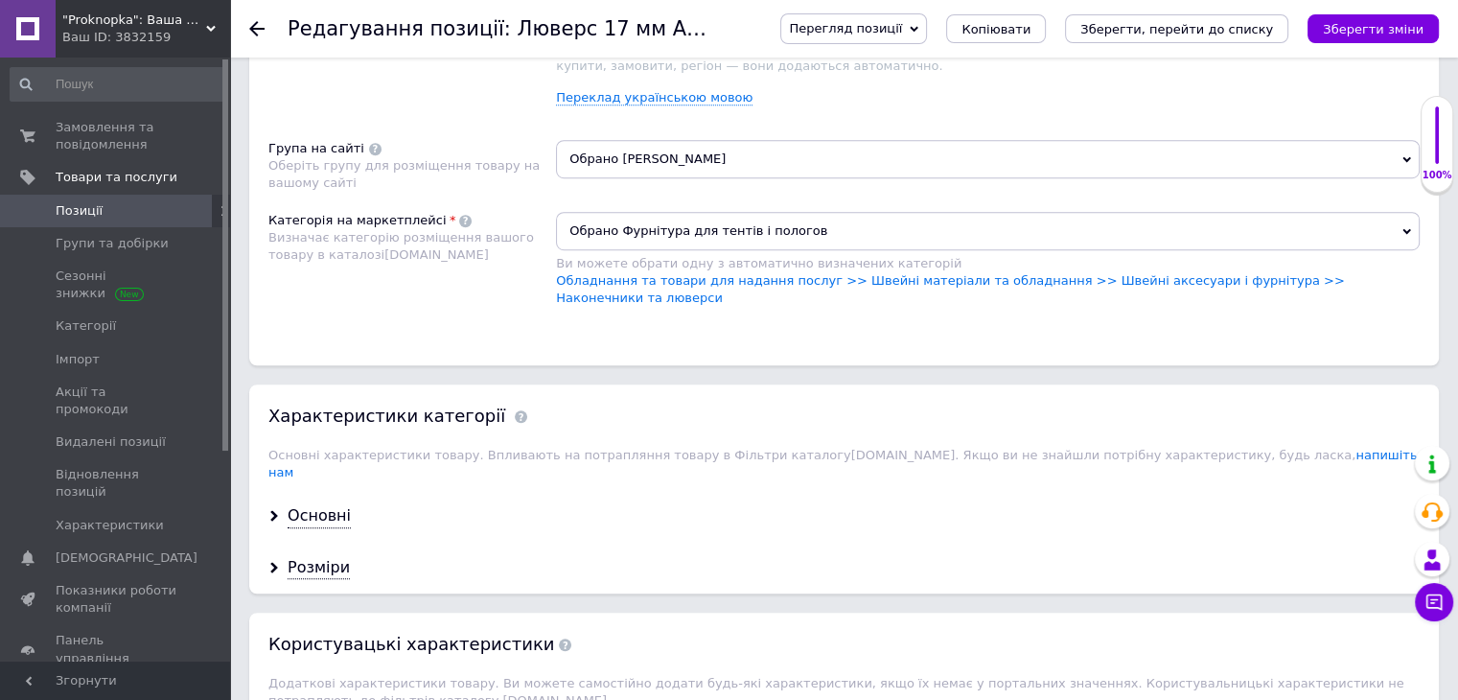
click at [330, 447] on div "Основні характеристики товару. Впливають на потрапляння товару в Фільтри катало…" at bounding box center [843, 464] width 1151 height 35
click at [318, 505] on div "Основні" at bounding box center [319, 516] width 63 height 22
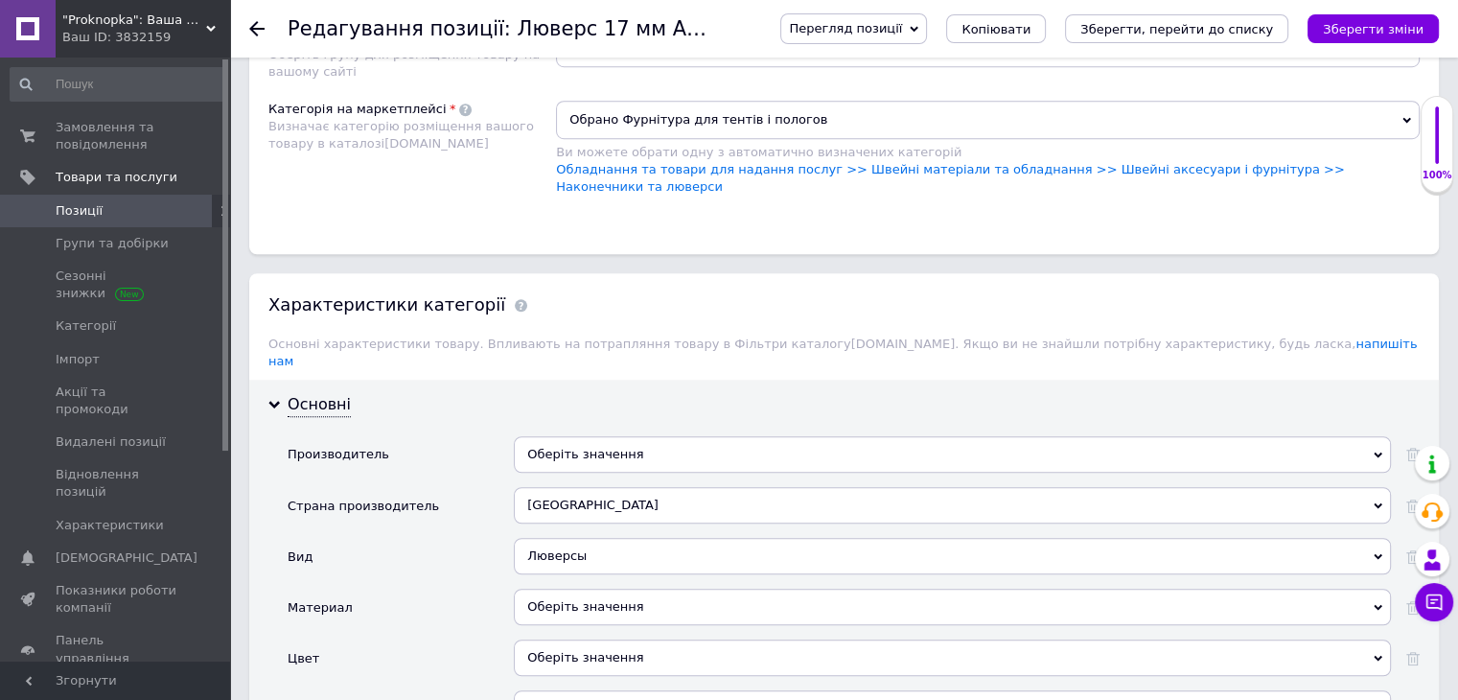
scroll to position [1534, 0]
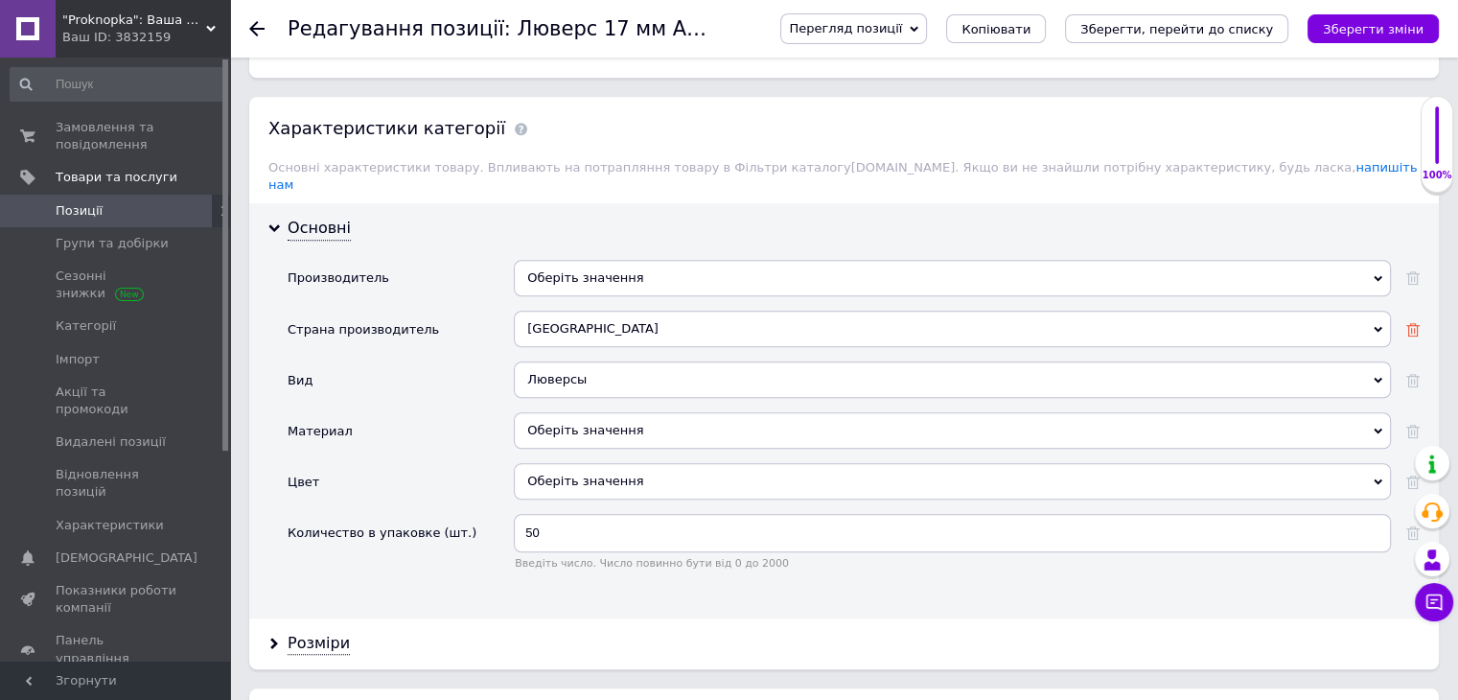
click at [1412, 323] on icon at bounding box center [1412, 329] width 13 height 13
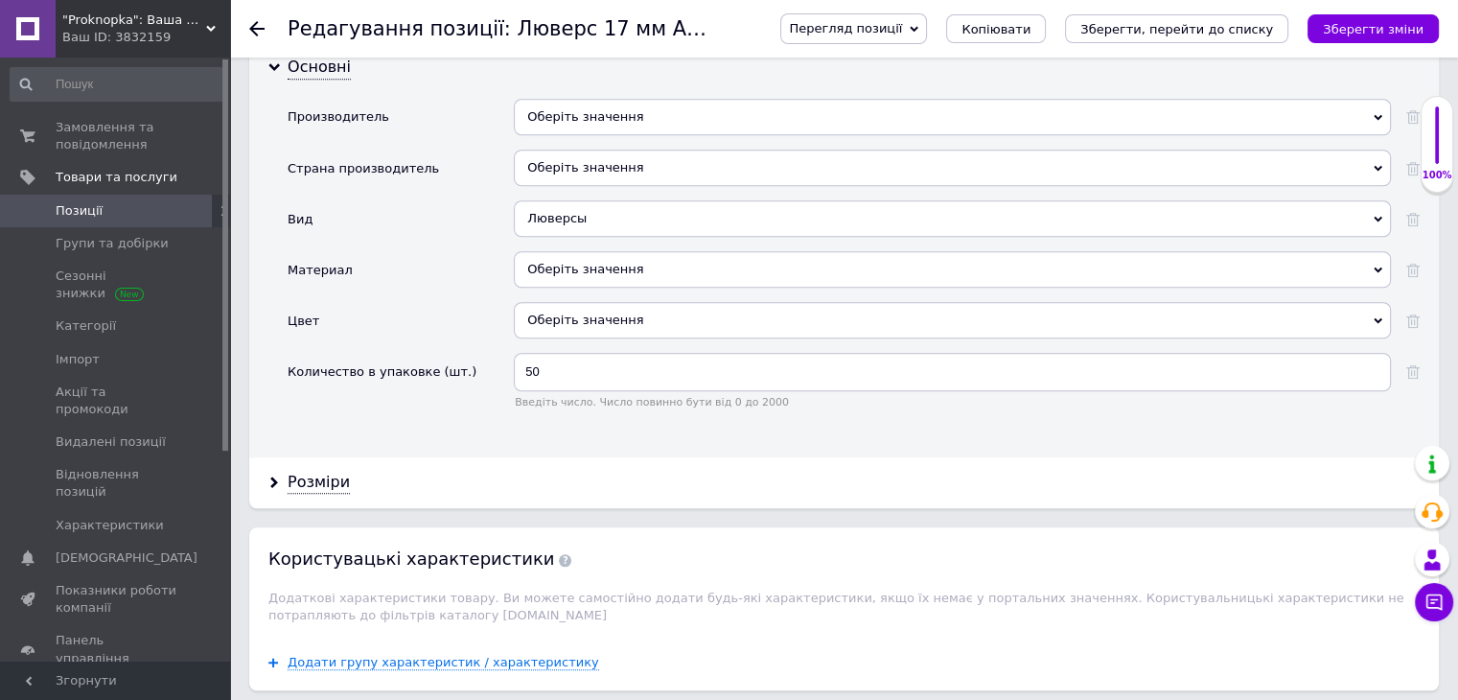
scroll to position [1917, 0]
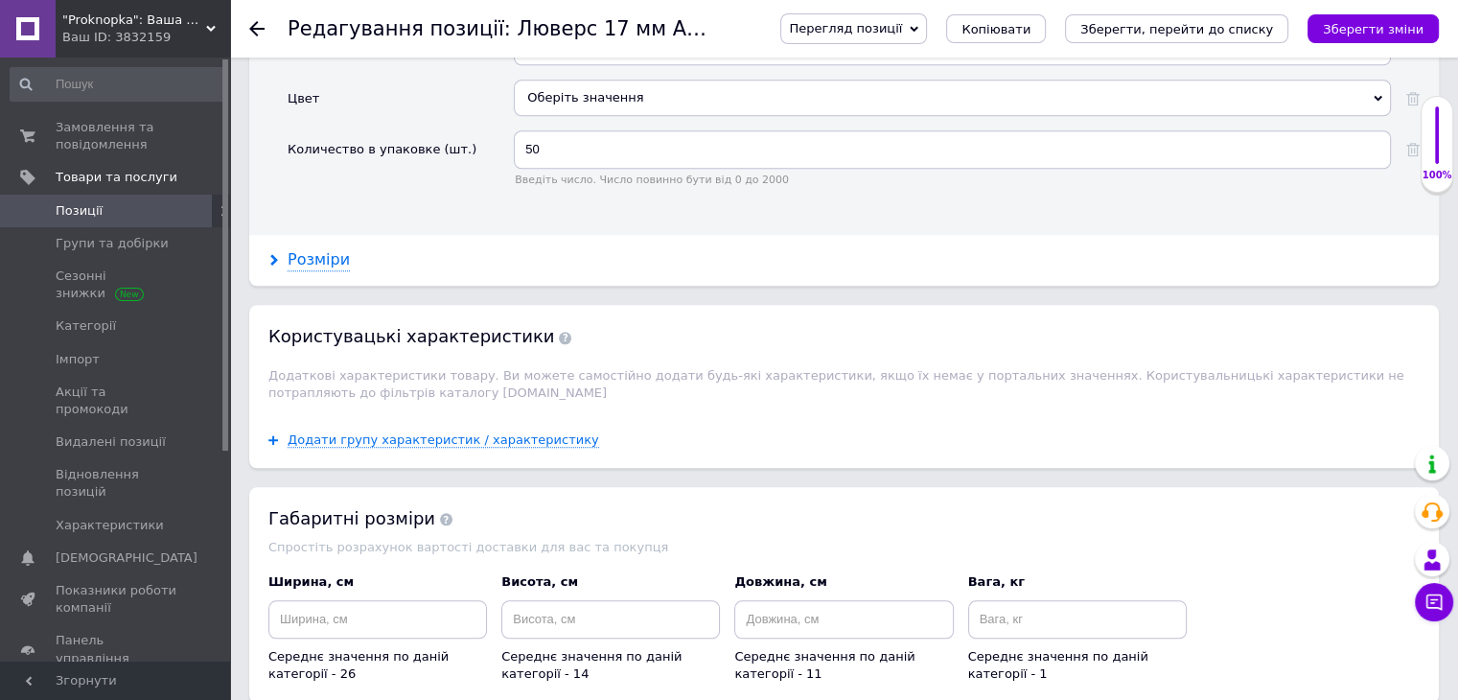
click at [298, 249] on div "Розміри" at bounding box center [319, 260] width 62 height 22
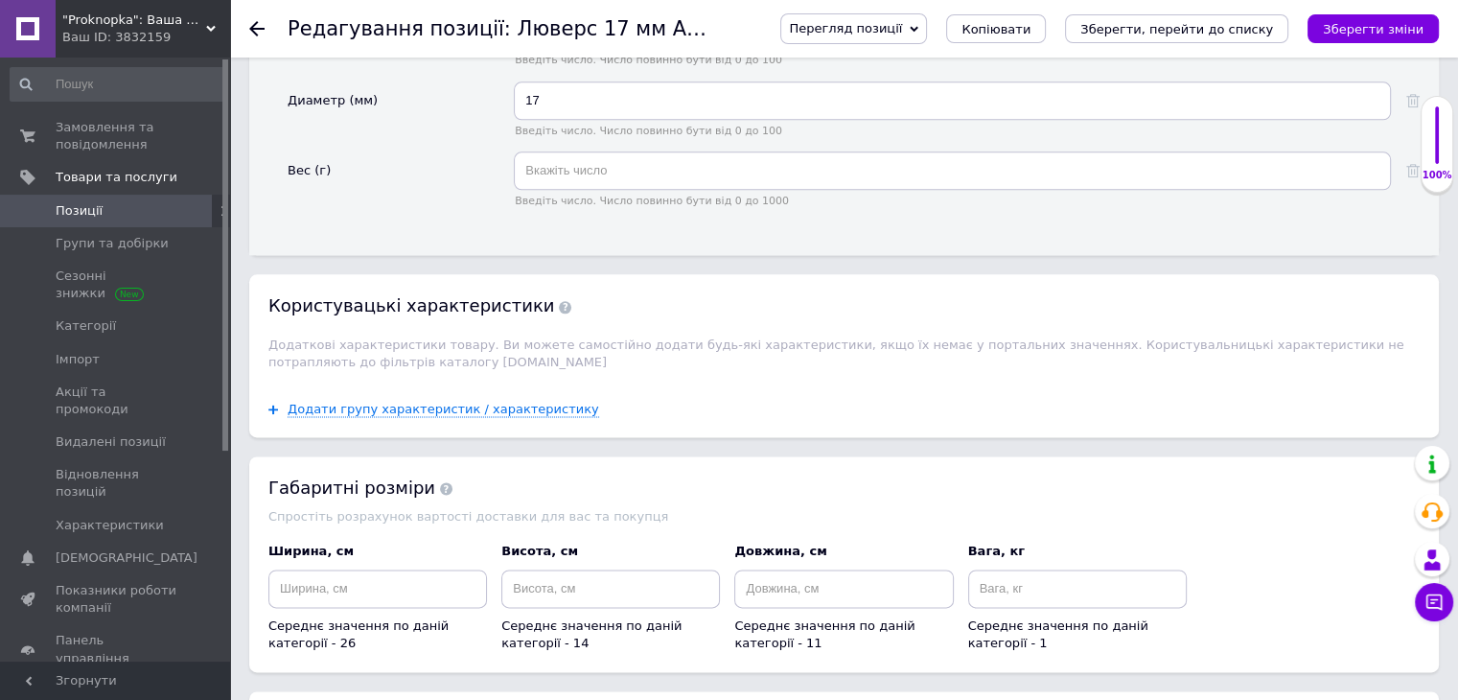
scroll to position [2588, 0]
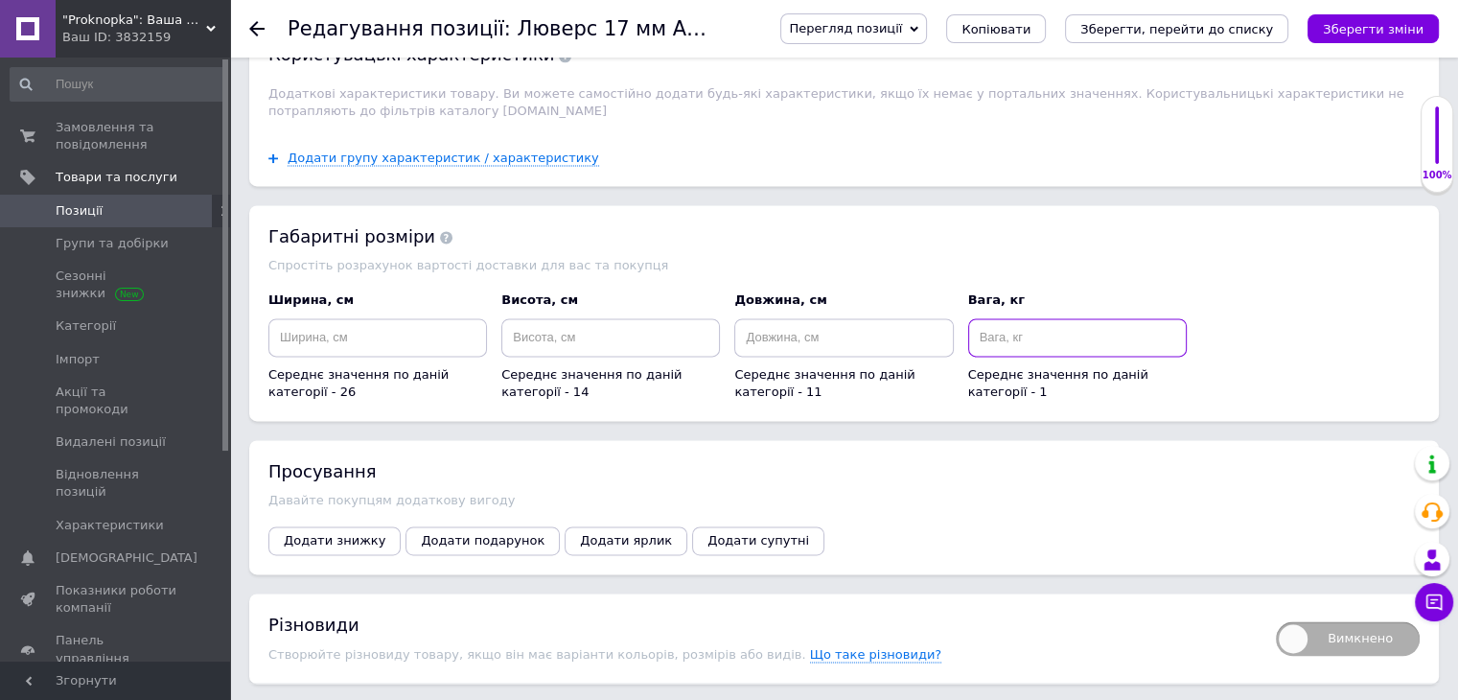
click at [1030, 318] on input at bounding box center [1077, 337] width 219 height 38
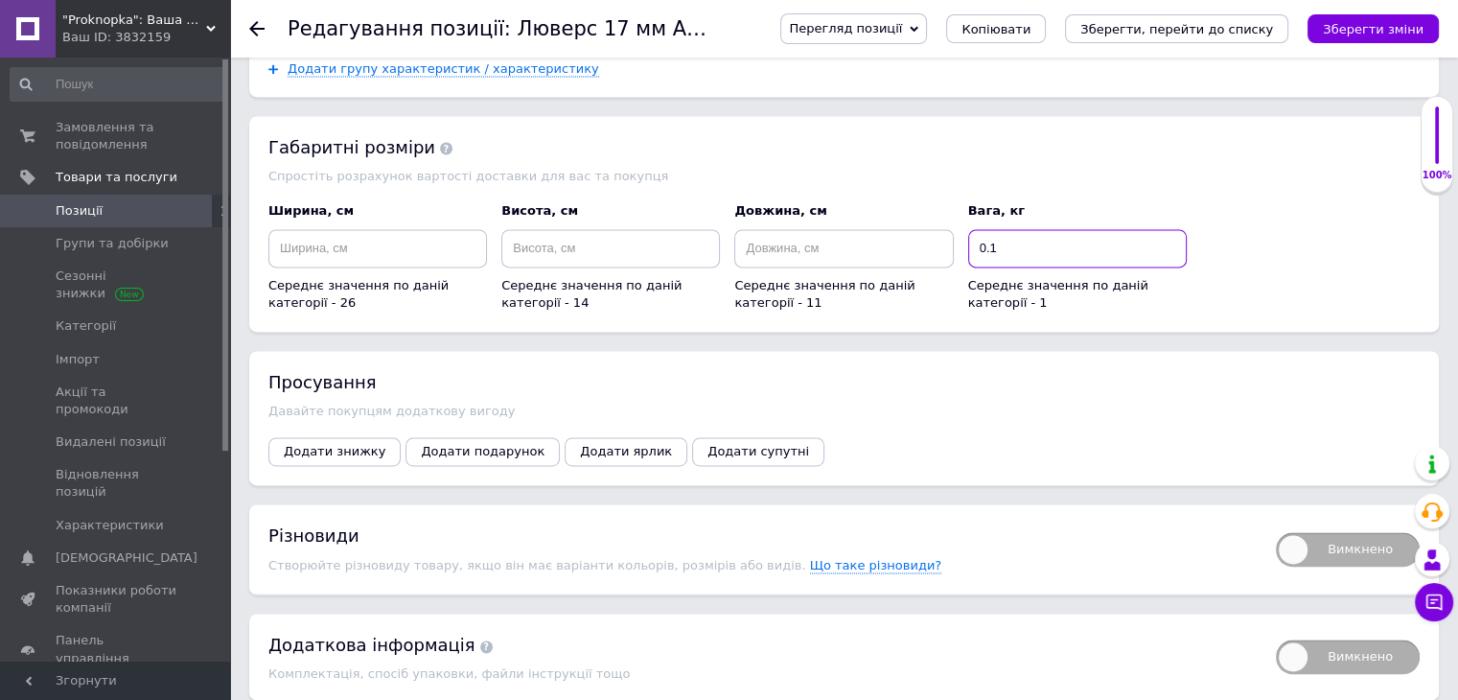
scroll to position [2780, 0]
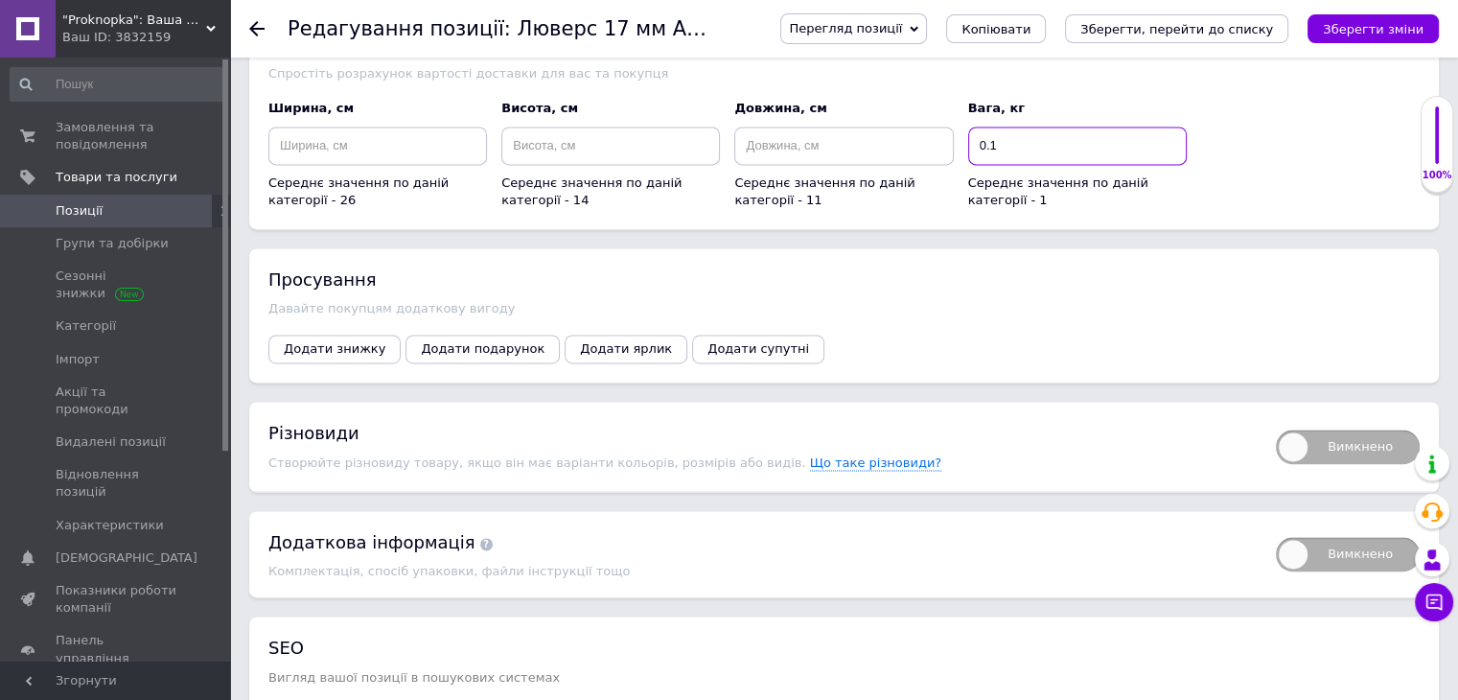
type input "0.1"
click at [1326, 429] on span "Вимкнено" at bounding box center [1348, 446] width 144 height 35
click at [1276, 417] on input "Вимкнено" at bounding box center [1269, 423] width 12 height 12
checkbox input "true"
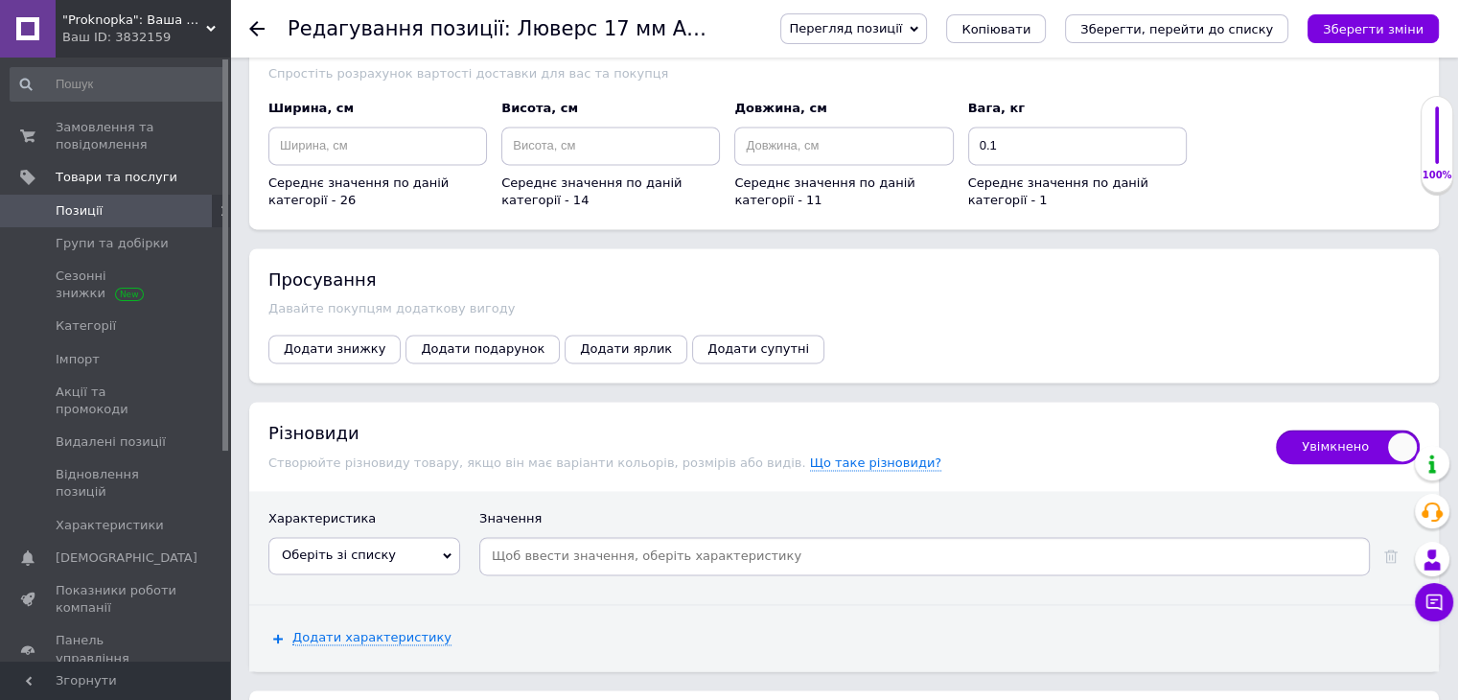
click at [403, 537] on span "Оберіть зі списку" at bounding box center [364, 555] width 192 height 36
click at [383, 609] on li "Количество в упаковке" at bounding box center [364, 622] width 190 height 27
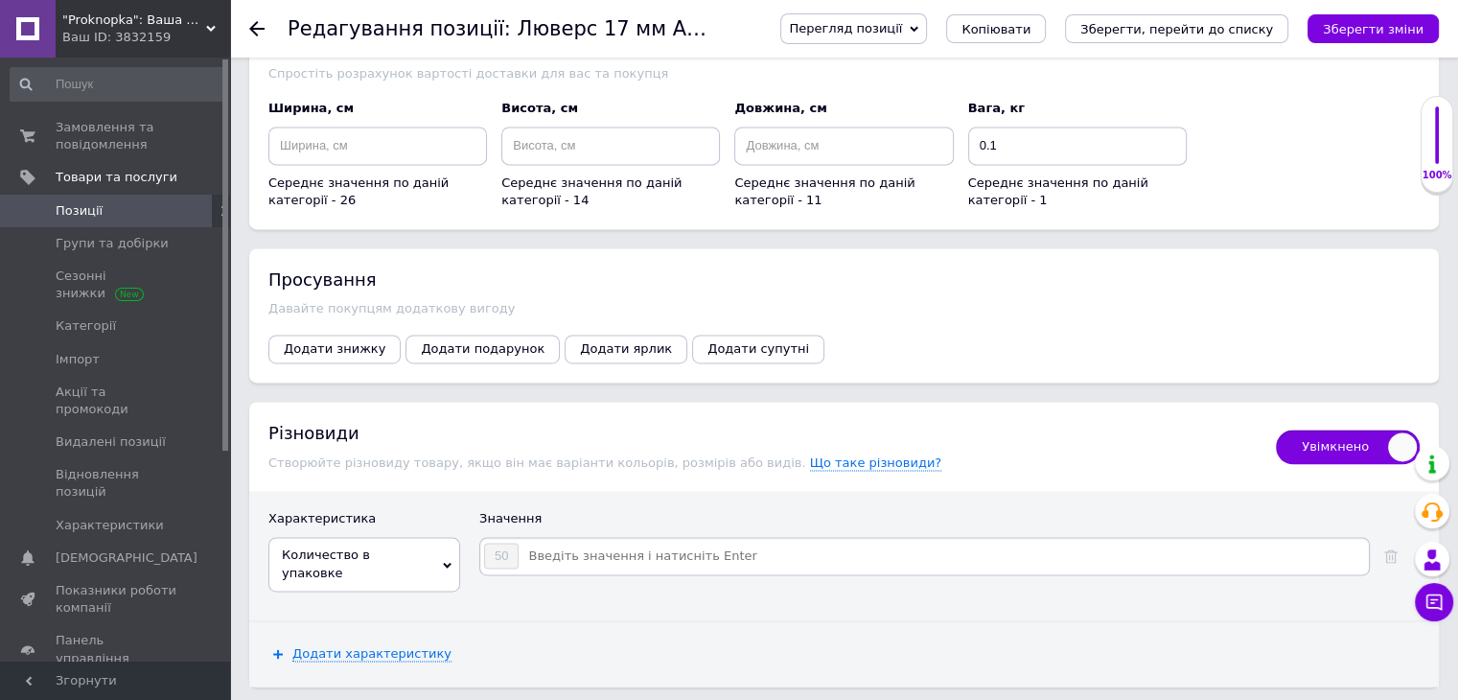
click at [560, 542] on input at bounding box center [943, 556] width 846 height 29
type input "100"
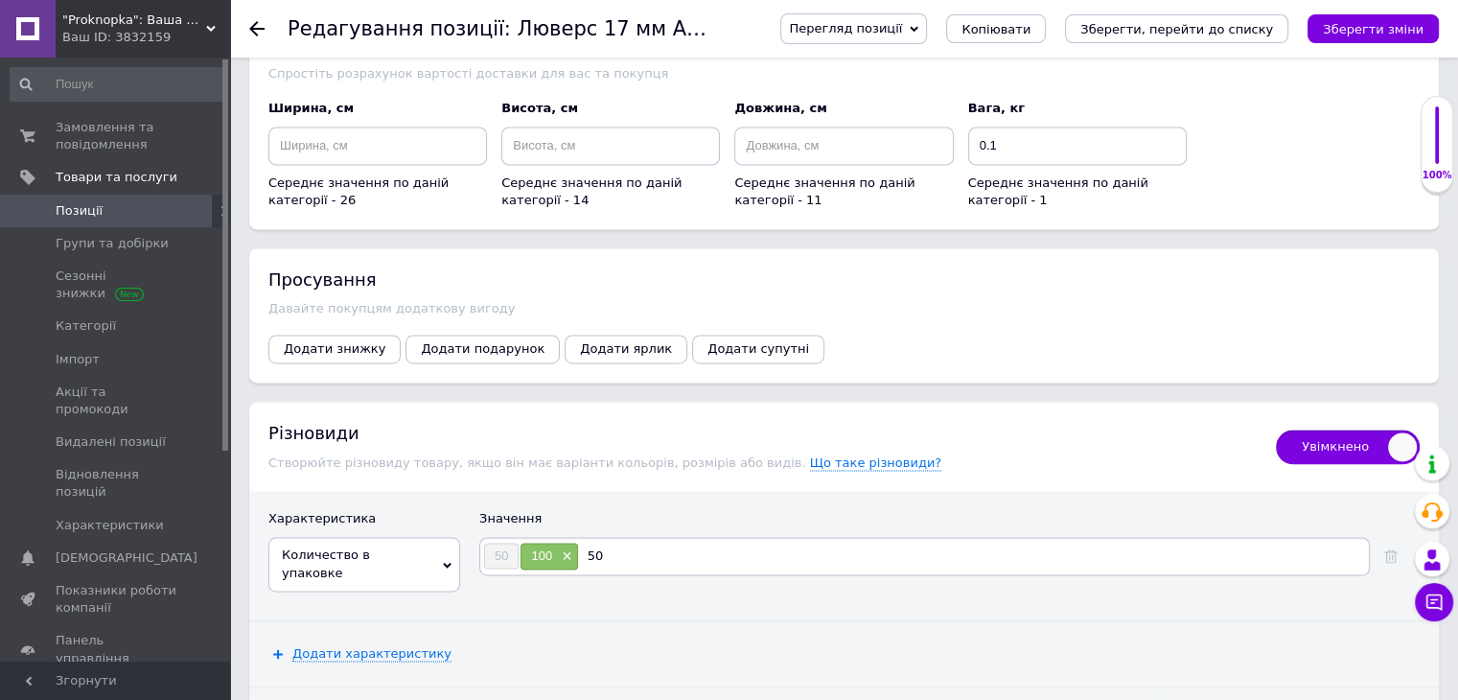
type input "500"
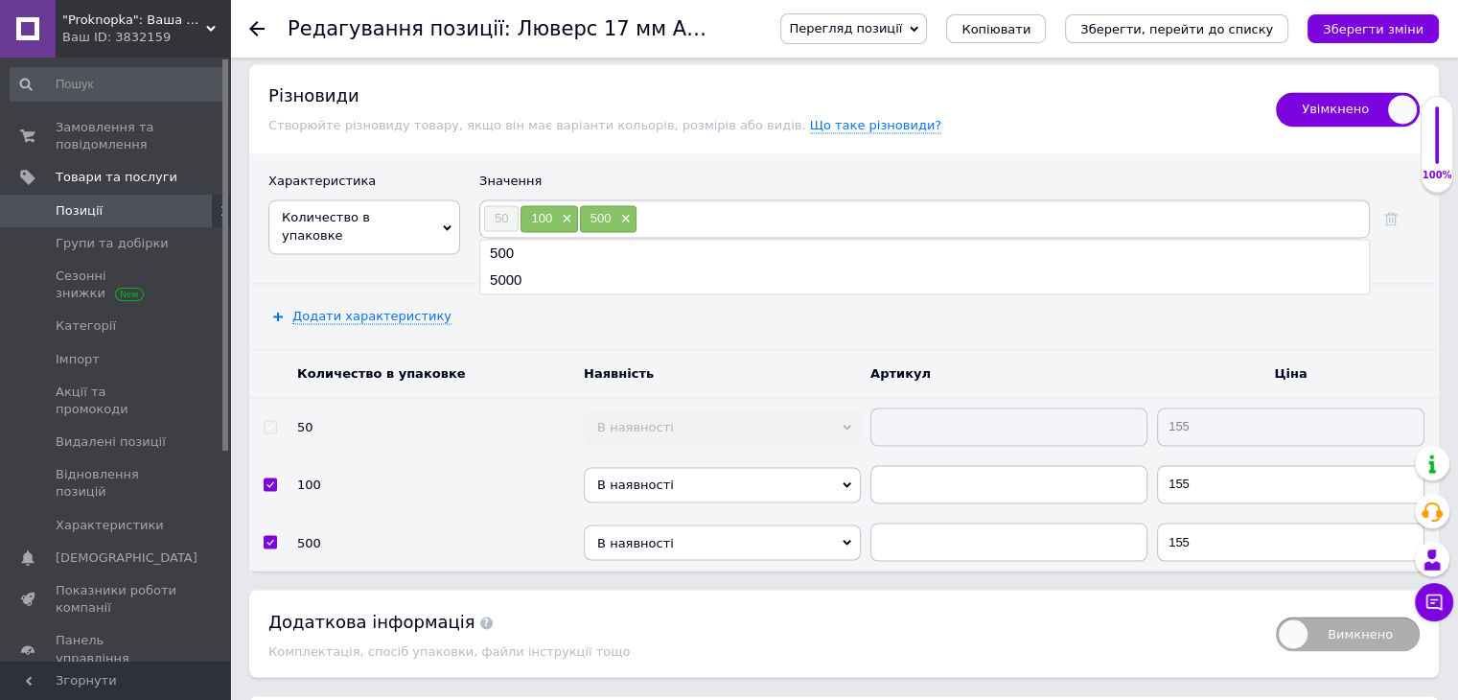
scroll to position [3163, 0]
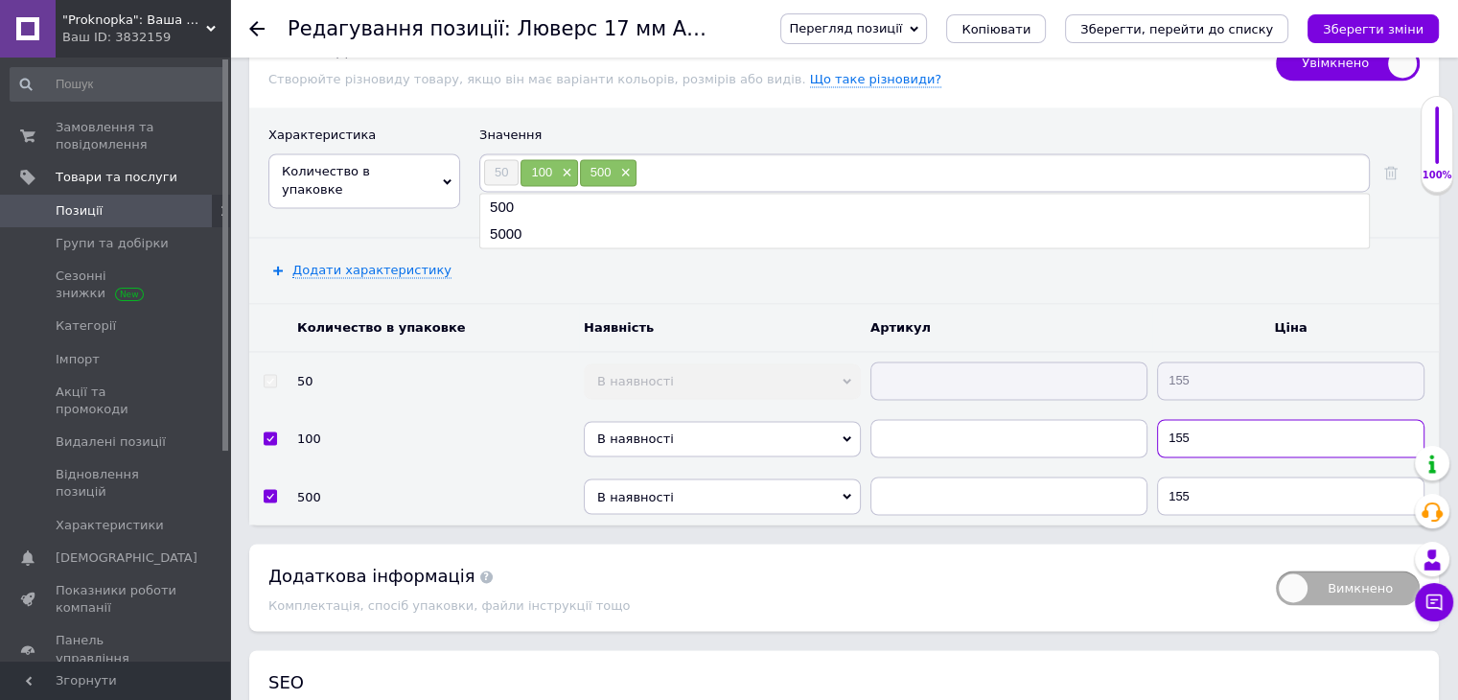
drag, startPoint x: 1205, startPoint y: 386, endPoint x: 1134, endPoint y: 389, distance: 71.0
click at [1134, 409] on tr "100 В наявності Немає в наявності Під замовлення Готово до відправки 155" at bounding box center [844, 438] width 1190 height 58
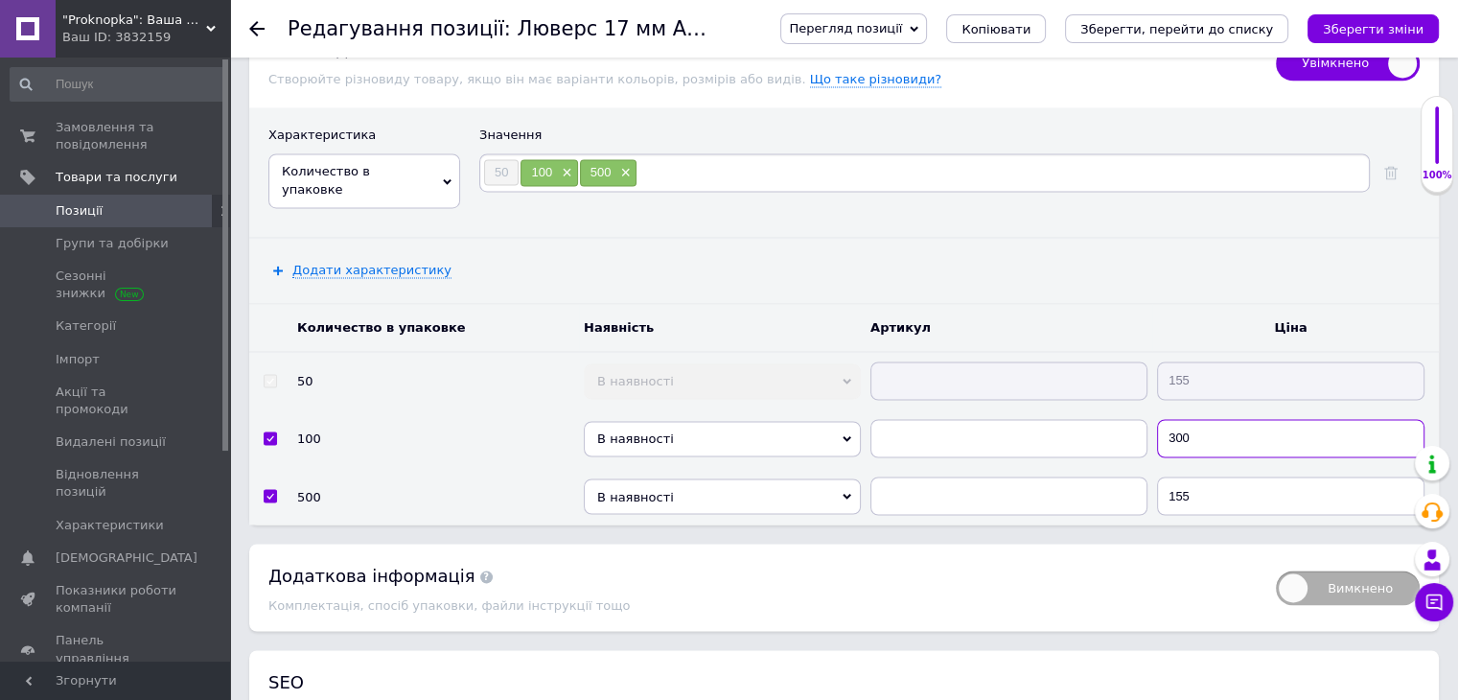
type input "300"
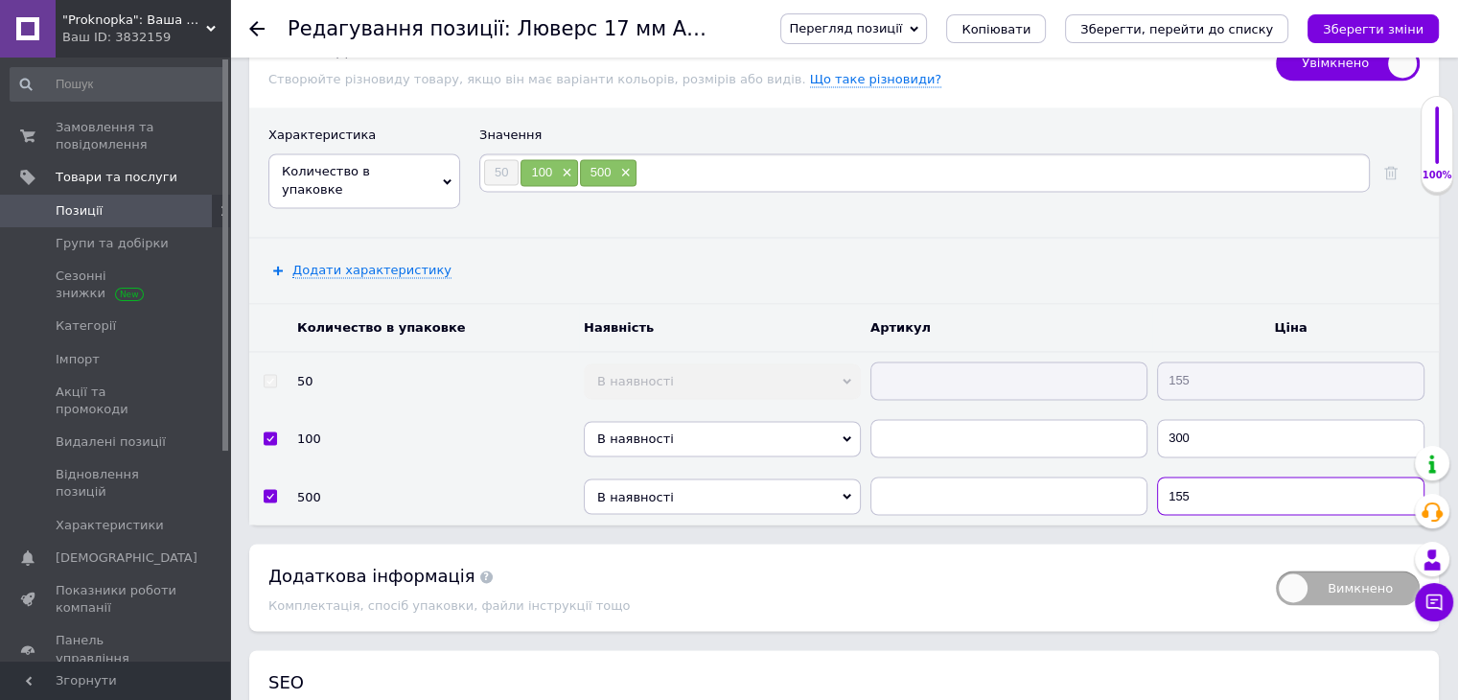
drag, startPoint x: 1214, startPoint y: 439, endPoint x: 1125, endPoint y: 448, distance: 88.6
click at [1125, 467] on tr "500 В наявності Немає в наявності Під замовлення Готово до відправки 155" at bounding box center [844, 496] width 1190 height 58
type input "1000"
click at [1391, 40] on button "Зберегти зміни" at bounding box center [1373, 28] width 131 height 29
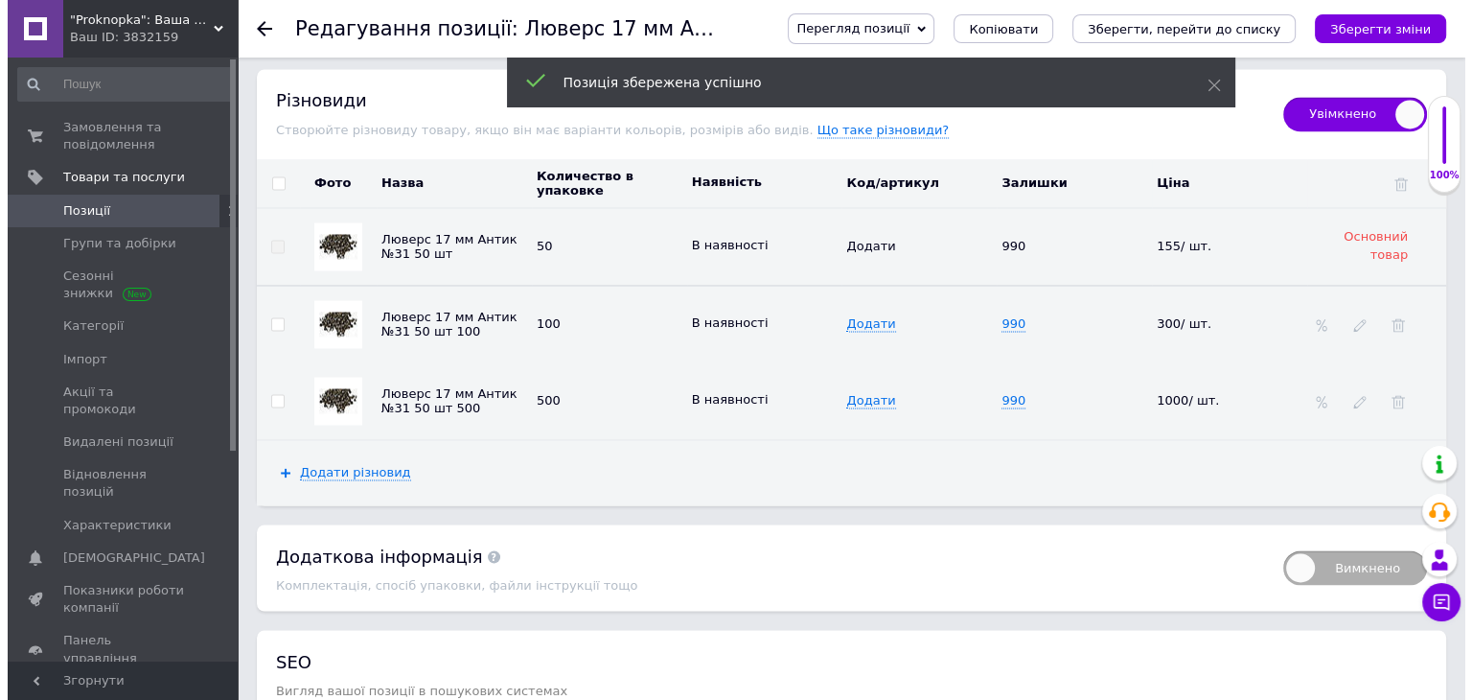
scroll to position [3214, 0]
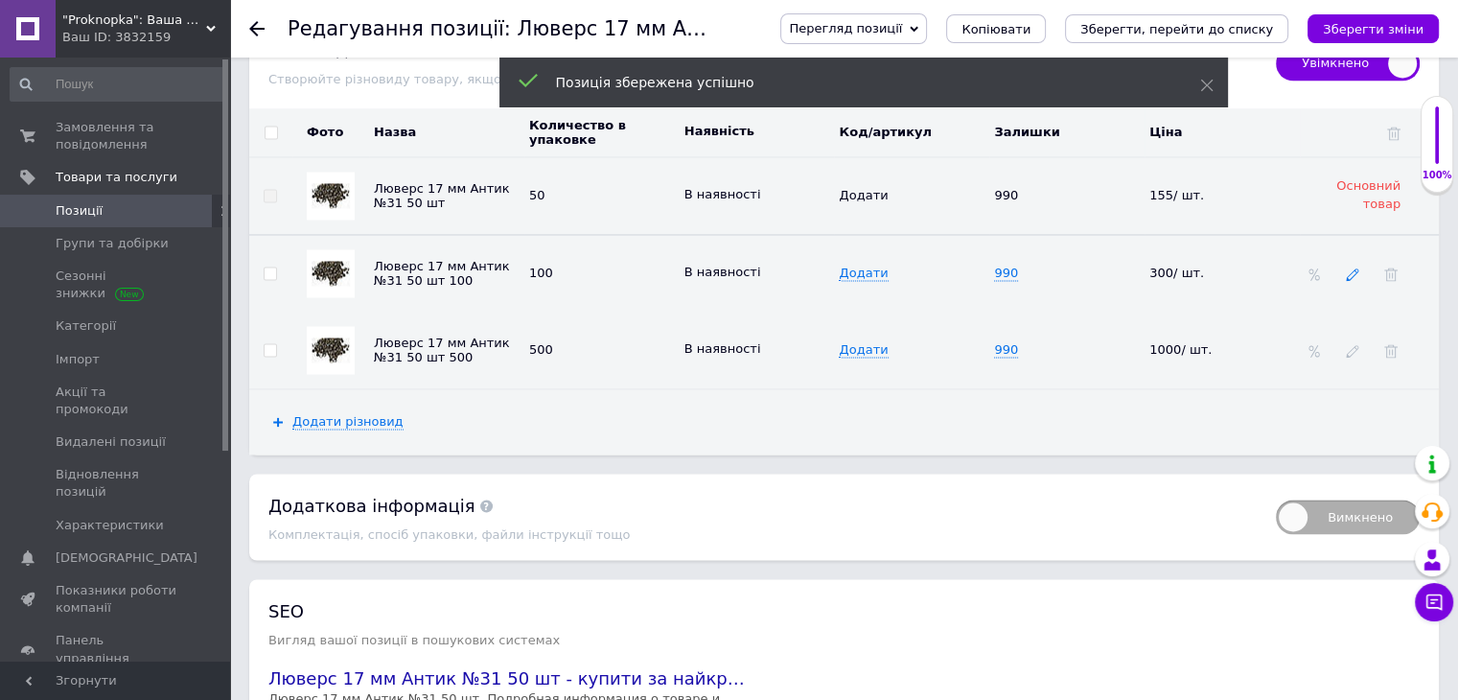
click at [1355, 267] on icon at bounding box center [1352, 273] width 13 height 13
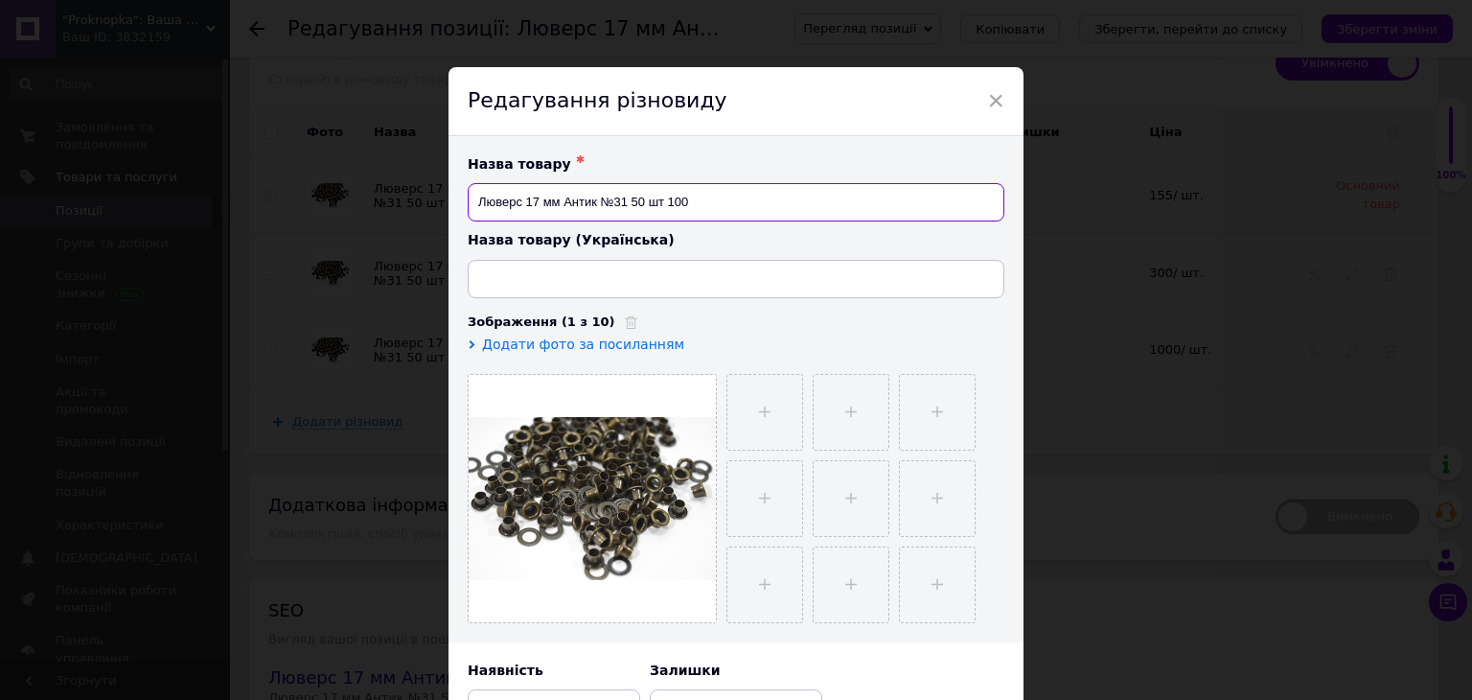
drag, startPoint x: 661, startPoint y: 205, endPoint x: 636, endPoint y: 209, distance: 26.2
click at [636, 209] on input "Люверс 17 мм Антик №31 50 шт 100" at bounding box center [736, 202] width 537 height 38
click at [656, 207] on input "Люверс 17 мм Антик №31 100" at bounding box center [736, 202] width 537 height 38
click at [676, 204] on input "Люверс 17 мм Антик №31 100 шт" at bounding box center [736, 202] width 537 height 38
click at [677, 203] on input "Люверс 17 мм Антик №31 100 шт" at bounding box center [736, 202] width 537 height 38
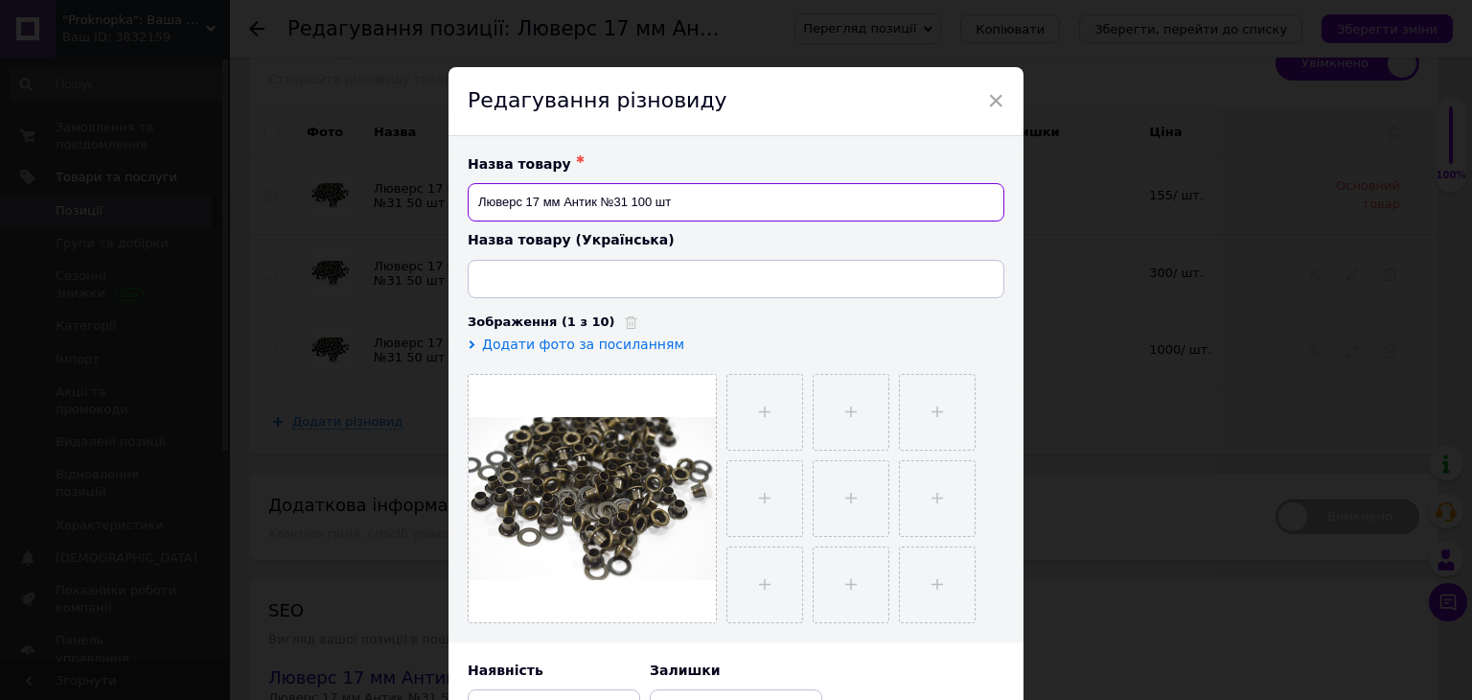
click at [677, 203] on input "Люверс 17 мм Антик №31 100 шт" at bounding box center [736, 202] width 537 height 38
type input "Люверс 17 мм Антик №31 100 шт"
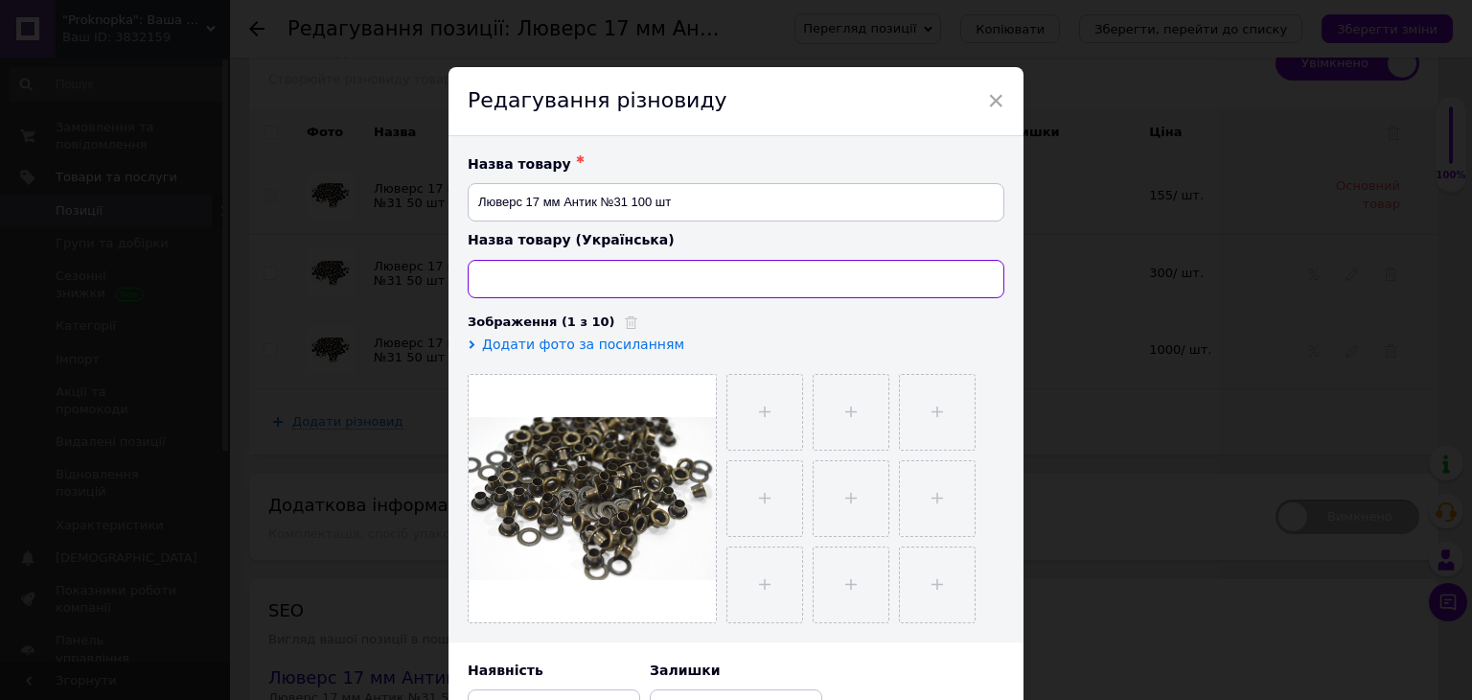
click at [629, 285] on input at bounding box center [736, 279] width 537 height 38
paste input "Люверс 17 мм Антик №31 100 шт"
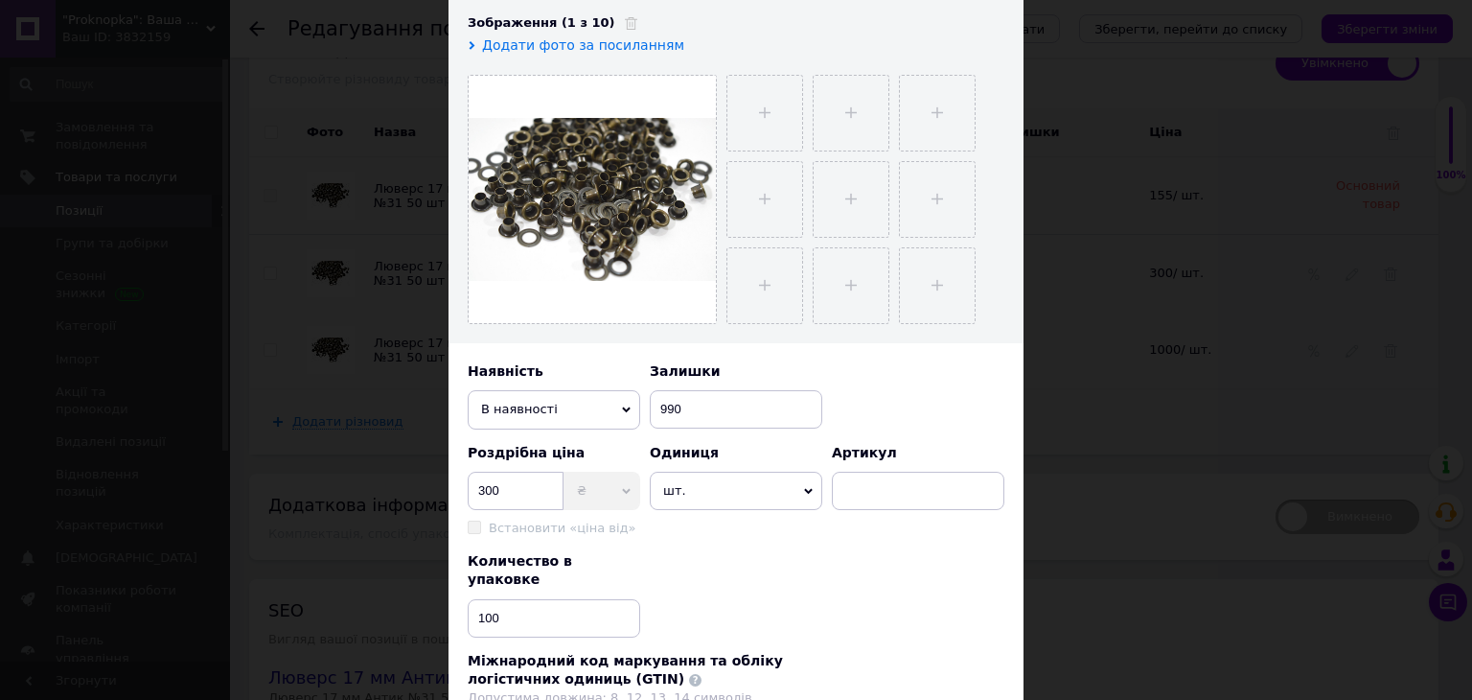
scroll to position [479, 0]
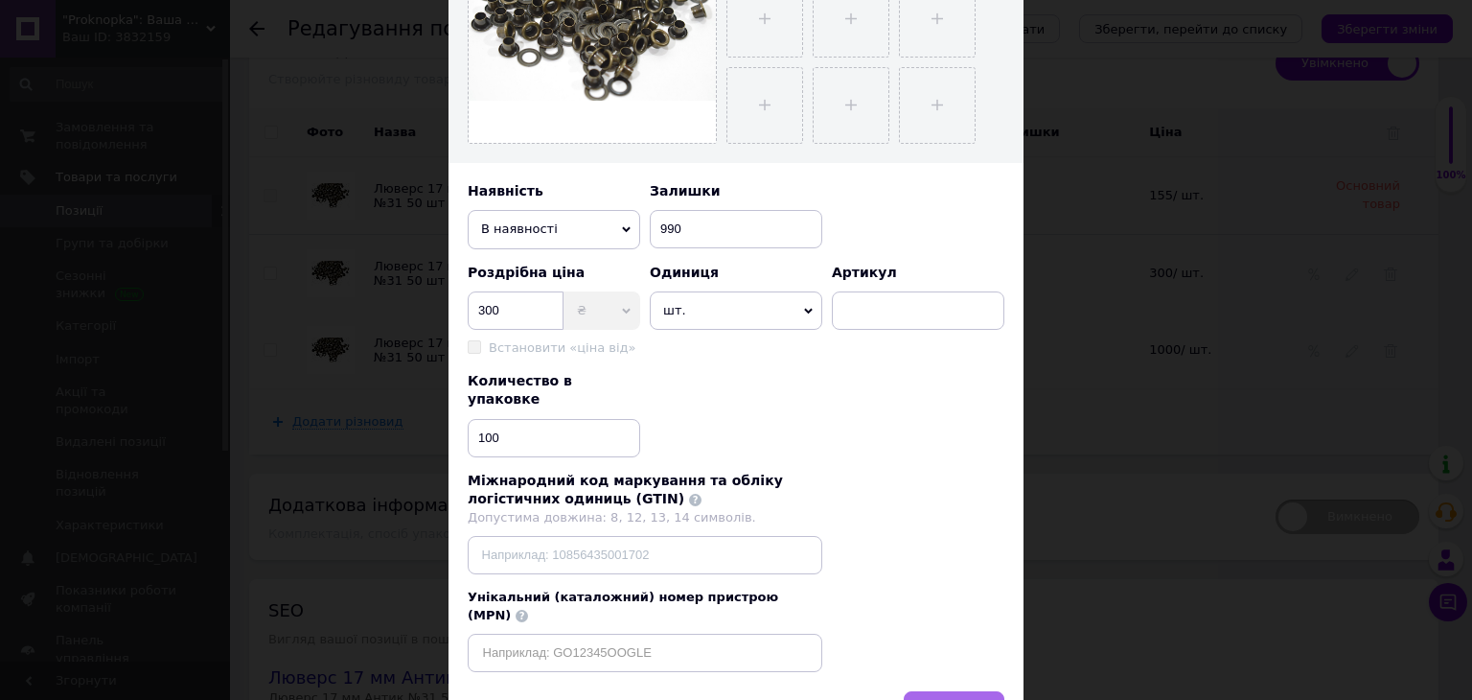
type input "Люверс 17 мм Антик №31 100 шт"
click at [953, 691] on button "Зберегти" at bounding box center [954, 710] width 101 height 38
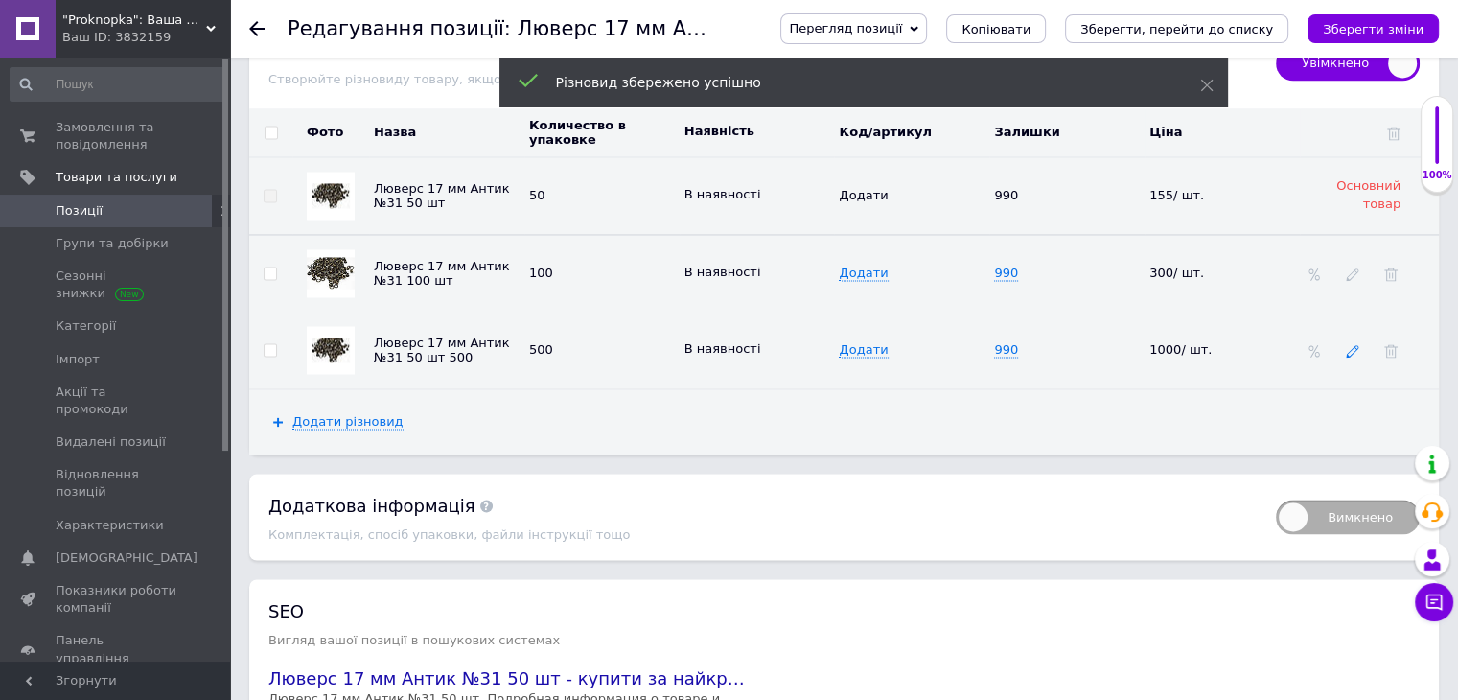
click at [1354, 345] on use at bounding box center [1352, 351] width 12 height 12
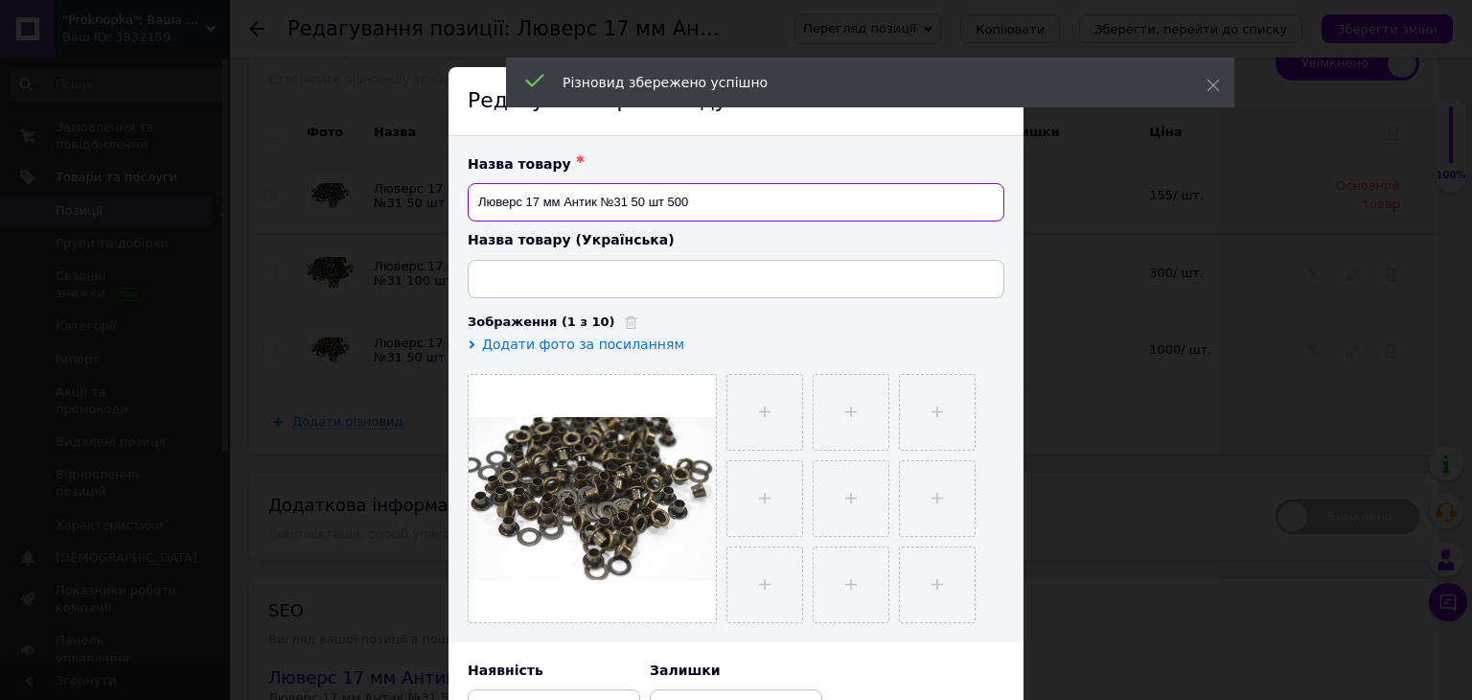
click at [660, 205] on input "Люверс 17 мм Антик №31 50 шт 500" at bounding box center [736, 202] width 537 height 38
click at [640, 204] on input "Люверс 17 мм Антик №31 50 шт 500" at bounding box center [736, 202] width 537 height 38
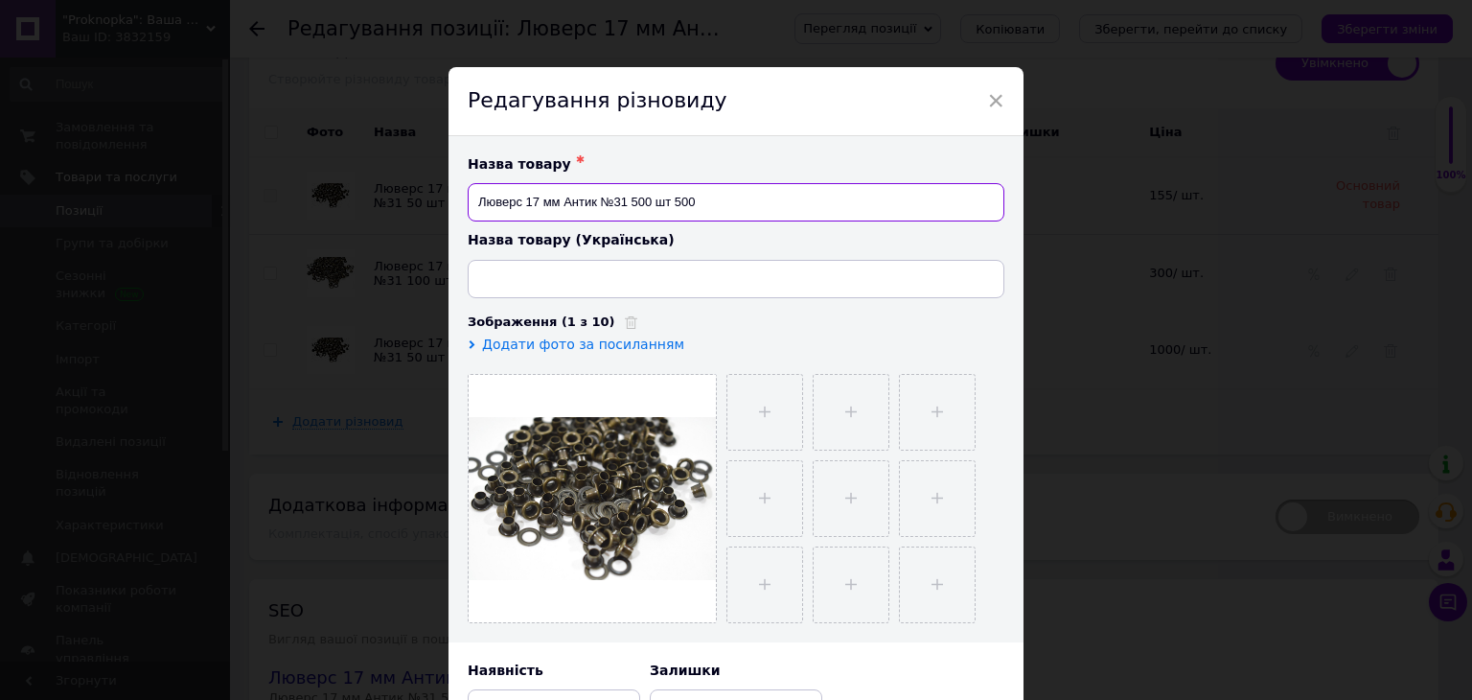
click at [711, 208] on input "Люверс 17 мм Антик №31 500 шт 500" at bounding box center [736, 202] width 537 height 38
type input "Люверс 17 мм Антик №31 500 шт"
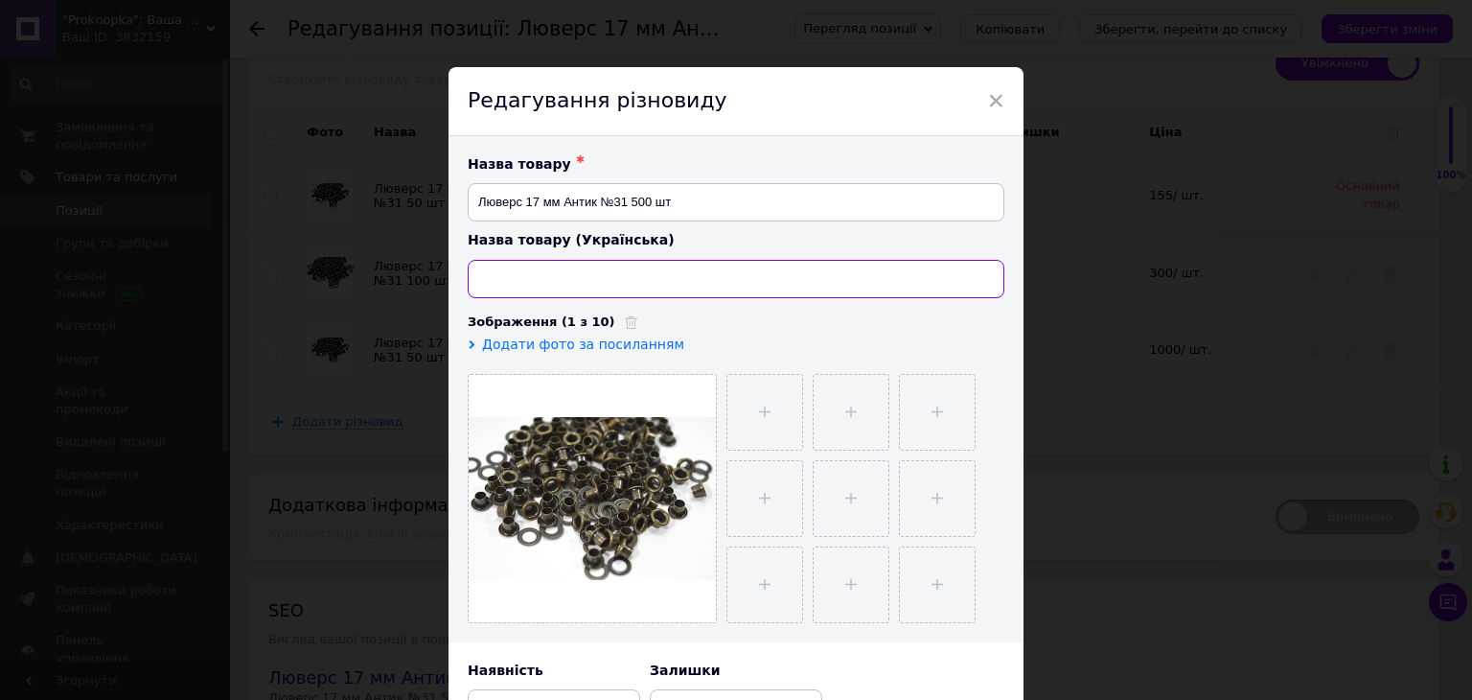
click at [683, 279] on input at bounding box center [736, 279] width 537 height 38
paste input "Люверс 17 мм Антик №31 100 шт"
click at [636, 276] on input "Люверс 17 мм Антик №31 100 шт" at bounding box center [736, 279] width 537 height 38
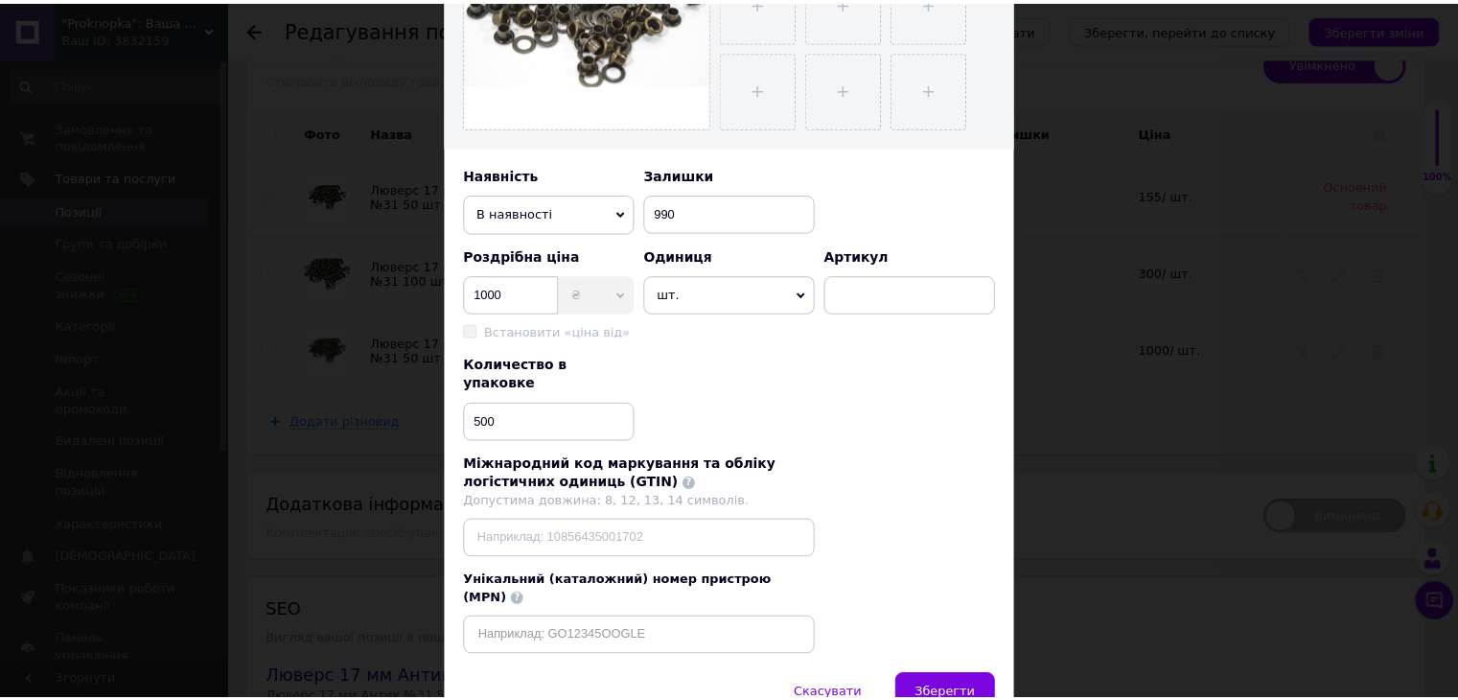
scroll to position [556, 0]
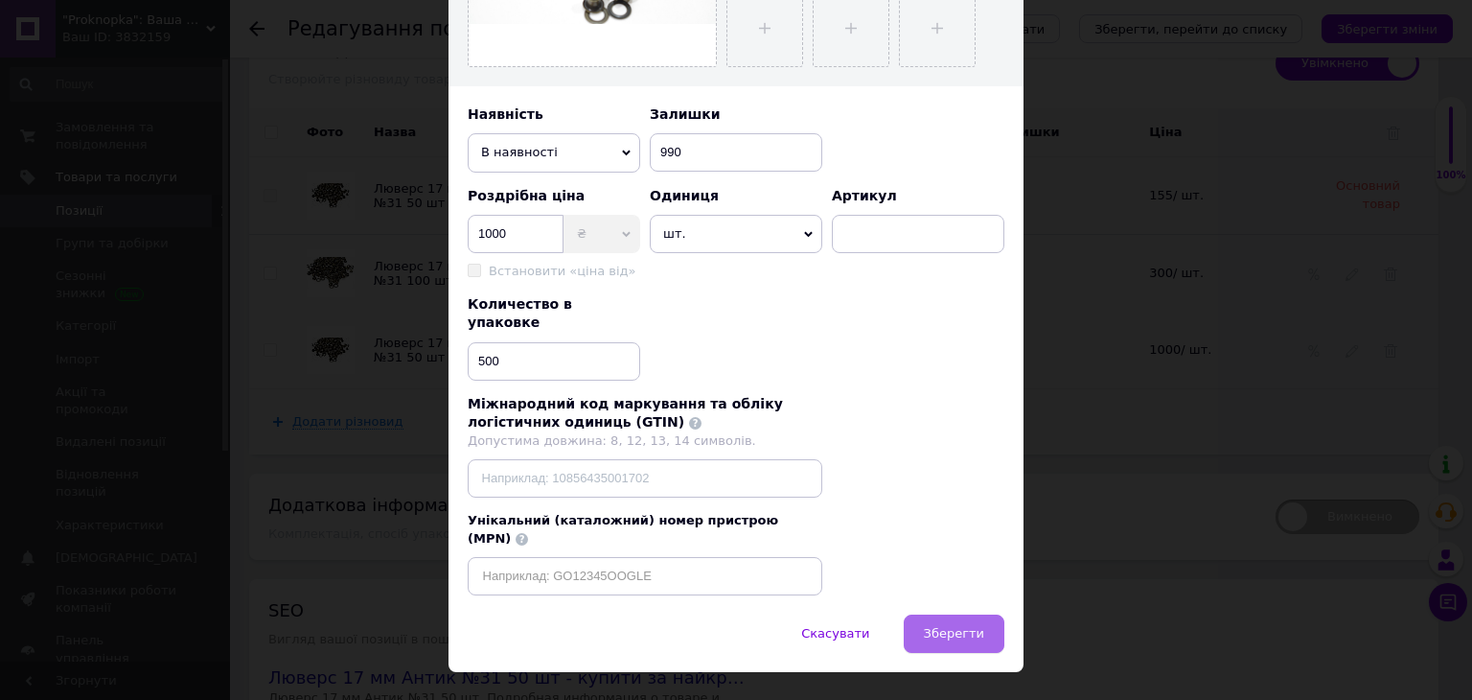
type input "Люверс 17 мм Антик №31 500 шт"
click at [940, 626] on span "Зберегти" at bounding box center [954, 633] width 60 height 14
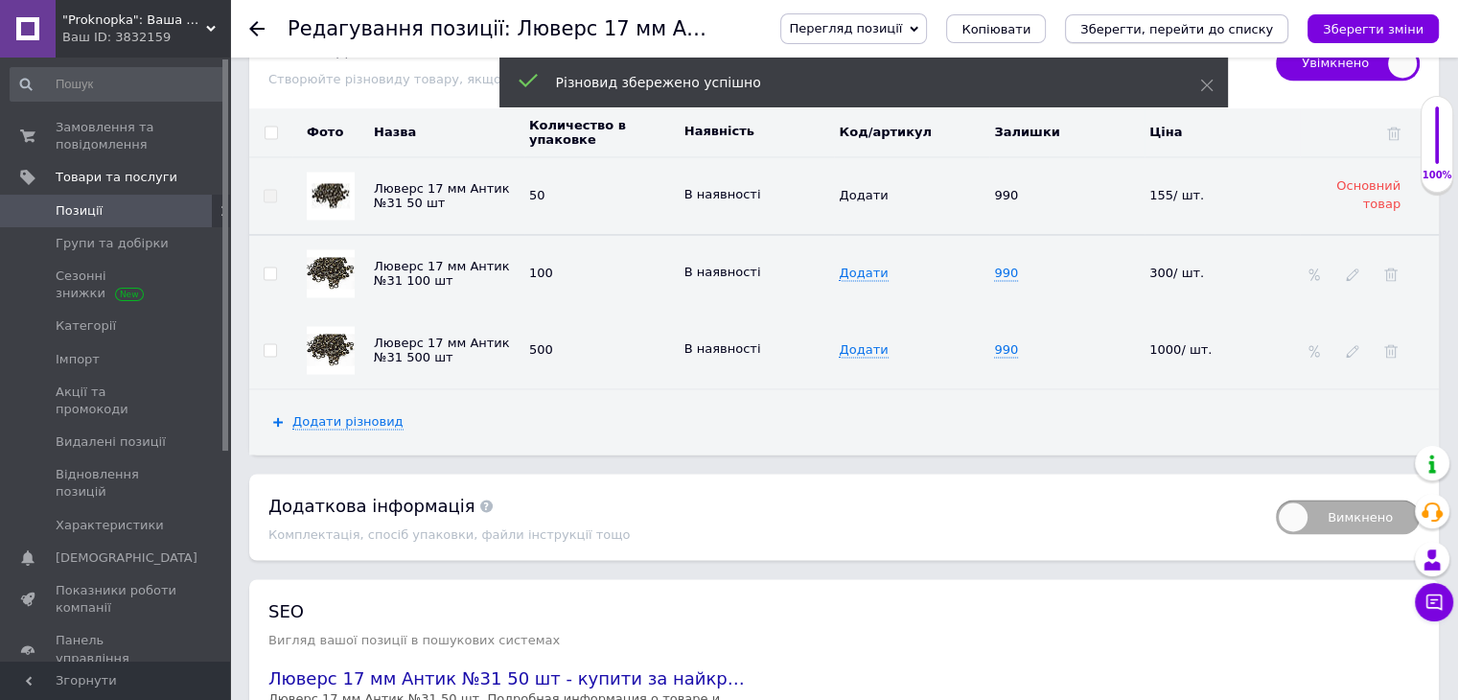
click at [1234, 32] on icon "Зберегти, перейти до списку" at bounding box center [1176, 29] width 193 height 14
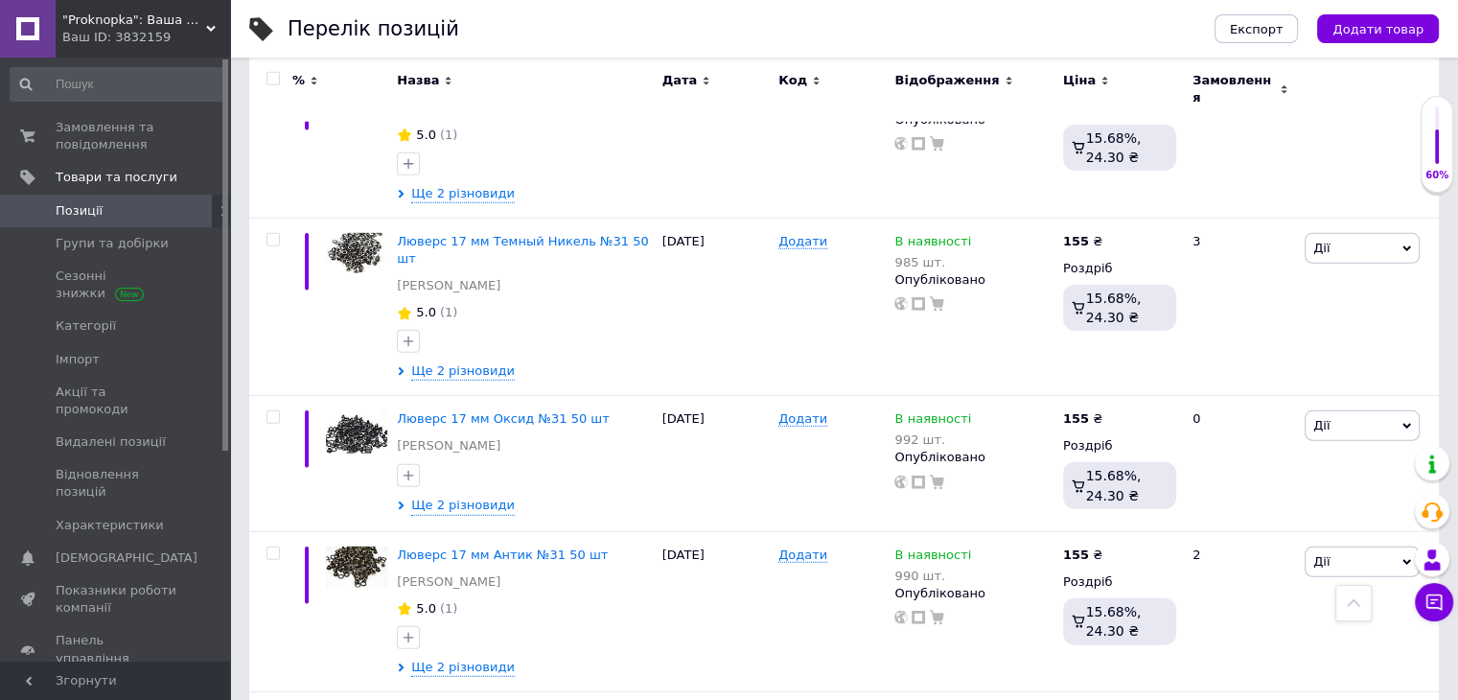
scroll to position [5594, 0]
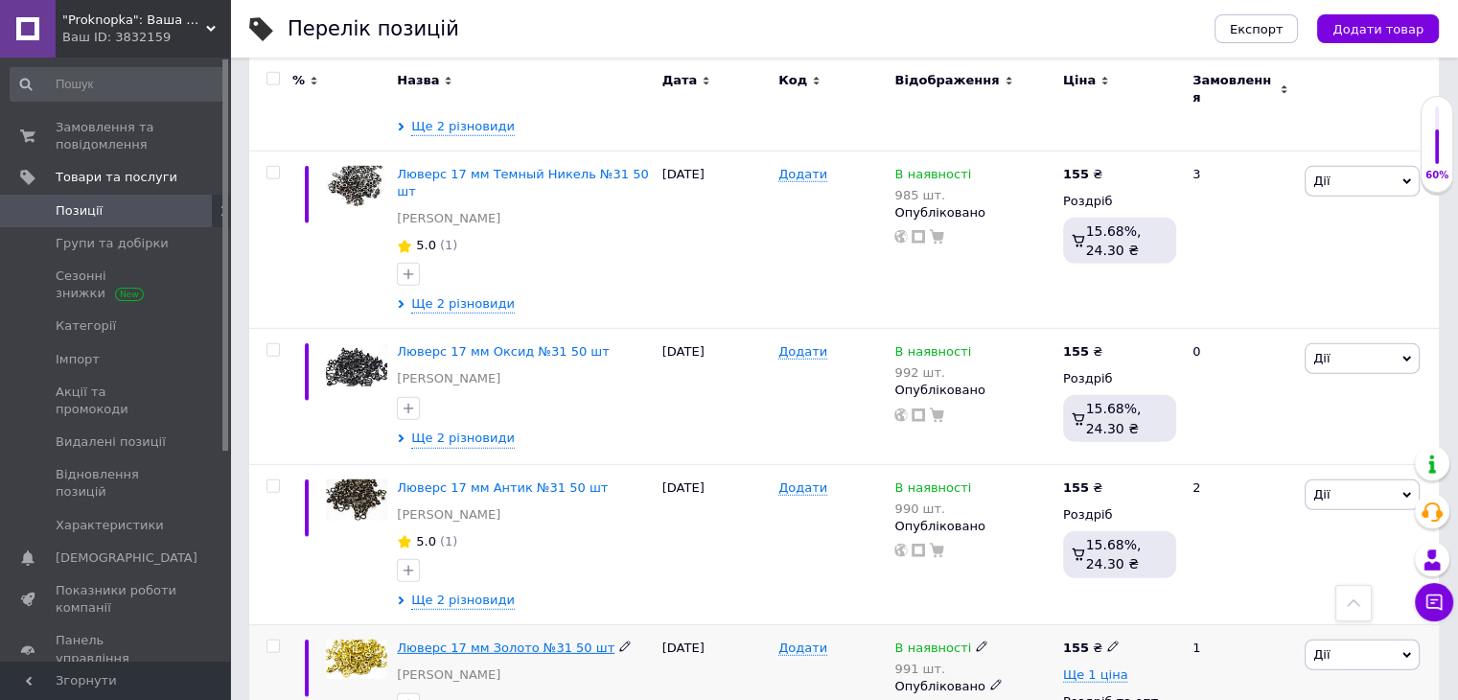
click at [502, 640] on span "Люверс 17 мм Золото №31 50 шт" at bounding box center [506, 647] width 218 height 14
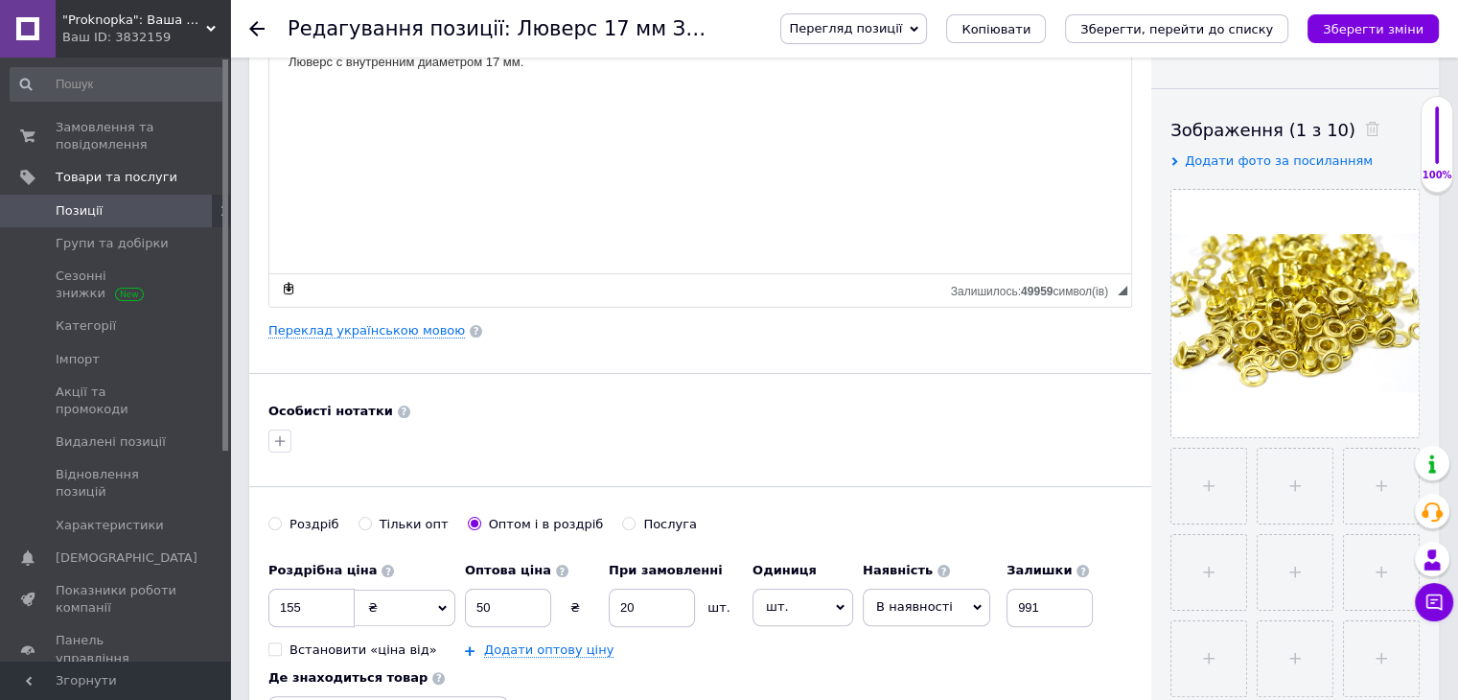
click at [318, 522] on div "Роздріб" at bounding box center [315, 524] width 50 height 17
click at [281, 522] on input "Роздріб" at bounding box center [274, 523] width 12 height 12
radio input "true"
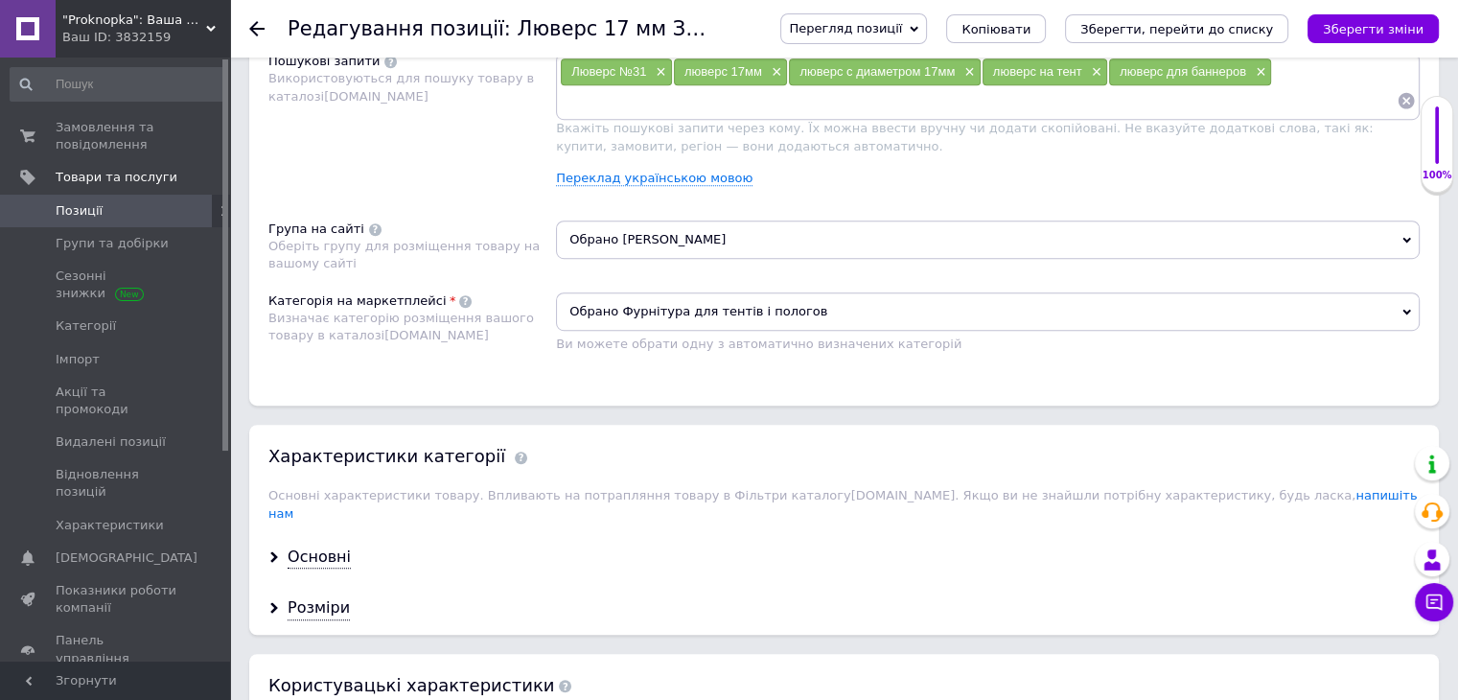
scroll to position [1246, 0]
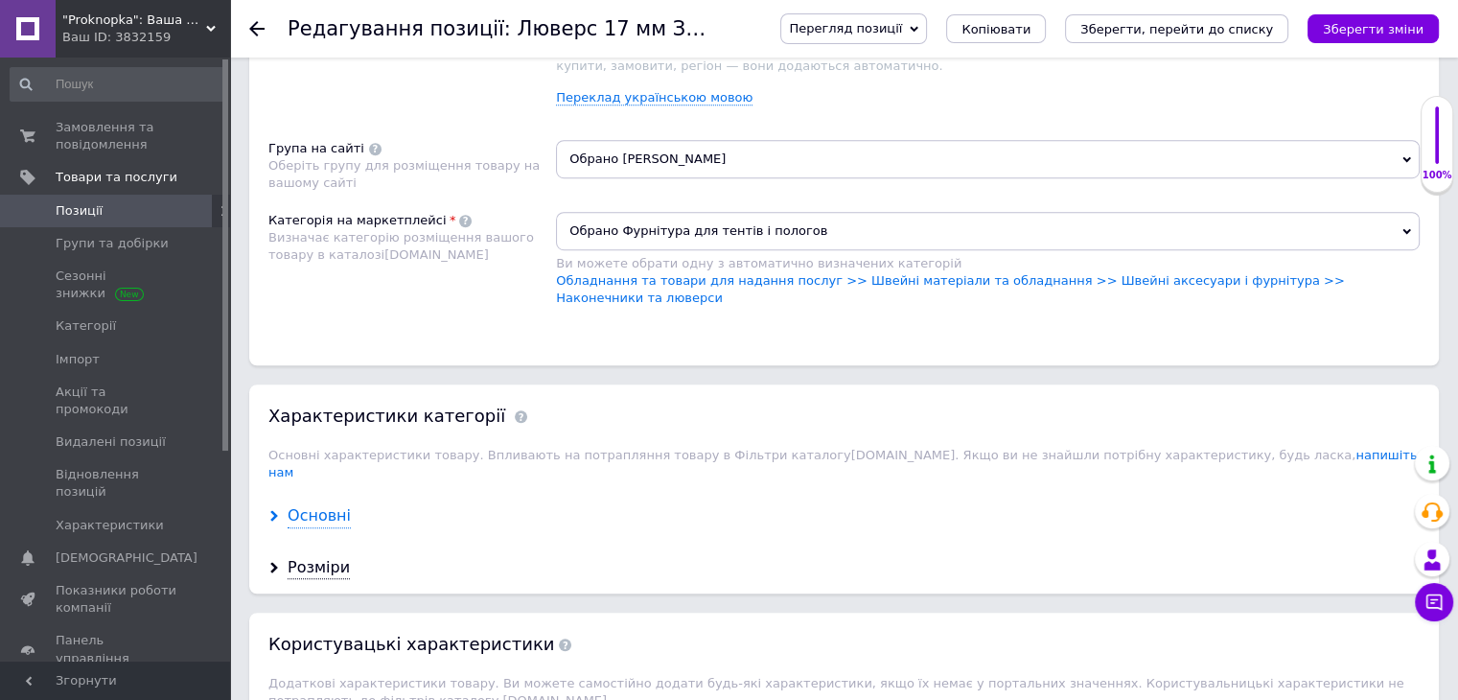
click at [327, 505] on div "Основні" at bounding box center [319, 516] width 63 height 22
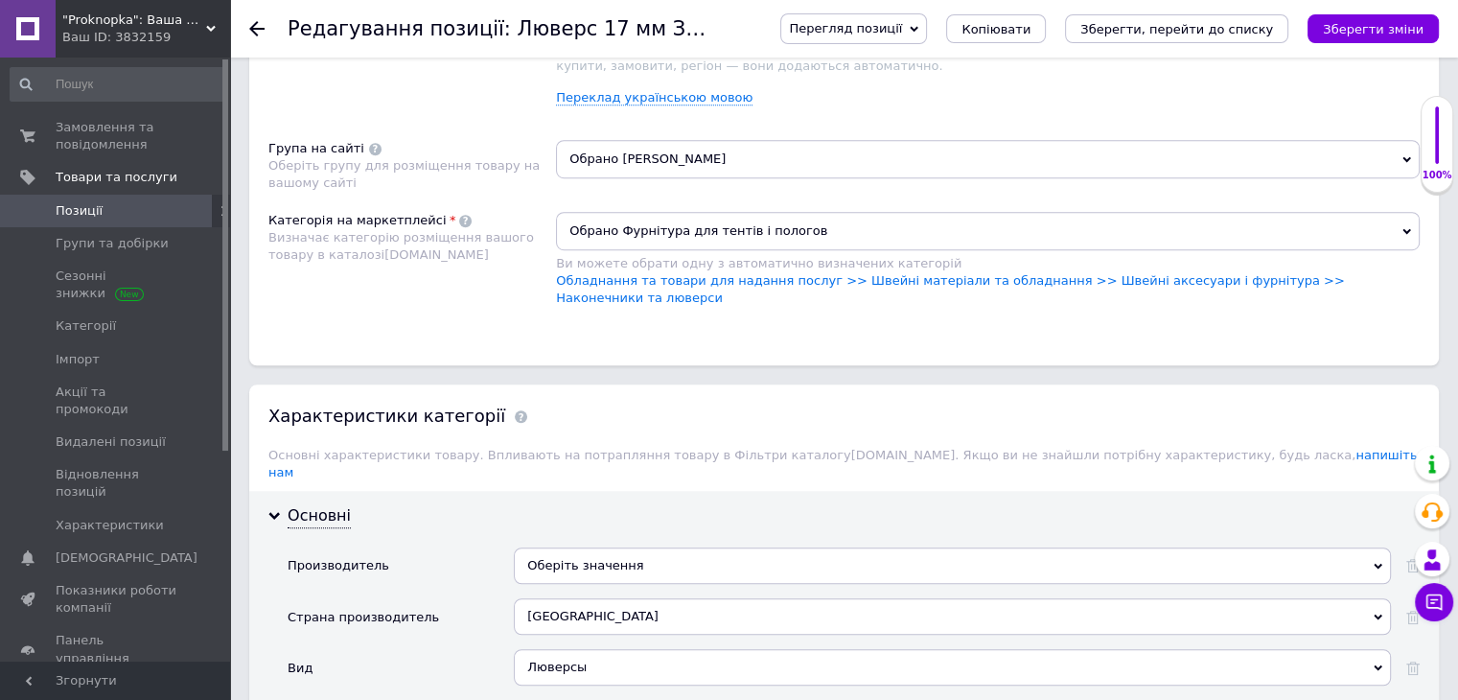
scroll to position [1534, 0]
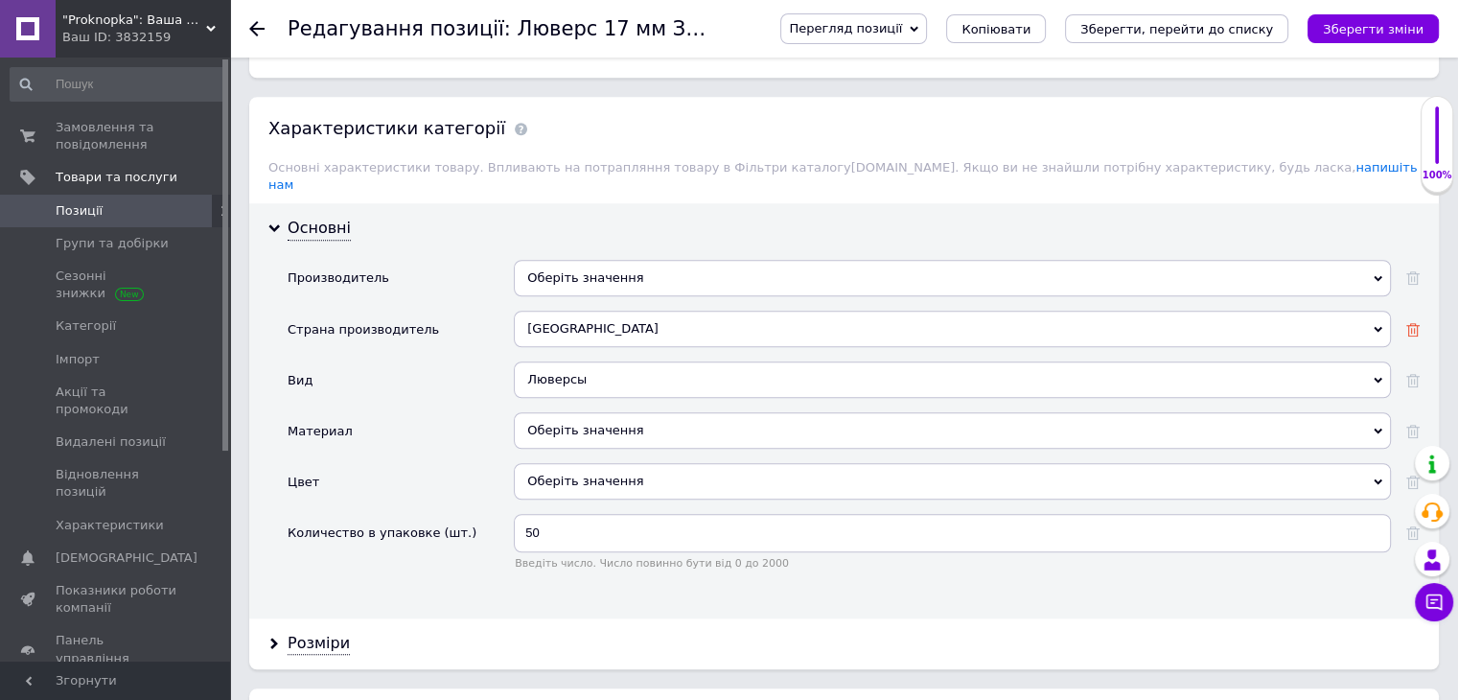
click at [1408, 323] on use at bounding box center [1412, 329] width 13 height 13
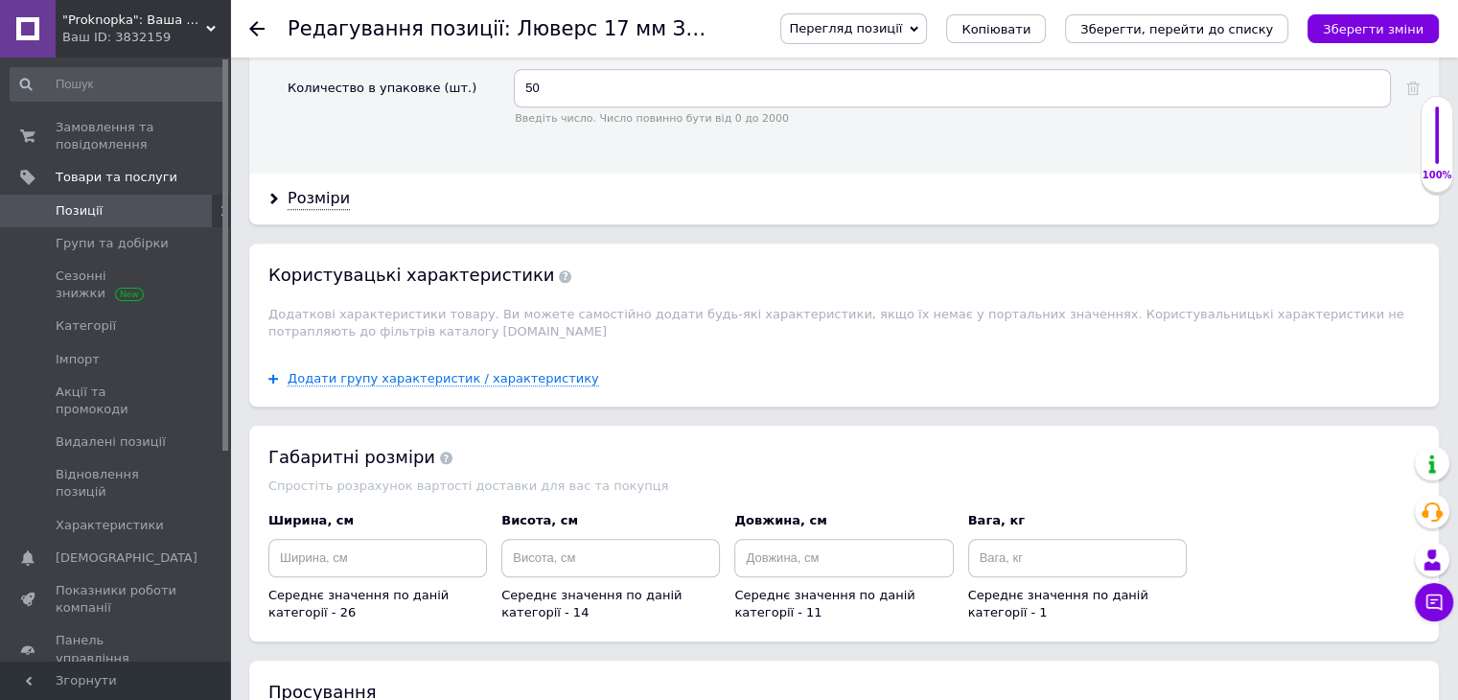
scroll to position [2109, 0]
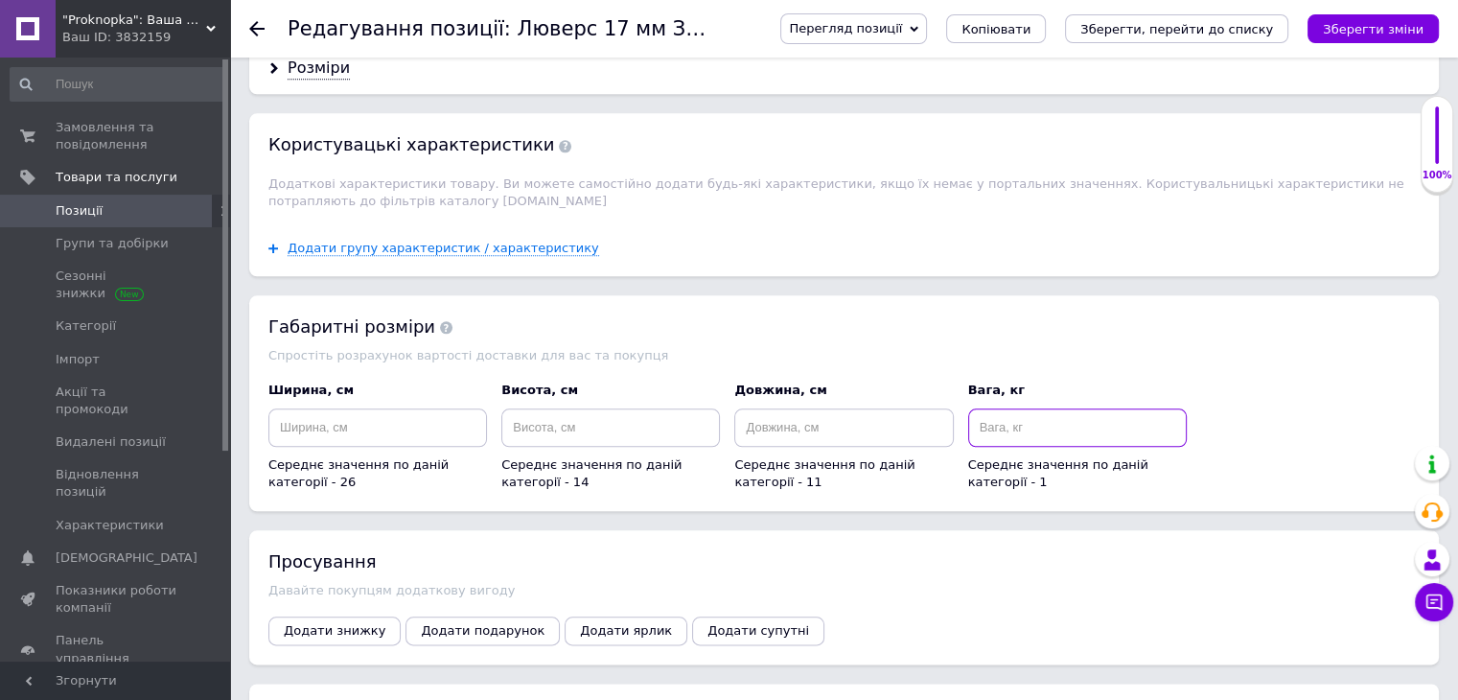
click at [1068, 408] on input at bounding box center [1077, 427] width 219 height 38
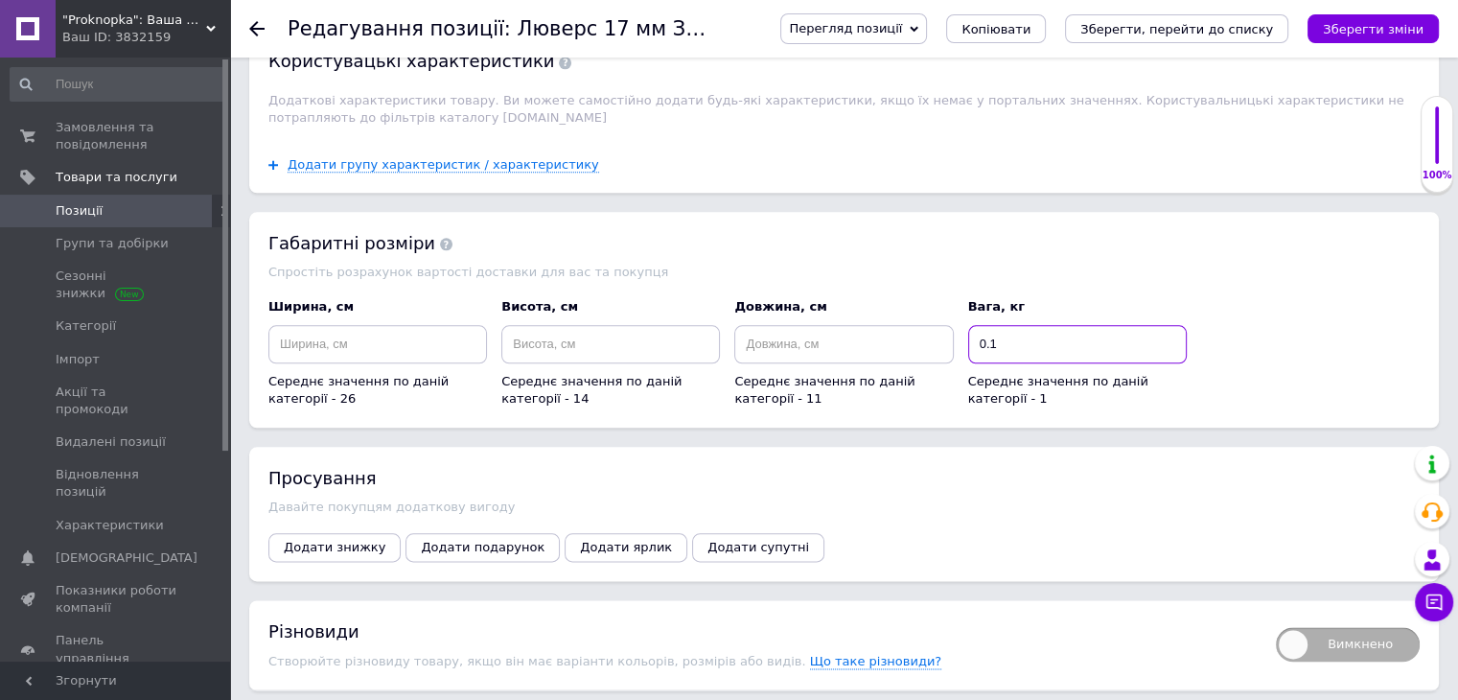
scroll to position [2397, 0]
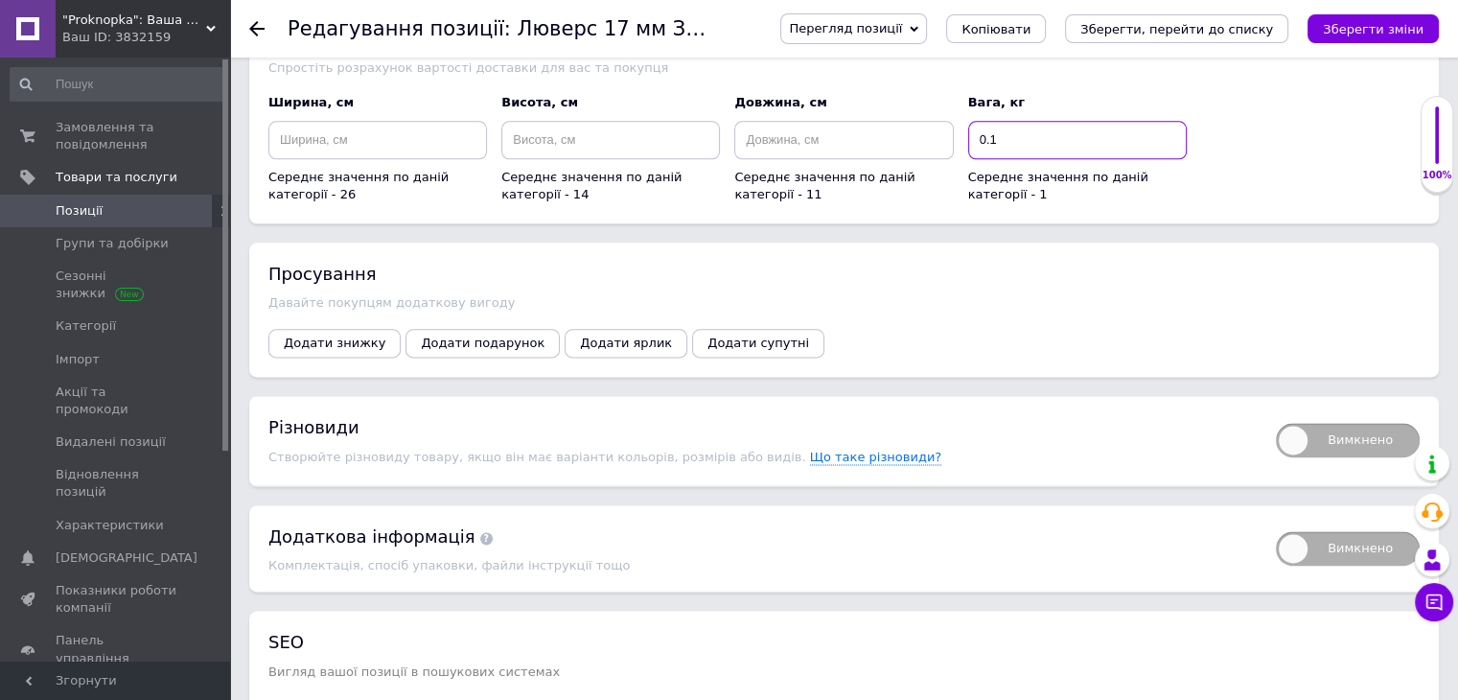
type input "0.1"
click at [1368, 423] on span "Вимкнено" at bounding box center [1348, 440] width 144 height 35
click at [1276, 410] on input "Вимкнено" at bounding box center [1269, 416] width 12 height 12
checkbox input "true"
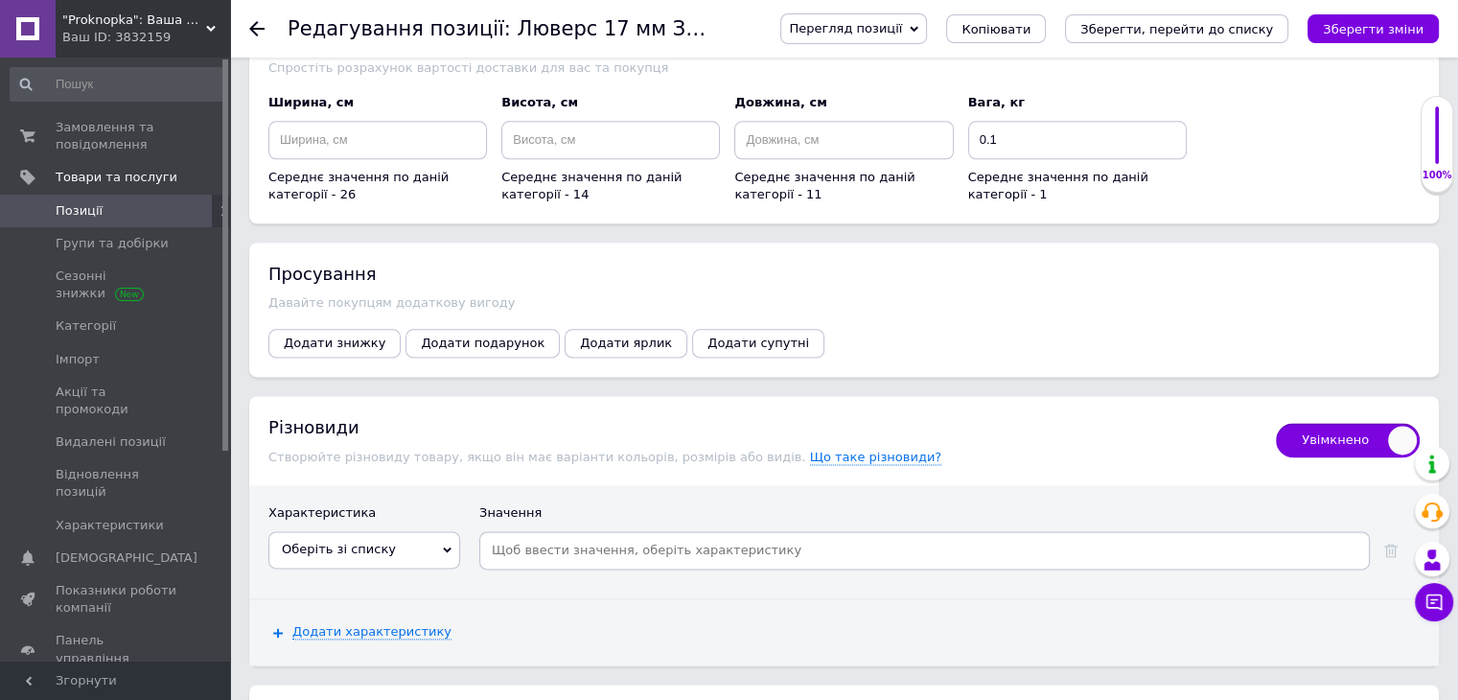
click at [345, 531] on span "Оберіть зі списку" at bounding box center [364, 549] width 192 height 36
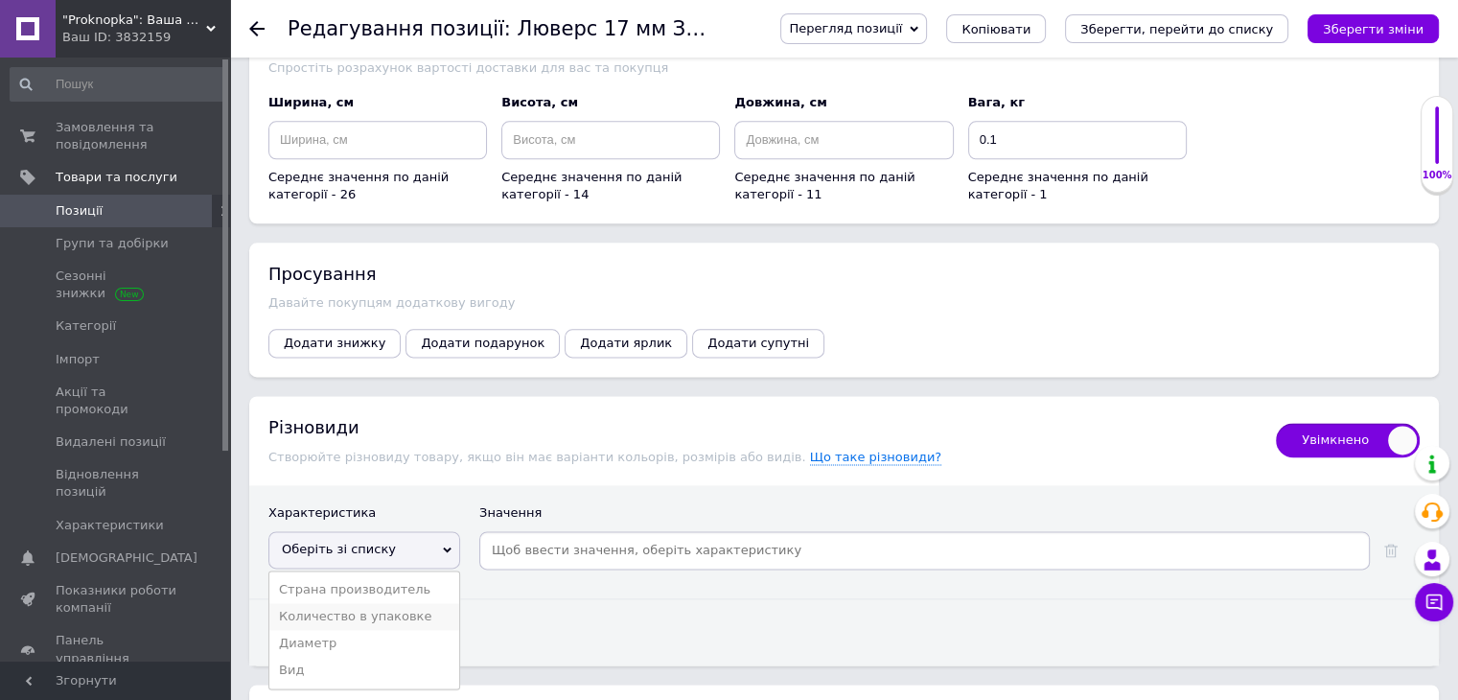
click at [372, 603] on li "Количество в упаковке" at bounding box center [364, 616] width 190 height 27
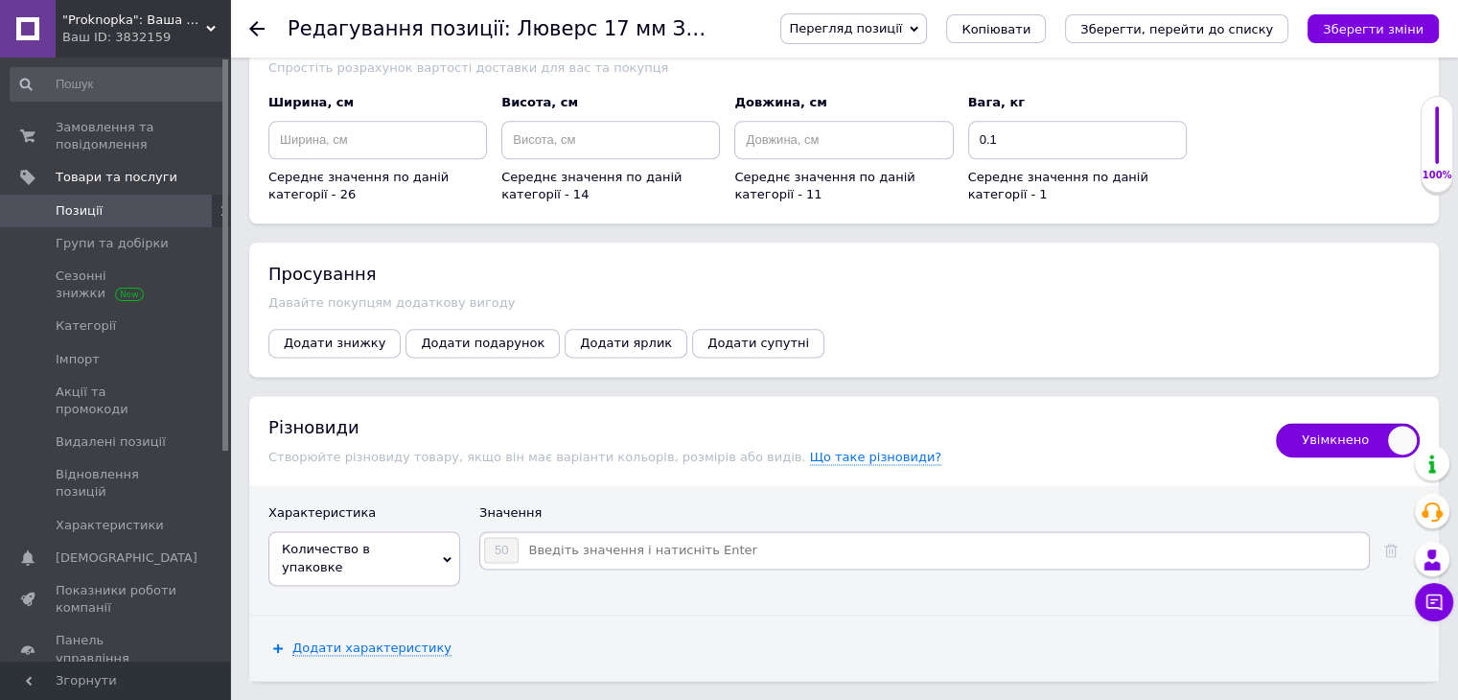
click at [548, 536] on input at bounding box center [943, 550] width 846 height 29
type input "100"
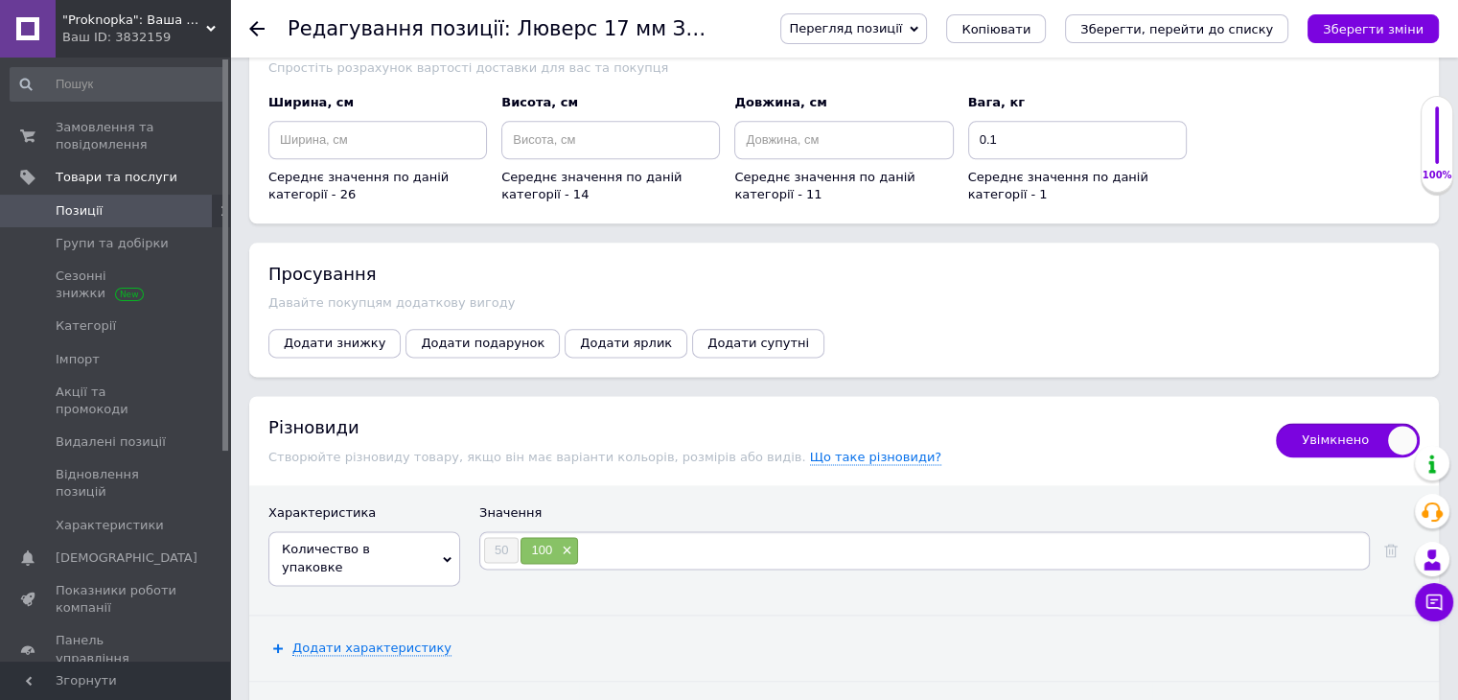
type input "1"
type input "500"
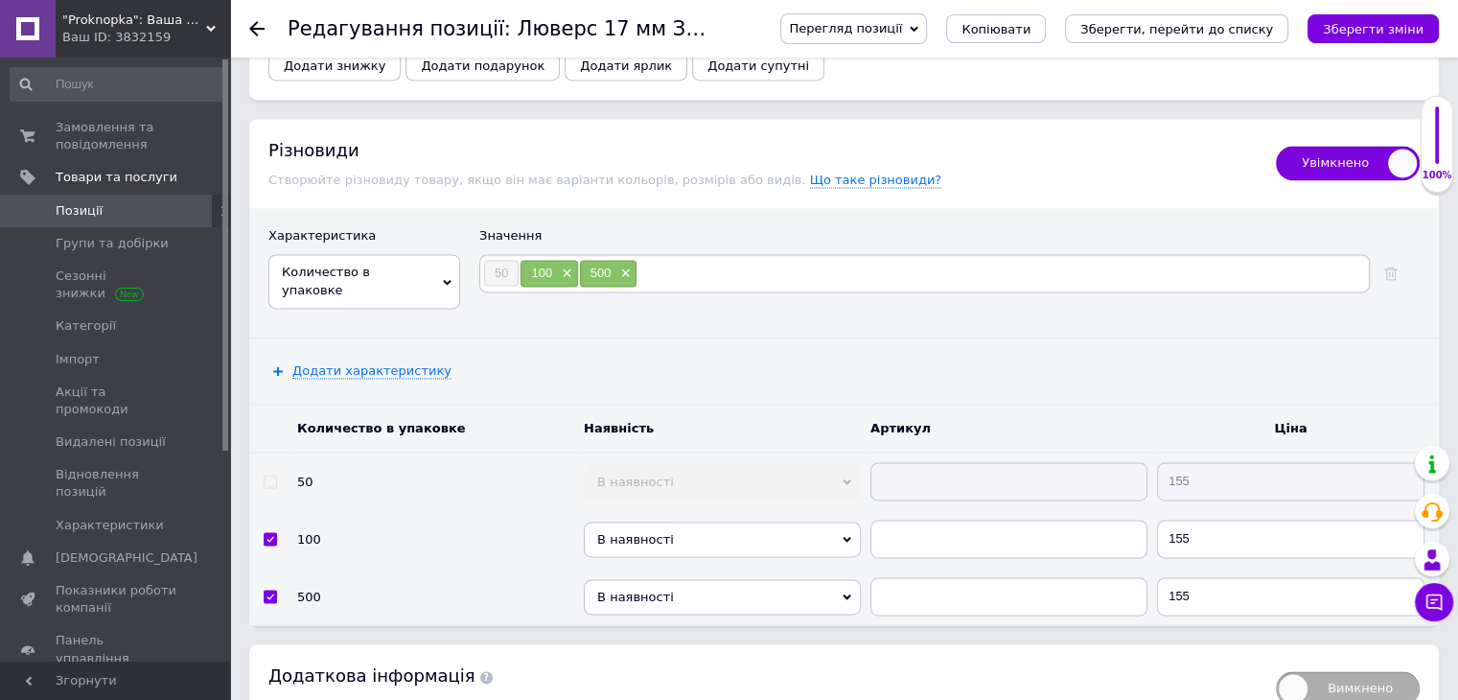
scroll to position [2684, 0]
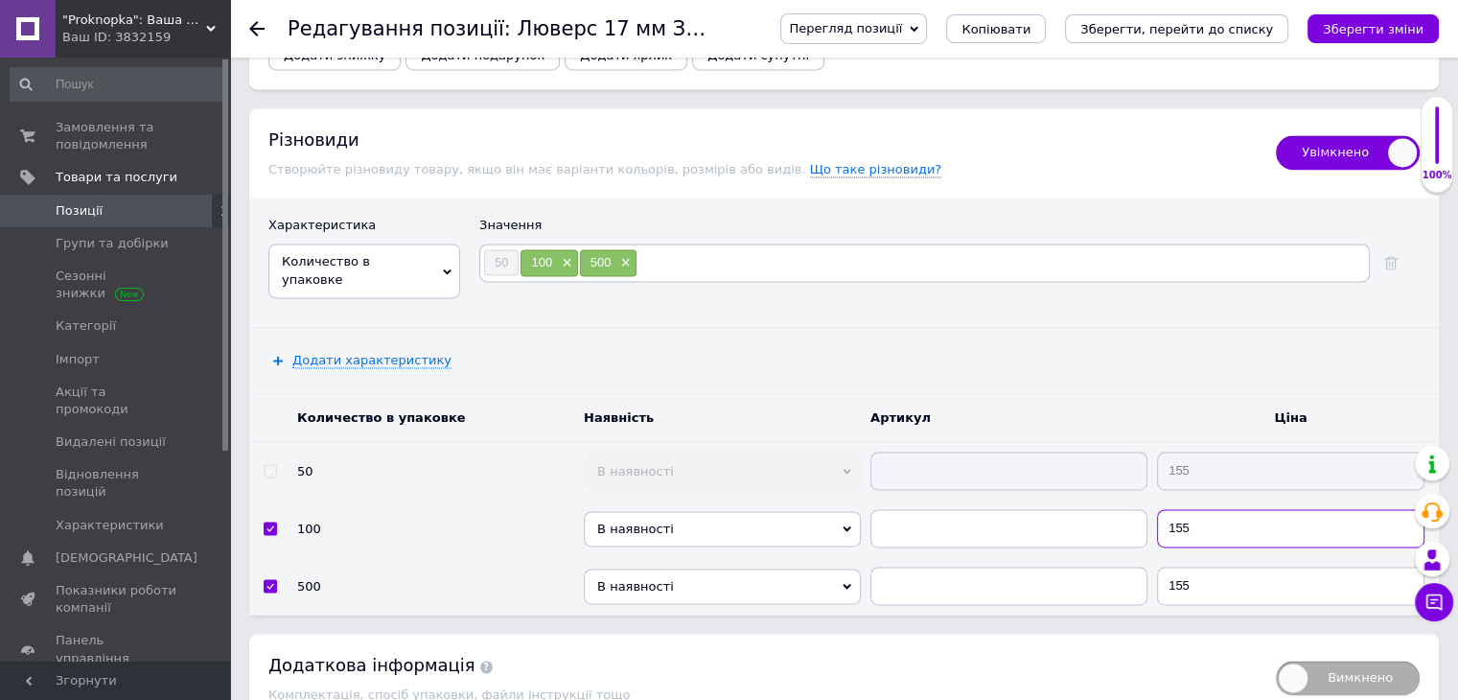
drag, startPoint x: 1162, startPoint y: 476, endPoint x: 1144, endPoint y: 475, distance: 18.2
click at [1145, 499] on tr "100 В наявності Немає в наявності Під замовлення Готово до відправки 155" at bounding box center [844, 528] width 1190 height 58
type input "300"
drag, startPoint x: 1223, startPoint y: 530, endPoint x: 1154, endPoint y: 538, distance: 69.4
click at [1154, 557] on td "155" at bounding box center [1295, 586] width 287 height 58
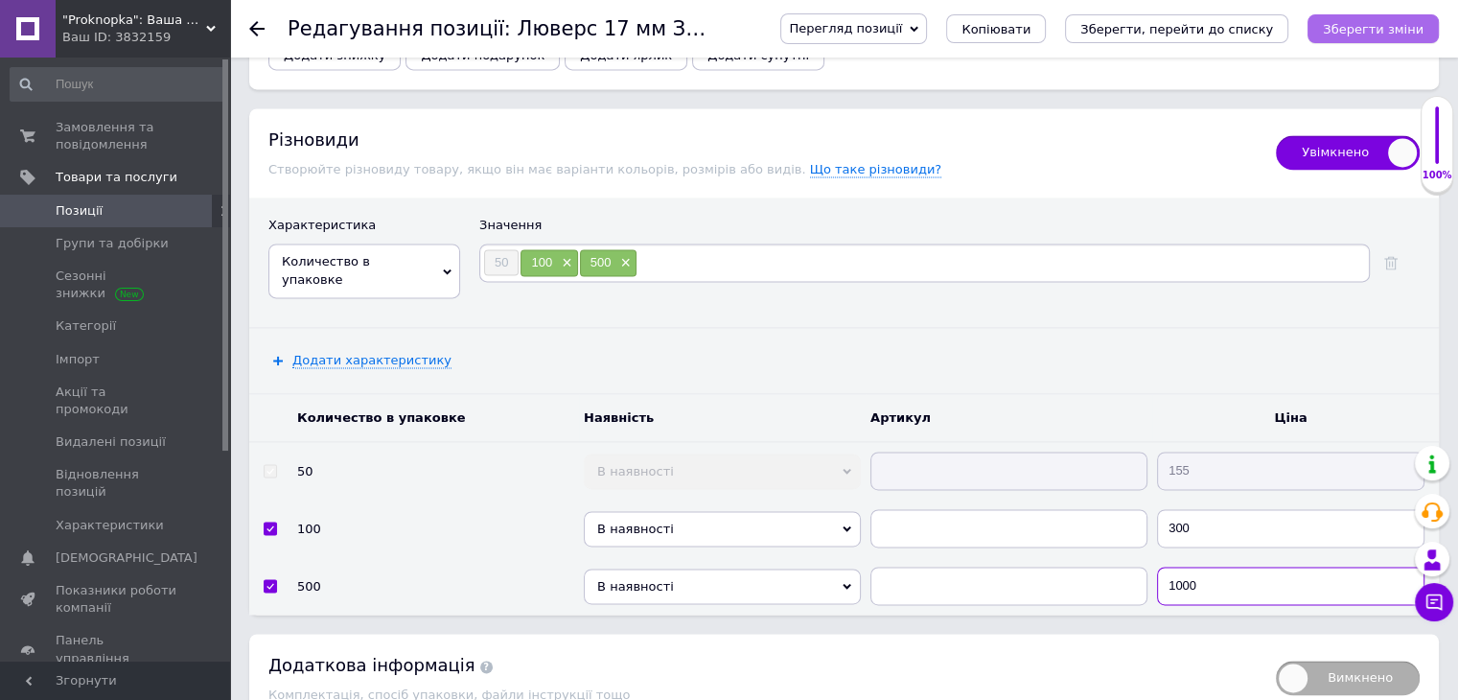
type input "1000"
click at [1393, 26] on icon "Зберегти зміни" at bounding box center [1373, 29] width 101 height 14
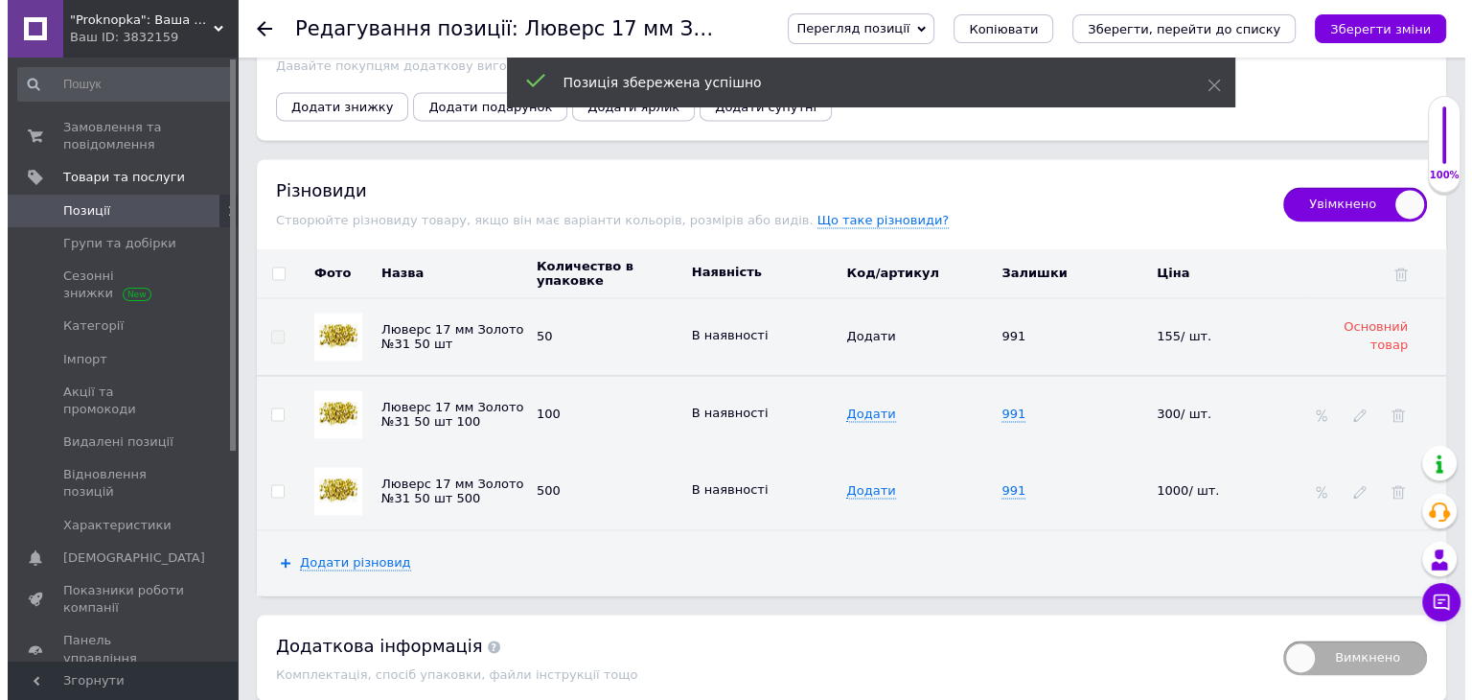
scroll to position [2734, 0]
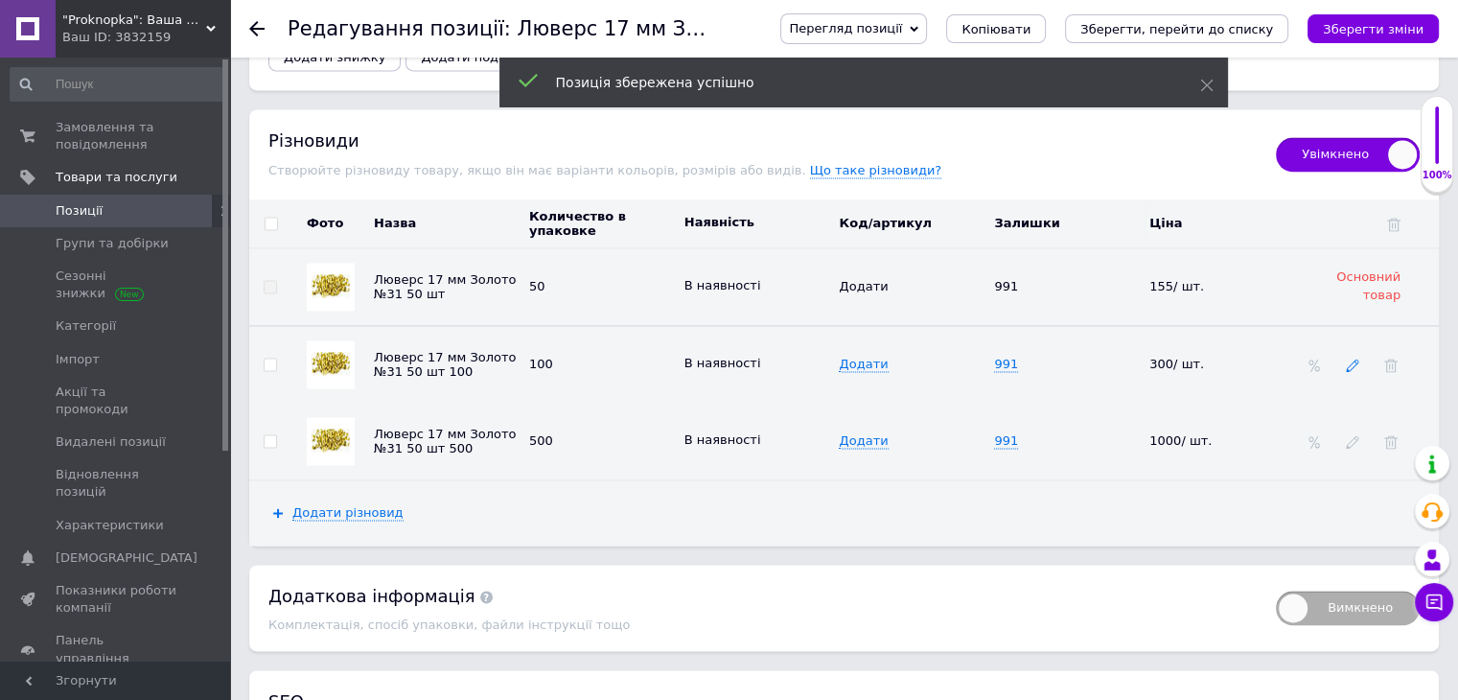
click at [1346, 359] on icon at bounding box center [1352, 365] width 13 height 13
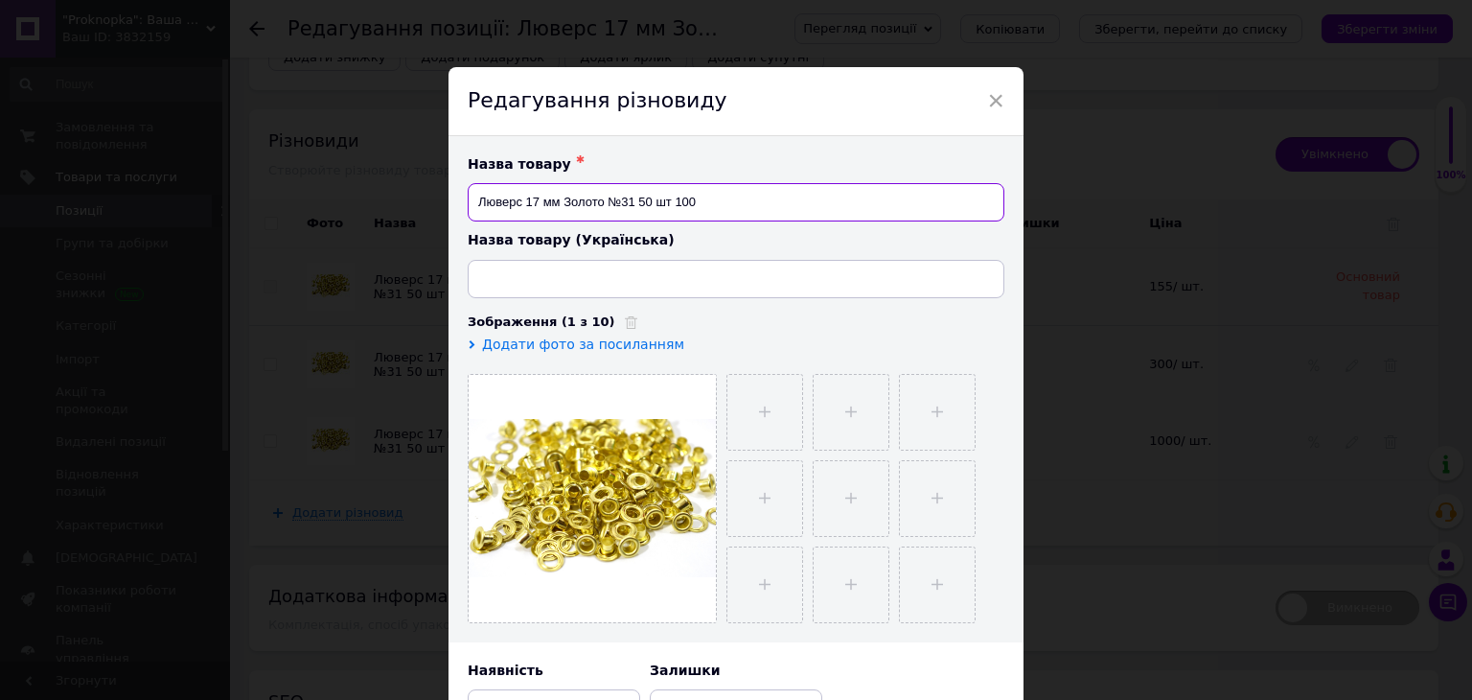
drag, startPoint x: 667, startPoint y: 201, endPoint x: 640, endPoint y: 206, distance: 27.3
click at [640, 206] on input "Люверс 17 мм Золото №31 50 шт 100" at bounding box center [736, 202] width 537 height 38
click at [685, 207] on input "Люверс 17 мм Золото №31 100" at bounding box center [736, 202] width 537 height 38
click at [694, 207] on input "Люверс 17 мм Золото №31 100 шт" at bounding box center [736, 202] width 537 height 38
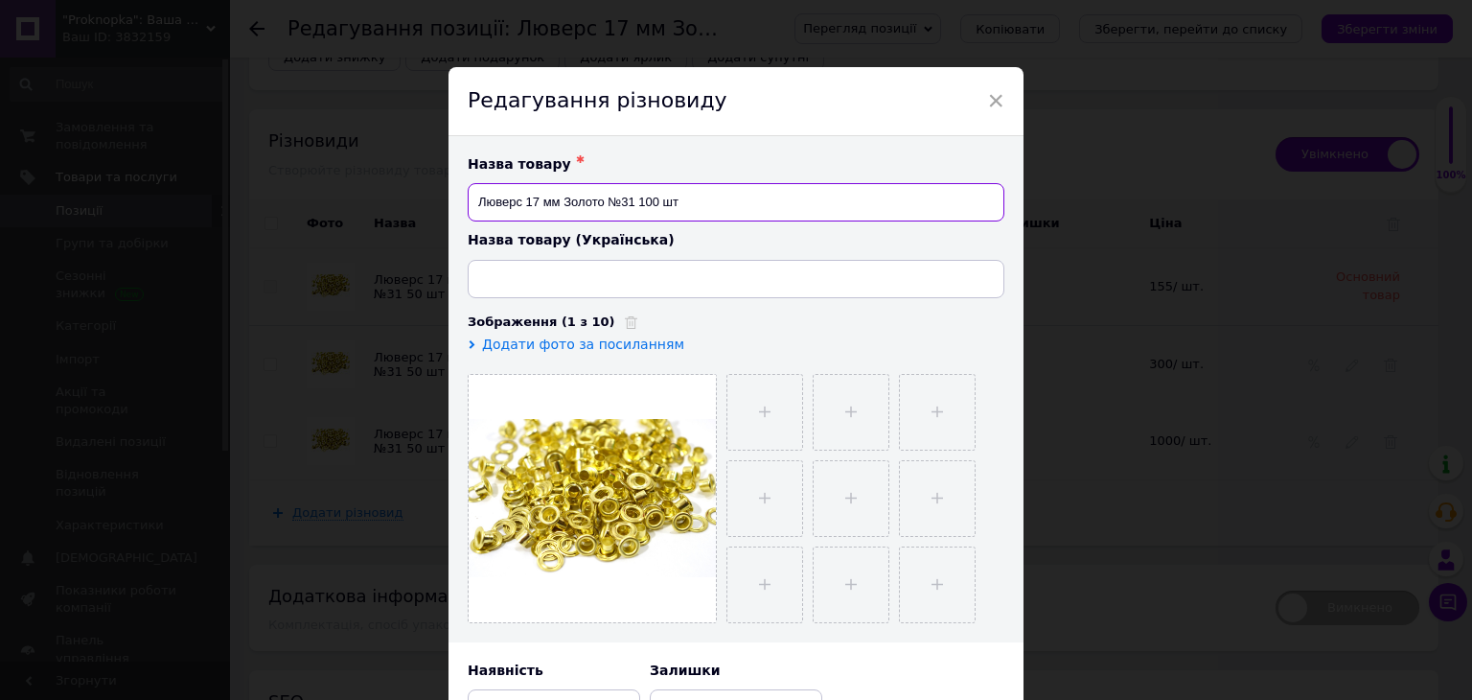
click at [694, 207] on input "Люверс 17 мм Золото №31 100 шт" at bounding box center [736, 202] width 537 height 38
type input "Люверс 17 мм Золото №31 100 шт"
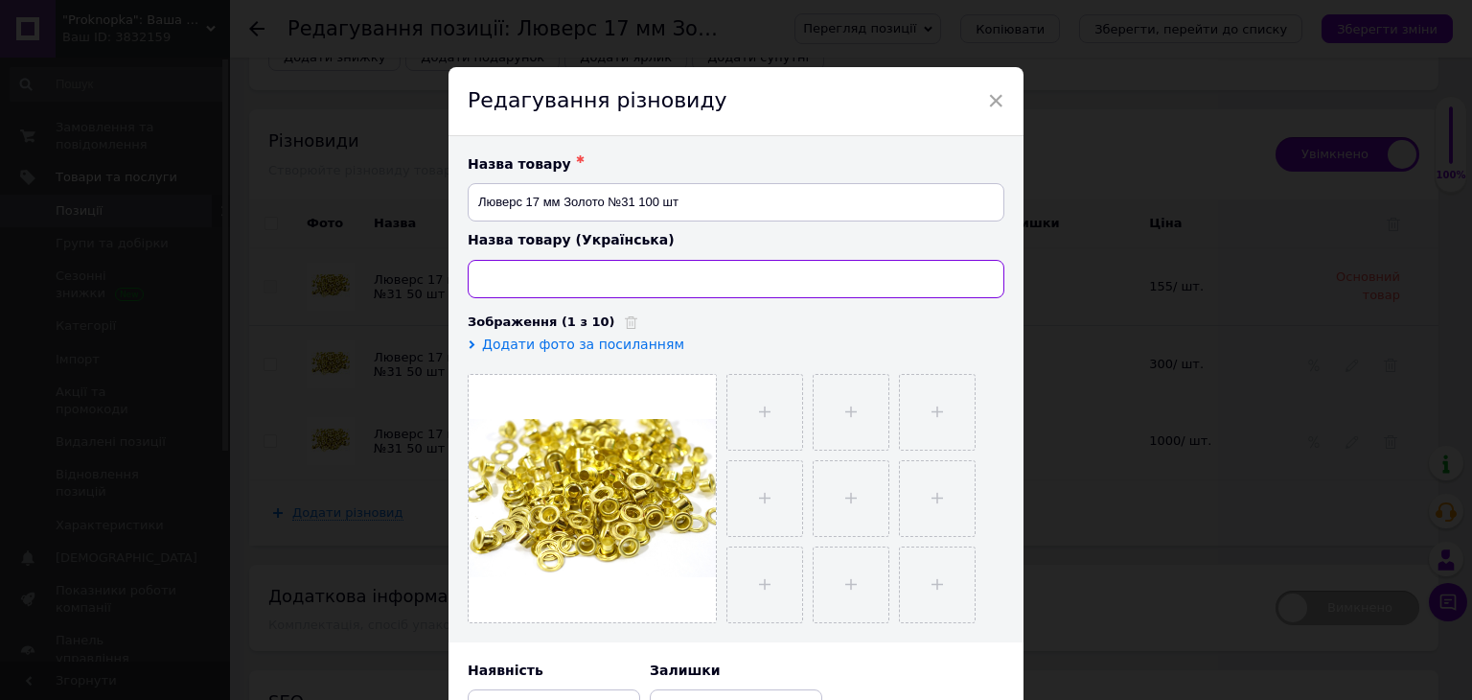
click at [660, 263] on input at bounding box center [736, 279] width 537 height 38
paste input "Люверс 17 мм Золото №31 100 шт"
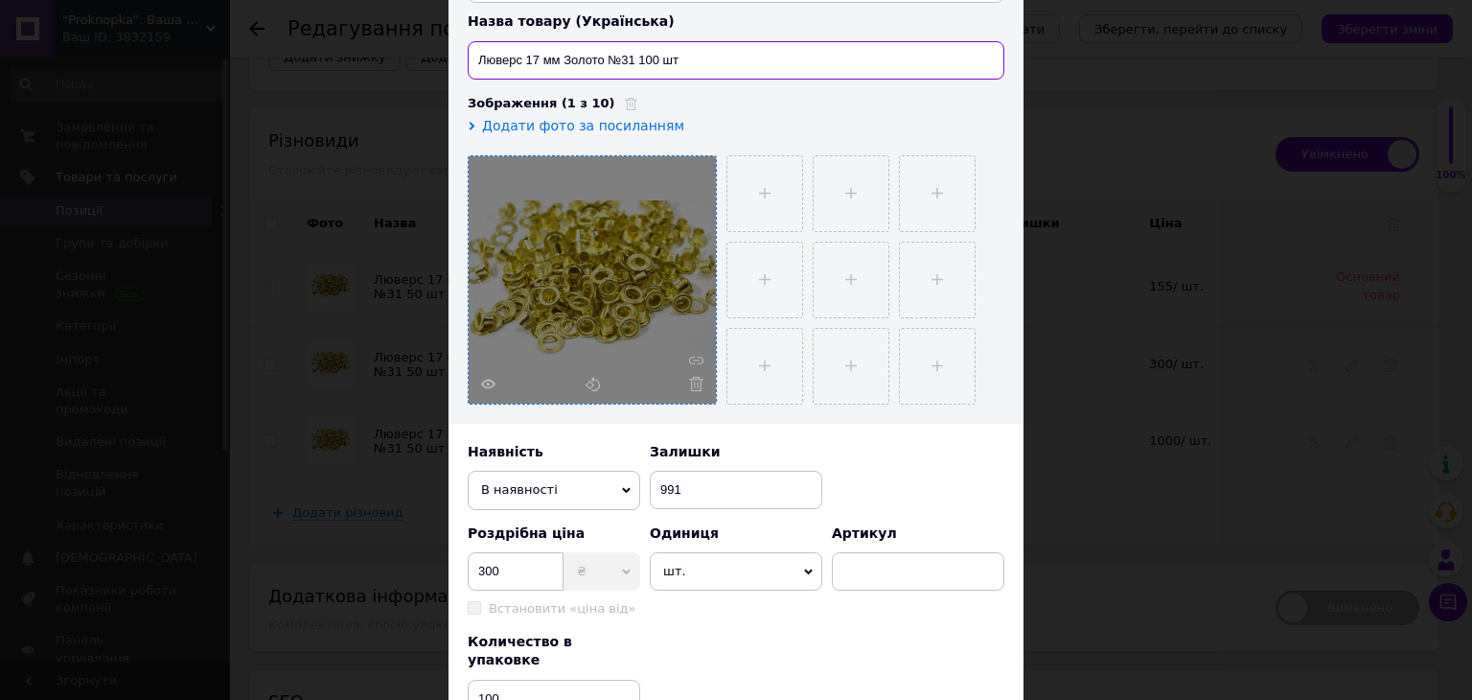
scroll to position [556, 0]
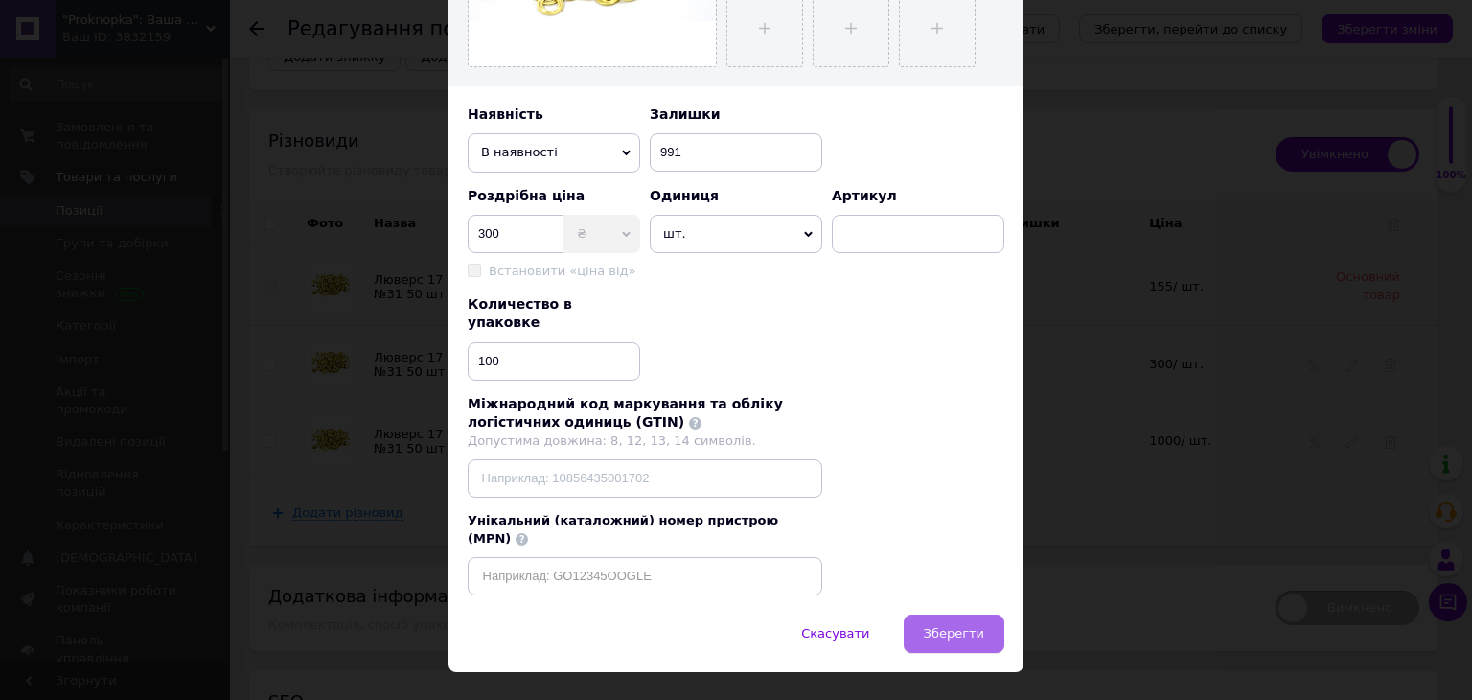
type input "Люверс 17 мм Золото №31 100 шт"
click at [947, 614] on button "Зберегти" at bounding box center [954, 633] width 101 height 38
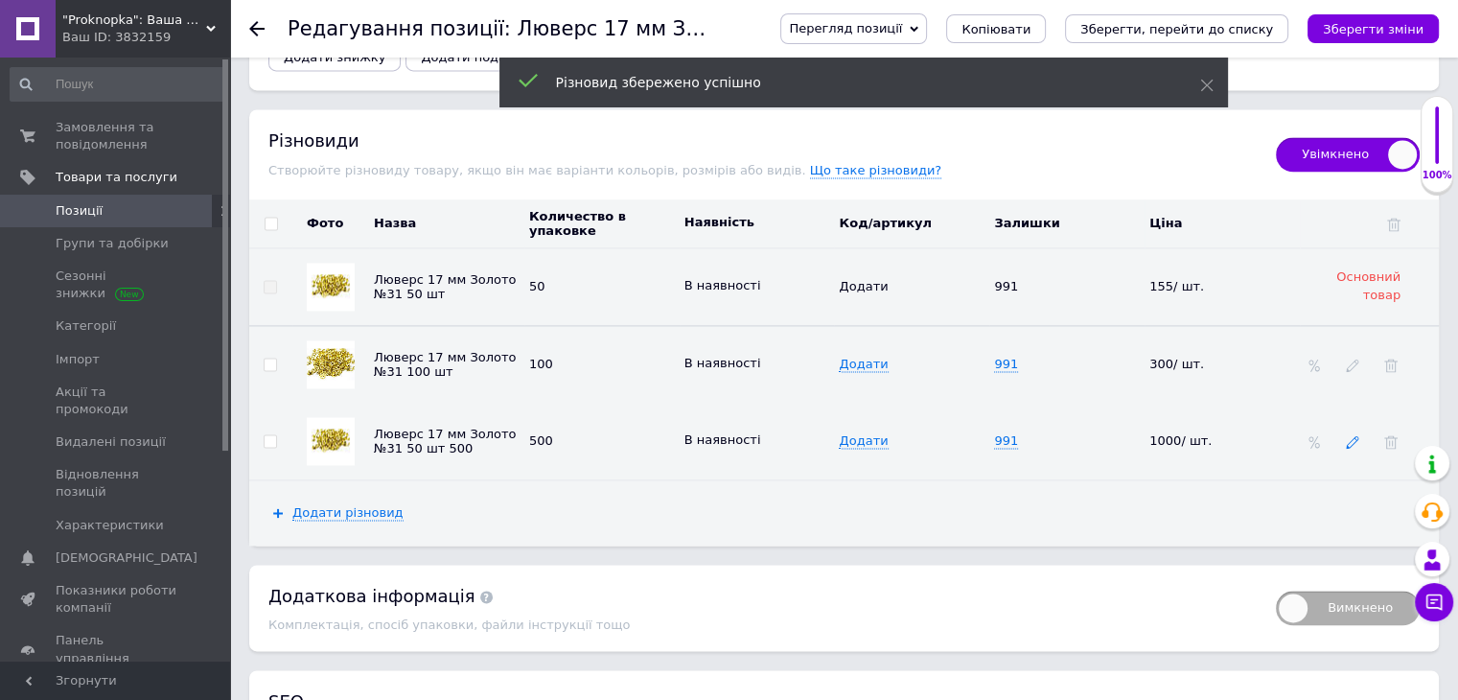
click at [1350, 435] on icon at bounding box center [1352, 441] width 13 height 13
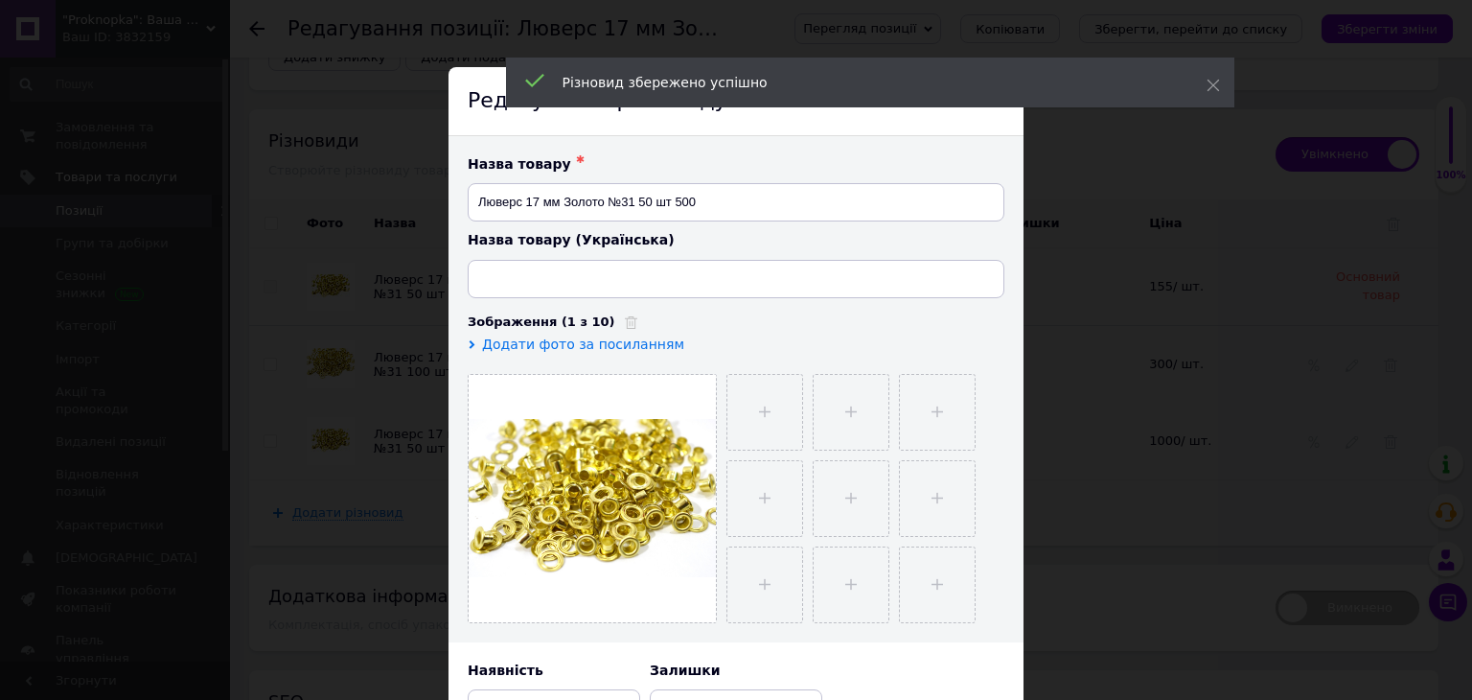
type input "Люверс 17 мм Золото №31 50 шт"
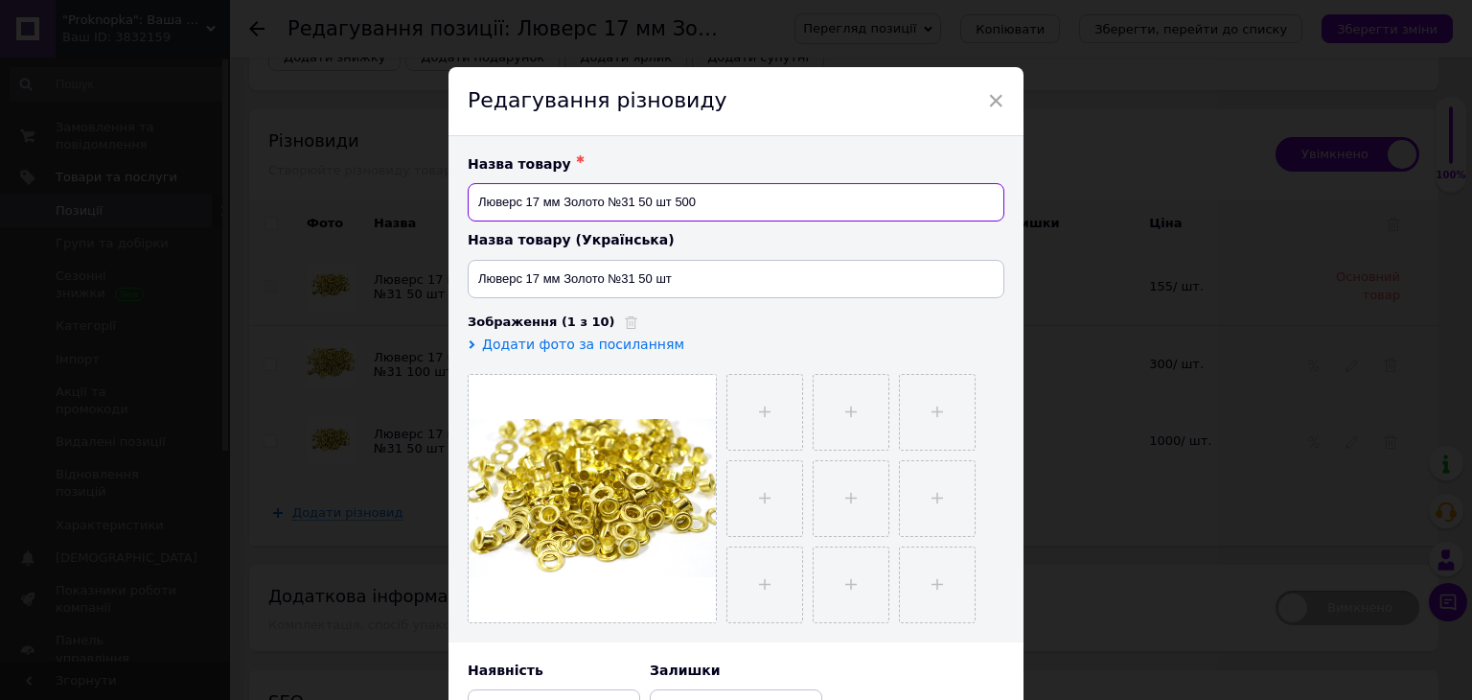
click at [669, 202] on input "Люверс 17 мм Золото №31 50 шт 500" at bounding box center [736, 202] width 537 height 38
click at [648, 208] on input "Люверс 17 мм Золото №31 50 шт 500" at bounding box center [736, 202] width 537 height 38
click at [727, 208] on input "Люверс 17 мм Золото №31 500 шт 500" at bounding box center [736, 202] width 537 height 38
type input "Люверс 17 мм Золото №31 500 шт"
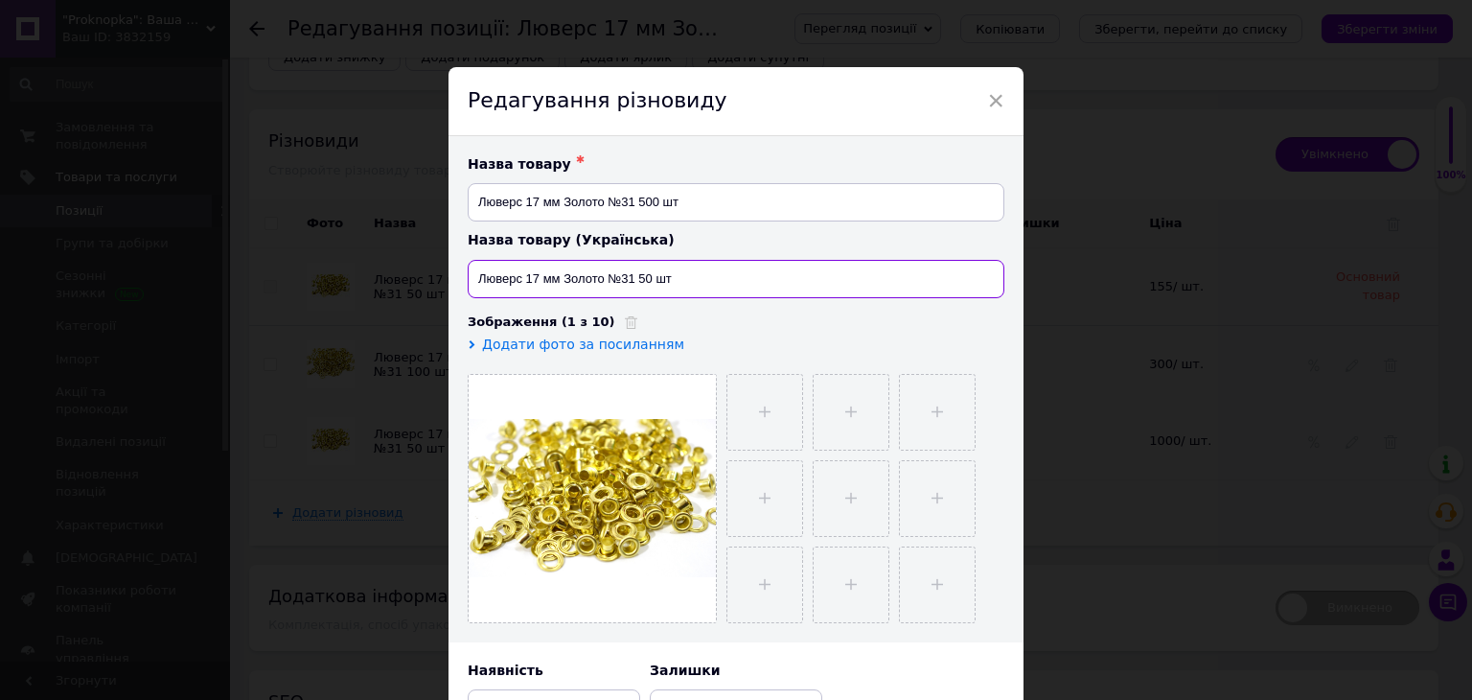
click at [651, 280] on input "Люверс 17 мм Золото №31 50 шт" at bounding box center [736, 279] width 537 height 38
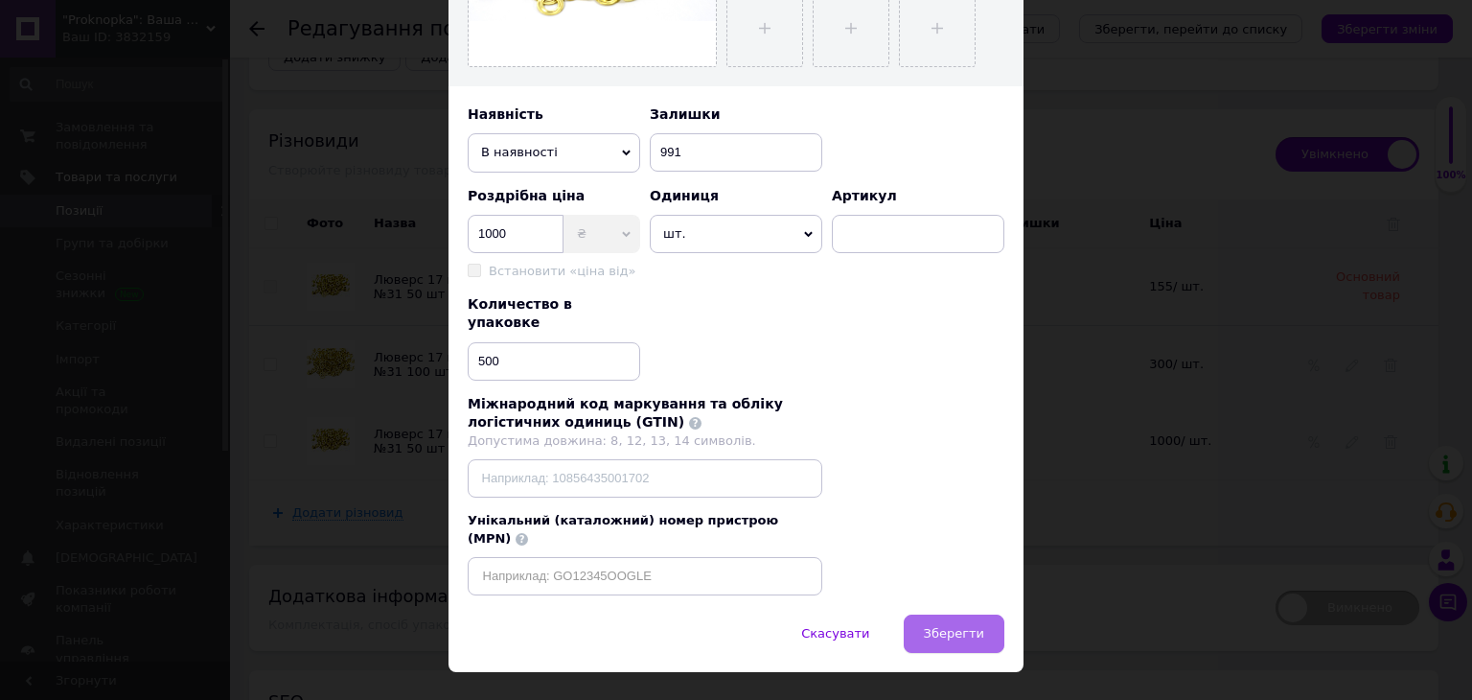
type input "Люверс 17 мм Золото №31 500 шт"
click at [948, 614] on button "Зберегти" at bounding box center [954, 633] width 101 height 38
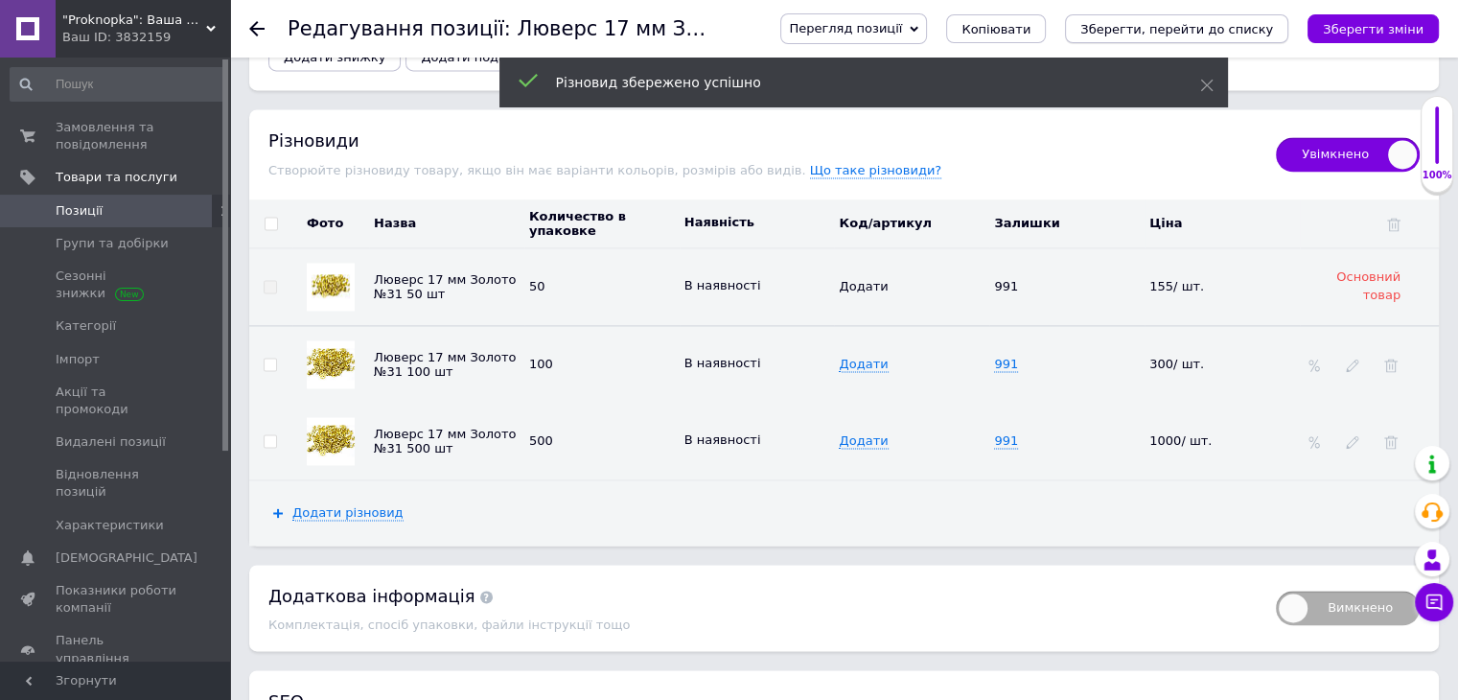
click at [1245, 31] on icon "Зберегти, перейти до списку" at bounding box center [1176, 29] width 193 height 14
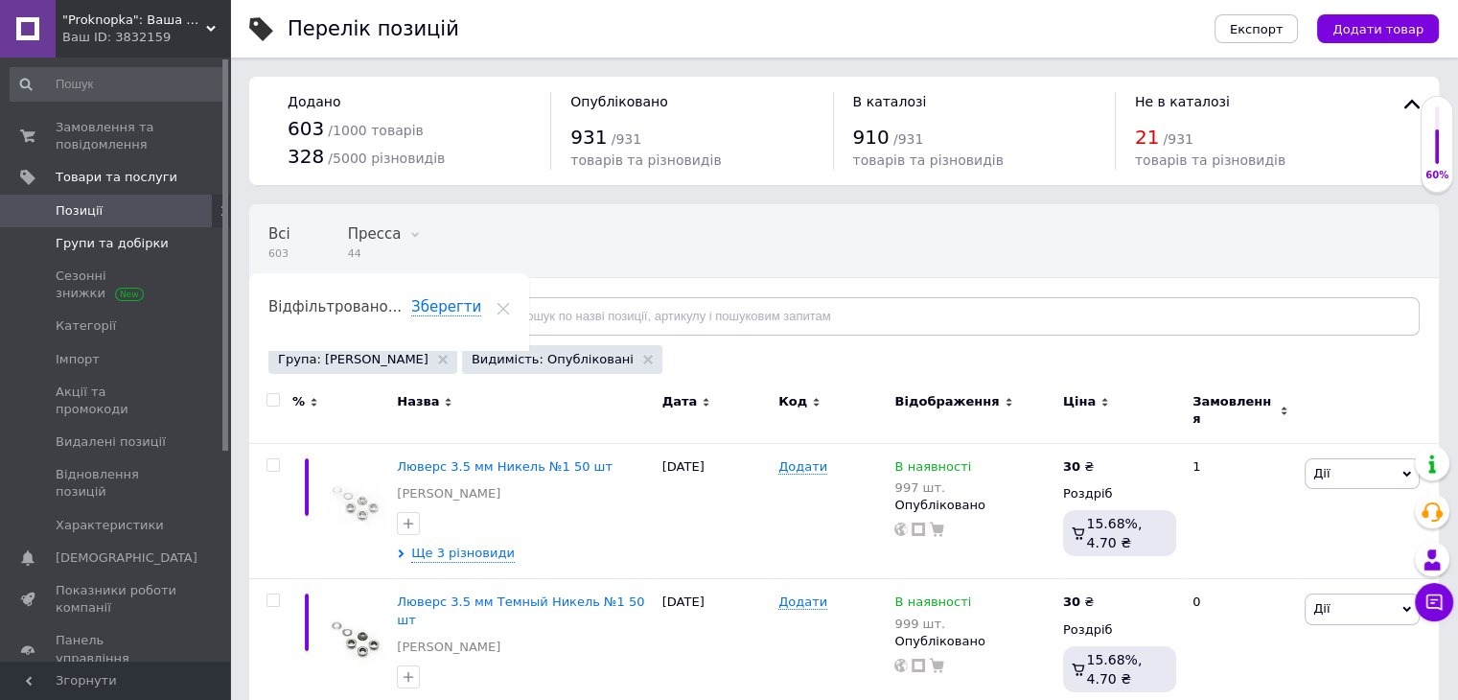
click at [149, 239] on span "Групи та добірки" at bounding box center [112, 243] width 113 height 17
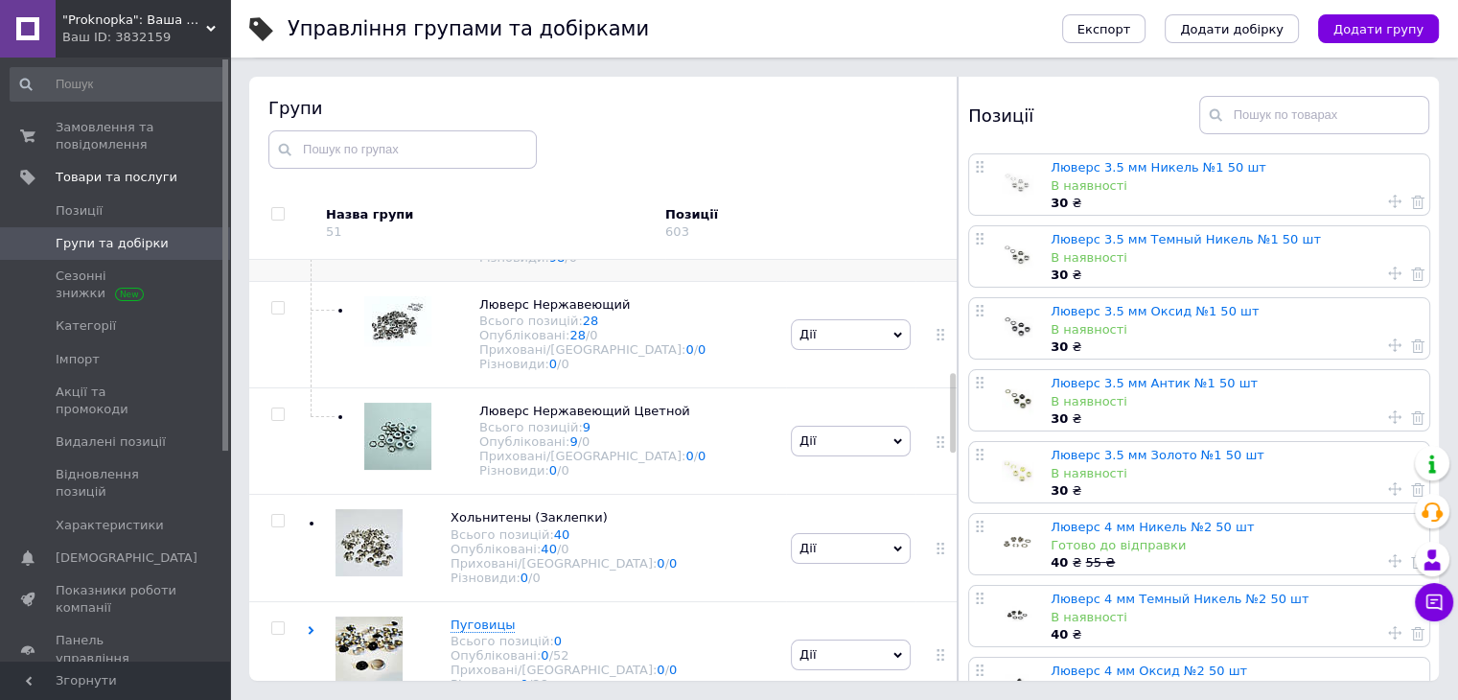
scroll to position [745, 0]
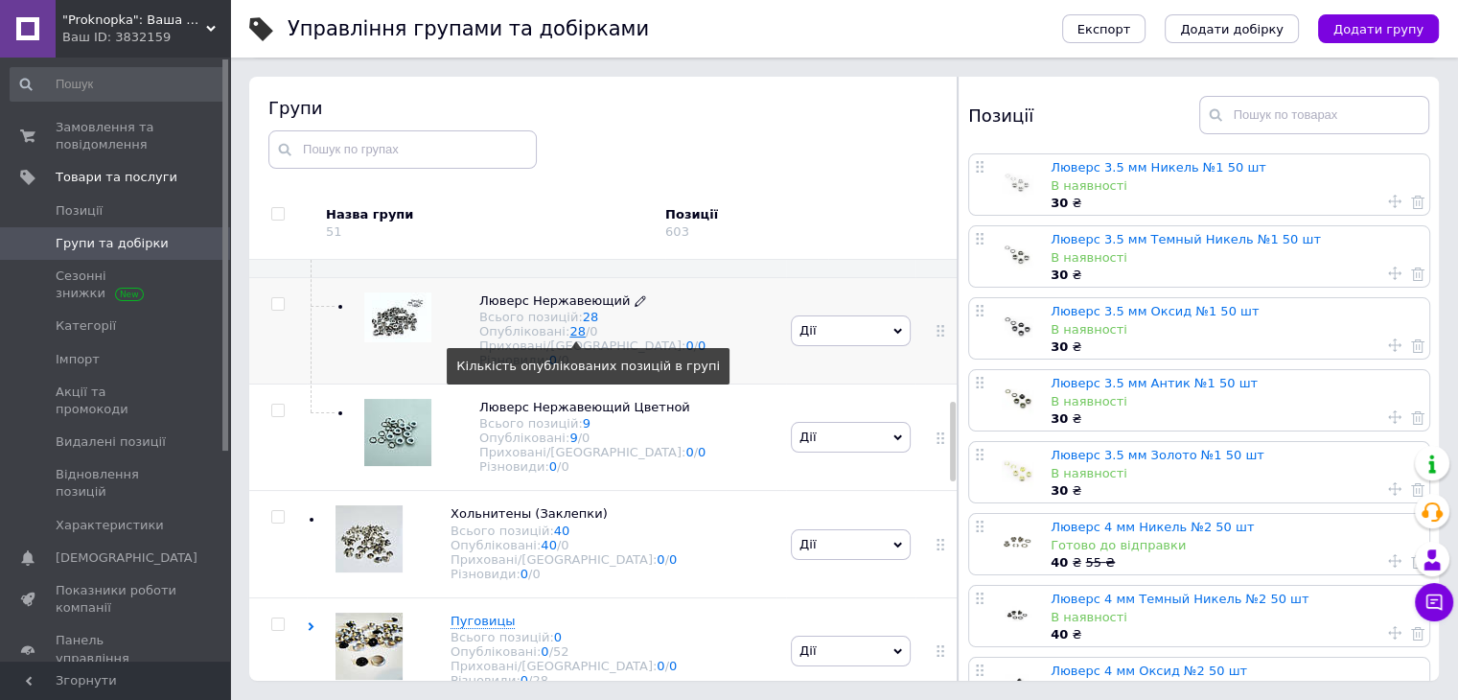
click at [569, 338] on link "28" at bounding box center [577, 331] width 16 height 14
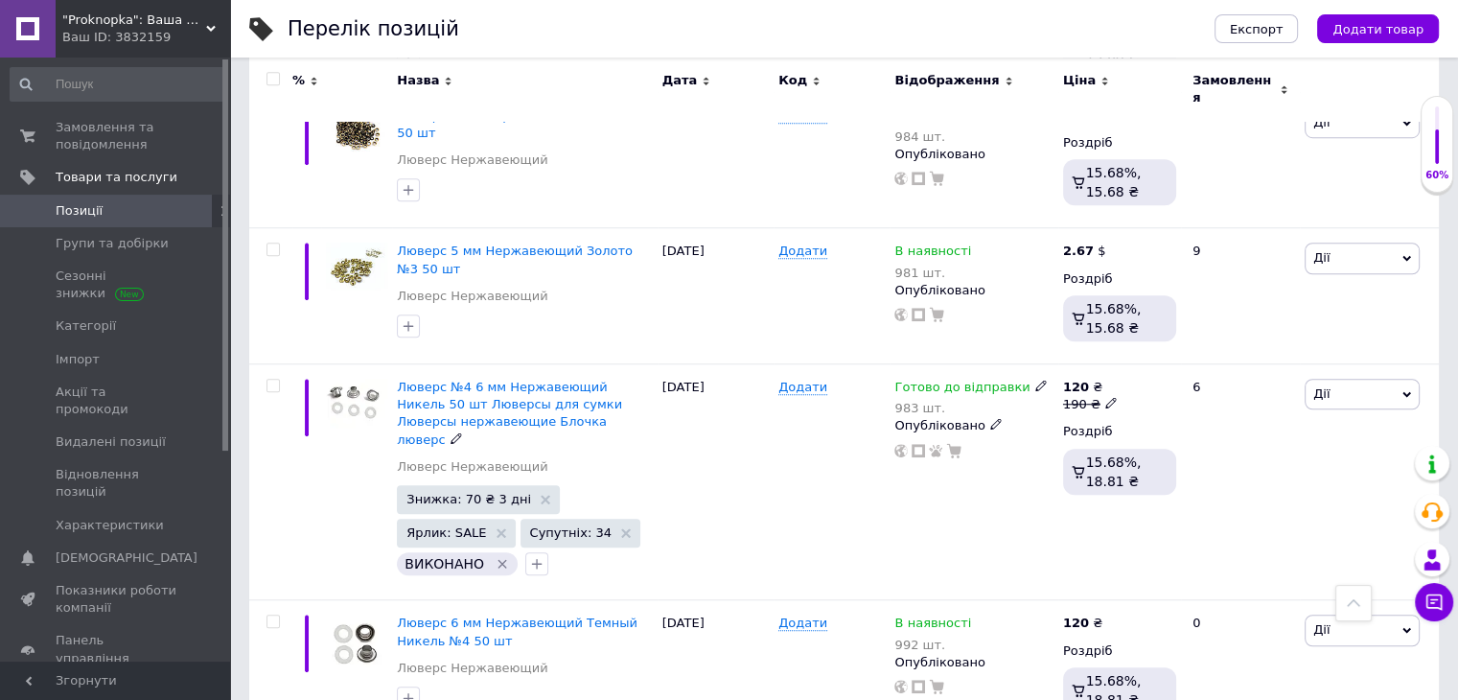
scroll to position [1534, 0]
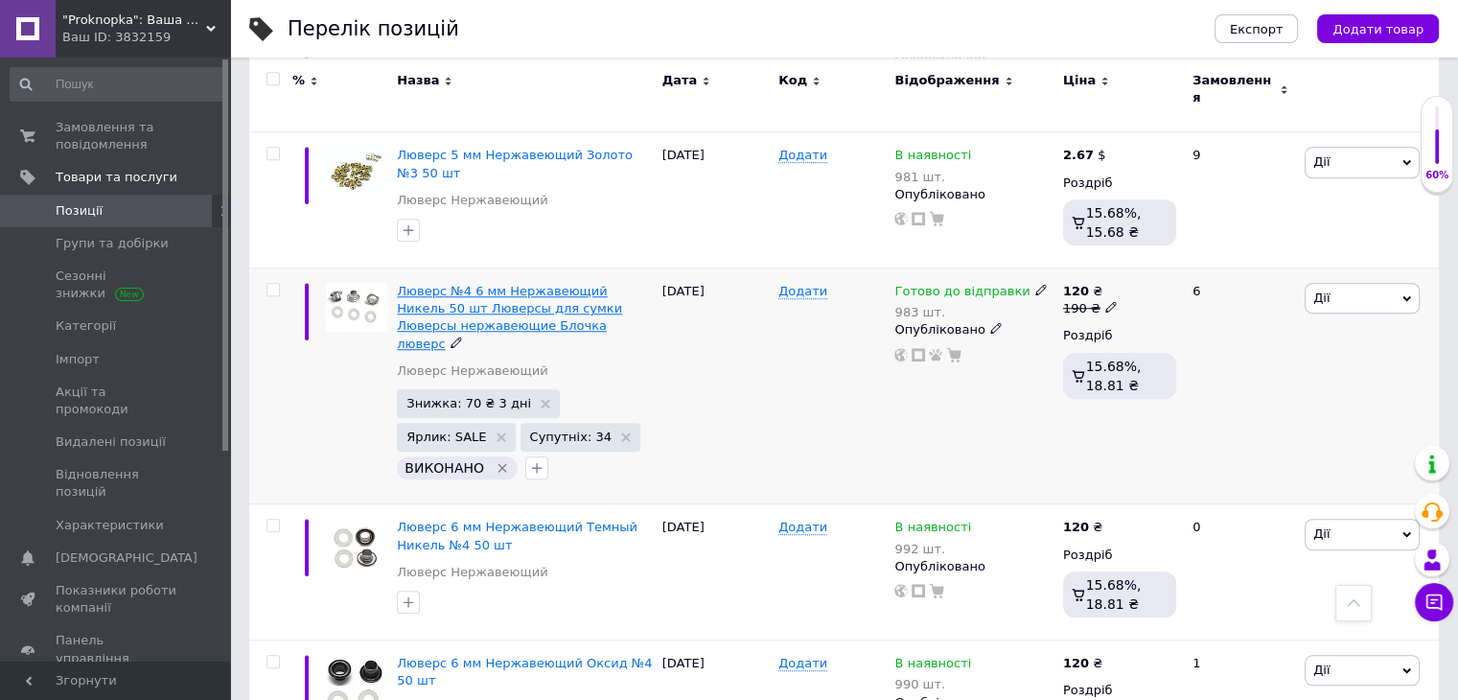
click at [541, 299] on span "Люверс №4 6 мм Нержавеющий Никель 50 шт Люверсы для сумки Люверсы нержавеющие Б…" at bounding box center [509, 317] width 225 height 67
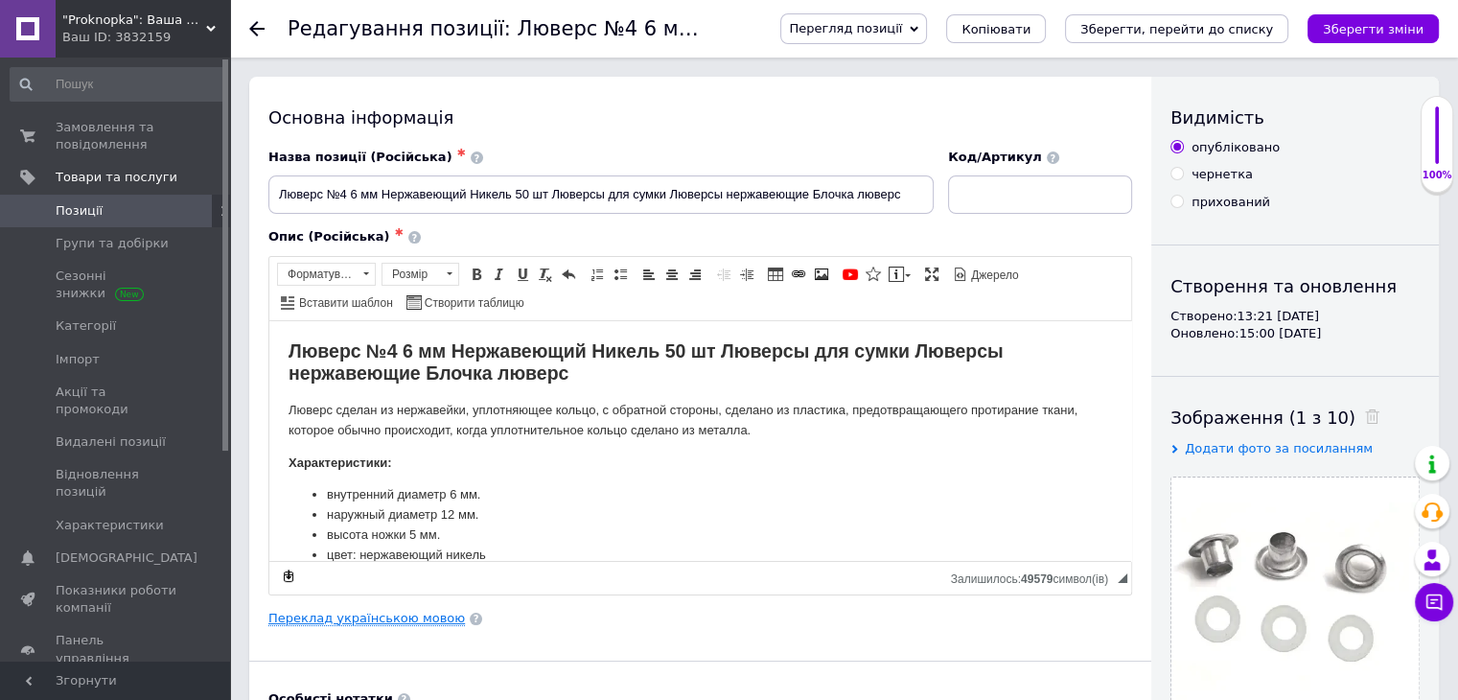
click at [413, 616] on link "Переклад українською мовою" at bounding box center [366, 618] width 197 height 15
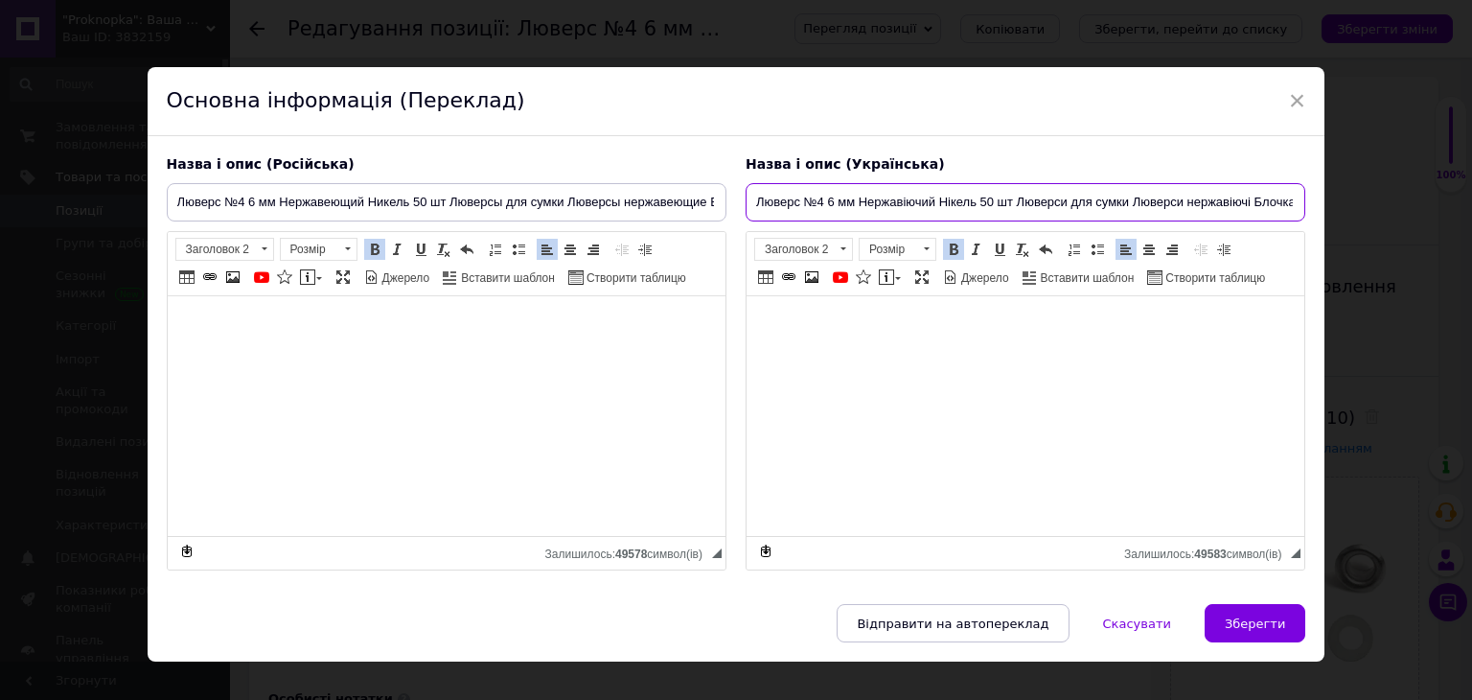
scroll to position [0, 50]
drag, startPoint x: 1013, startPoint y: 204, endPoint x: 1469, endPoint y: 211, distance: 455.4
click at [1469, 211] on div "× Основна інформація (Переклад) Назва і опис (Російська) Люверс №4 6 мм Нержаве…" at bounding box center [736, 350] width 1472 height 700
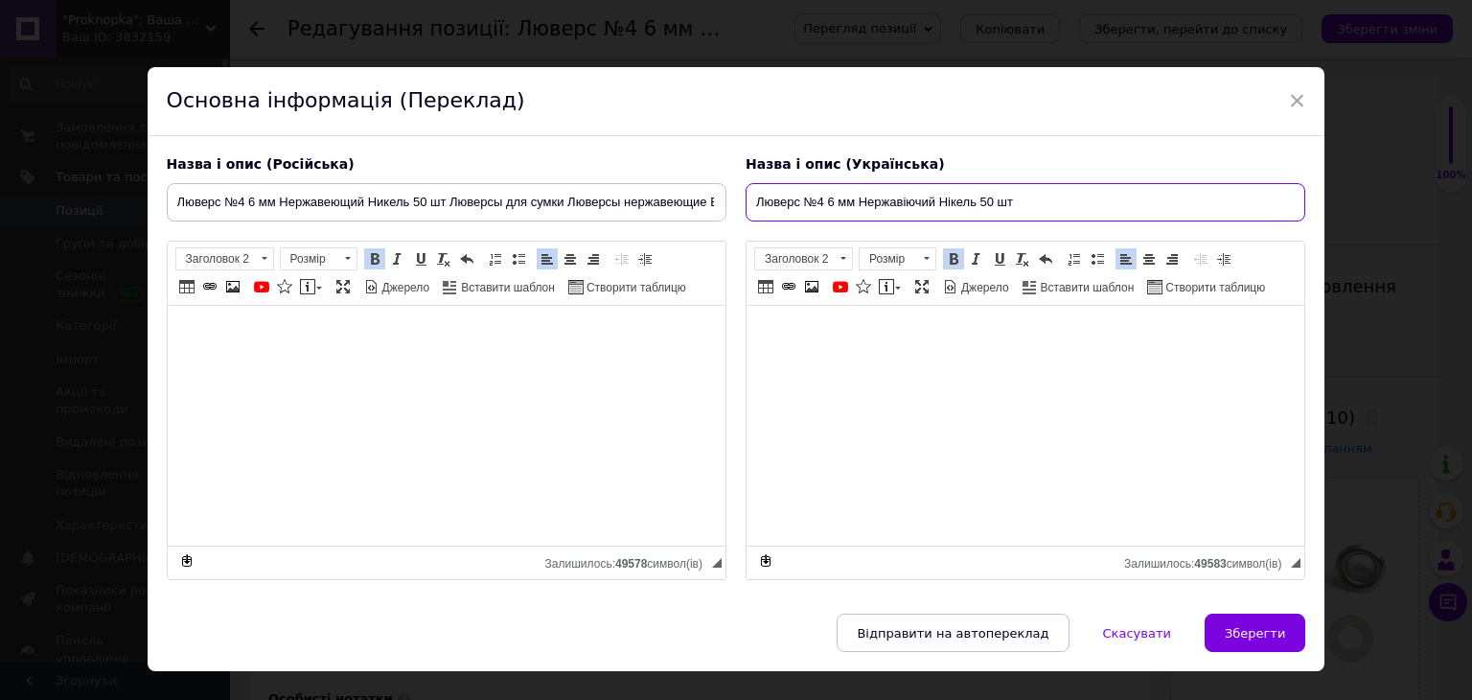
drag, startPoint x: 821, startPoint y: 204, endPoint x: 803, endPoint y: 204, distance: 17.3
click at [803, 204] on input "Люверс №4 6 мм Нержавіючий Нікель 50 шт" at bounding box center [1026, 202] width 560 height 38
type input "Люверс 6 мм Нержавіючий Нікель 50 шт"
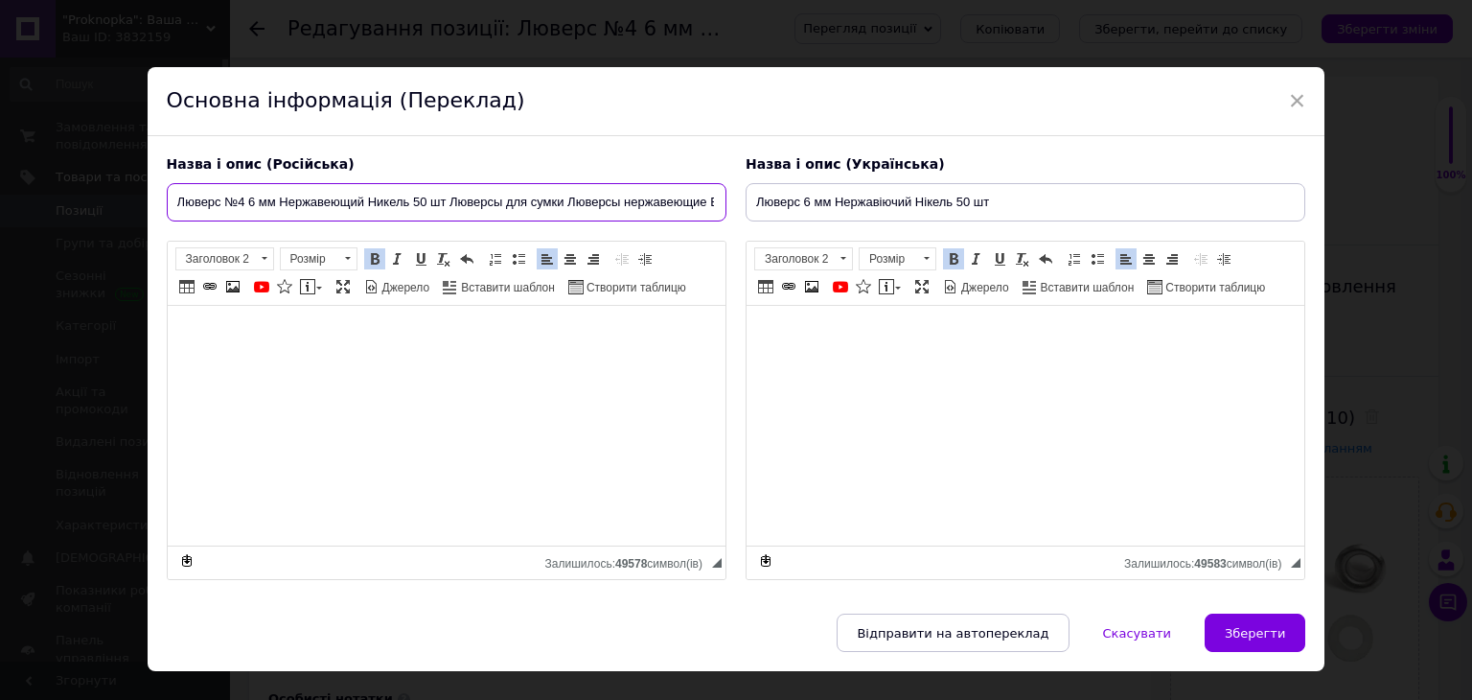
scroll to position [0, 85]
drag, startPoint x: 451, startPoint y: 205, endPoint x: 799, endPoint y: 211, distance: 349.0
click at [799, 211] on div "Назва і опис (Російська) Люверс №4 6 мм Нержавеющий Никель 50 шт Люверсы для су…" at bounding box center [736, 368] width 1159 height 445
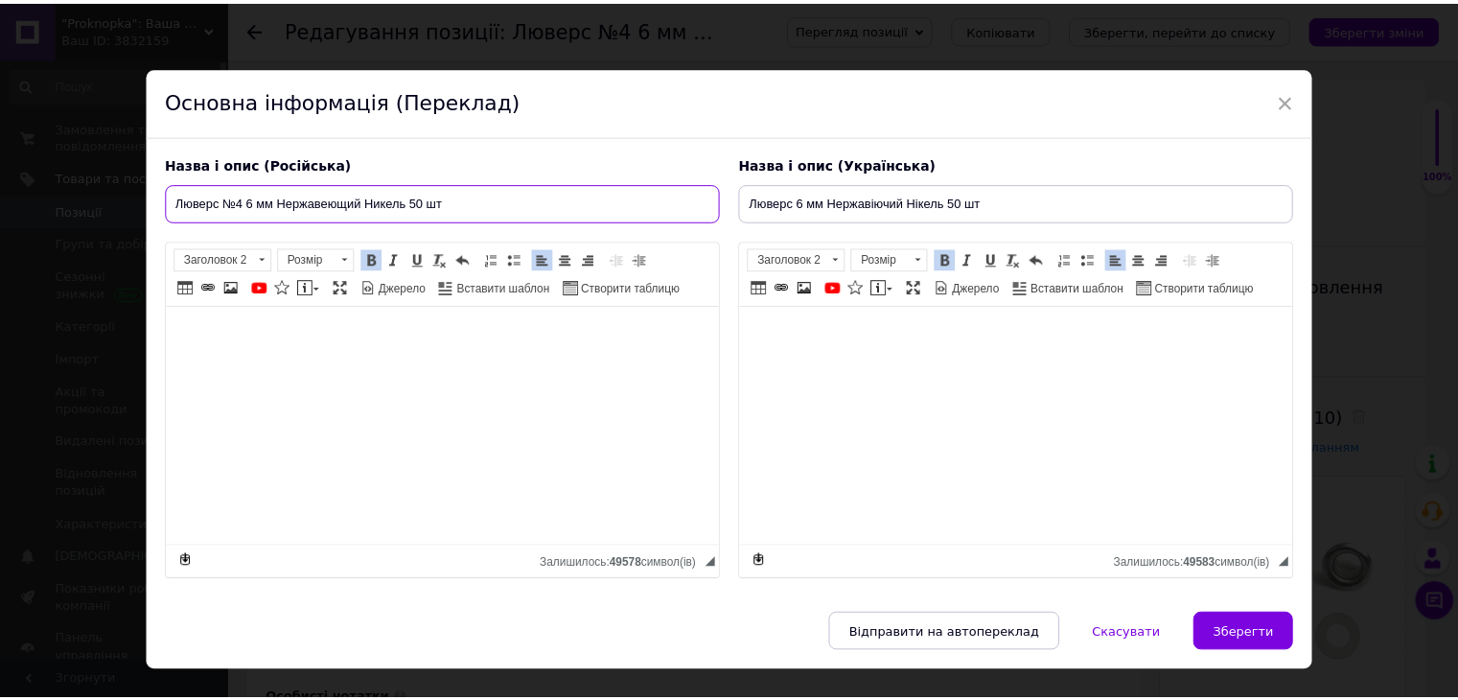
scroll to position [0, 0]
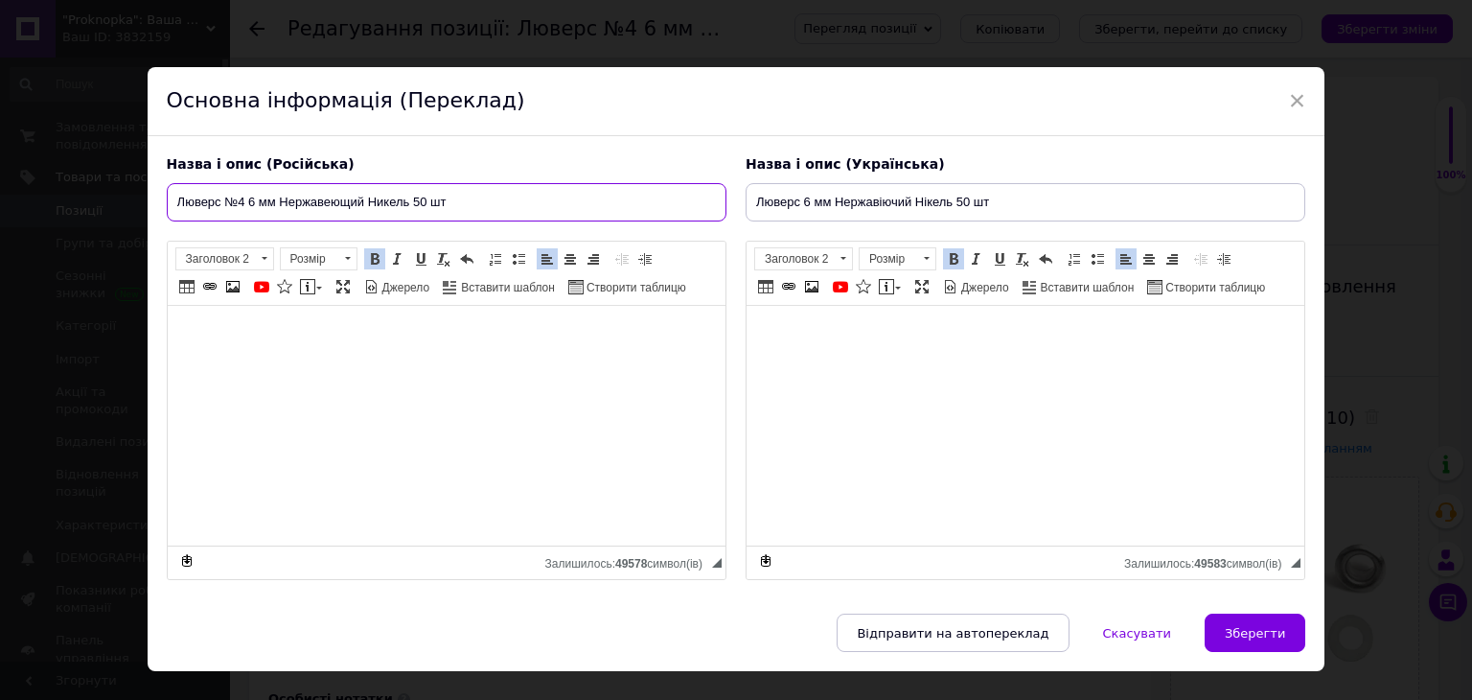
drag, startPoint x: 242, startPoint y: 202, endPoint x: 226, endPoint y: 208, distance: 16.4
click at [226, 208] on input "Люверс №4 6 мм Нержавеющий Никель 50 шт" at bounding box center [447, 202] width 560 height 38
click at [390, 205] on input "Люверс 6 мм Нержавеющий Никель 50 шт" at bounding box center [447, 202] width 560 height 38
paste input "№4"
drag, startPoint x: 391, startPoint y: 202, endPoint x: 390, endPoint y: 231, distance: 28.8
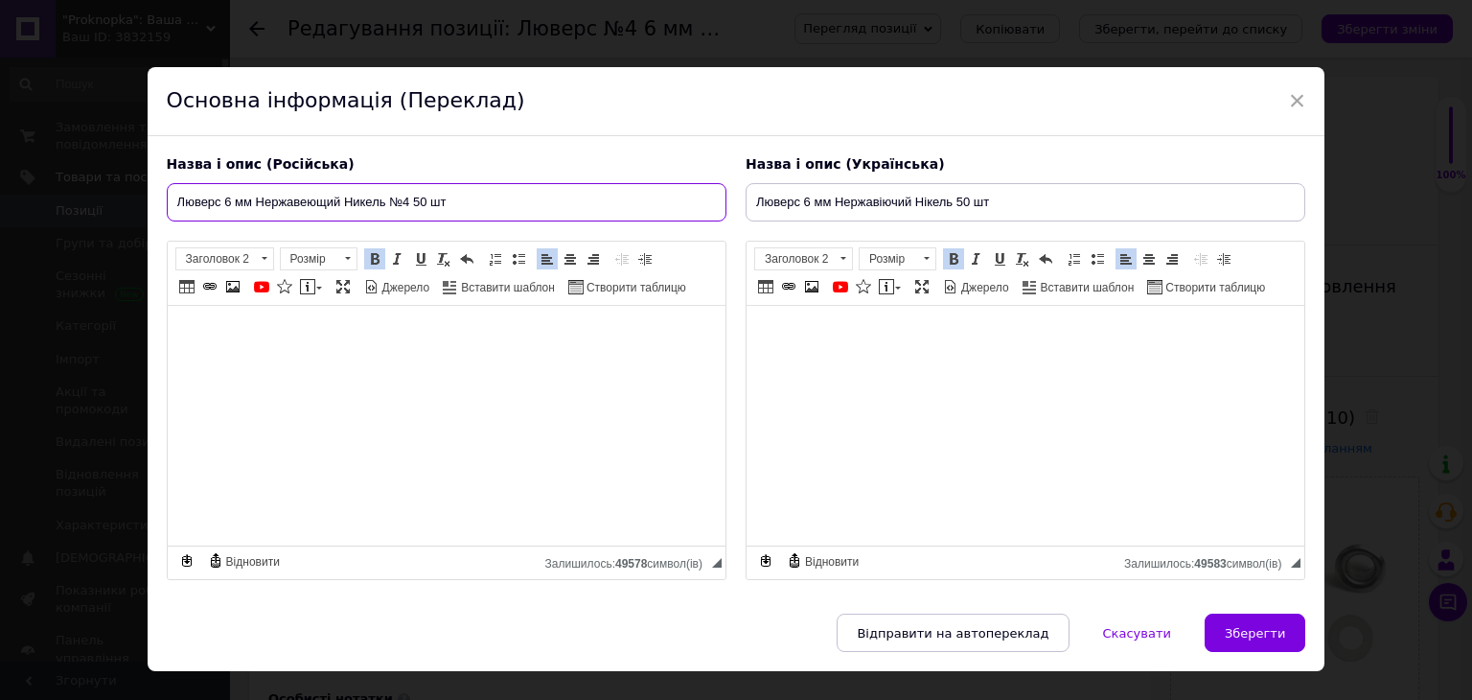
click at [390, 203] on input "Люверс 6 мм Нержавеющий Никель №4 50 шт" at bounding box center [447, 202] width 560 height 38
type input "Люверс 6 мм Нержавеющий Никель №4 50 шт"
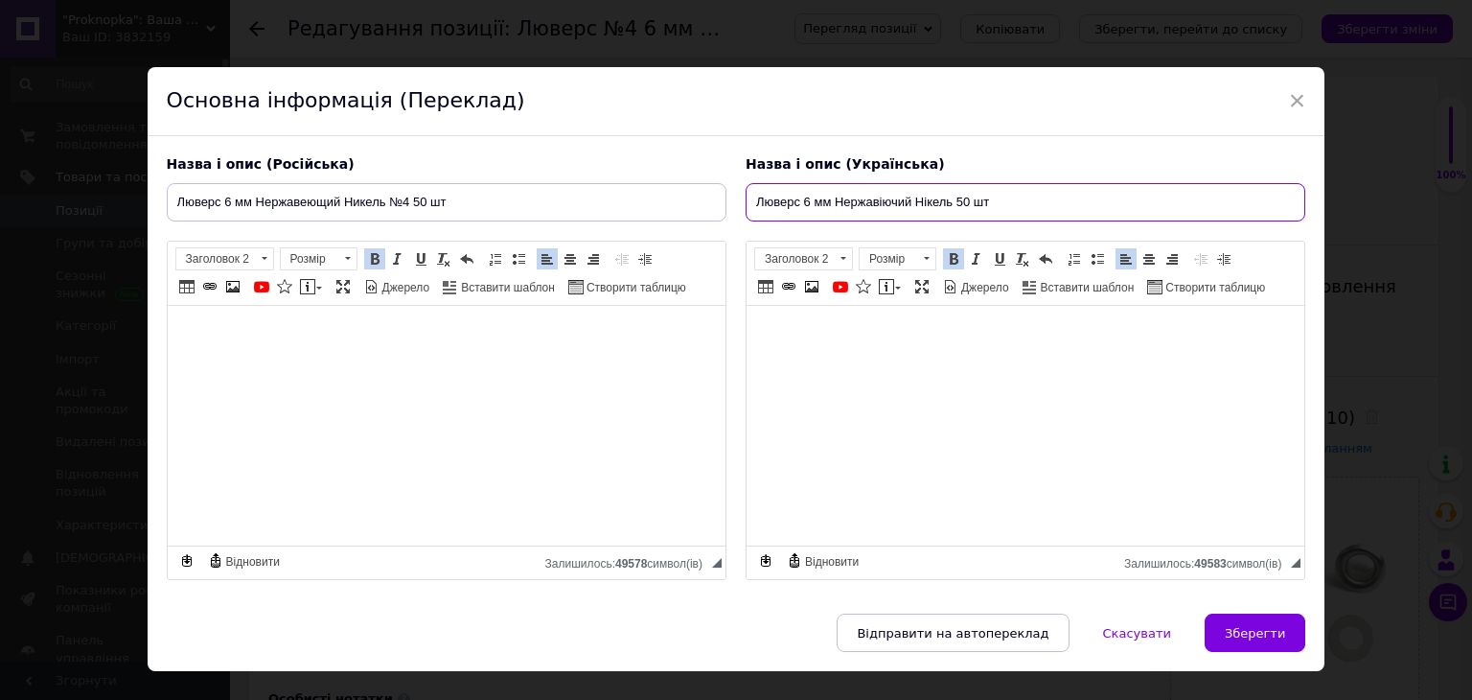
click at [959, 212] on input "Люверс 6 мм Нержавіючий Нікель 50 шт" at bounding box center [1026, 202] width 560 height 38
click at [956, 208] on input "Люверс 6 мм Нержавіючий Нікель 50 шт" at bounding box center [1026, 202] width 560 height 38
paste input "№4"
type input "Люверс 6 мм Нержавіючий Нікель №4 50 шт"
click at [1243, 626] on span "Зберегти" at bounding box center [1255, 633] width 60 height 14
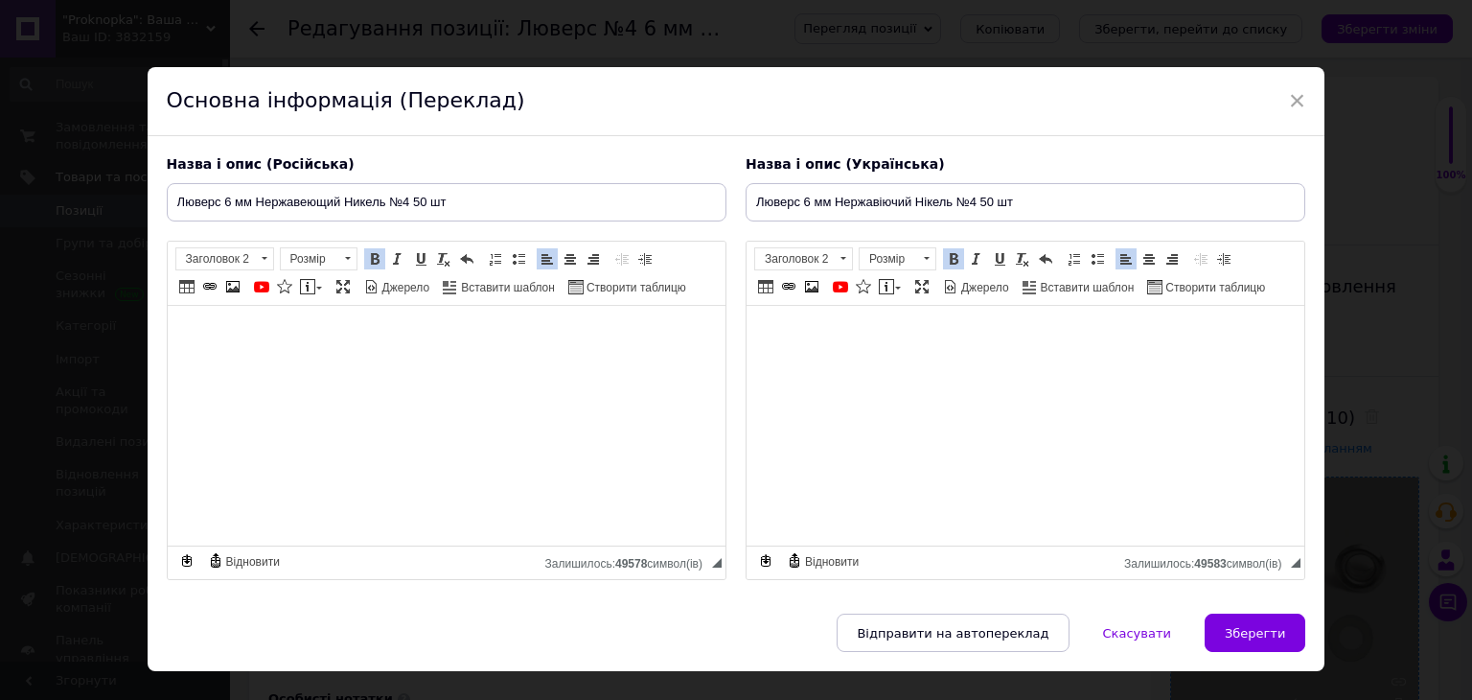
type input "Люверс 6 мм Нержавеющий Никель №4 50 шт"
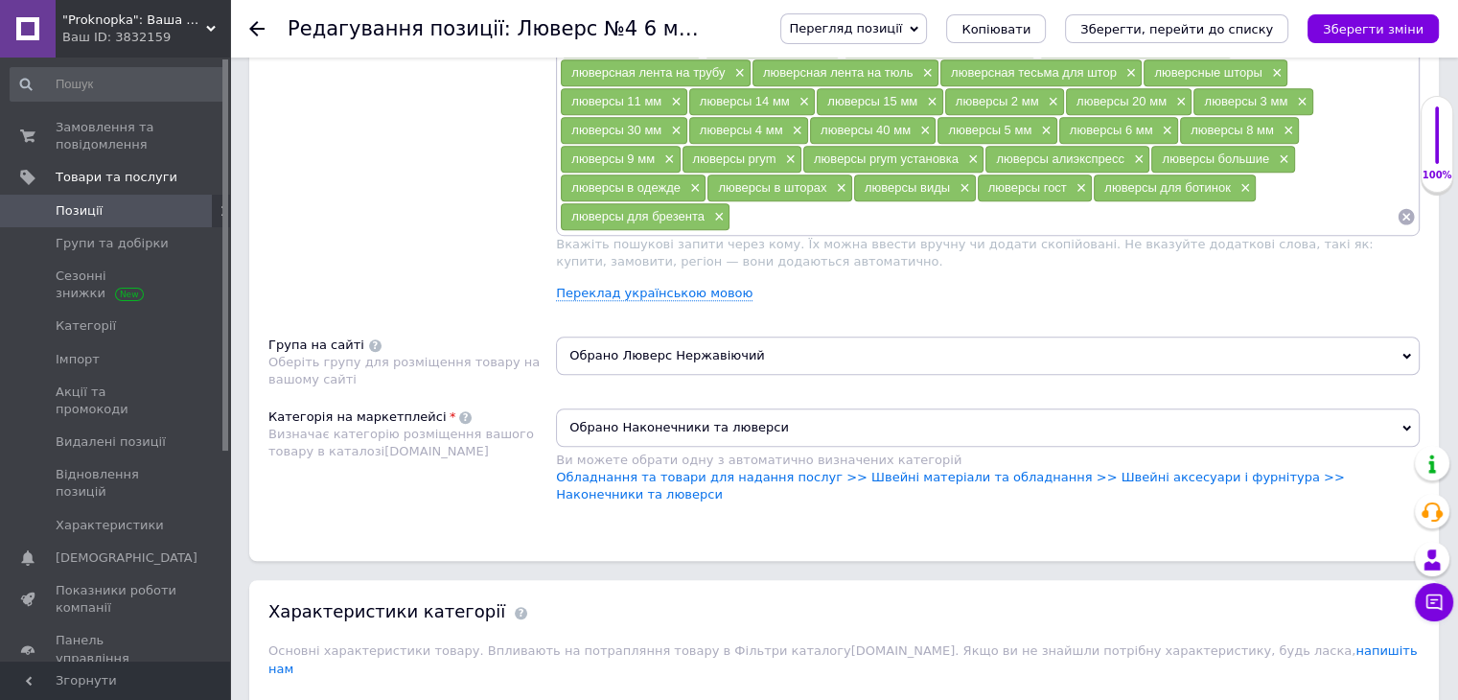
scroll to position [1438, 0]
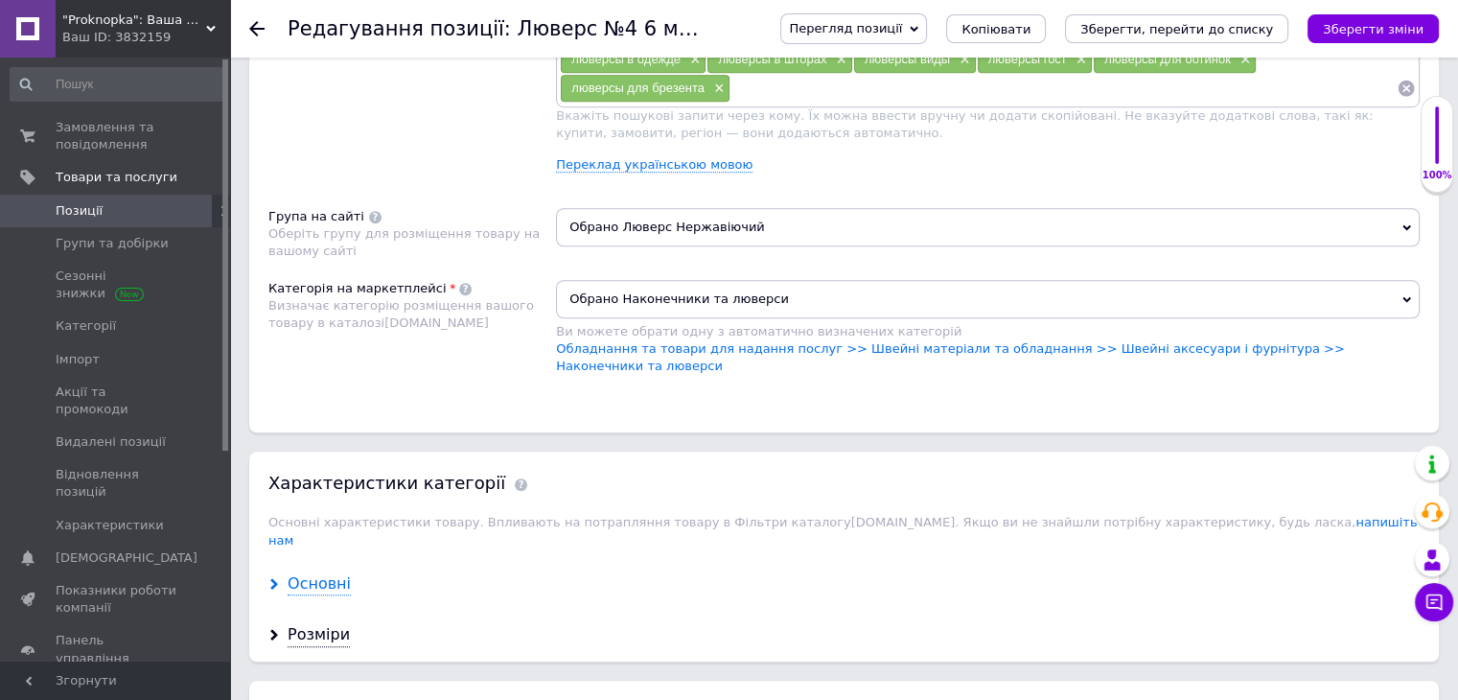
click at [309, 573] on div "Основні" at bounding box center [319, 584] width 63 height 22
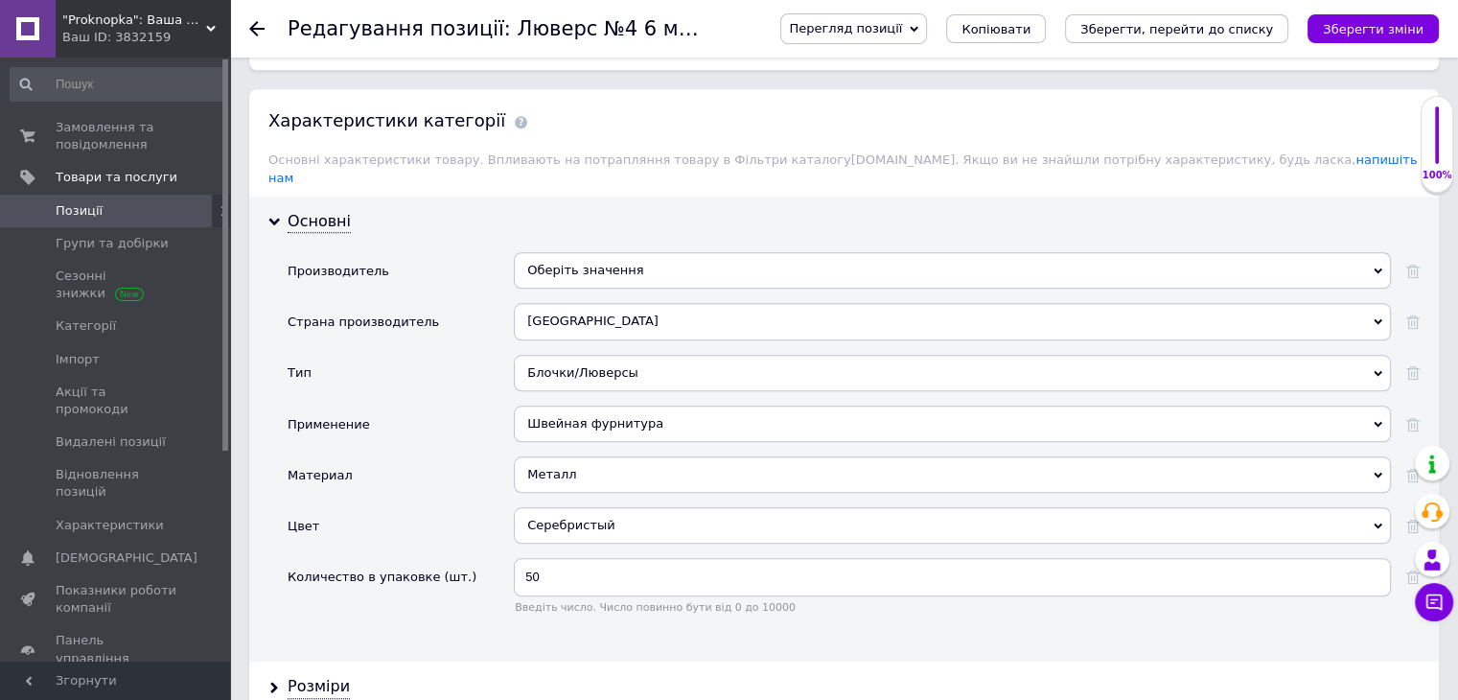
scroll to position [1821, 0]
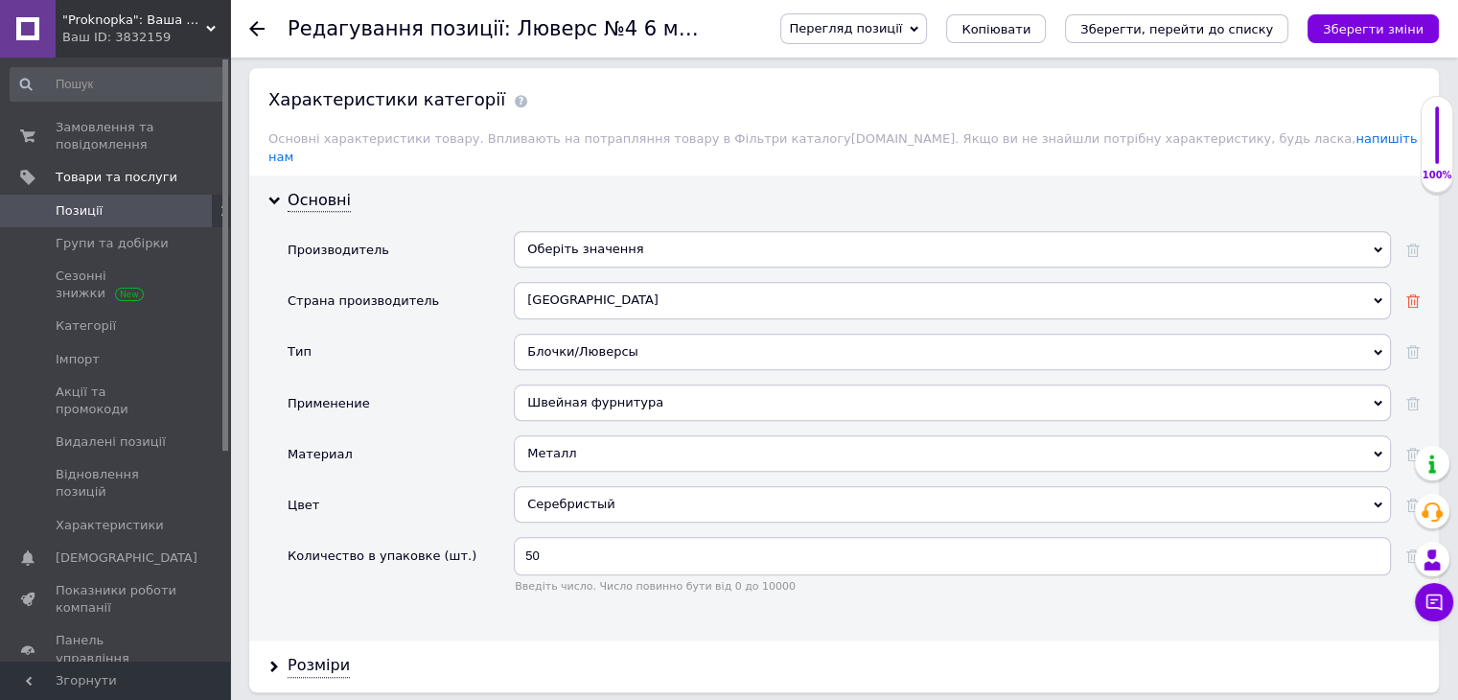
click at [1415, 294] on icon at bounding box center [1412, 300] width 13 height 13
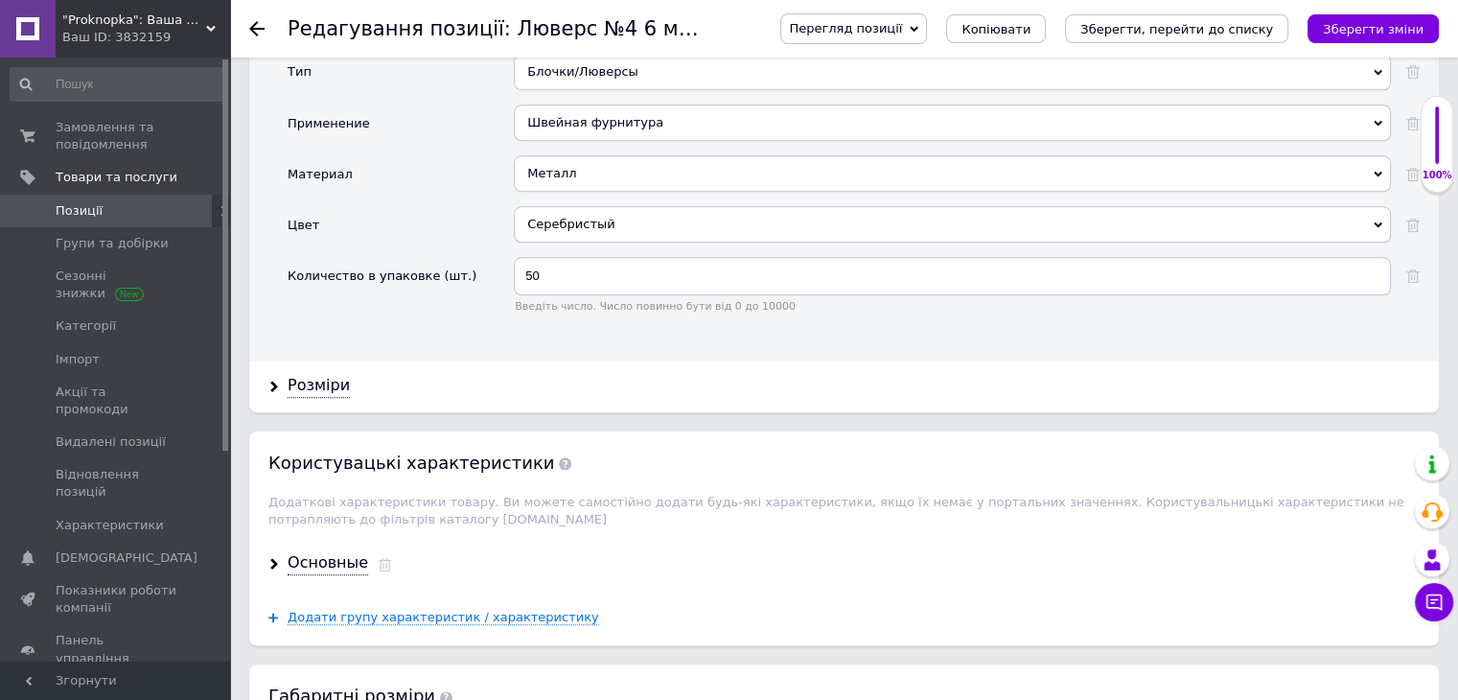
scroll to position [2109, 0]
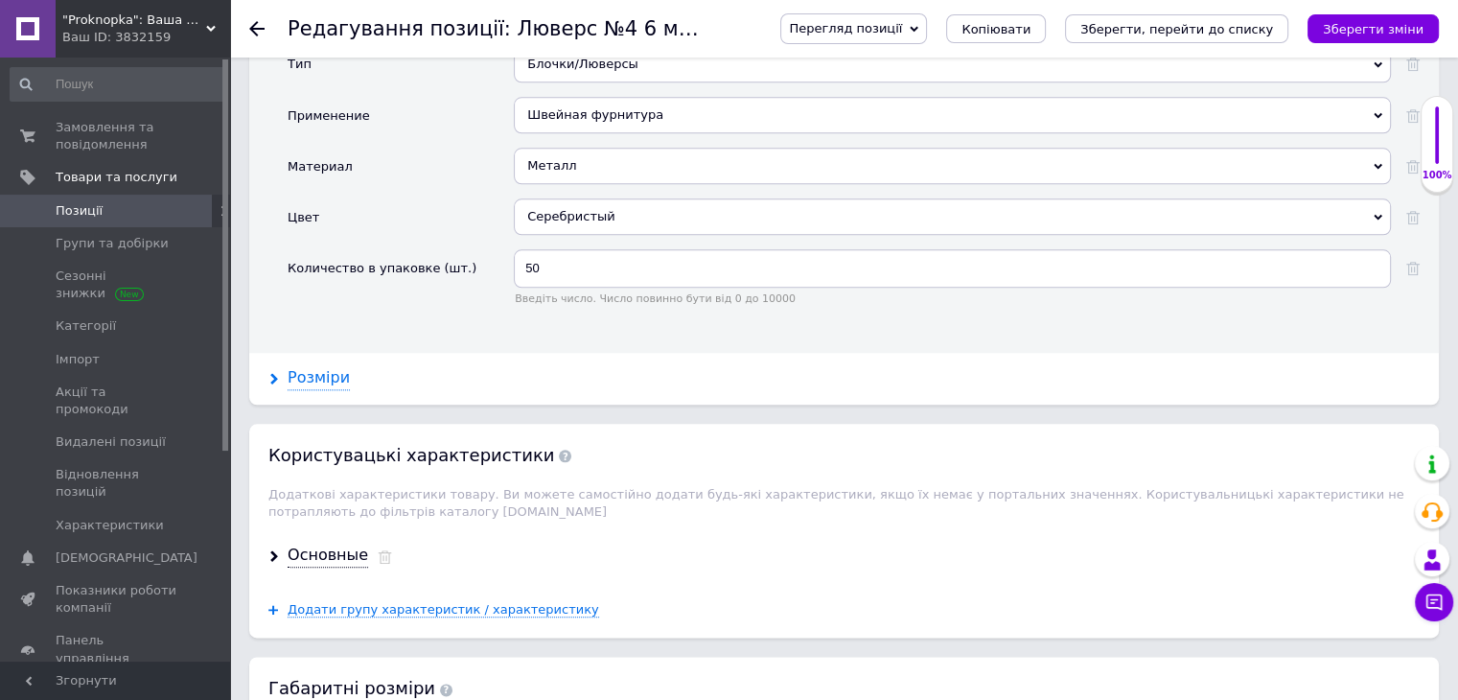
click at [330, 367] on div "Розміри" at bounding box center [319, 378] width 62 height 22
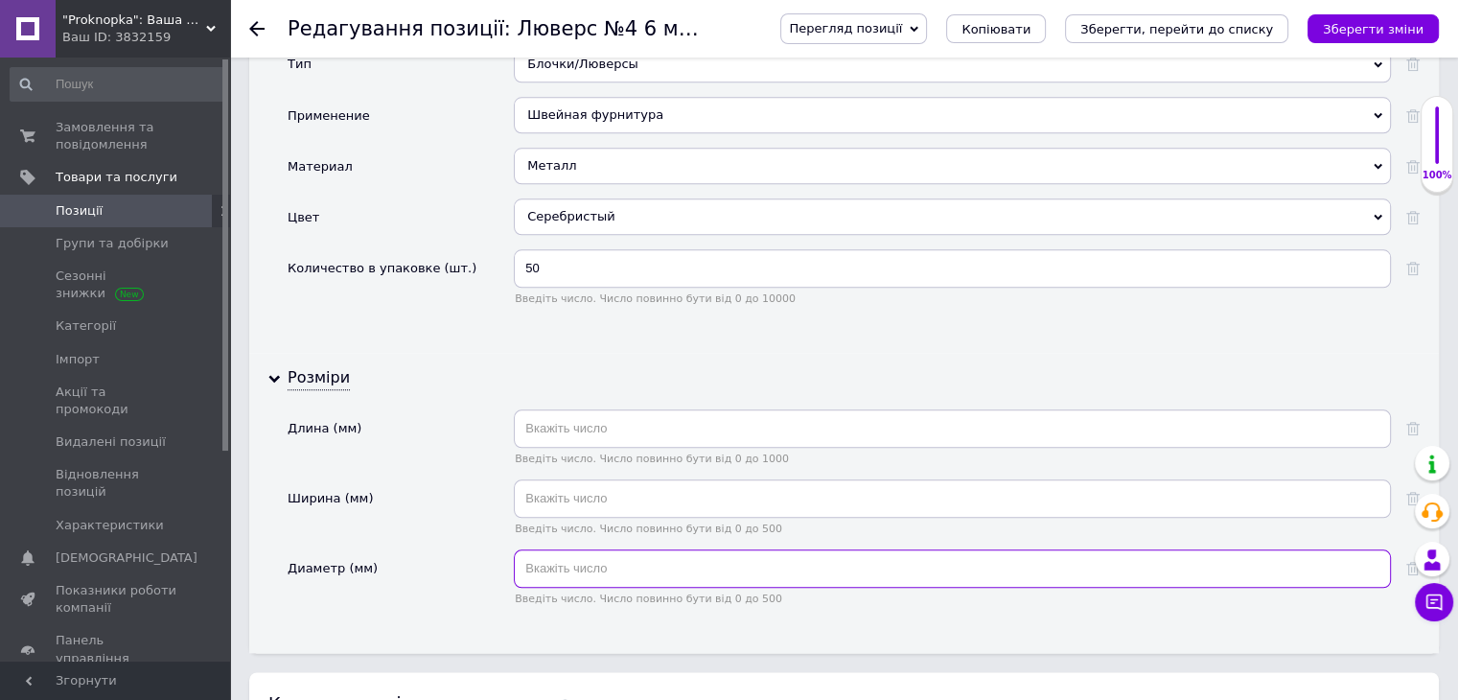
click at [542, 549] on input "text" at bounding box center [952, 568] width 877 height 38
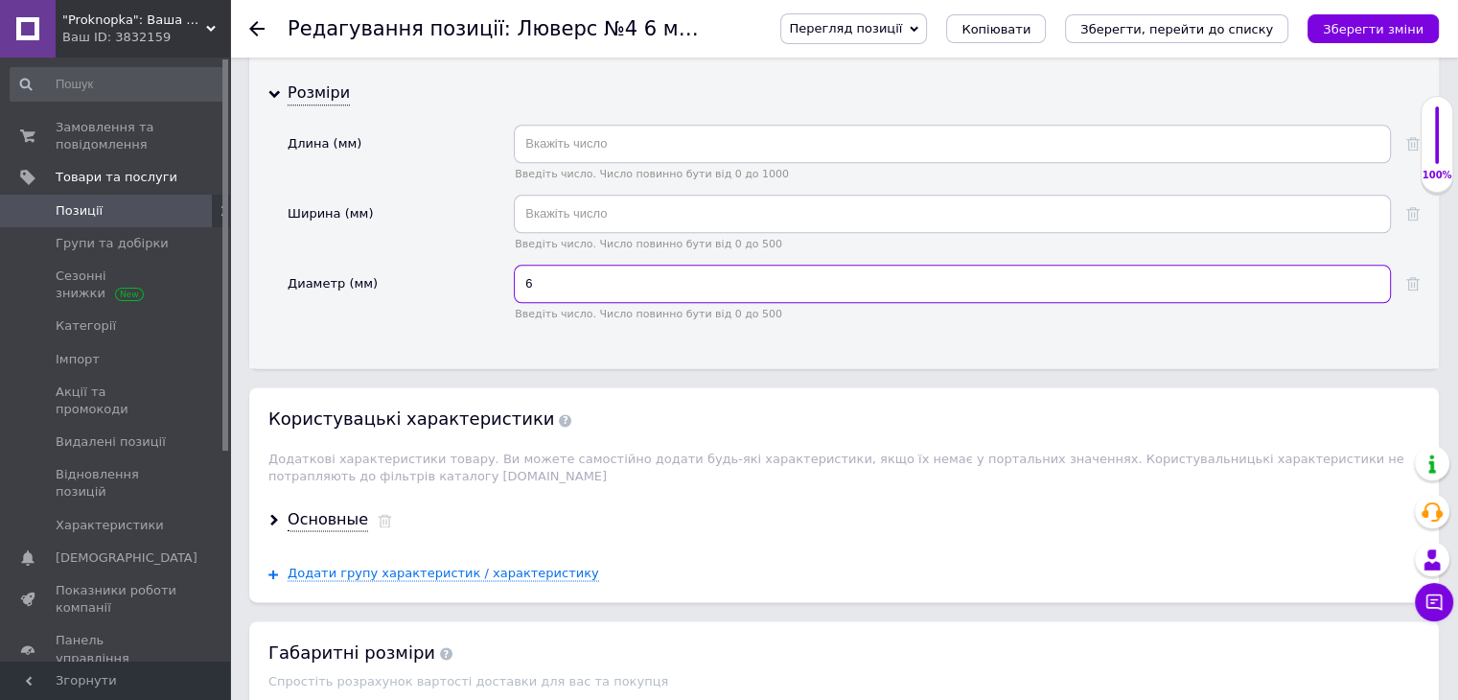
scroll to position [2397, 0]
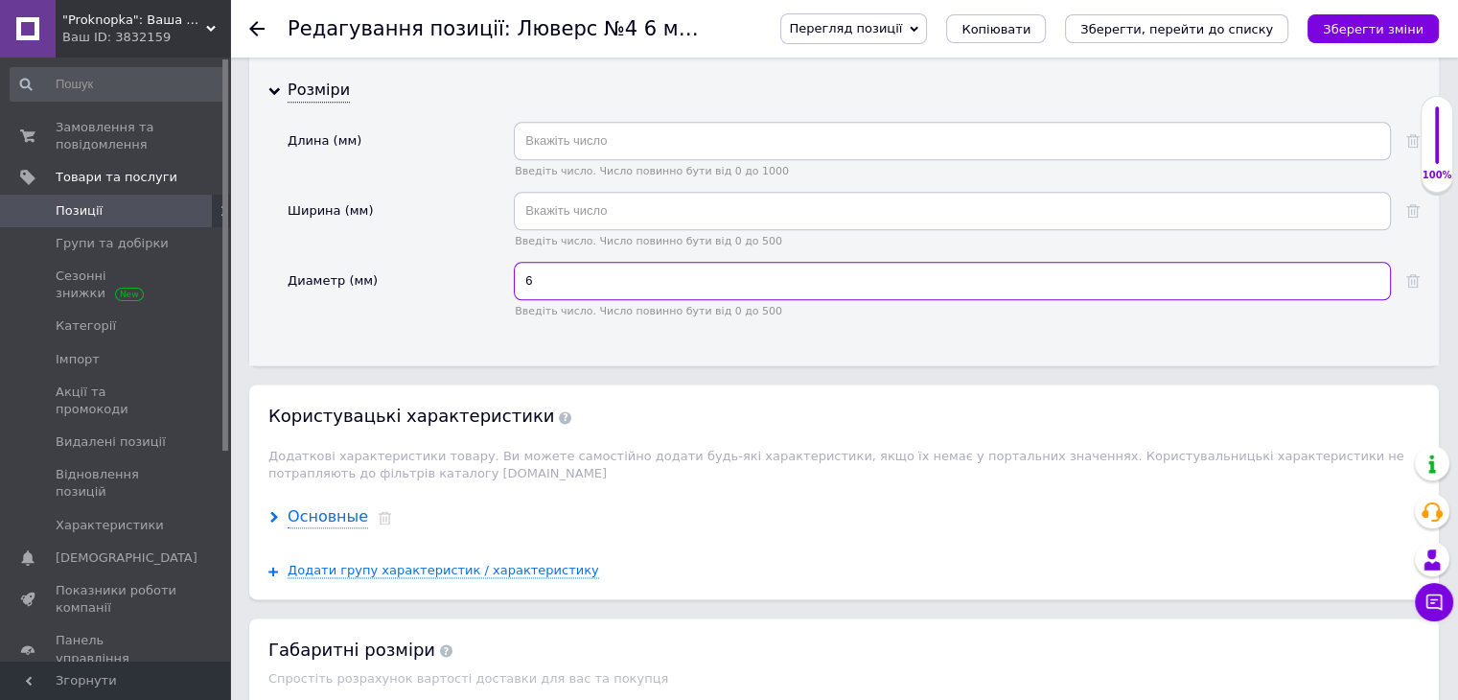
type input "6"
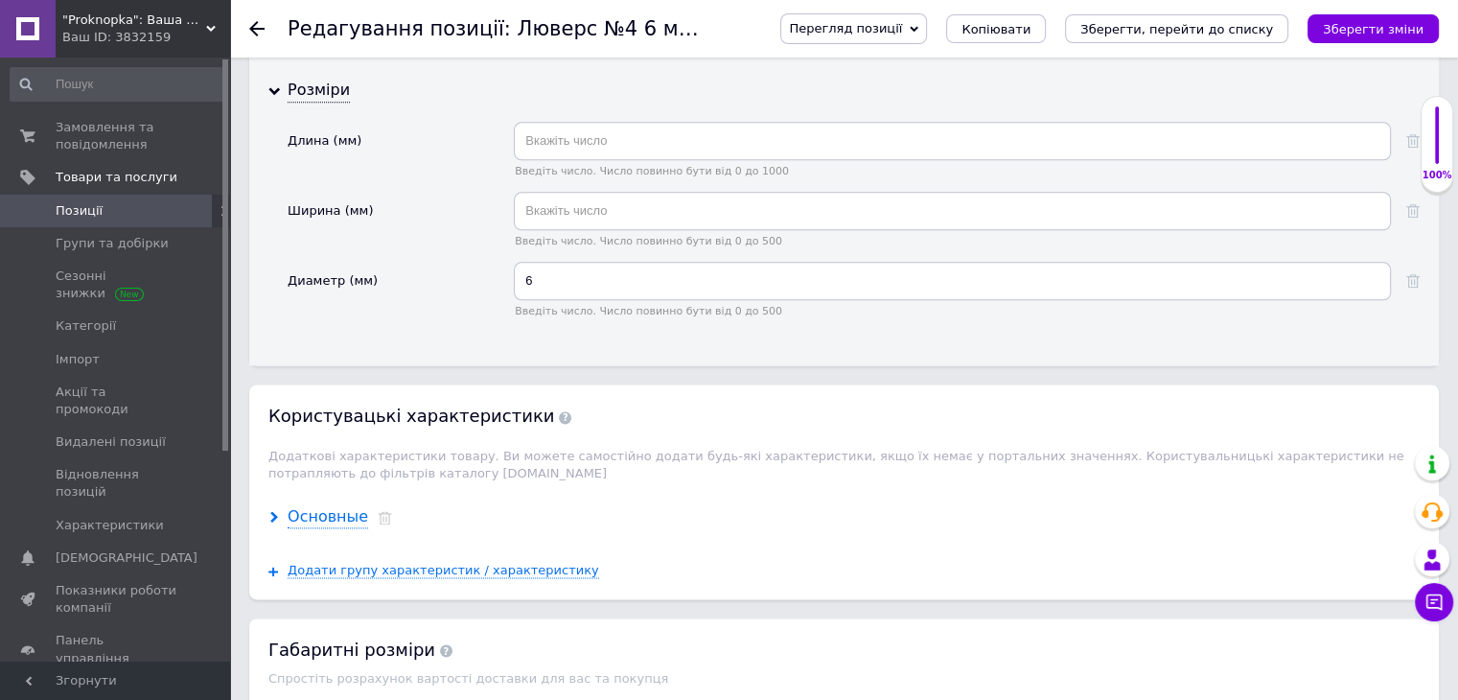
click at [337, 506] on div "Основные" at bounding box center [328, 517] width 81 height 22
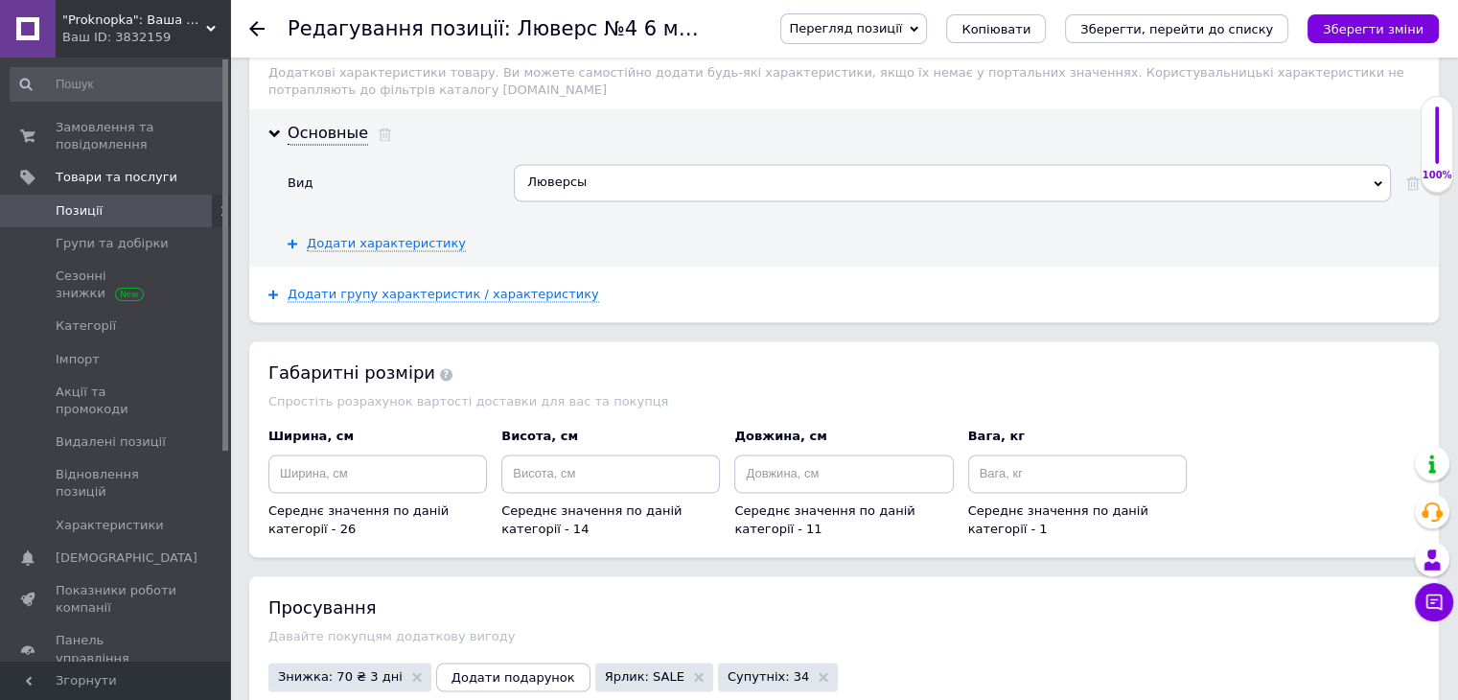
scroll to position [2876, 0]
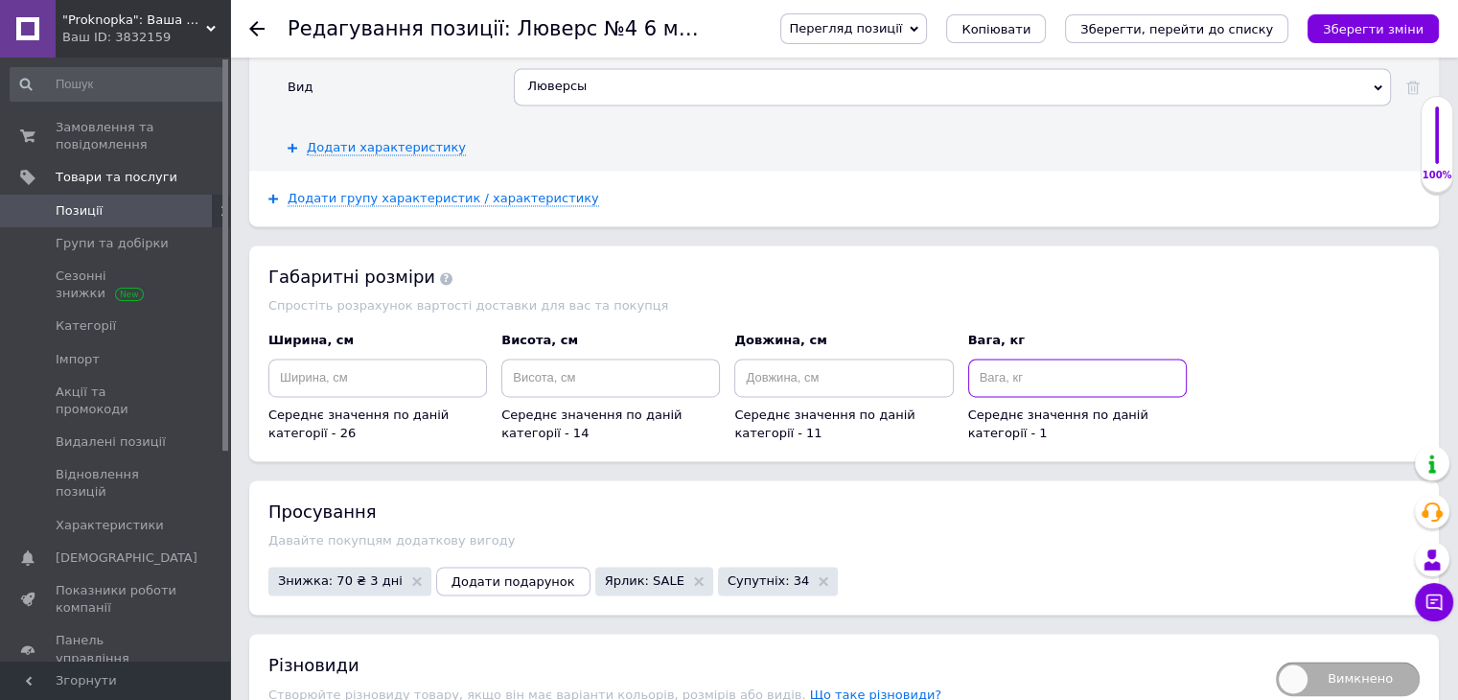
click at [1060, 359] on input at bounding box center [1077, 378] width 219 height 38
type input "0.1"
click at [445, 359] on input at bounding box center [377, 378] width 219 height 38
type input "11"
click at [554, 359] on input at bounding box center [610, 378] width 219 height 38
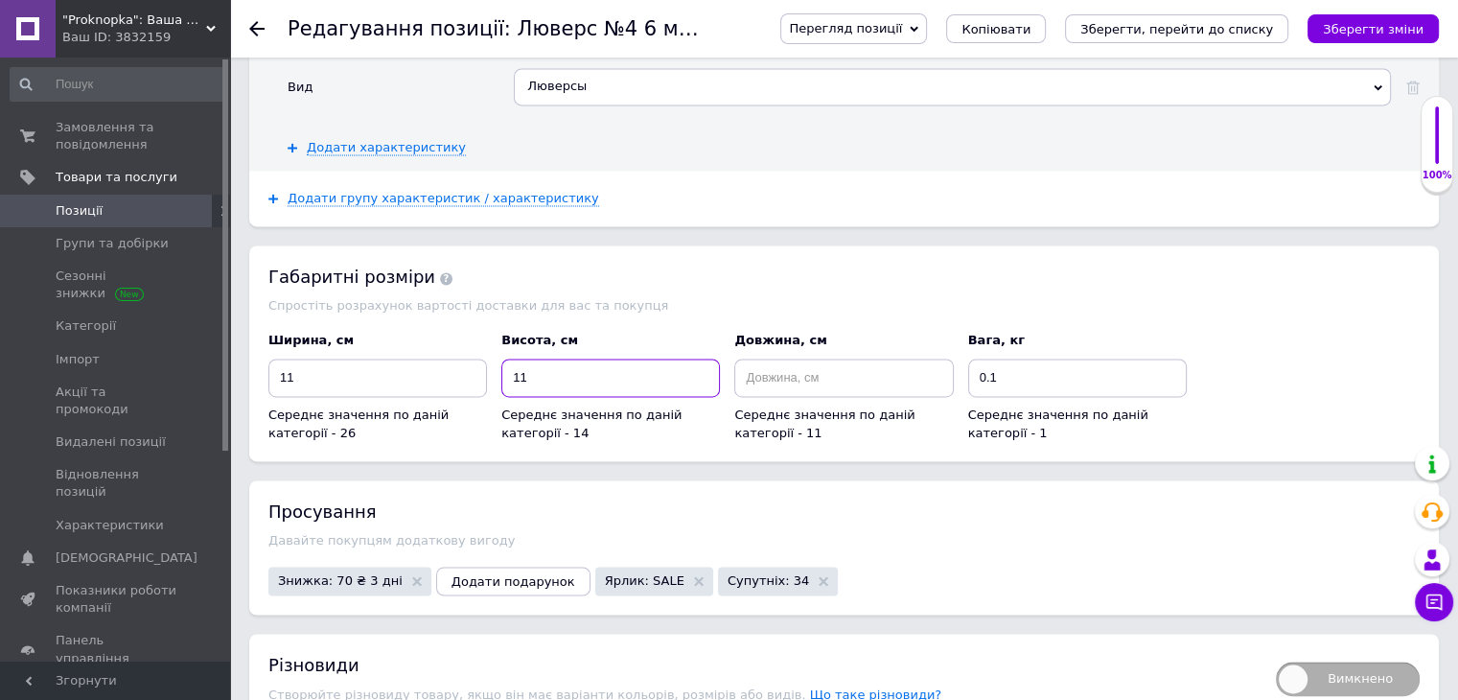
type input "11"
click at [785, 359] on input at bounding box center [843, 378] width 219 height 38
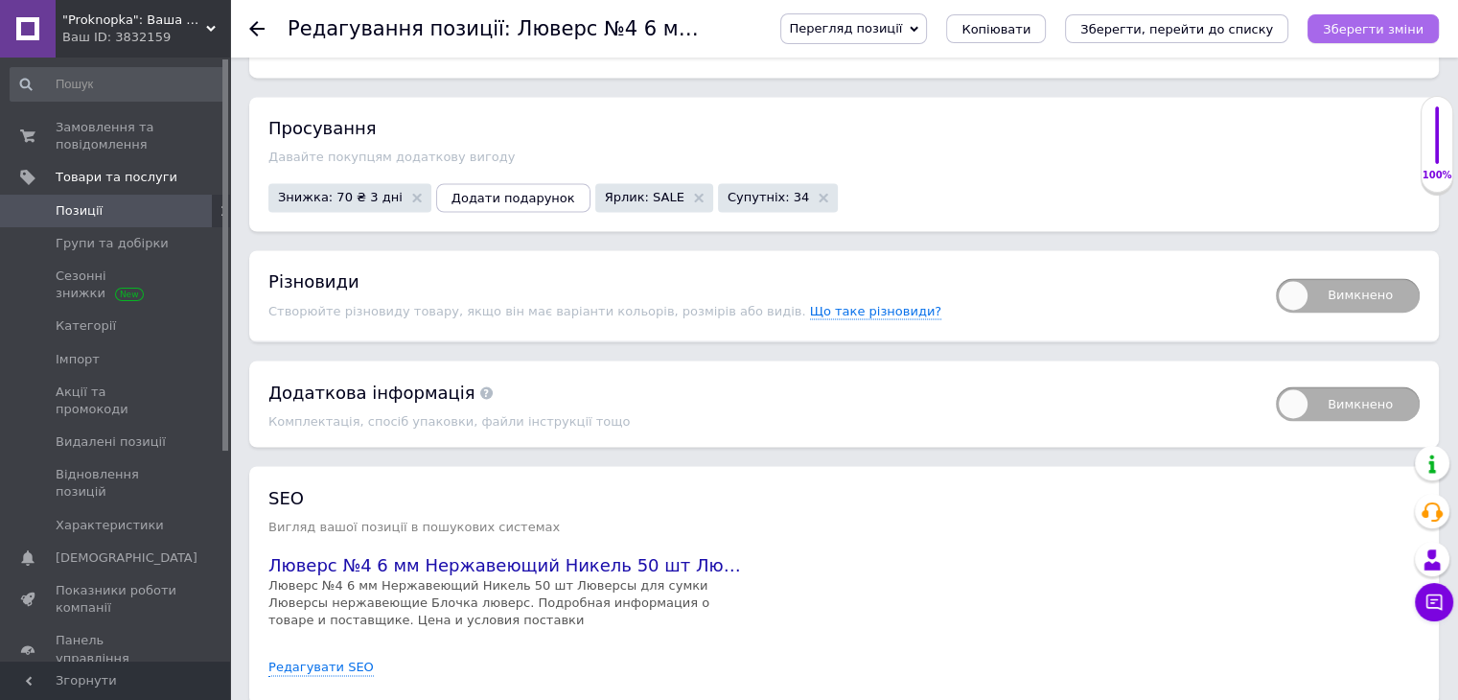
type input "11"
click at [1381, 34] on icon "Зберегти зміни" at bounding box center [1373, 29] width 101 height 14
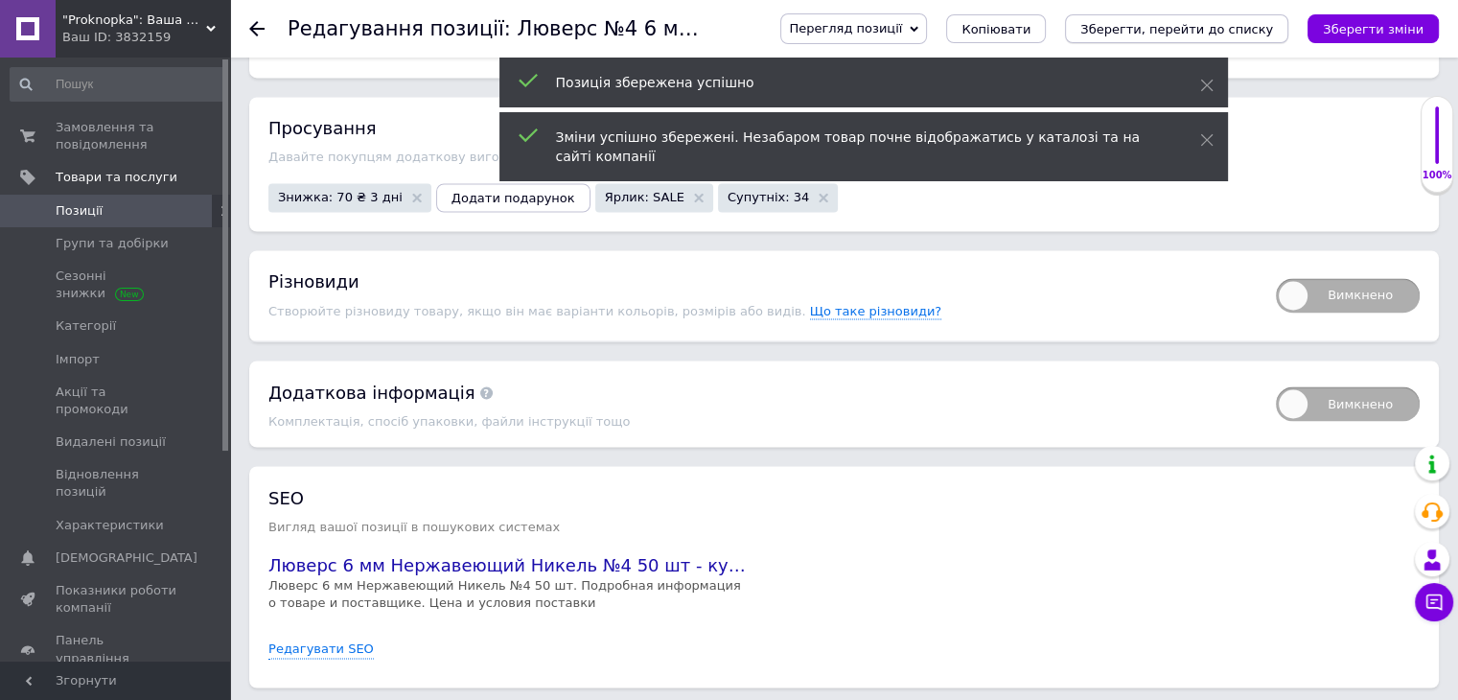
click at [1224, 24] on icon "Зберегти, перейти до списку" at bounding box center [1176, 29] width 193 height 14
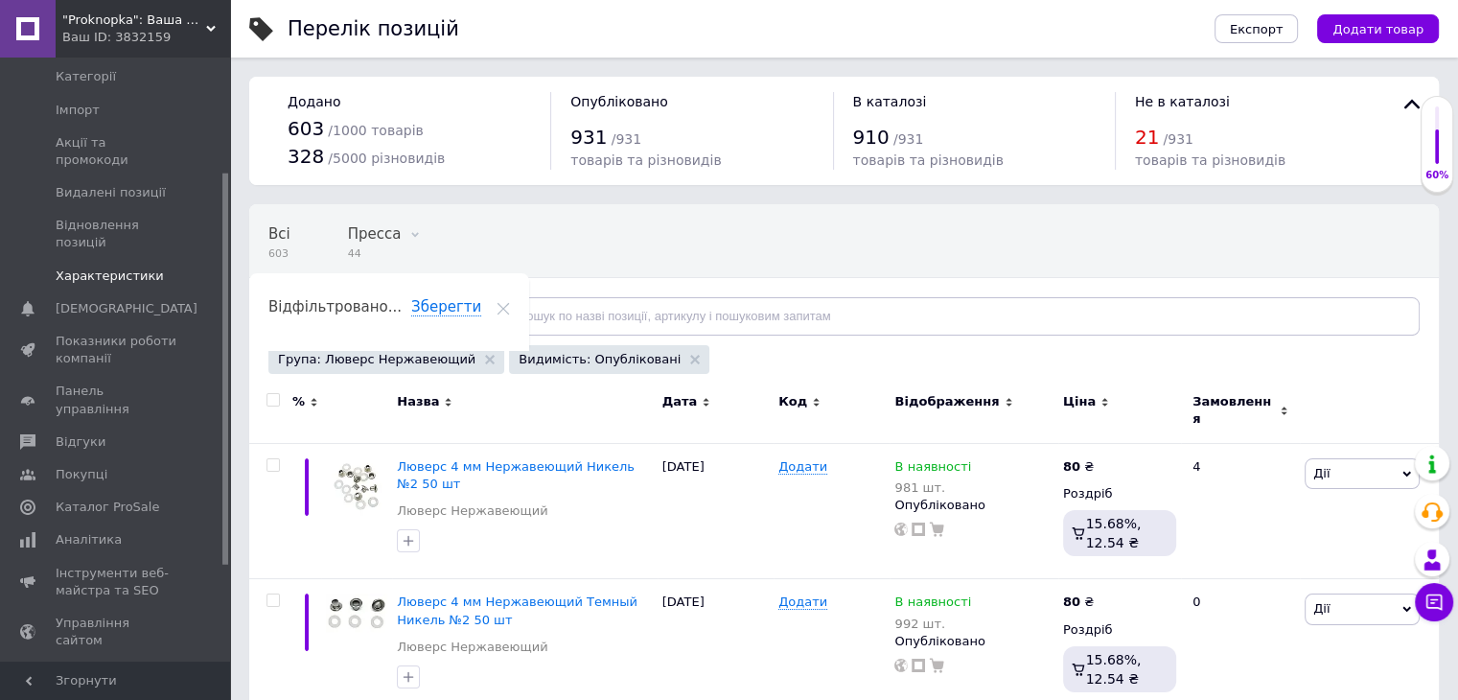
scroll to position [288, 0]
